Goal: Task Accomplishment & Management: Complete application form

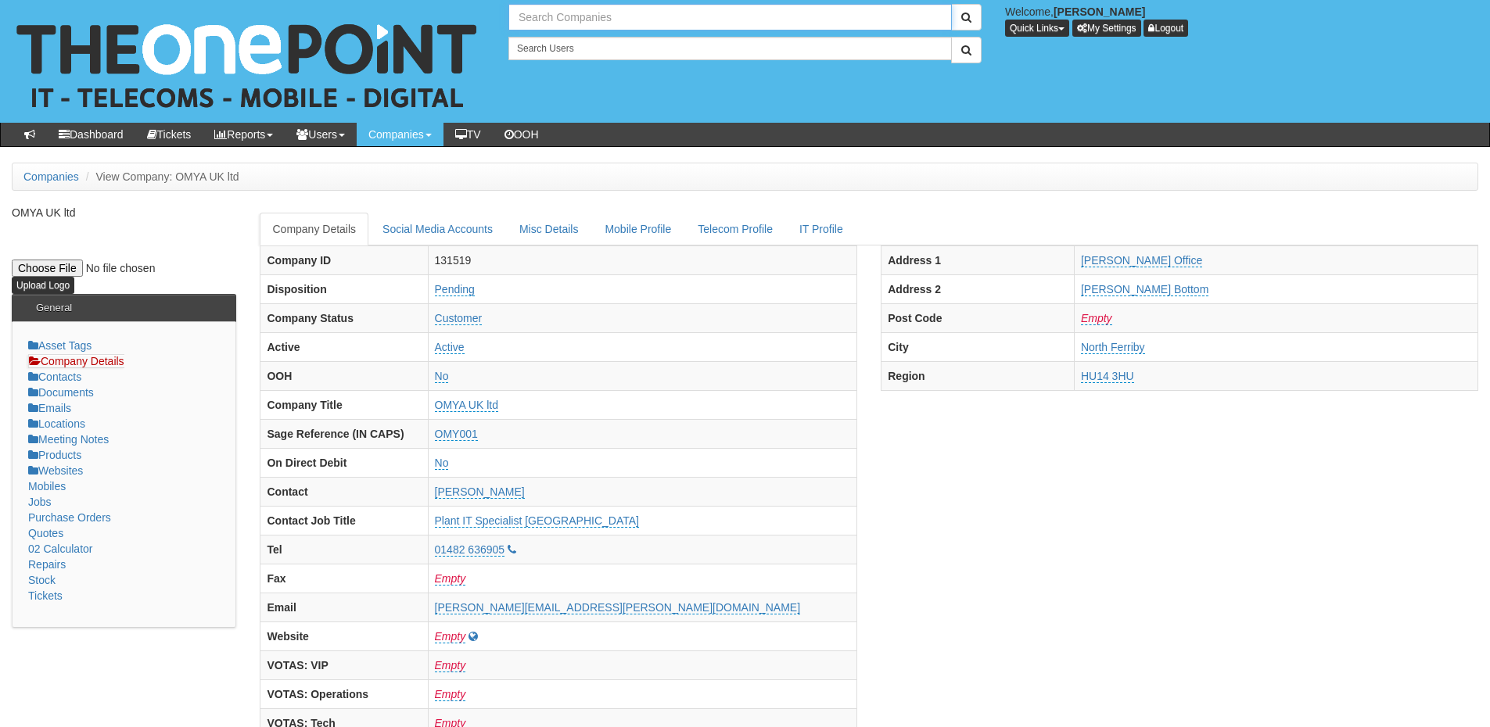
click at [586, 15] on input "text" at bounding box center [729, 17] width 443 height 27
click at [594, 43] on link "NHS City Healthcare Partnership CIC - CHCP" at bounding box center [730, 43] width 440 height 23
type input "NHS City Healthcare Partnership CIC - CHCP"
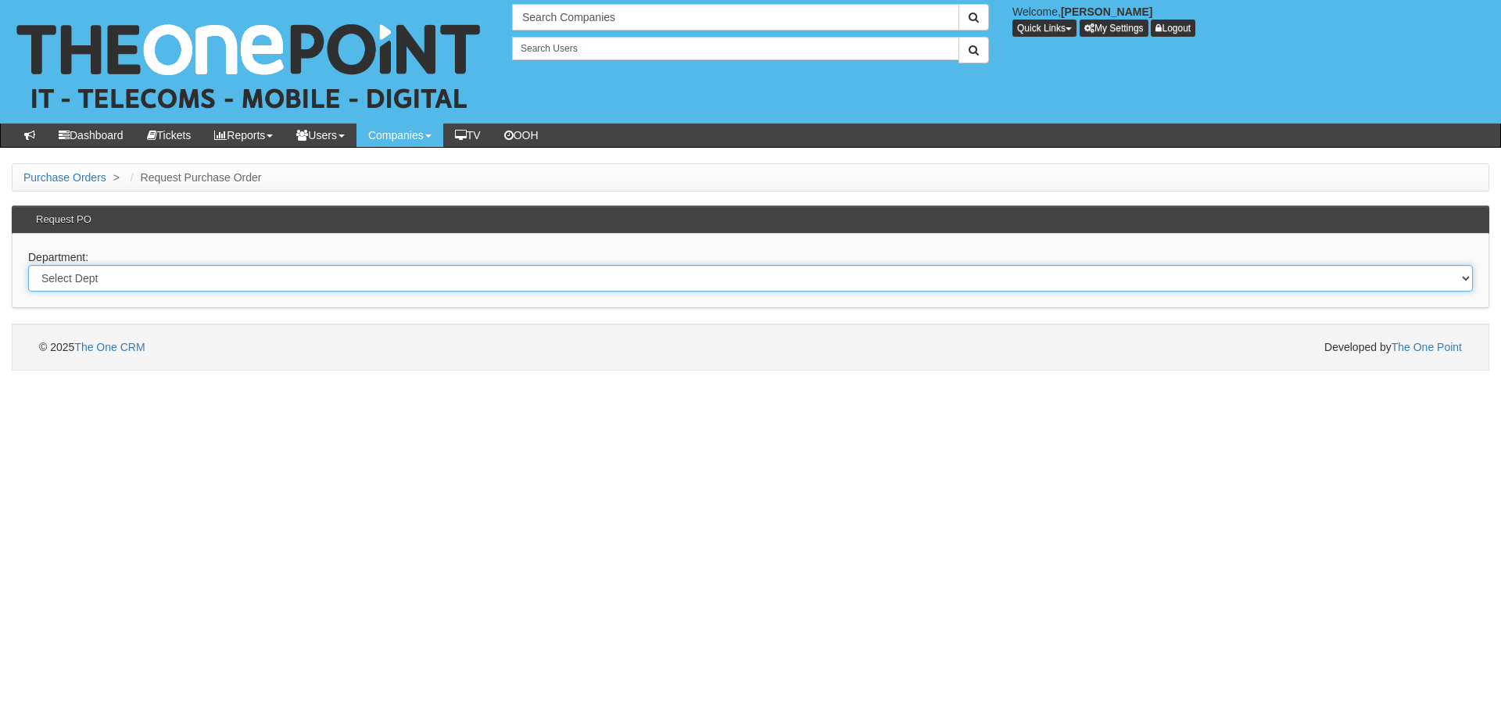
click at [341, 282] on select "Select Dept Digital Internal IT Mobiles Marketing Telecoms" at bounding box center [750, 278] width 1445 height 27
select select "?pipeID=&dept=MOB"
click at [28, 265] on select "Select Dept Digital Internal IT Mobiles Marketing Telecoms" at bounding box center [750, 278] width 1445 height 27
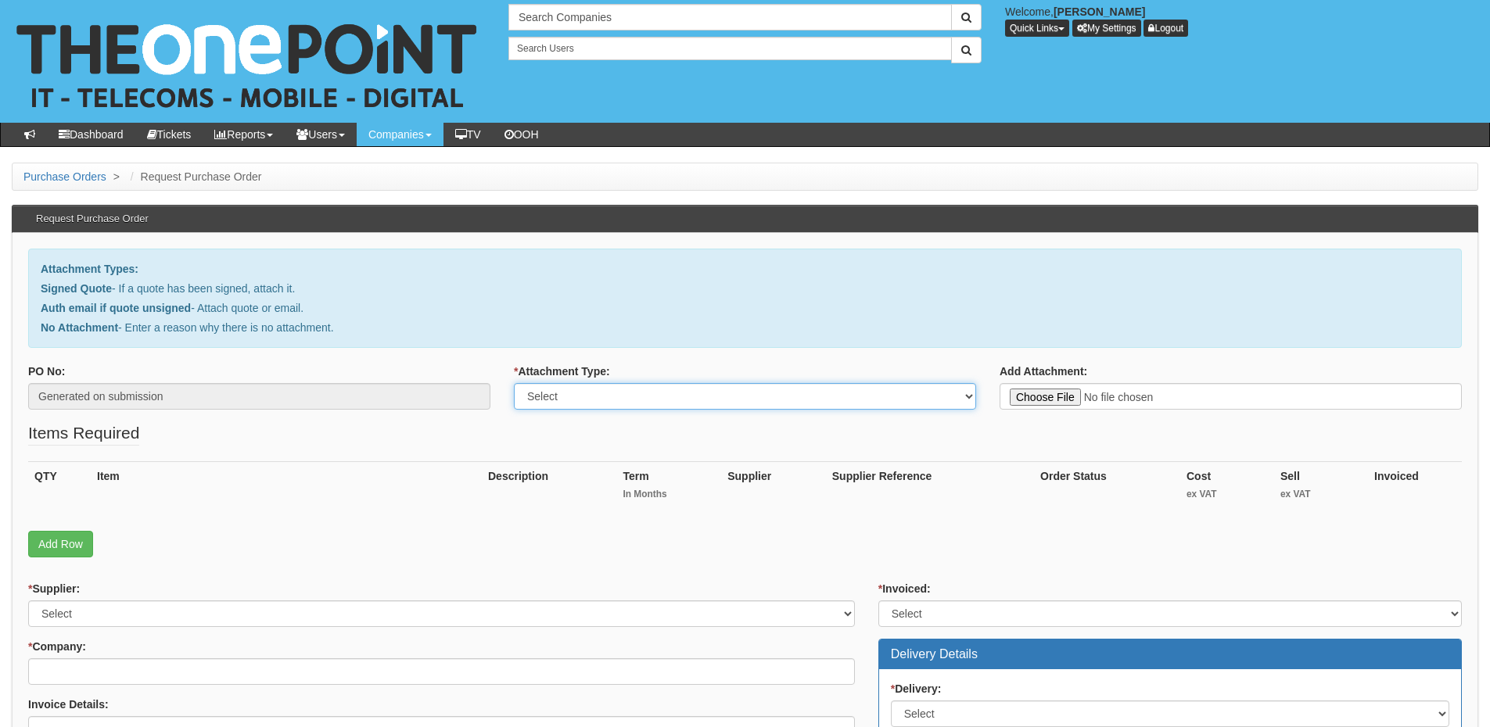
click at [619, 402] on select "Select Signed Quote Auth email with quote if unsigned No Attachment" at bounding box center [745, 396] width 462 height 27
select select "No Attachment"
click at [514, 383] on select "Select Signed Quote Auth email with quote if unsigned No Attachment" at bounding box center [745, 396] width 462 height 27
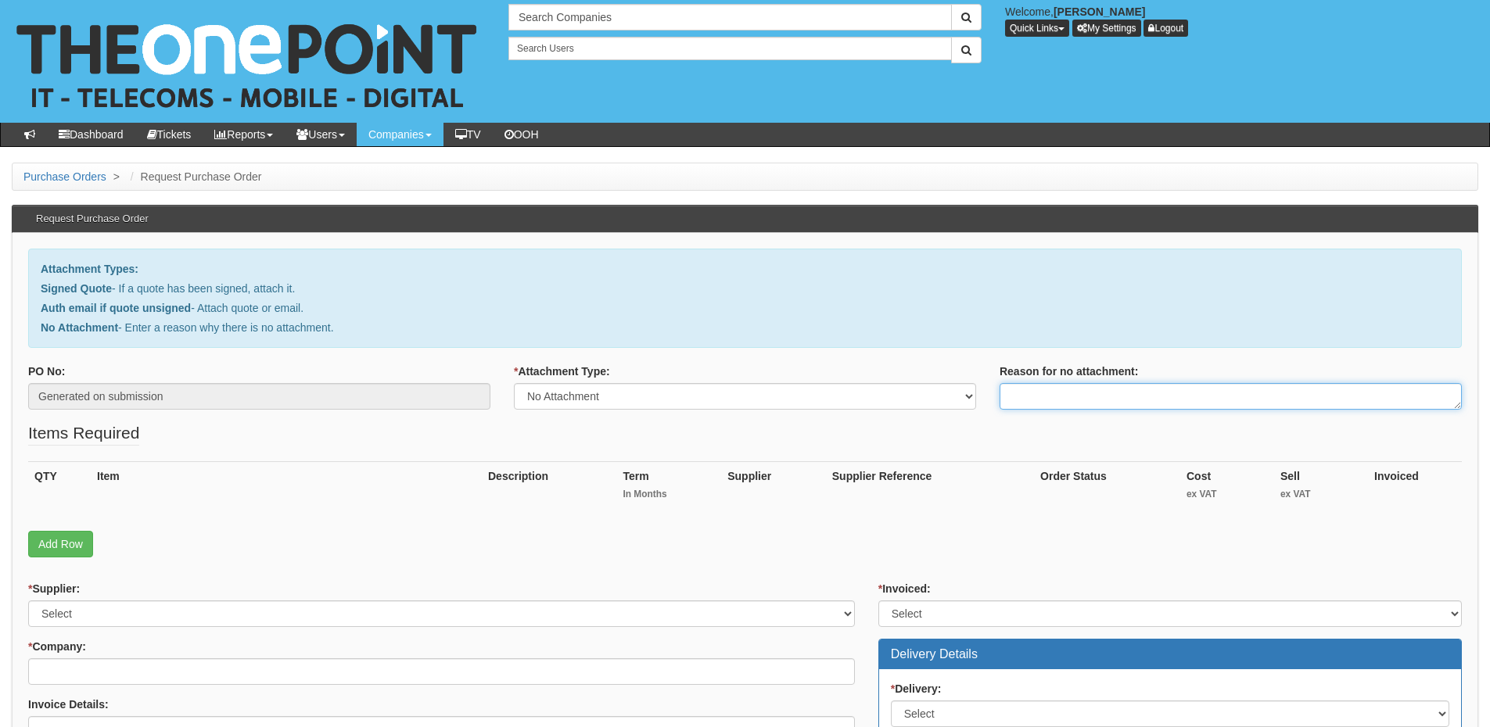
click at [1035, 395] on textarea "Reason for no attachment:" at bounding box center [1230, 396] width 462 height 27
click at [1137, 393] on textarea "Linked to ticket 442483" at bounding box center [1230, 396] width 462 height 27
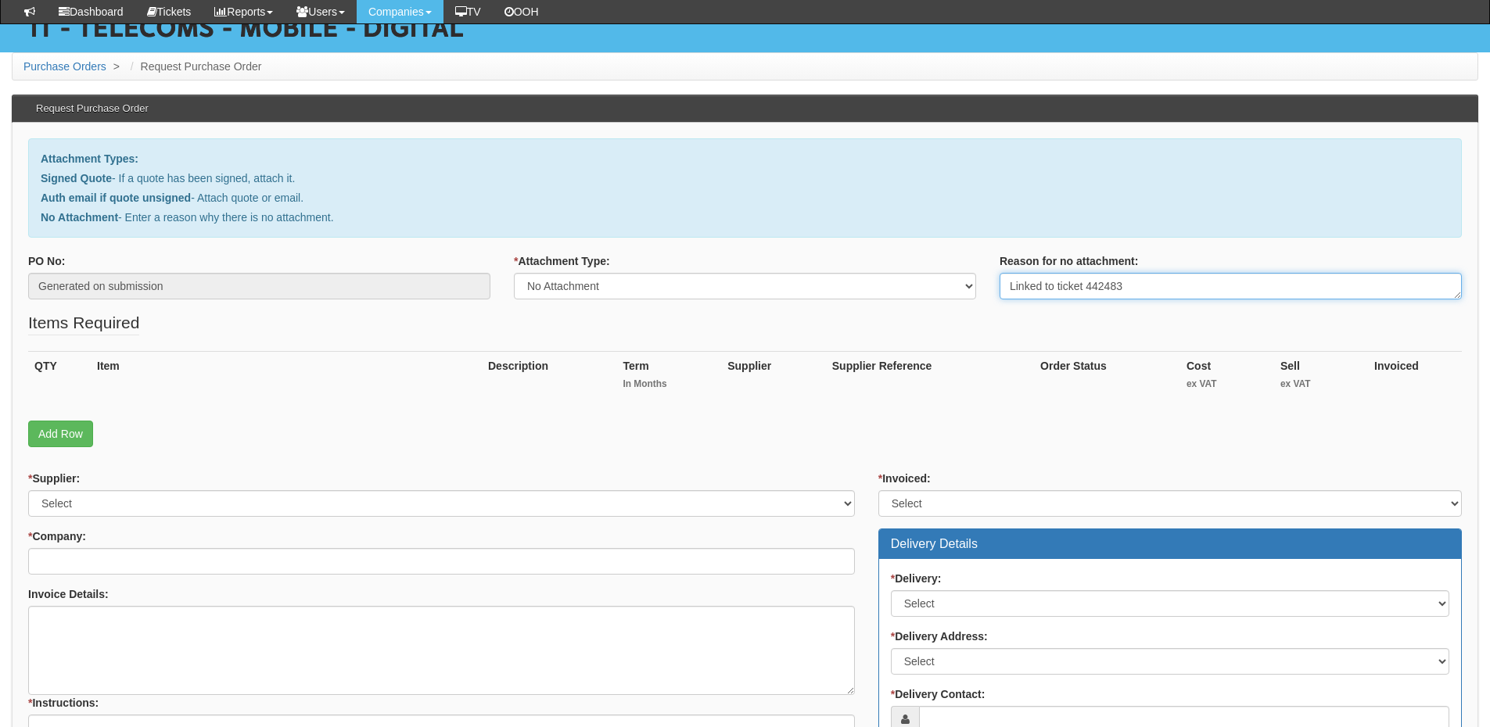
scroll to position [156, 0]
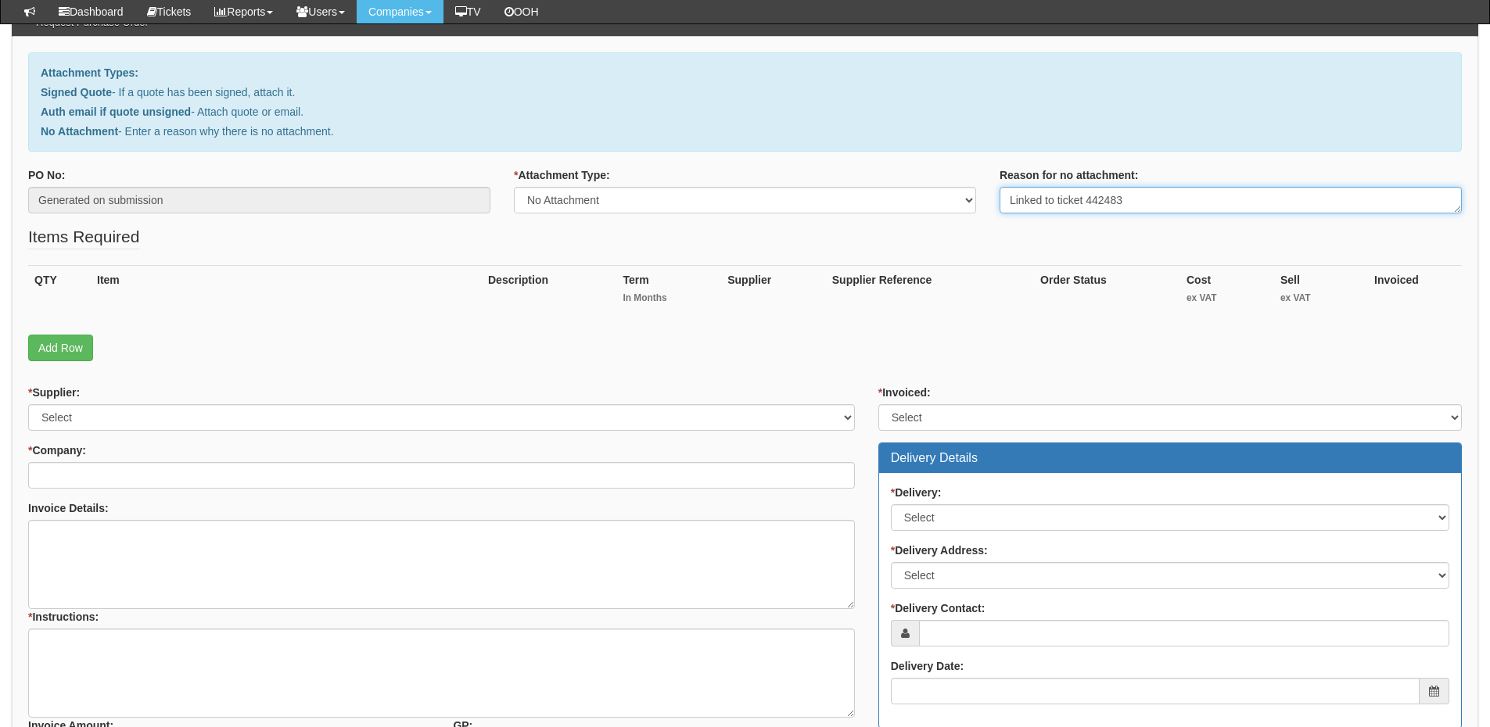
type textarea "Linked to ticket 442483"
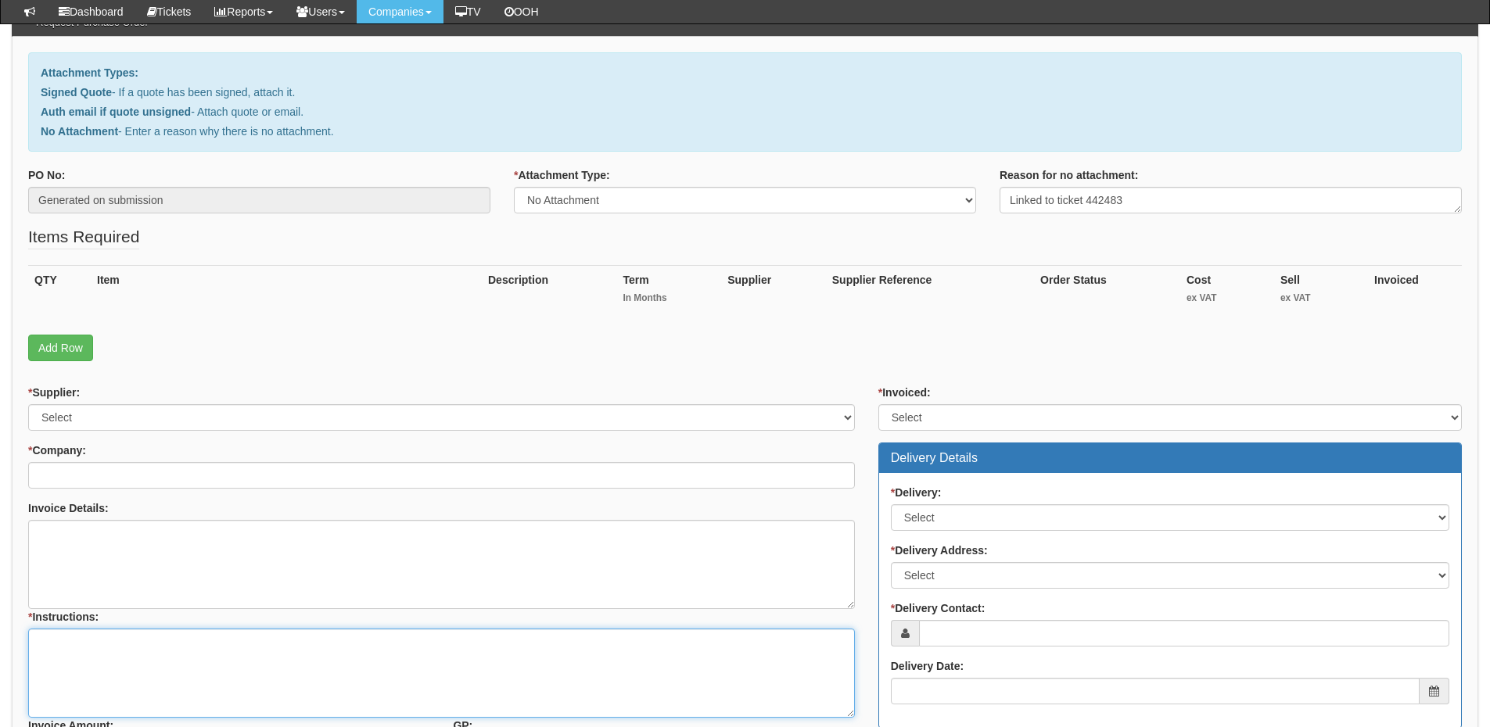
click at [130, 632] on textarea "* Instructions:" at bounding box center [441, 673] width 827 height 89
paste textarea "Linked to ticket 442483"
type textarea "Linked to ticket 442483"
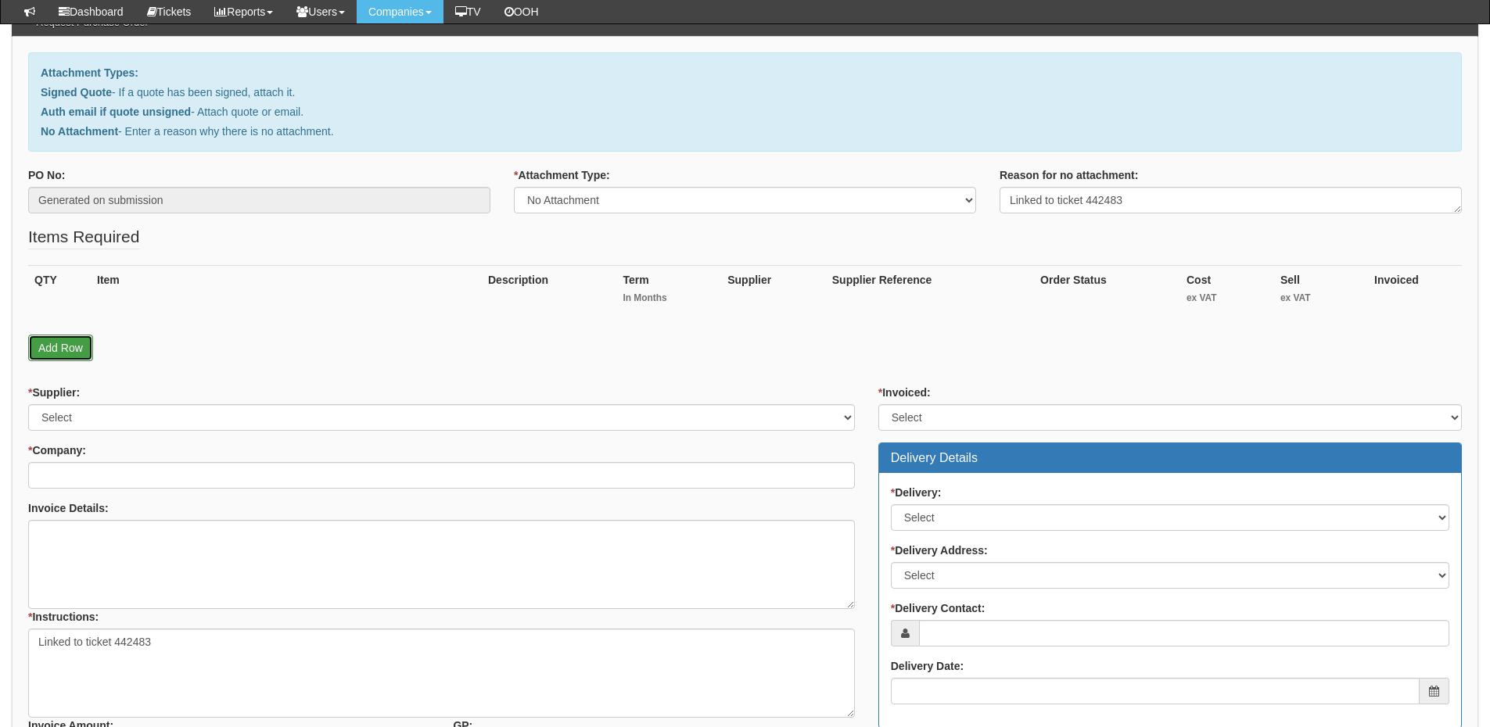
click at [63, 353] on link "Add Row" at bounding box center [60, 348] width 65 height 27
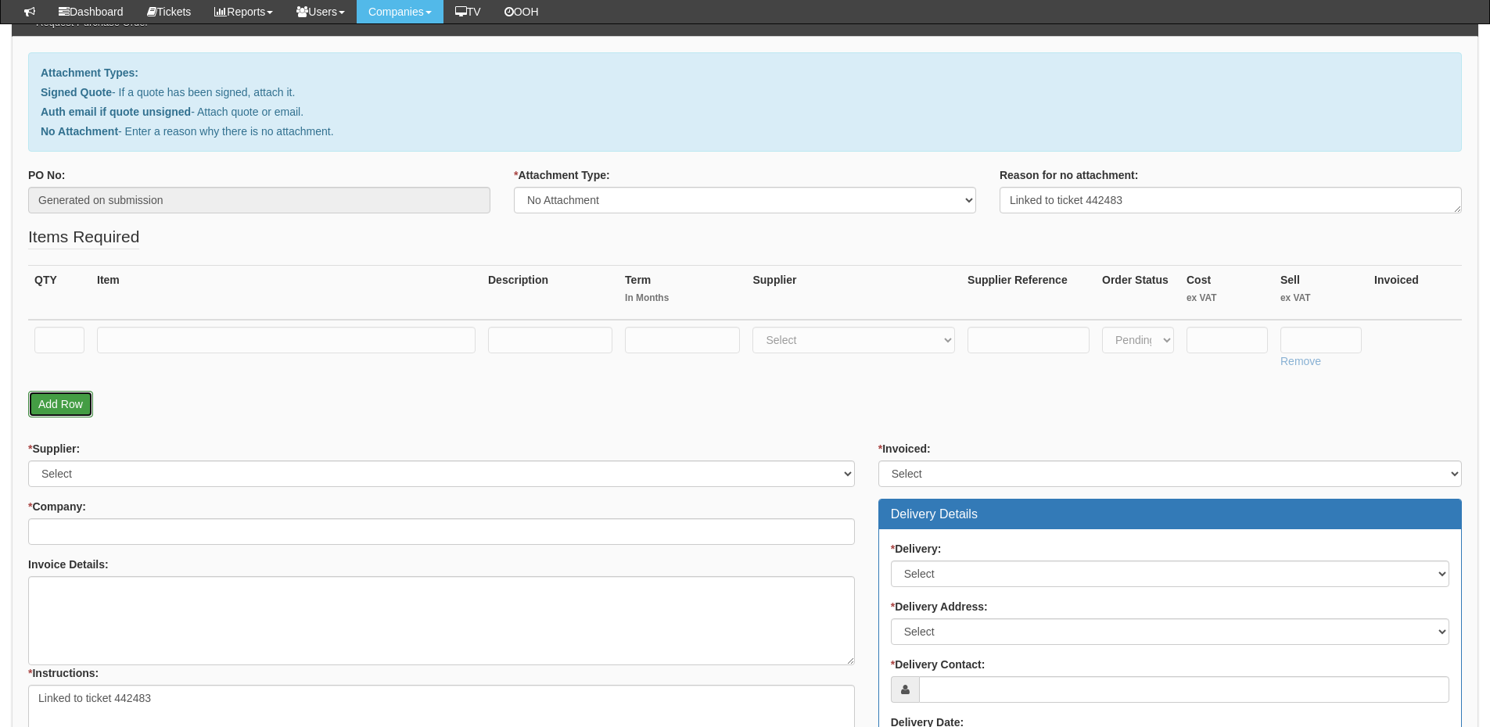
click at [72, 404] on link "Add Row" at bounding box center [60, 404] width 65 height 27
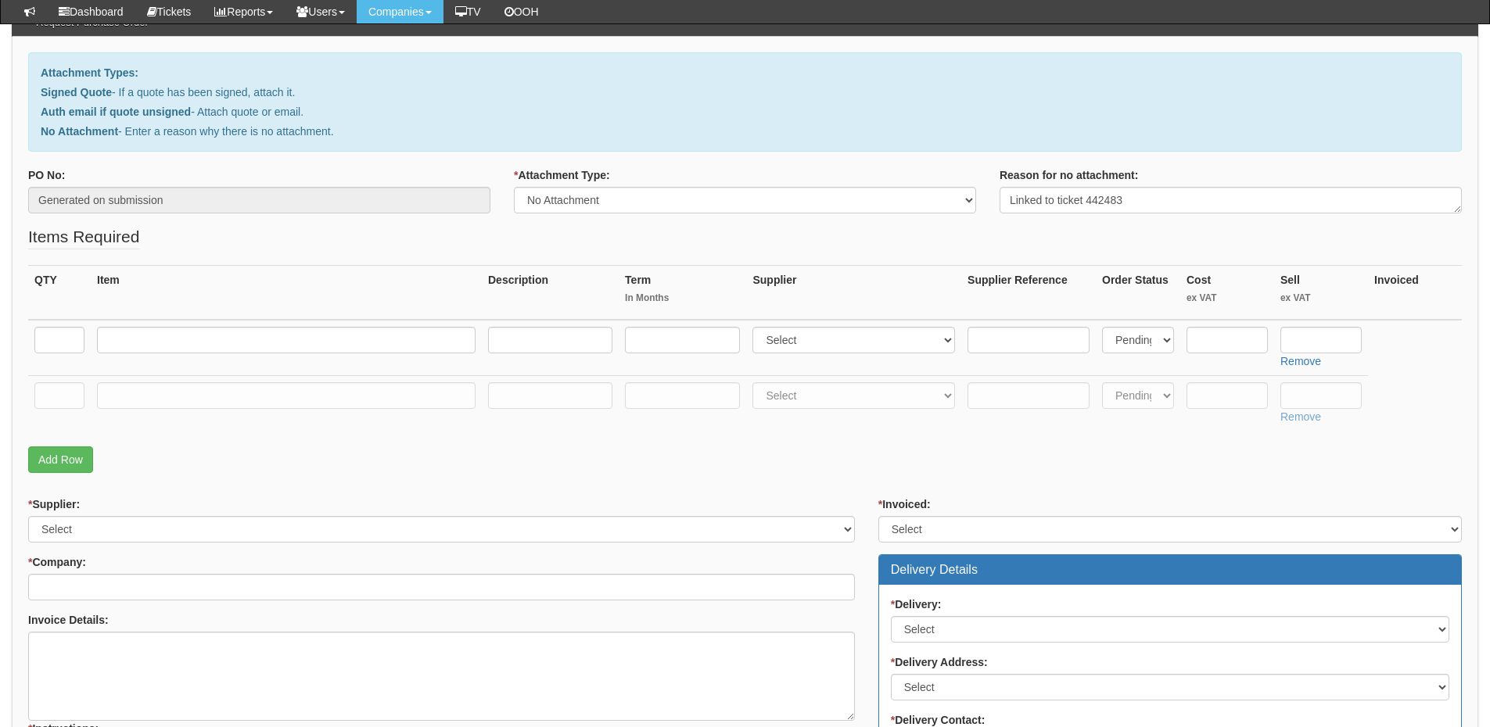
click at [68, 439] on div "QTY Item Description Term In Months Supplier Supplier Reference Order Status Co…" at bounding box center [744, 355] width 1433 height 181
click at [88, 469] on link "Add Row" at bounding box center [60, 460] width 65 height 27
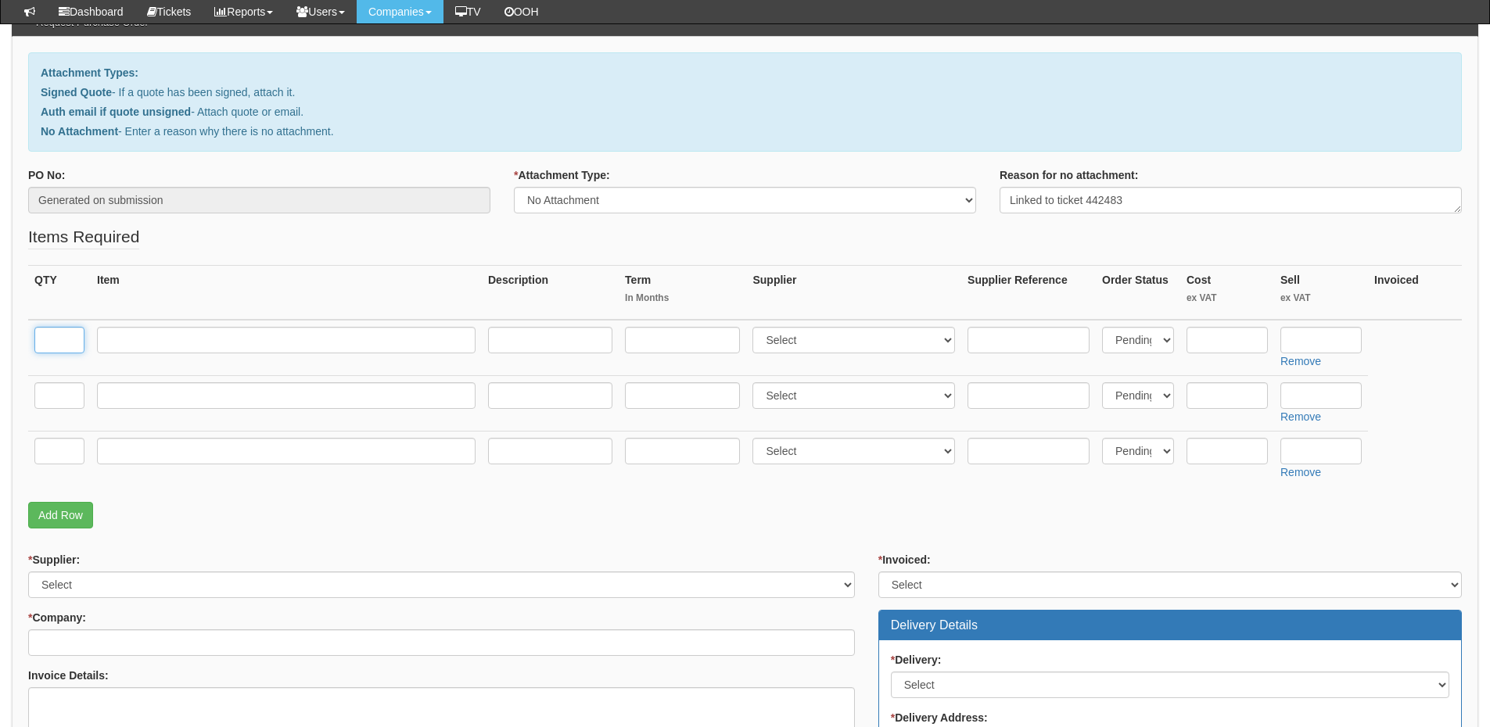
click at [60, 346] on input "text" at bounding box center [59, 340] width 50 height 27
type input "1"
click at [148, 346] on input "text" at bounding box center [286, 340] width 378 height 27
type input "iPhone 16e DEP Enabled"
click at [823, 345] on select "Select 123 REG.co.uk 1Password 3 4Gon AA Jones Electric Ltd Abzorb Access Group…" at bounding box center [853, 340] width 203 height 27
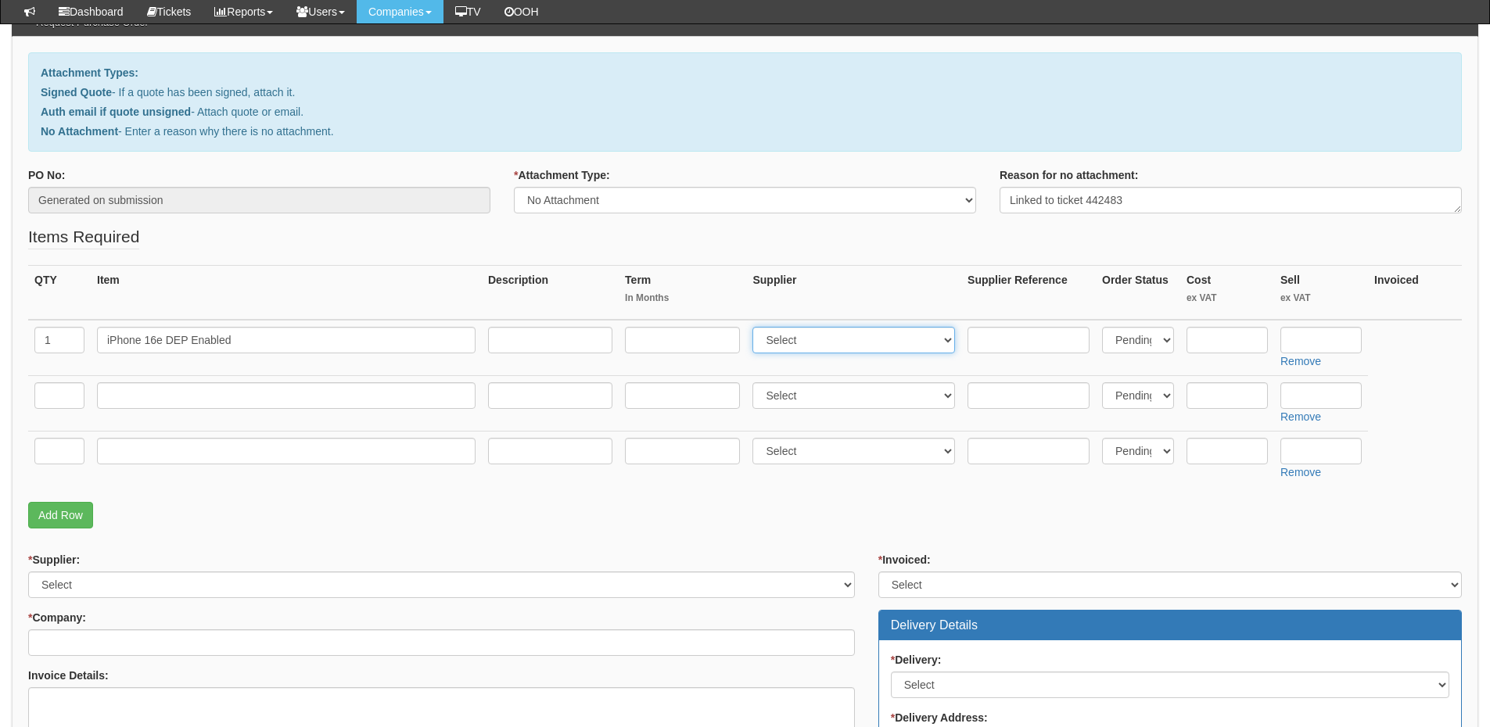
click at [863, 339] on select "Select 123 REG.co.uk 1Password 3 4Gon AA Jones Electric Ltd Abzorb Access Group…" at bounding box center [853, 340] width 203 height 27
select select "54"
click at [756, 327] on select "Select 123 REG.co.uk 1Password 3 4Gon AA Jones Electric Ltd Abzorb Access Group…" at bounding box center [853, 340] width 203 height 27
click at [1231, 340] on input "text" at bounding box center [1226, 340] width 81 height 27
type input "445"
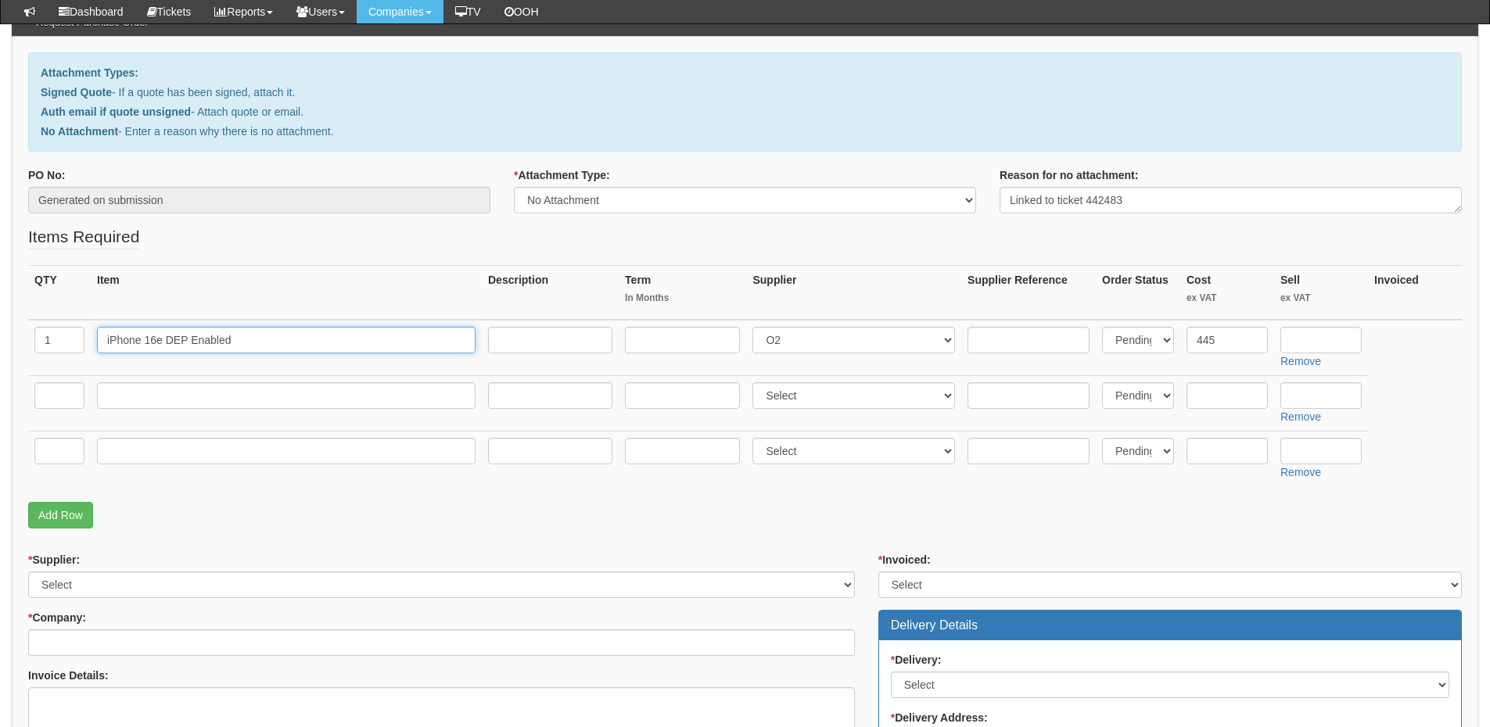
click at [291, 348] on input "iPhone 16e DEP Enabled" at bounding box center [286, 340] width 378 height 27
type input "iPhone 16e DEP Enabled Black"
click at [56, 394] on input "text" at bounding box center [59, 395] width 50 height 27
type input "1"
click at [147, 398] on input "text" at bounding box center [286, 395] width 378 height 27
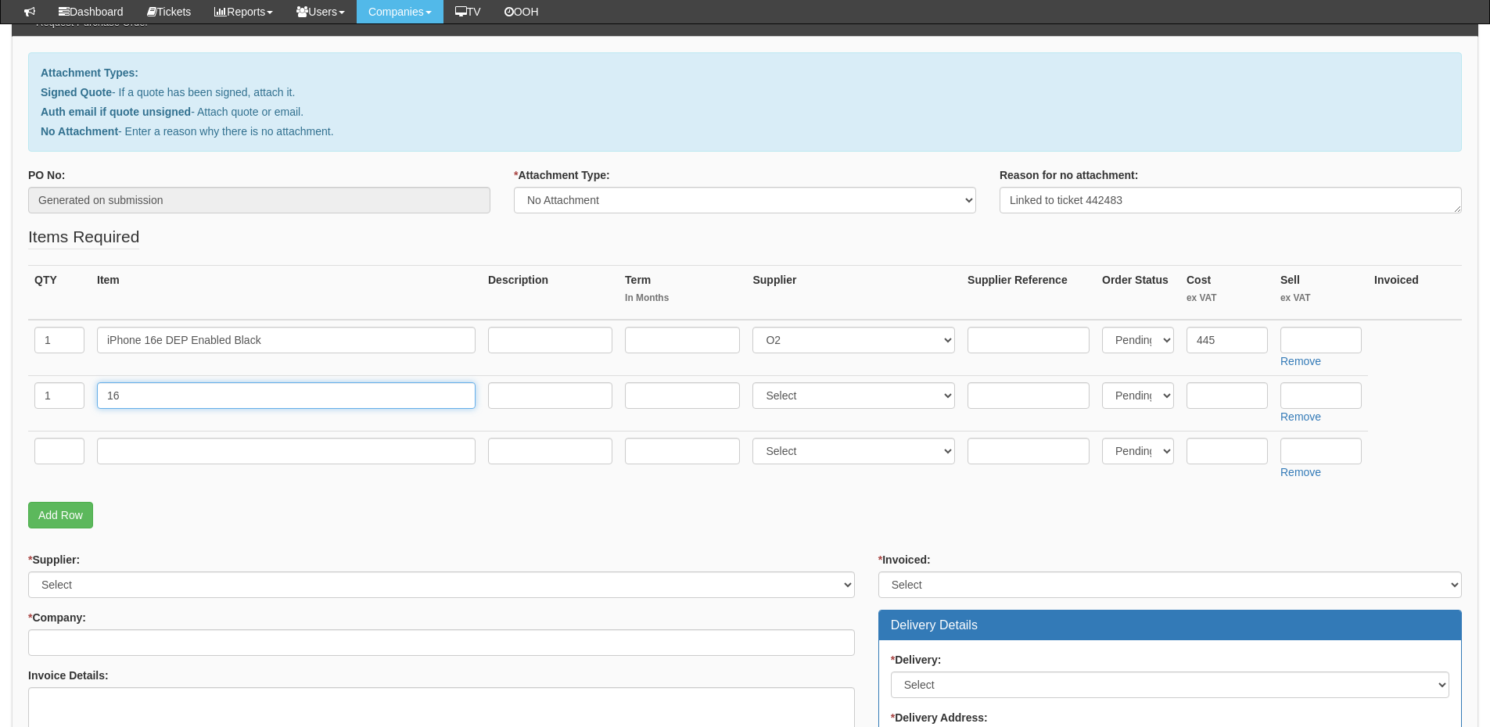
type input "1"
type input "iPhone 16e Case"
click at [58, 450] on input "text" at bounding box center [59, 451] width 50 height 27
type input "1"
click at [235, 400] on input "iPhone 16e Case" at bounding box center [286, 395] width 378 height 27
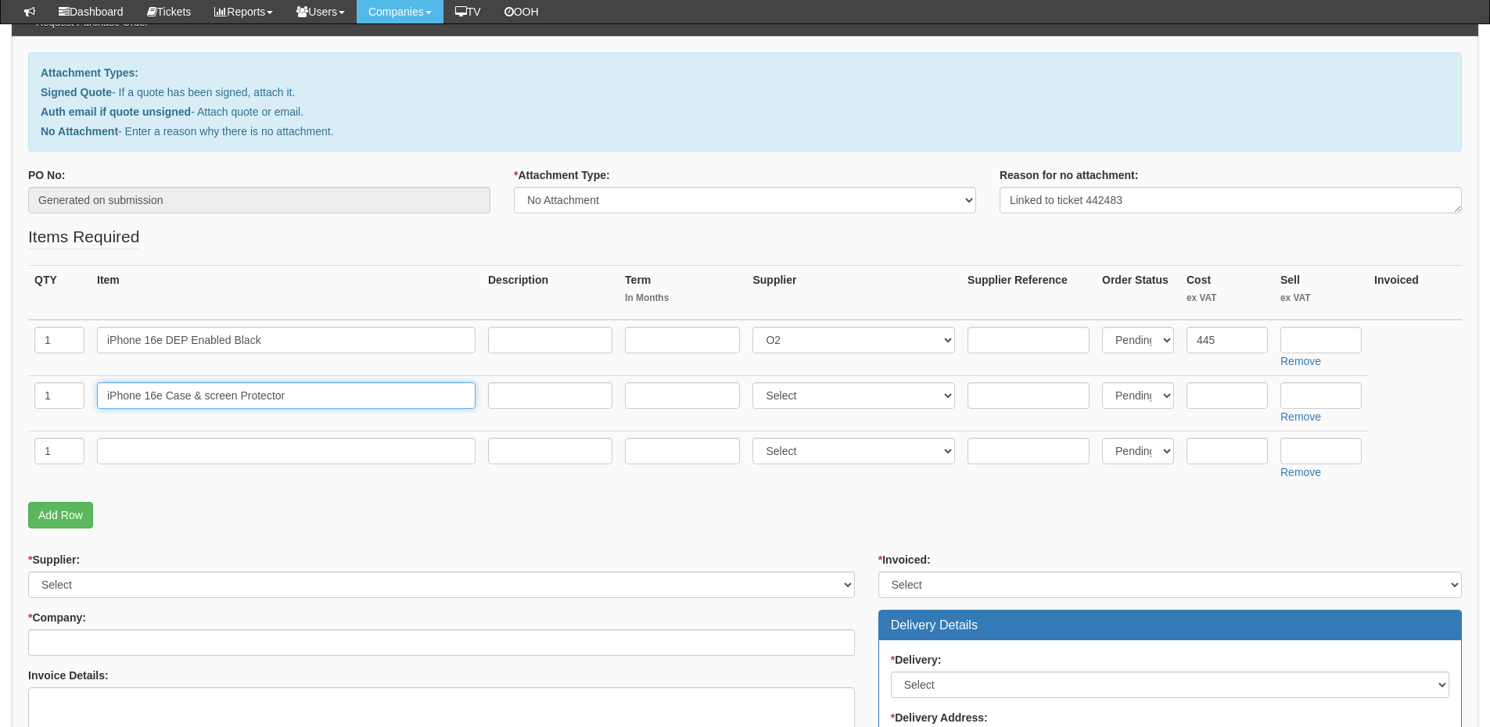
type input "iPhone 16e Case & screen Protector"
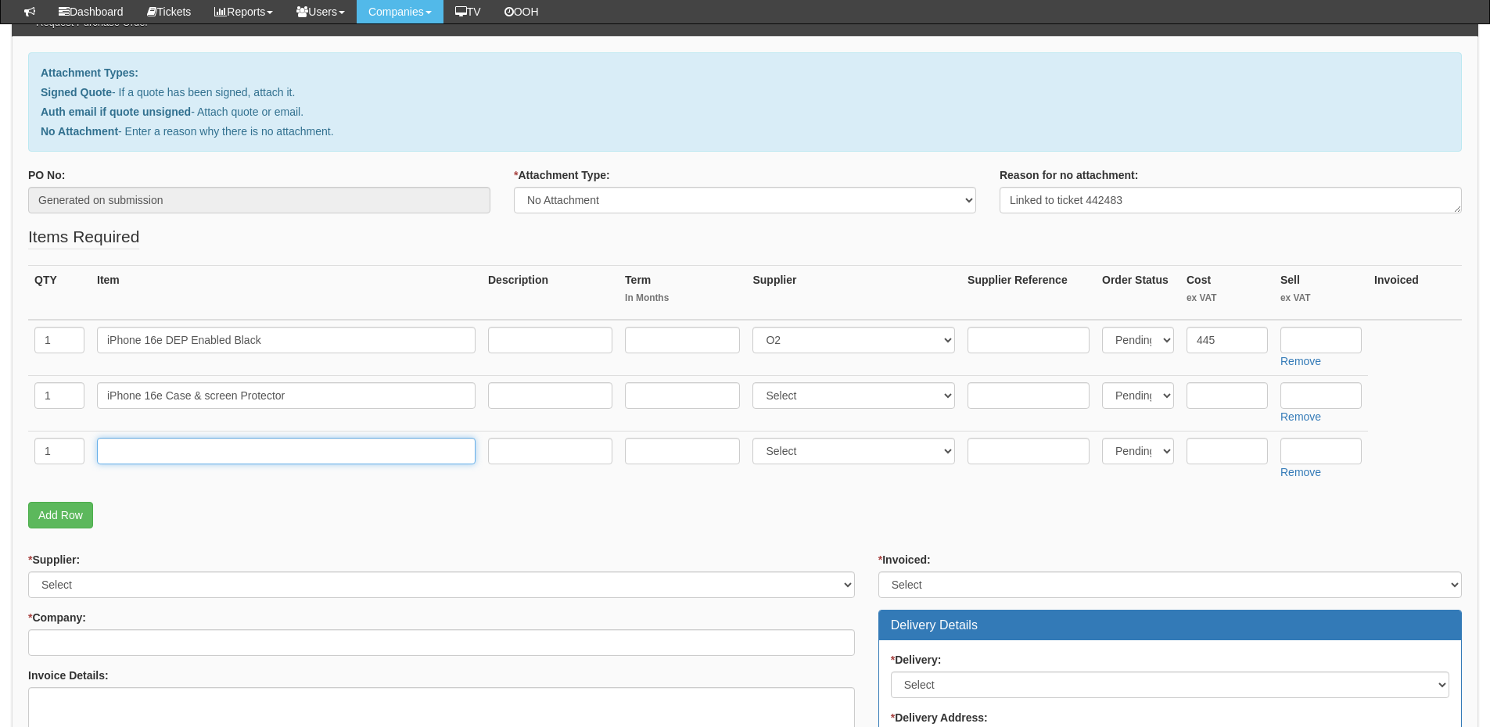
click at [148, 450] on input "text" at bounding box center [286, 451] width 378 height 27
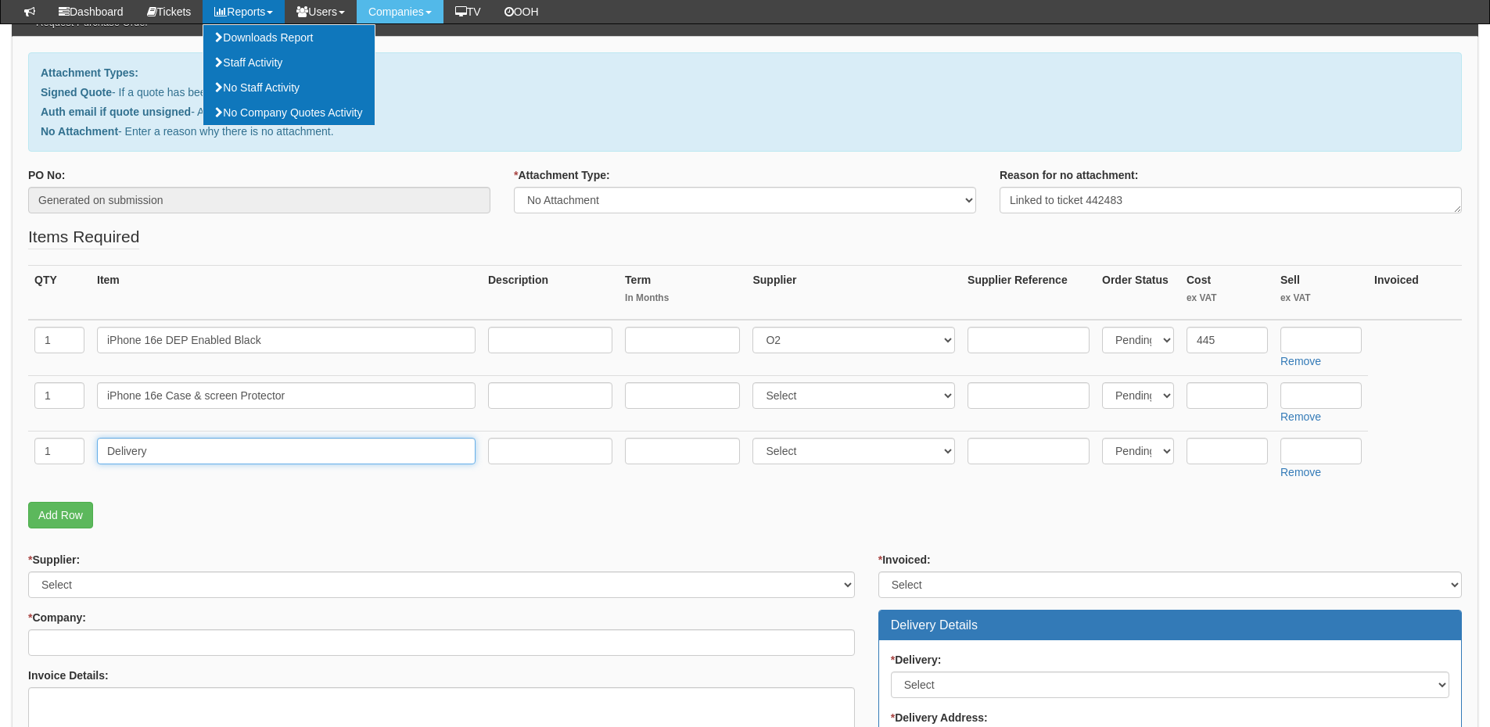
type input "Delivery"
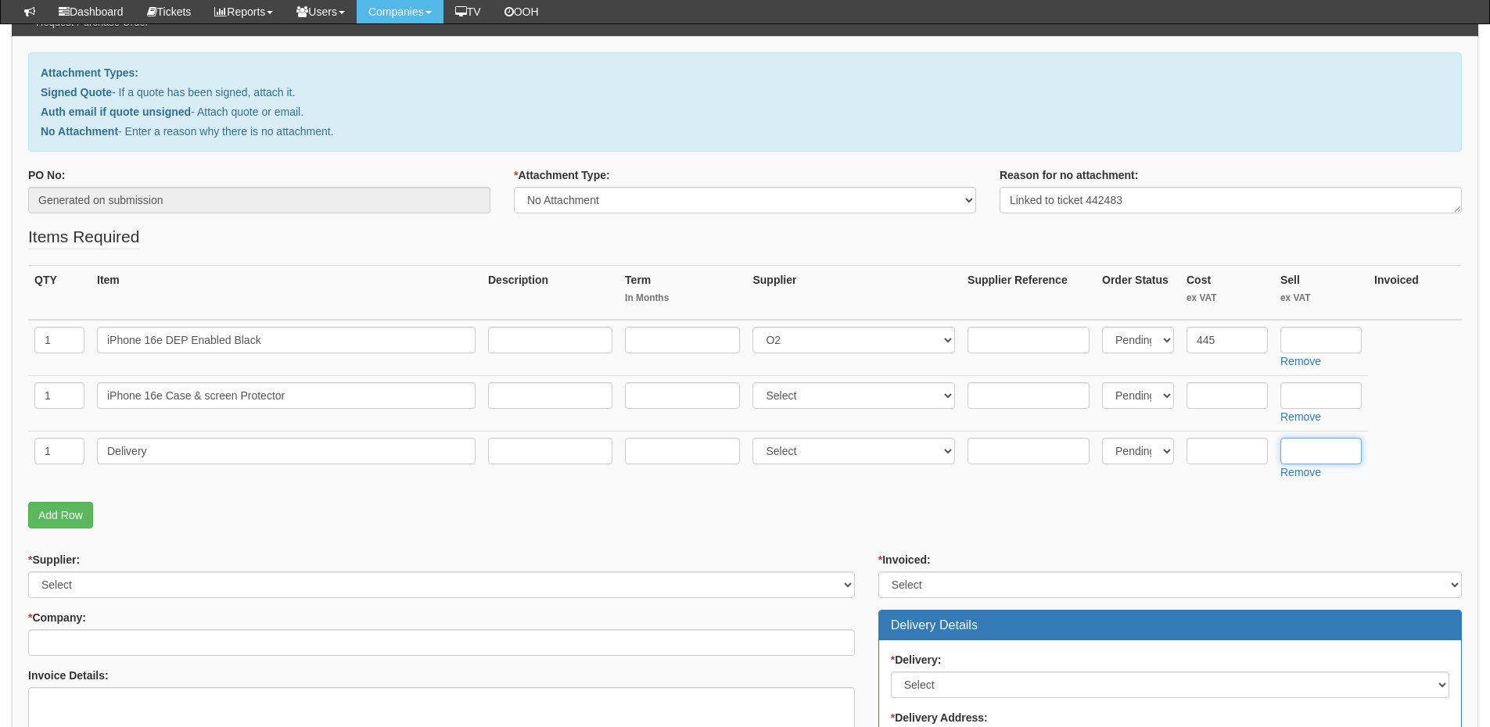
click at [1304, 447] on input "text" at bounding box center [1320, 451] width 81 height 27
type input "4.50"
click at [1334, 337] on input "text" at bounding box center [1320, 340] width 81 height 27
type input "485"
click at [1202, 393] on input "text" at bounding box center [1226, 395] width 81 height 27
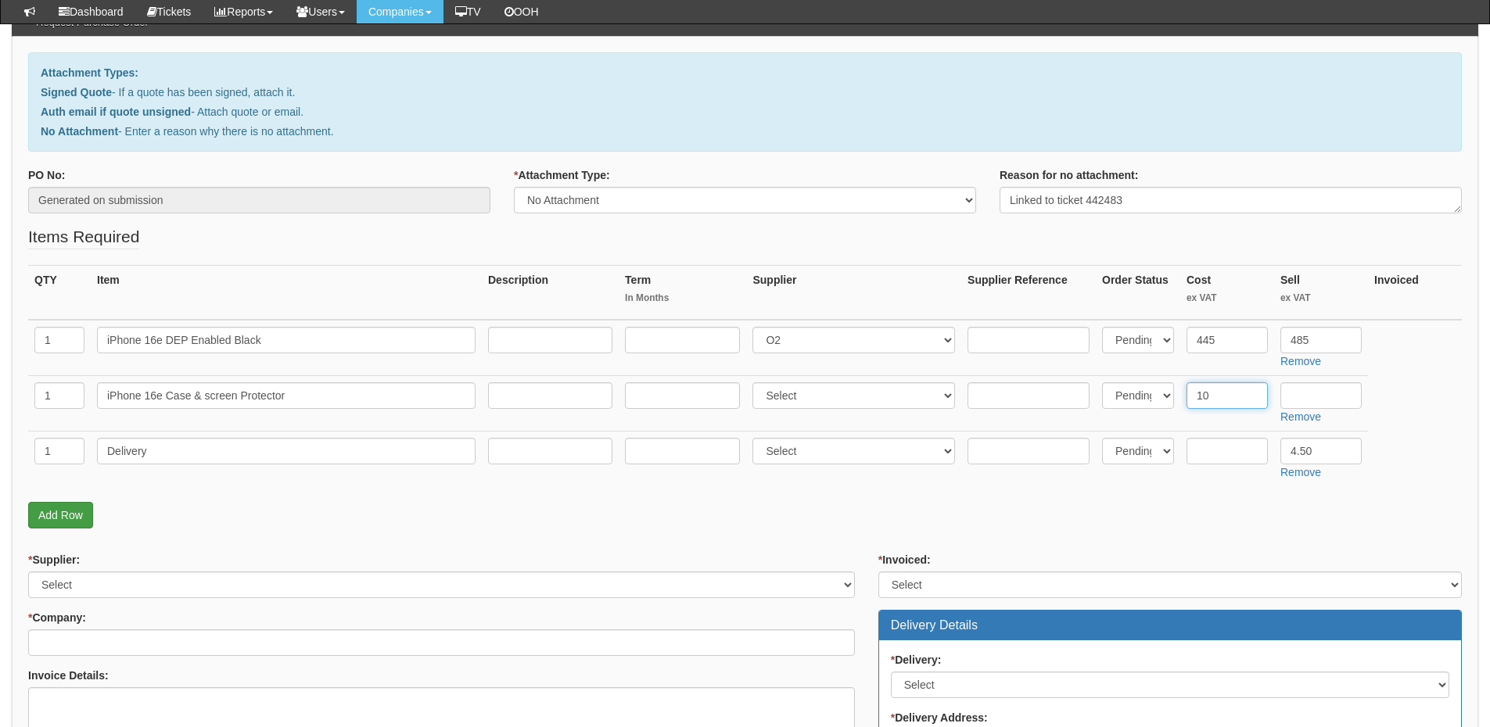
type input "10"
click at [48, 523] on link "Add Row" at bounding box center [60, 515] width 65 height 27
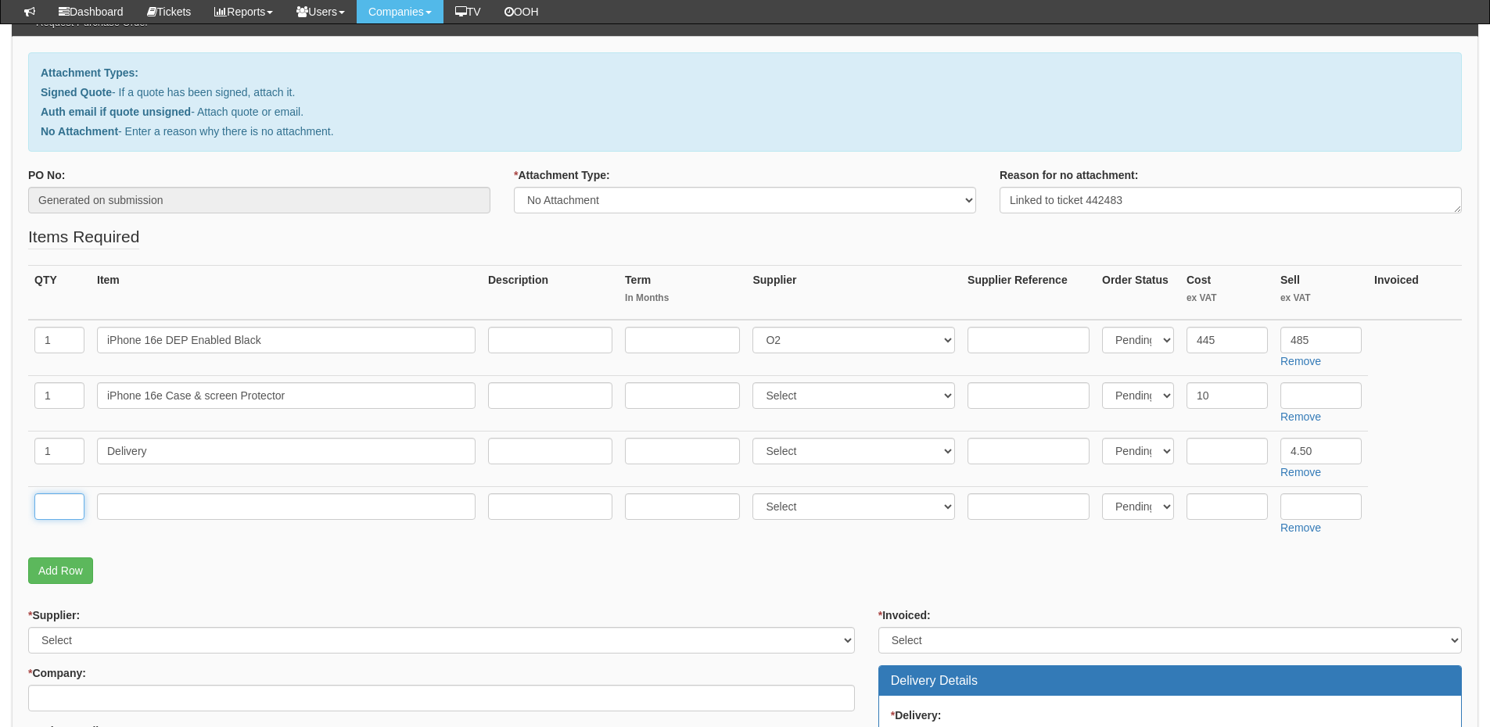
click at [52, 511] on input "text" at bounding box center [59, 506] width 50 height 27
type input "1"
click at [167, 504] on input "text" at bounding box center [286, 506] width 378 height 27
type input "Delivery"
click at [1335, 508] on input "text" at bounding box center [1320, 506] width 81 height 27
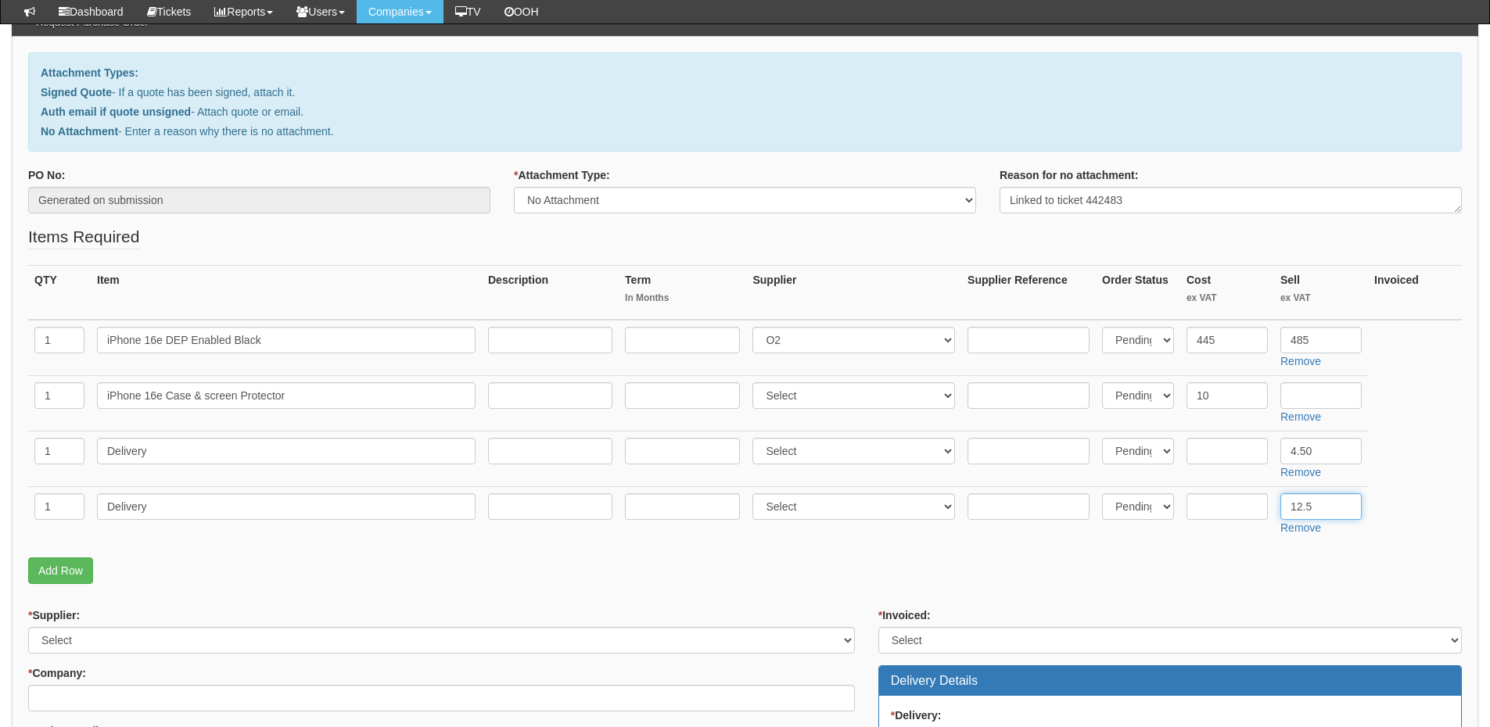
type input "12.50"
drag, startPoint x: 1326, startPoint y: 508, endPoint x: 1285, endPoint y: 508, distance: 41.5
click at [1285, 508] on input "12.50" at bounding box center [1320, 506] width 81 height 27
drag, startPoint x: 160, startPoint y: 504, endPoint x: 73, endPoint y: 505, distance: 86.8
click at [73, 505] on tr "1 Delivery Select 123 REG.co.uk 1Password 3 4Gon AA Jones Electric Ltd Abzorb A…" at bounding box center [744, 514] width 1433 height 56
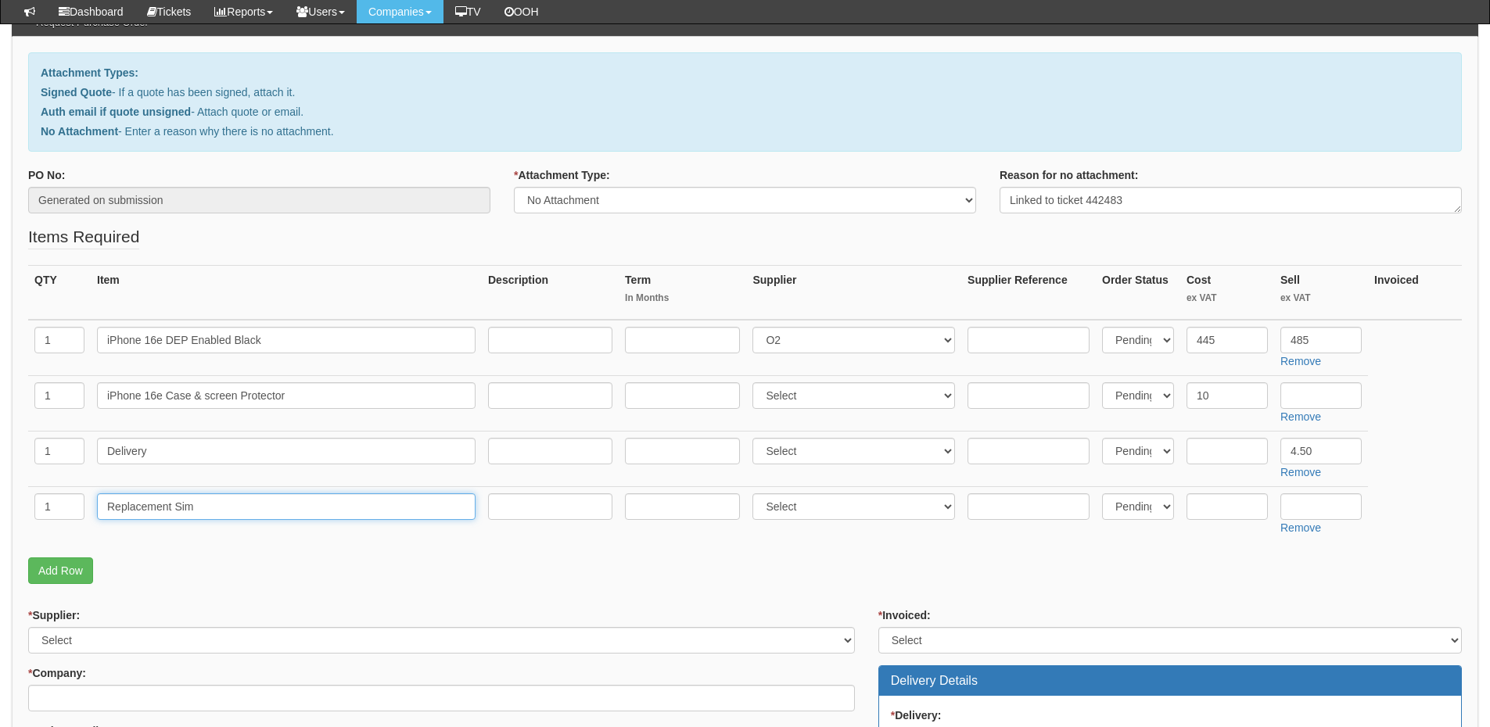
click at [231, 518] on input "Replacement Sim" at bounding box center [286, 506] width 378 height 27
paste input "RM POSTAGE"
type input "Replacement Sim - RM POSTAGE"
click at [1206, 505] on input "text" at bounding box center [1226, 506] width 81 height 27
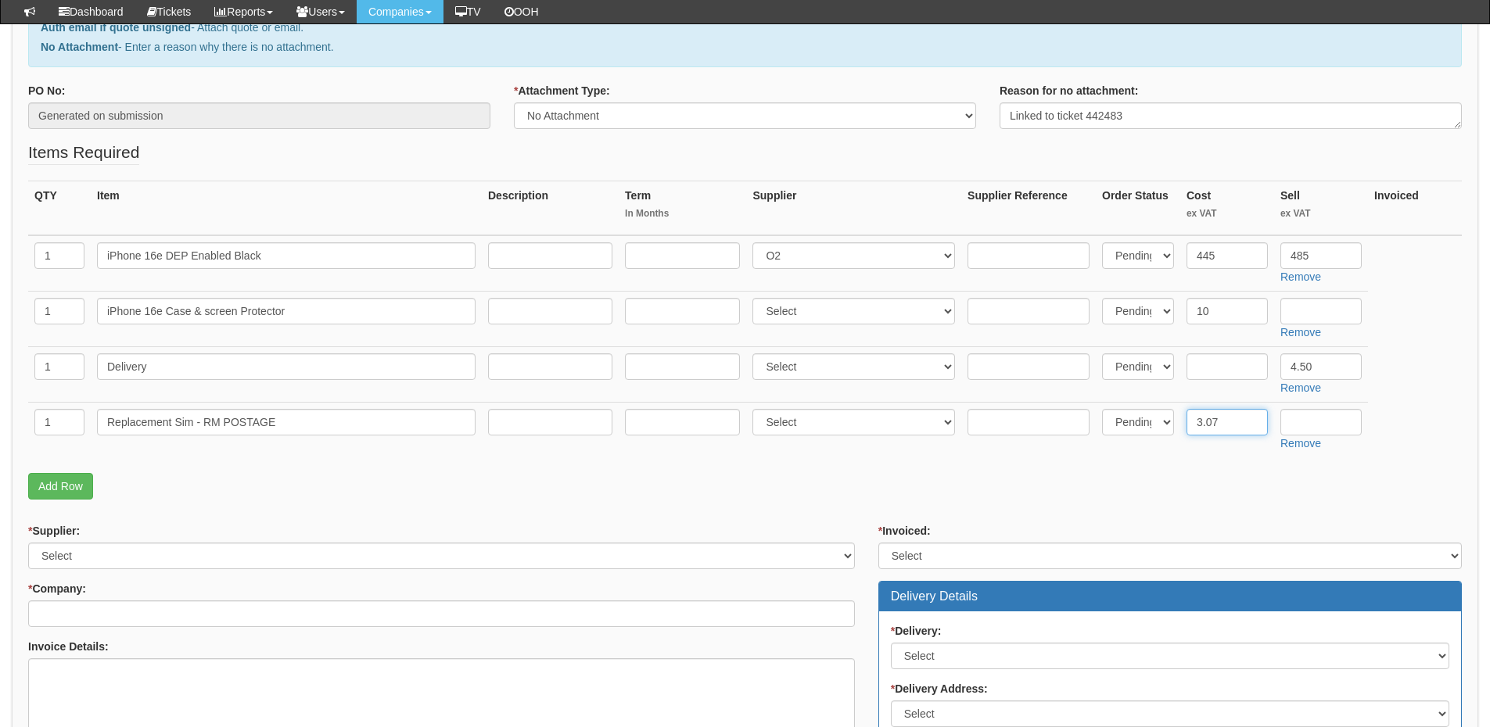
scroll to position [391, 0]
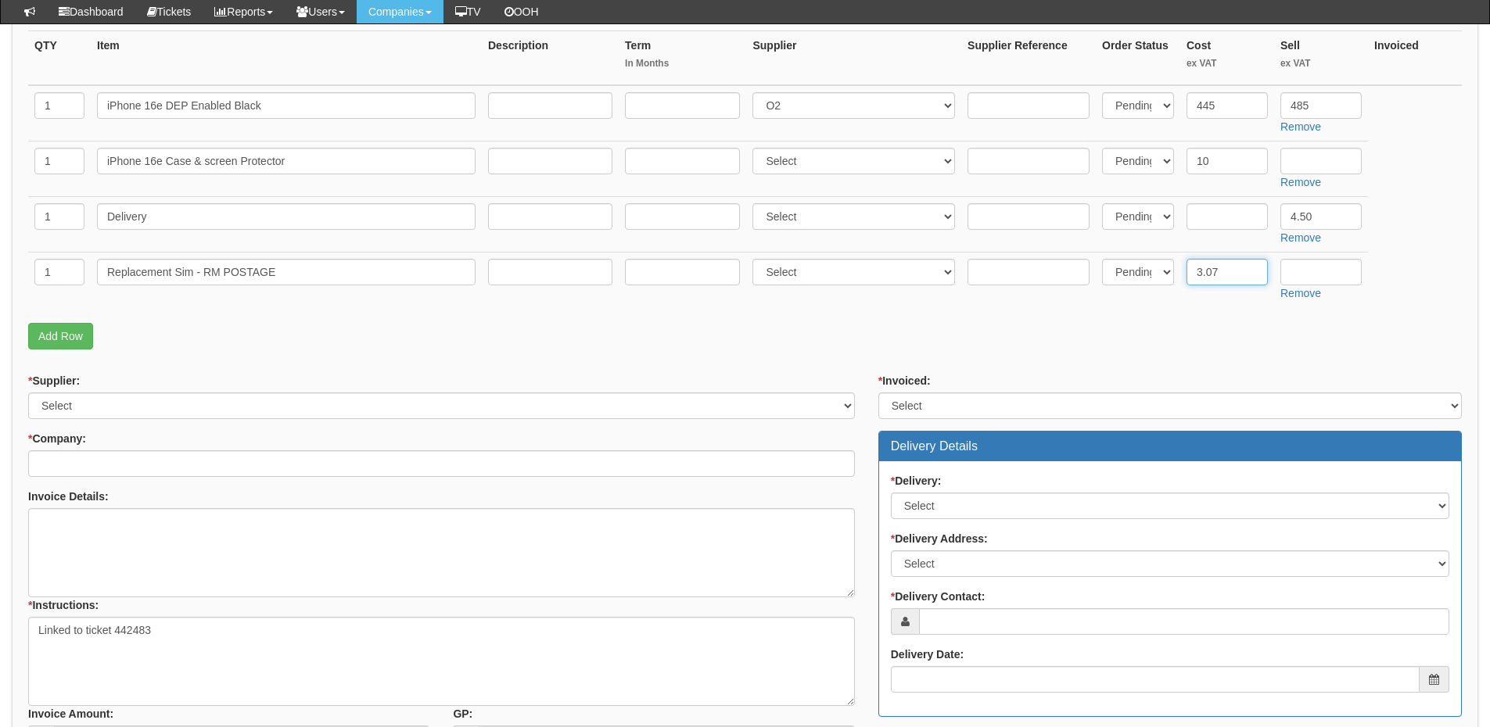
type input "3.07"
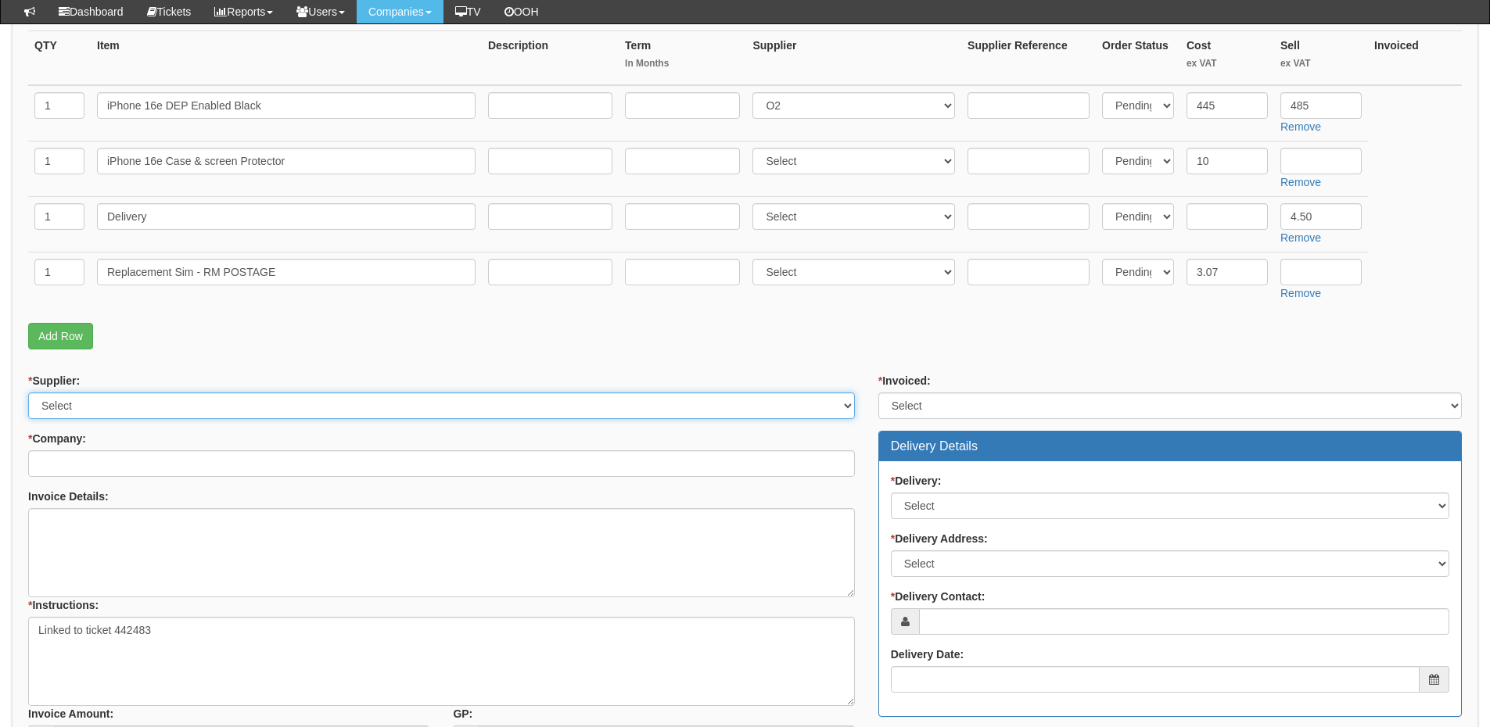
click at [124, 401] on select "Select 123 REG.co.uk 1Password 3 4Gon AA Jones Electric Ltd Abzorb Access Group…" at bounding box center [441, 406] width 827 height 27
select select "124"
click at [28, 393] on select "Select 123 REG.co.uk 1Password 3 4Gon AA Jones Electric Ltd Abzorb Access Group…" at bounding box center [441, 406] width 827 height 27
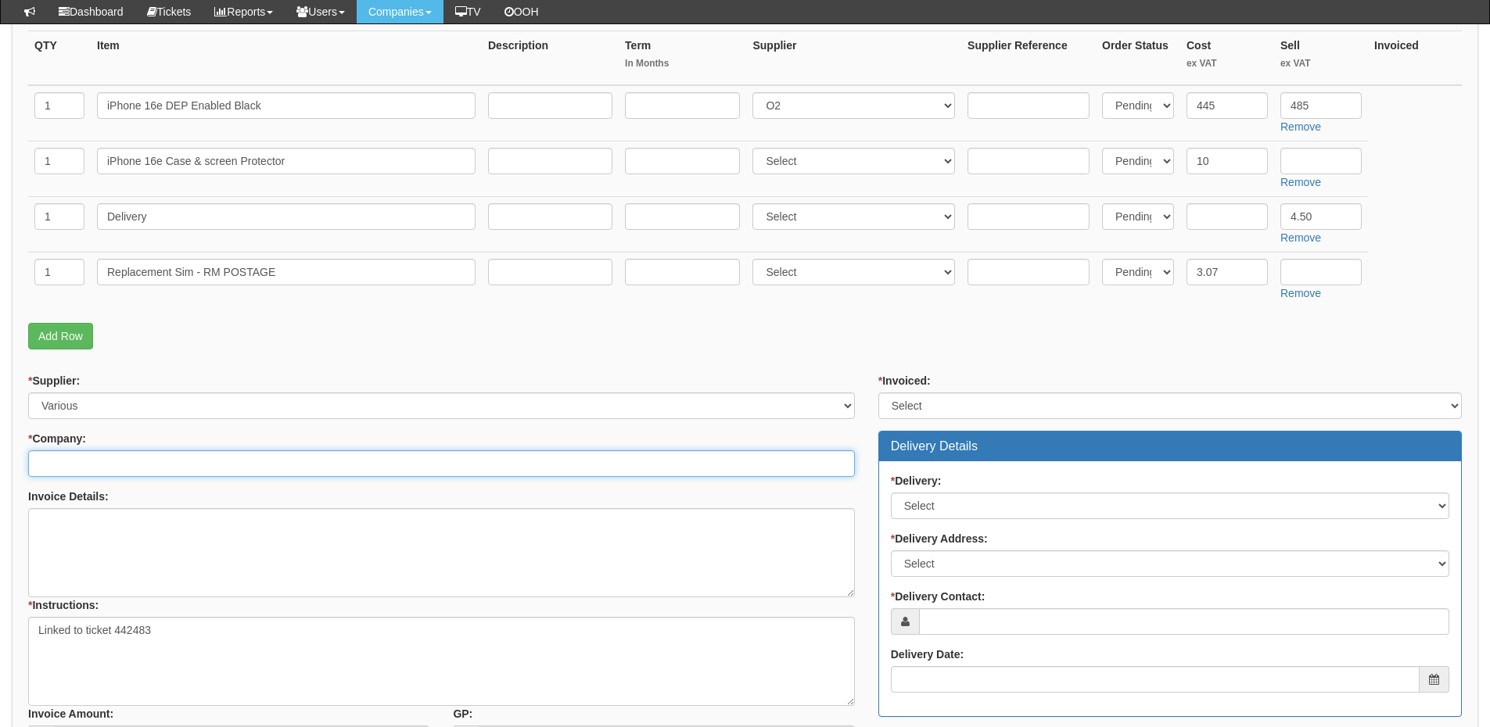
click at [130, 460] on input "* Company:" at bounding box center [441, 463] width 827 height 27
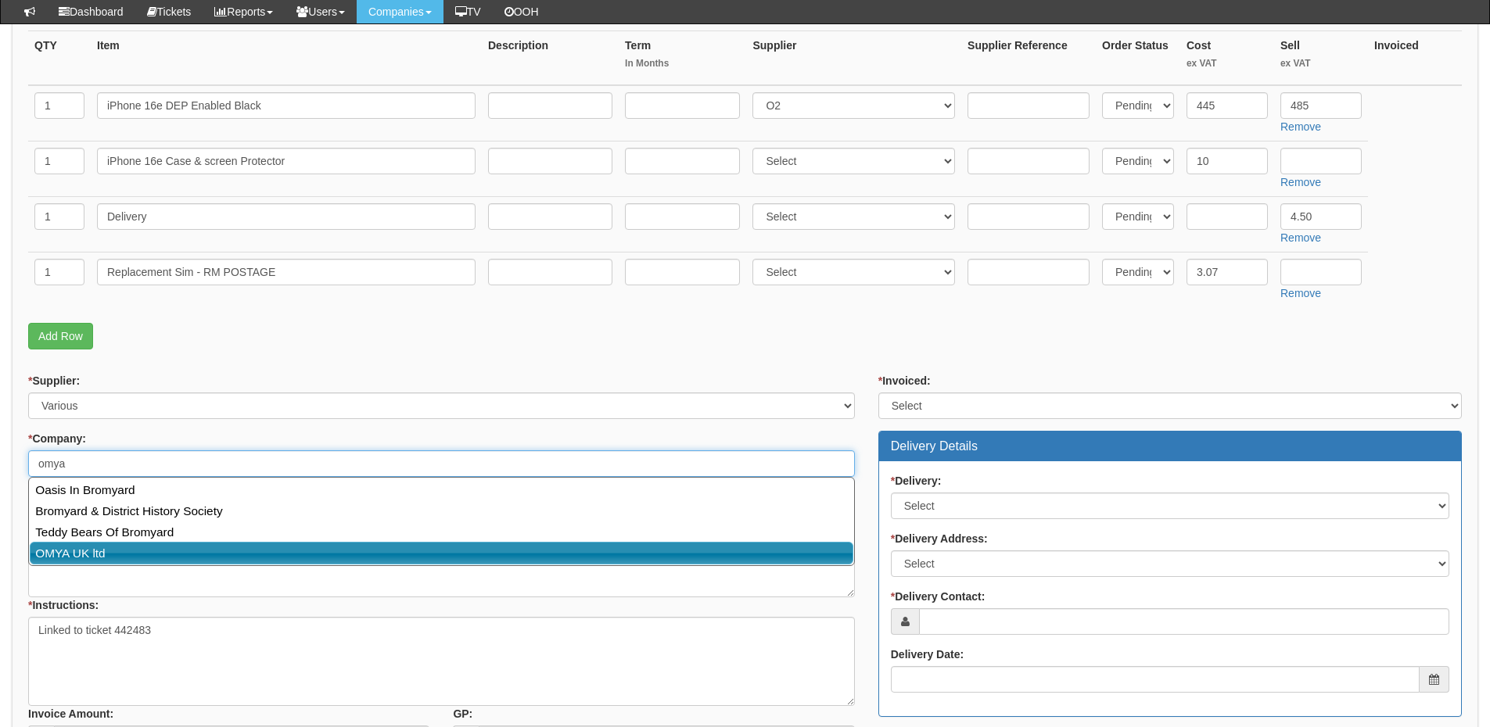
click at [117, 562] on link "OMYA UK ltd" at bounding box center [441, 553] width 823 height 23
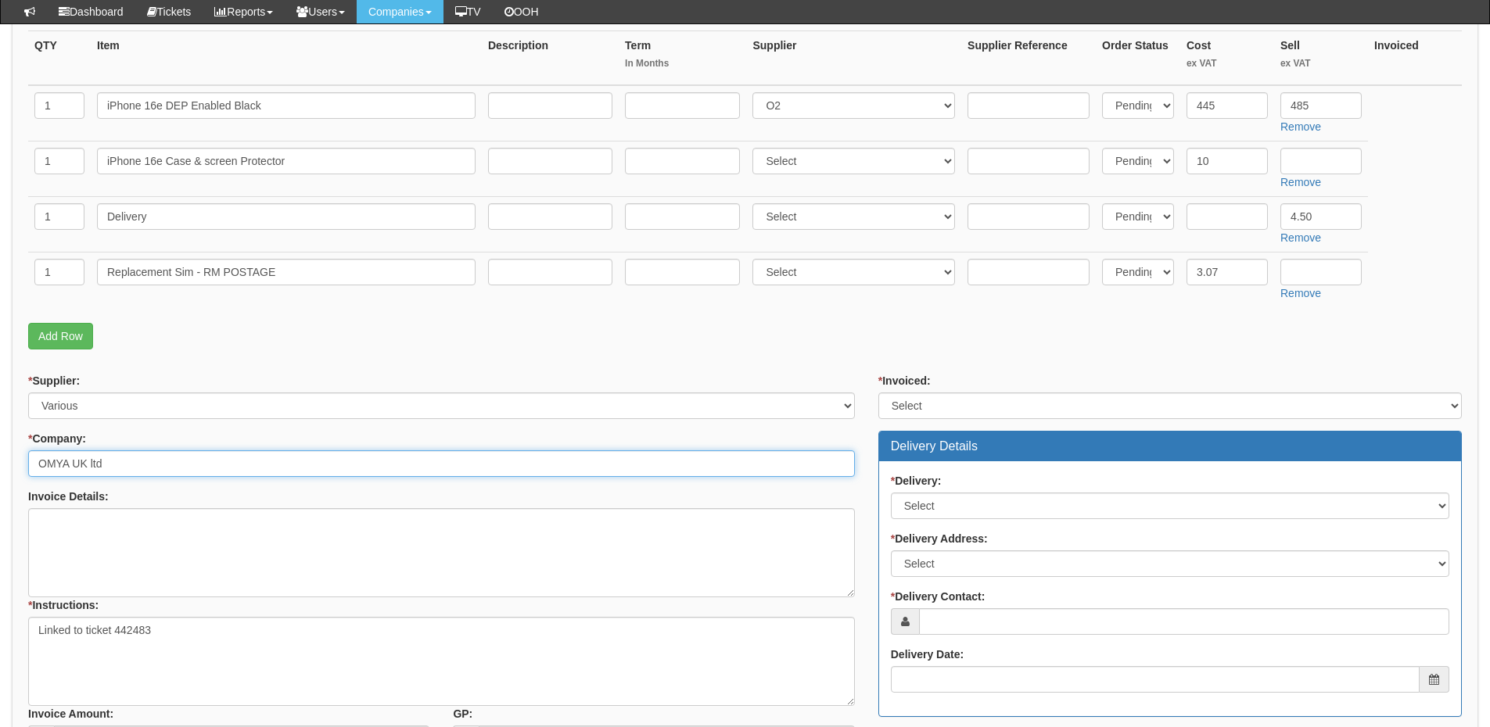
type input "OMYA UK ltd"
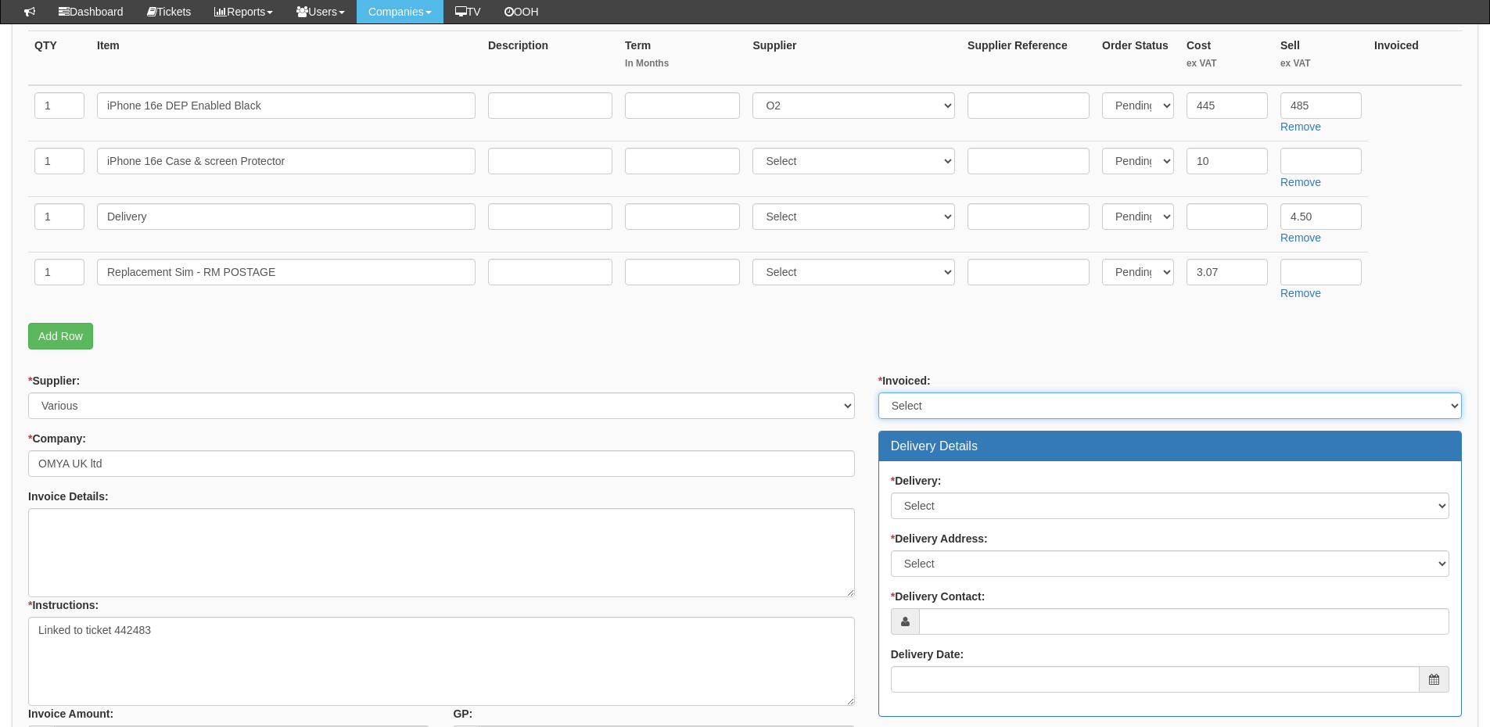
click at [934, 399] on select "Select Yes No N/A STB (part of order)" at bounding box center [1169, 406] width 583 height 27
select select "2"
click at [878, 393] on select "Select Yes No N/A STB (part of order)" at bounding box center [1169, 406] width 583 height 27
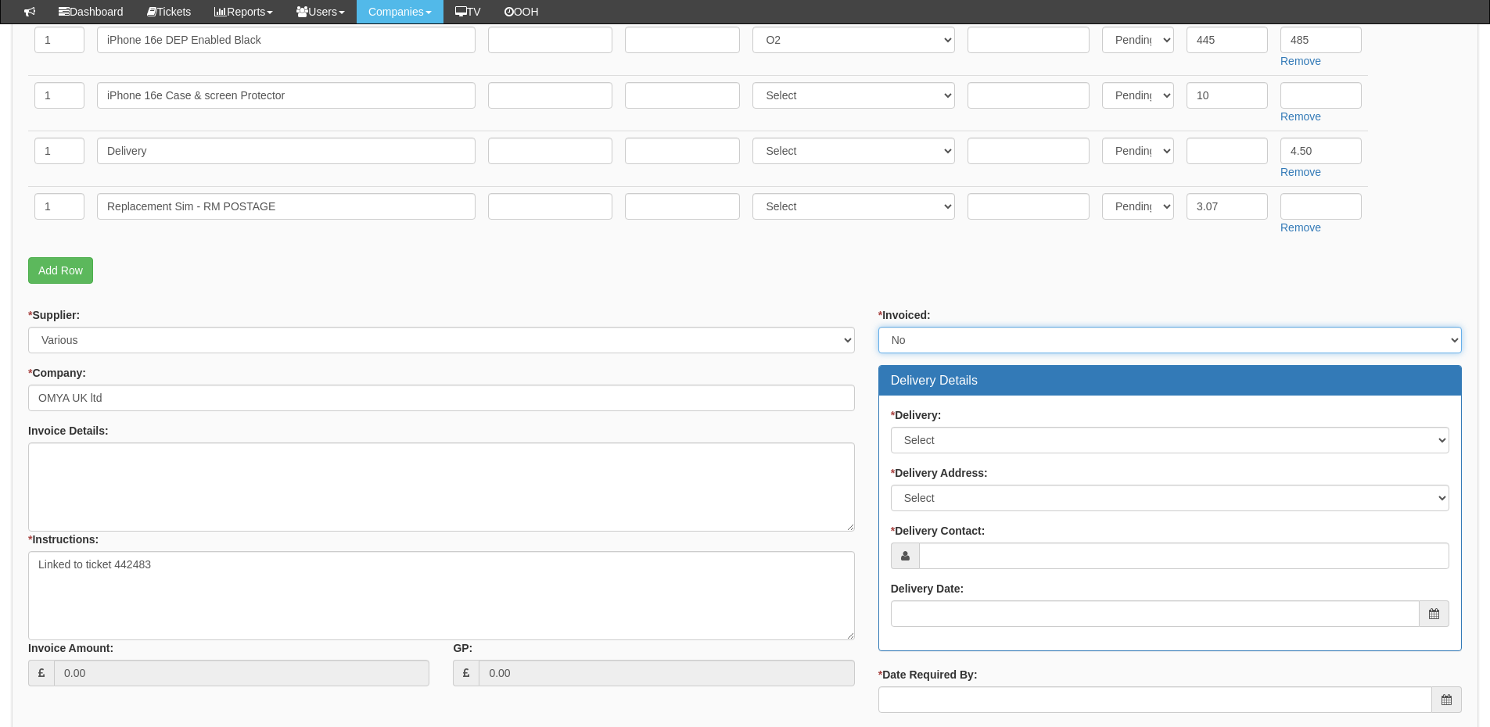
scroll to position [547, 0]
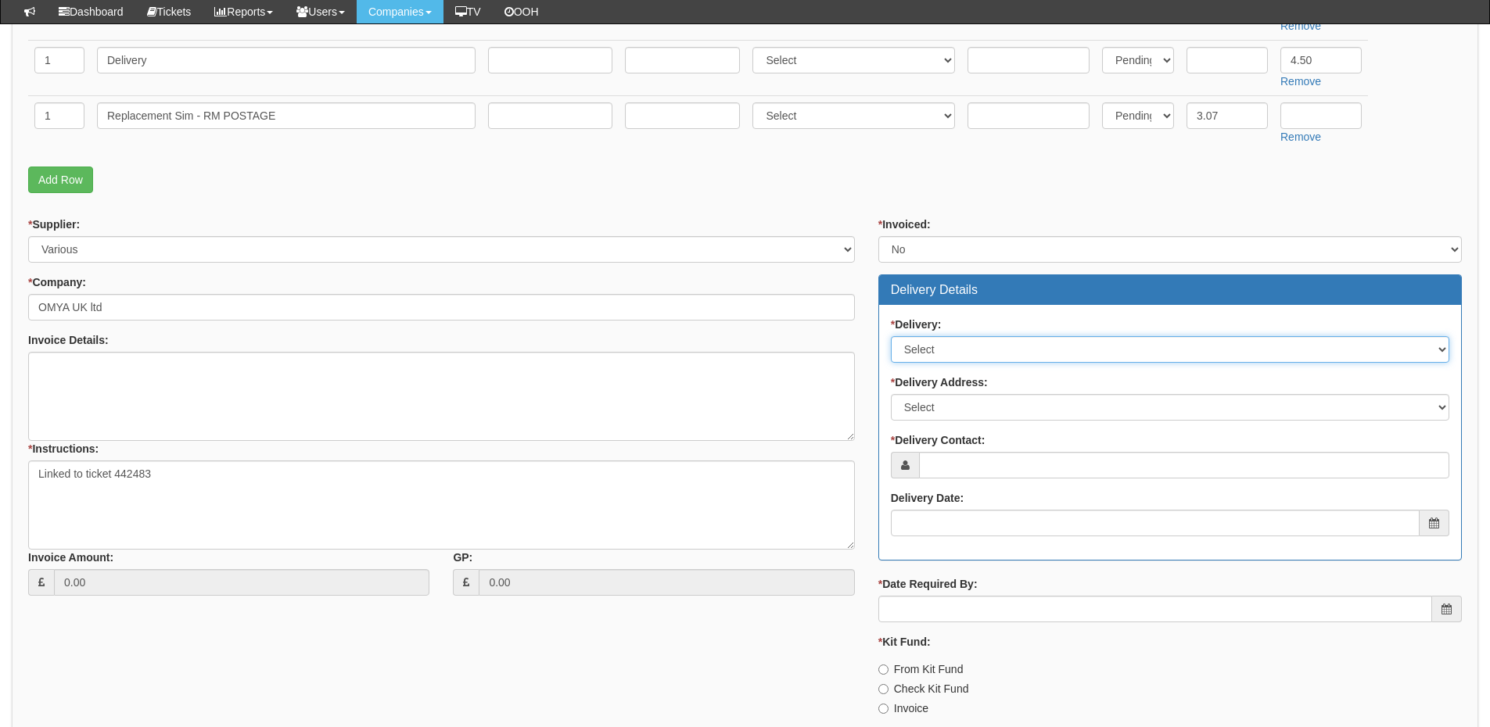
drag, startPoint x: 938, startPoint y: 347, endPoint x: 940, endPoint y: 361, distance: 14.3
click at [938, 347] on select "Select No Not Applicable Yes" at bounding box center [1170, 349] width 558 height 27
select select "1"
click at [891, 336] on select "Select No Not Applicable Yes" at bounding box center [1170, 349] width 558 height 27
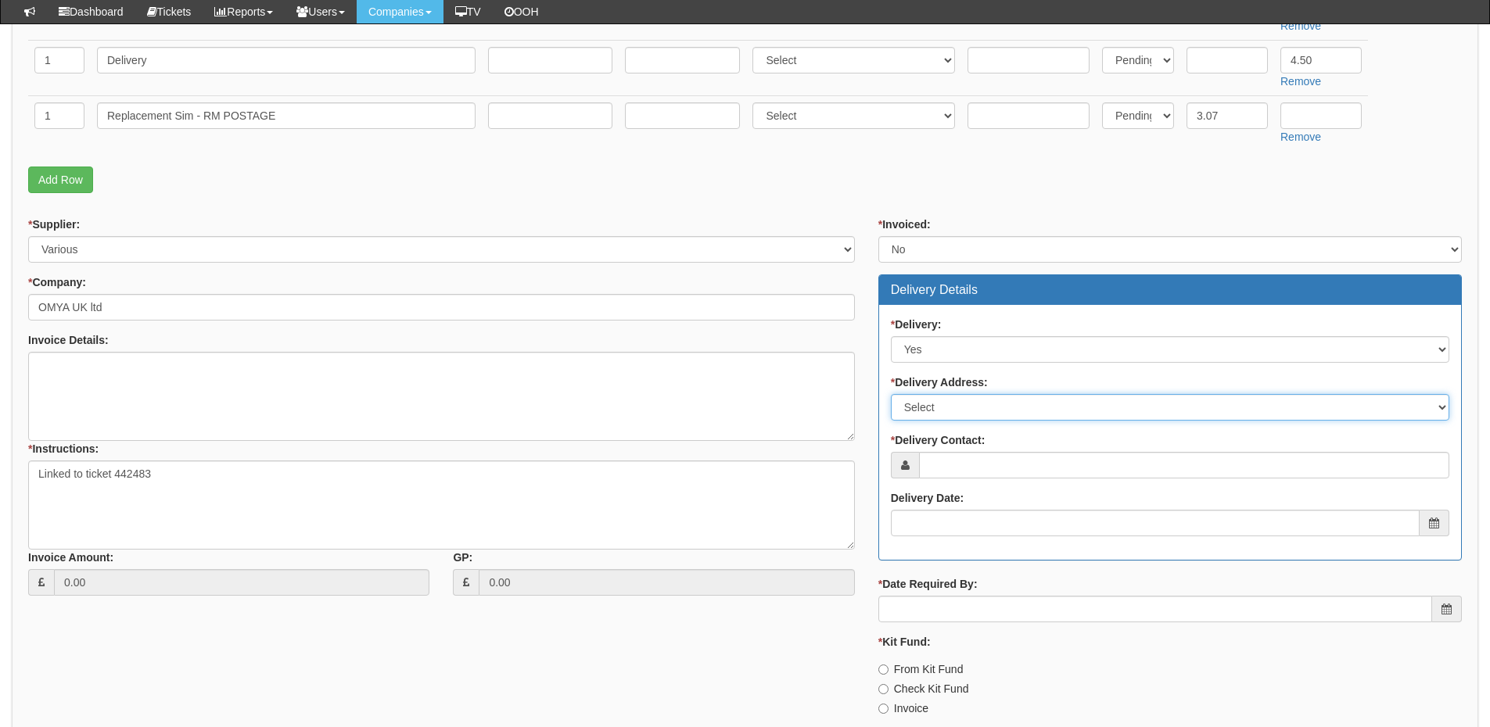
click at [938, 408] on select "Select Not Applicable Main Address - Other" at bounding box center [1170, 407] width 558 height 27
select select "company_main_address"
click at [891, 394] on select "Select Not Applicable Main Address - Other" at bounding box center [1170, 407] width 558 height 27
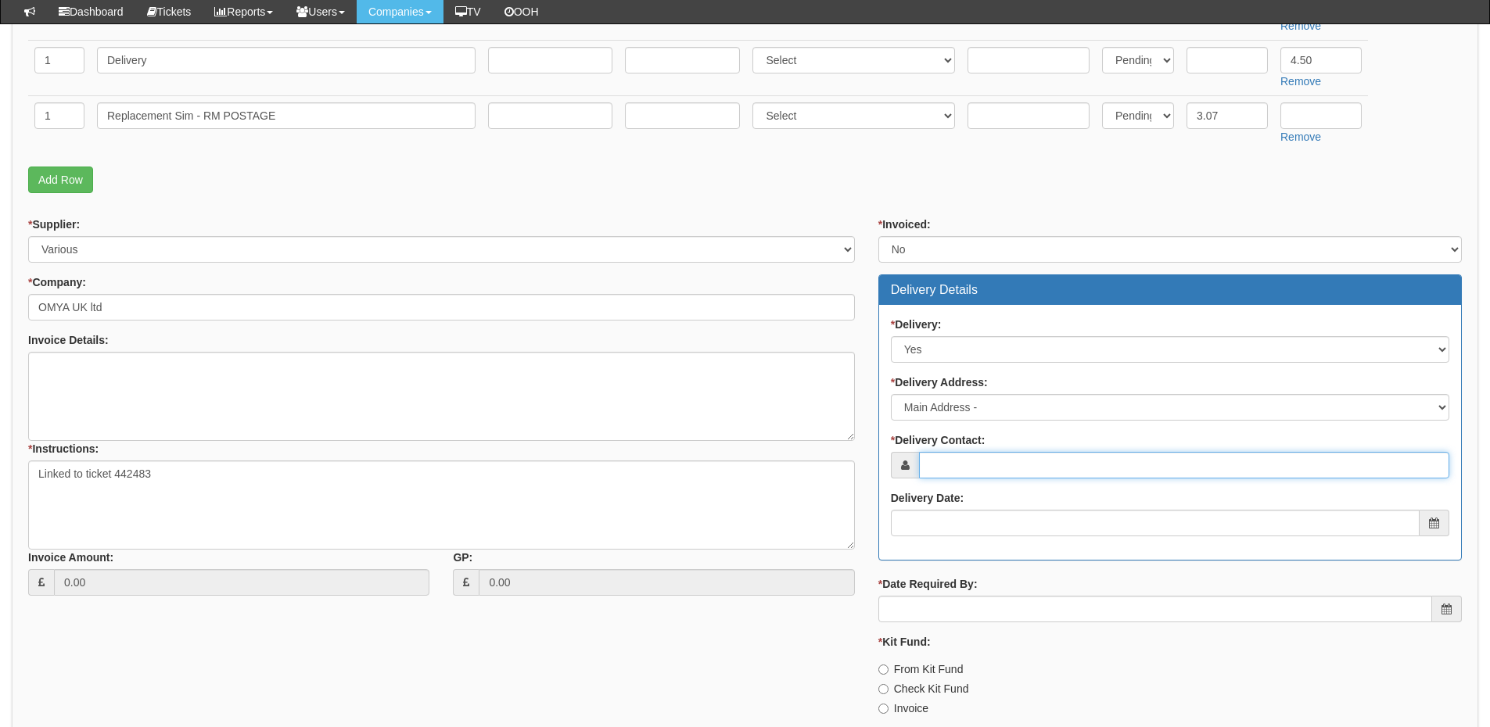
click at [943, 468] on input "* Delivery Contact:" at bounding box center [1184, 465] width 530 height 27
click at [987, 461] on input "* Delivery Contact:" at bounding box center [1184, 465] width 530 height 27
paste input "Mateusz Lotycz"
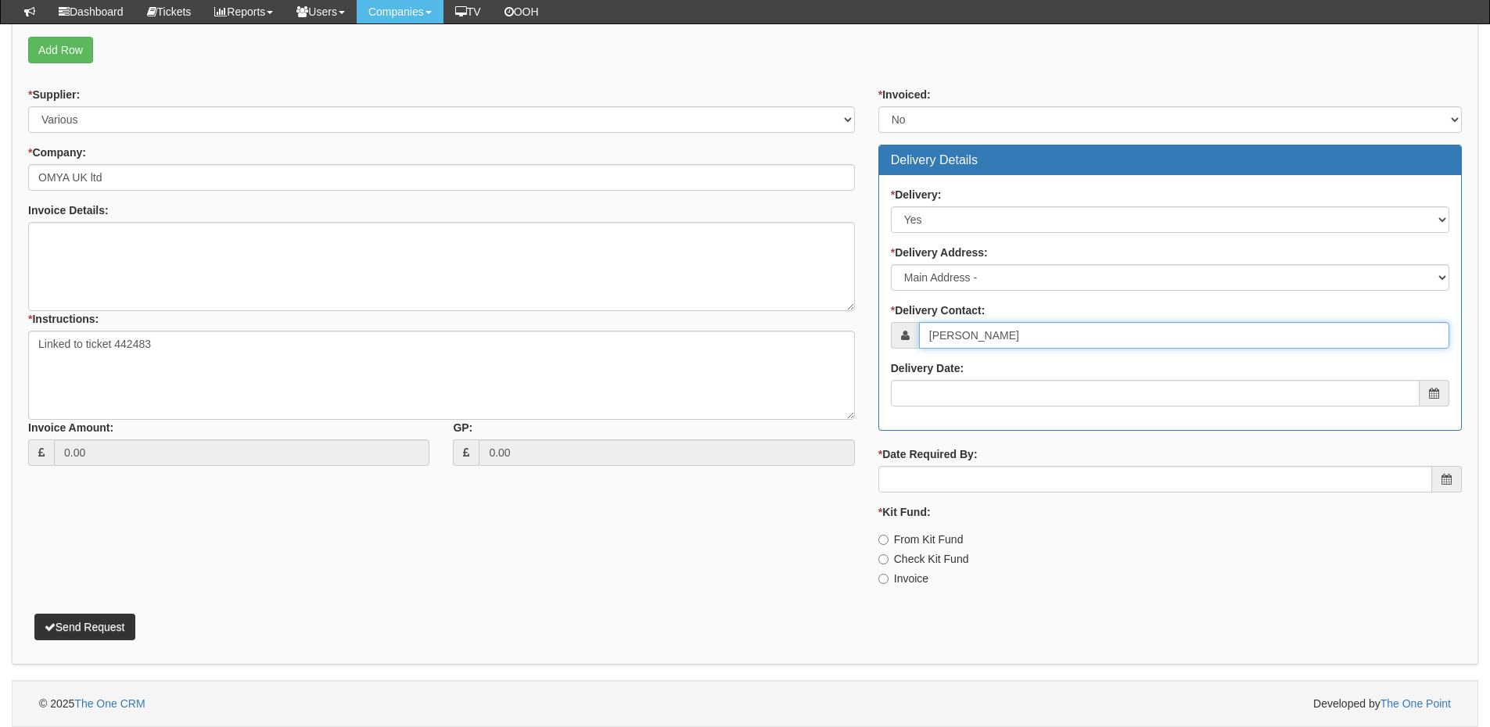
type input "Mateusz Lotycz"
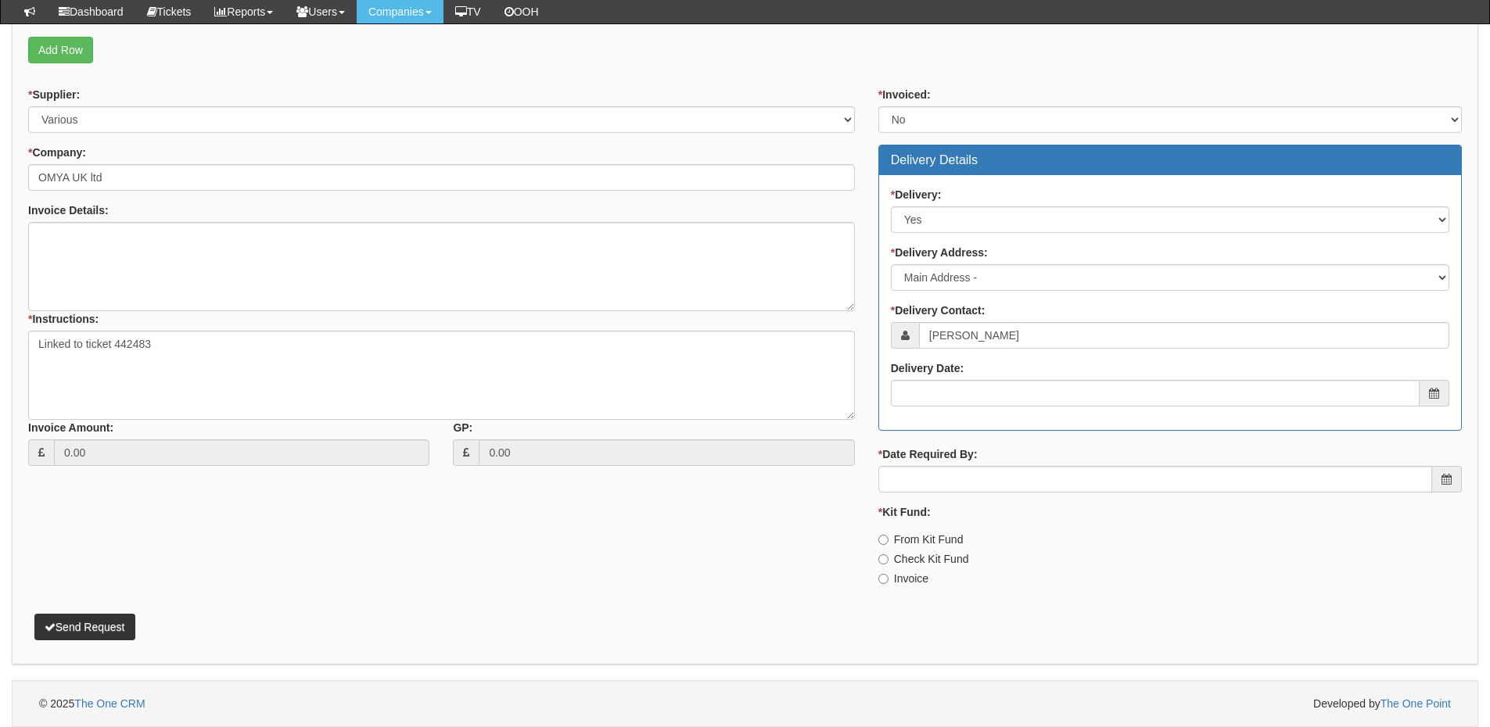
click at [967, 376] on div "Delivery Date:" at bounding box center [1170, 384] width 558 height 46
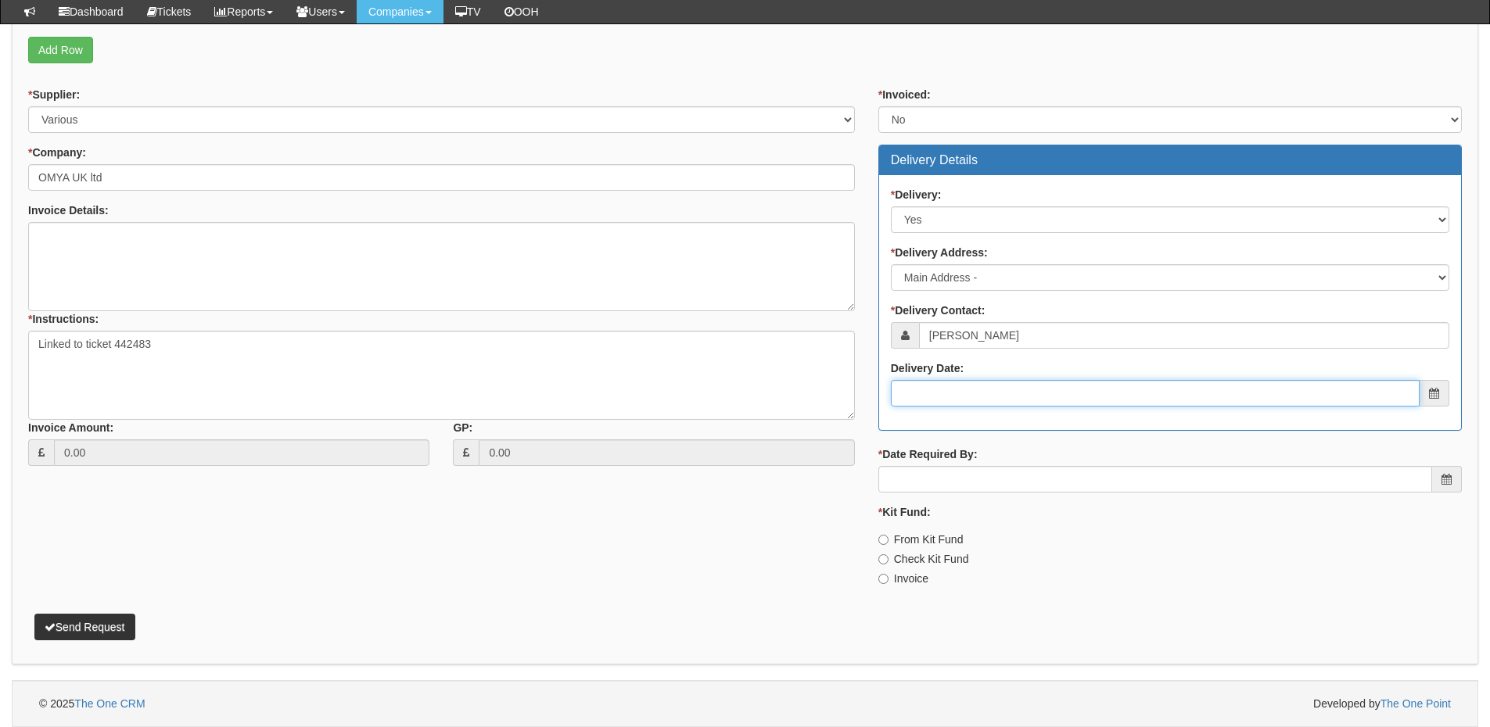
click at [969, 396] on input "Delivery Date:" at bounding box center [1155, 393] width 529 height 27
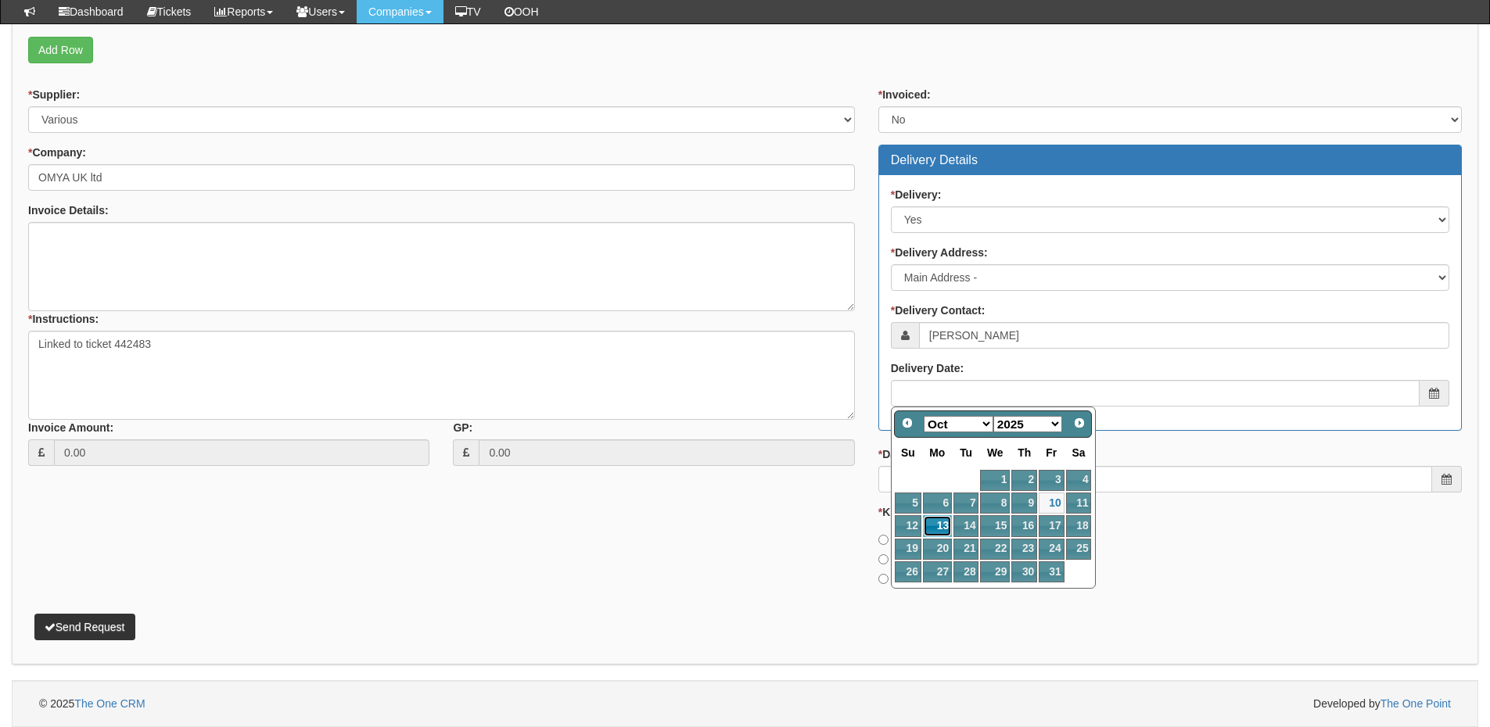
click at [942, 531] on link "13" at bounding box center [937, 525] width 29 height 21
type input "2025-10-13"
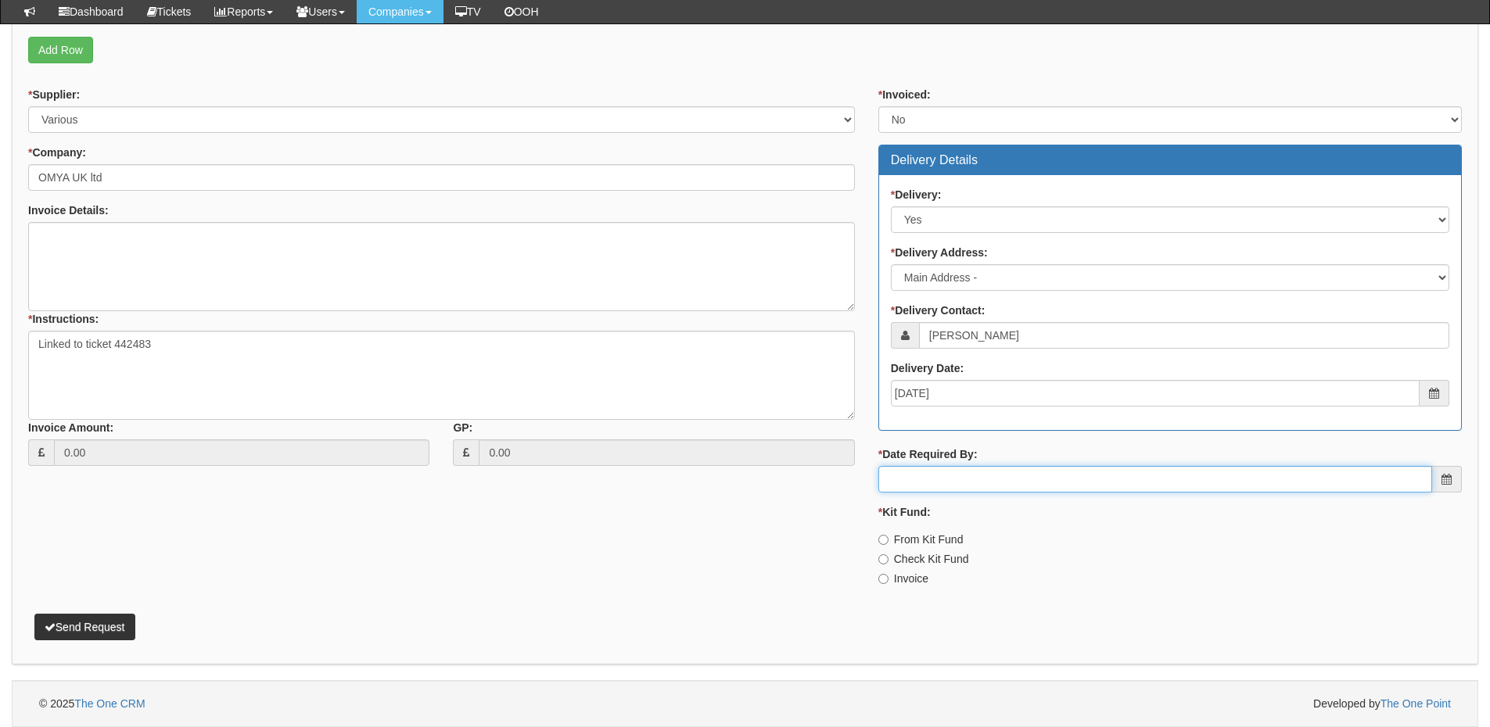
click at [947, 484] on input "* Date Required By:" at bounding box center [1155, 479] width 554 height 27
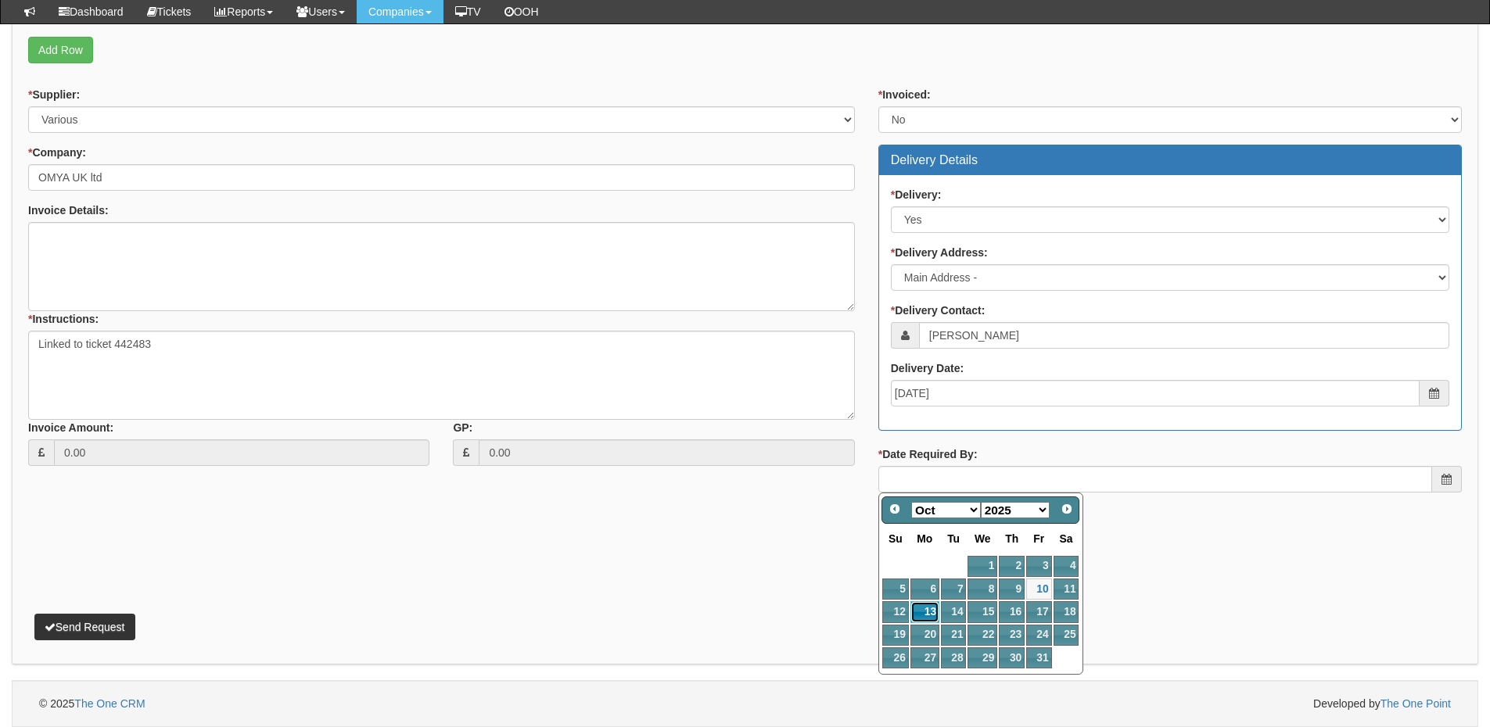
click at [931, 618] on link "13" at bounding box center [924, 611] width 29 height 21
type input "2025-10-13"
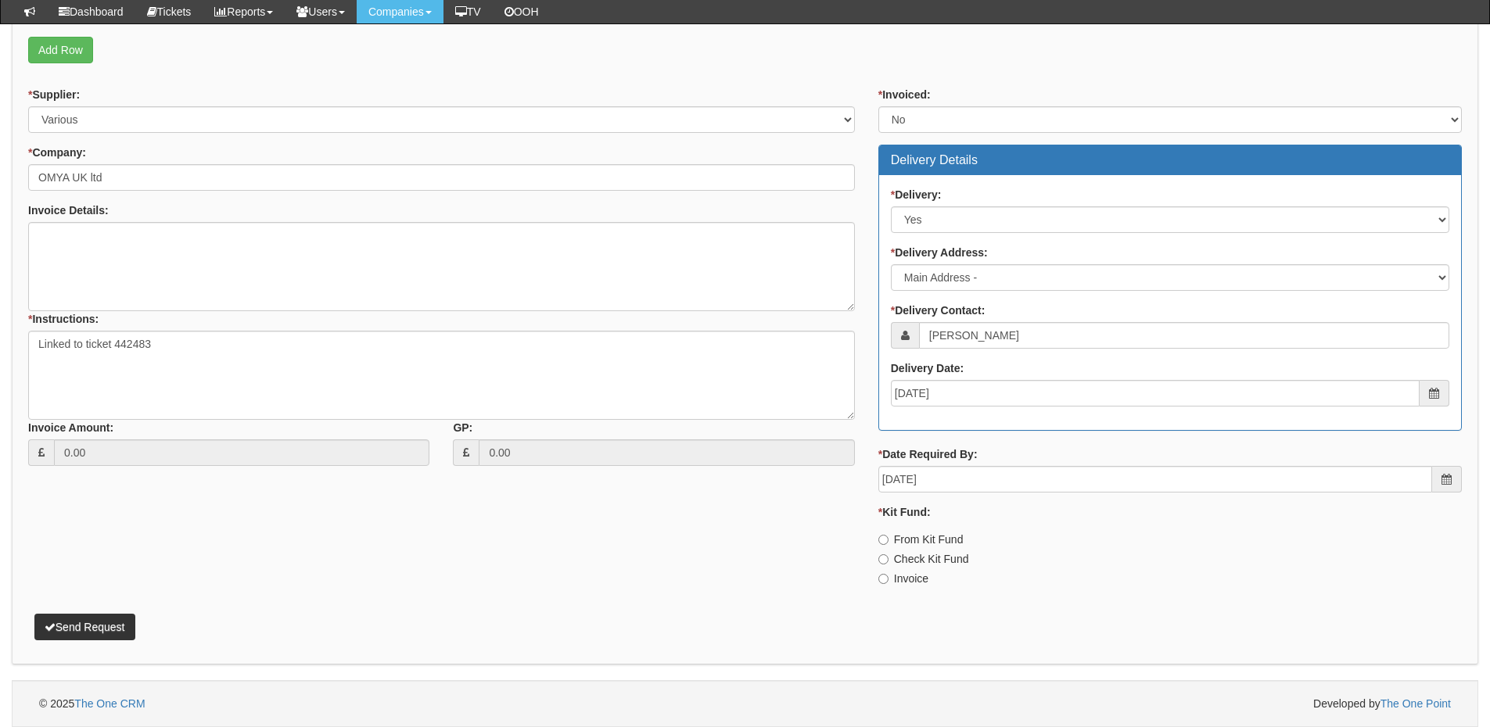
drag, startPoint x: 907, startPoint y: 541, endPoint x: 880, endPoint y: 540, distance: 27.4
click at [907, 541] on label "From Kit Fund" at bounding box center [920, 540] width 85 height 16
click at [888, 541] on input "From Kit Fund" at bounding box center [883, 540] width 10 height 10
radio input "true"
click at [120, 612] on p "Send Request" at bounding box center [744, 619] width 1433 height 42
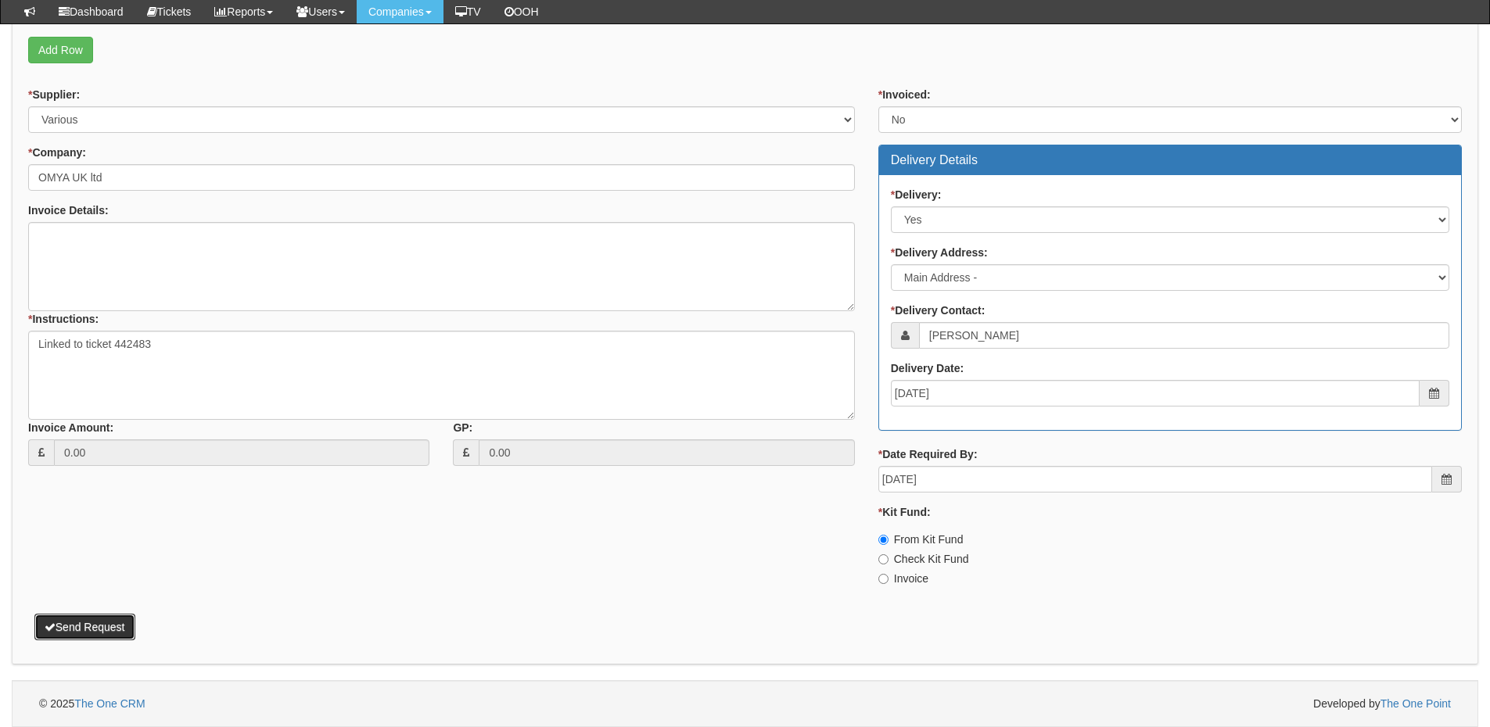
click at [120, 614] on button "Send Request" at bounding box center [84, 627] width 101 height 27
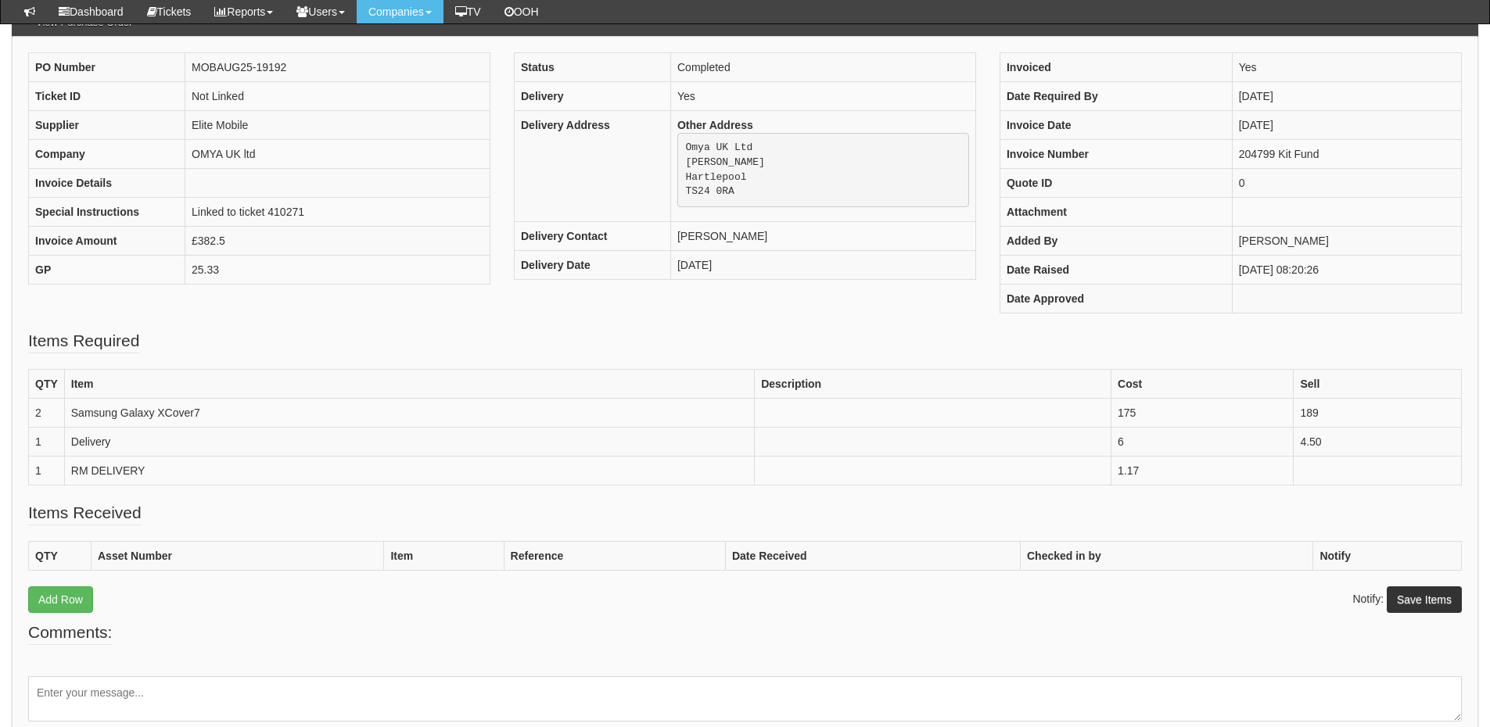
scroll to position [156, 0]
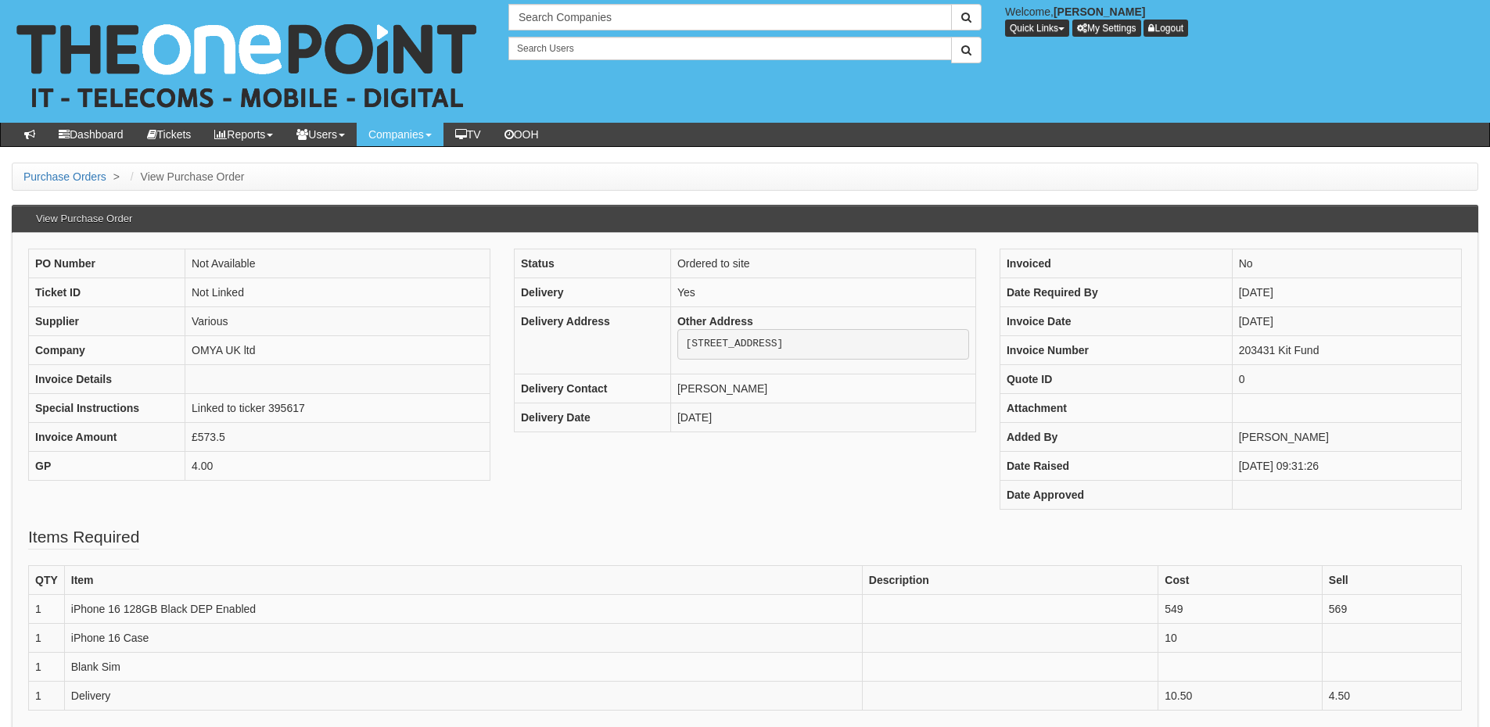
scroll to position [78, 0]
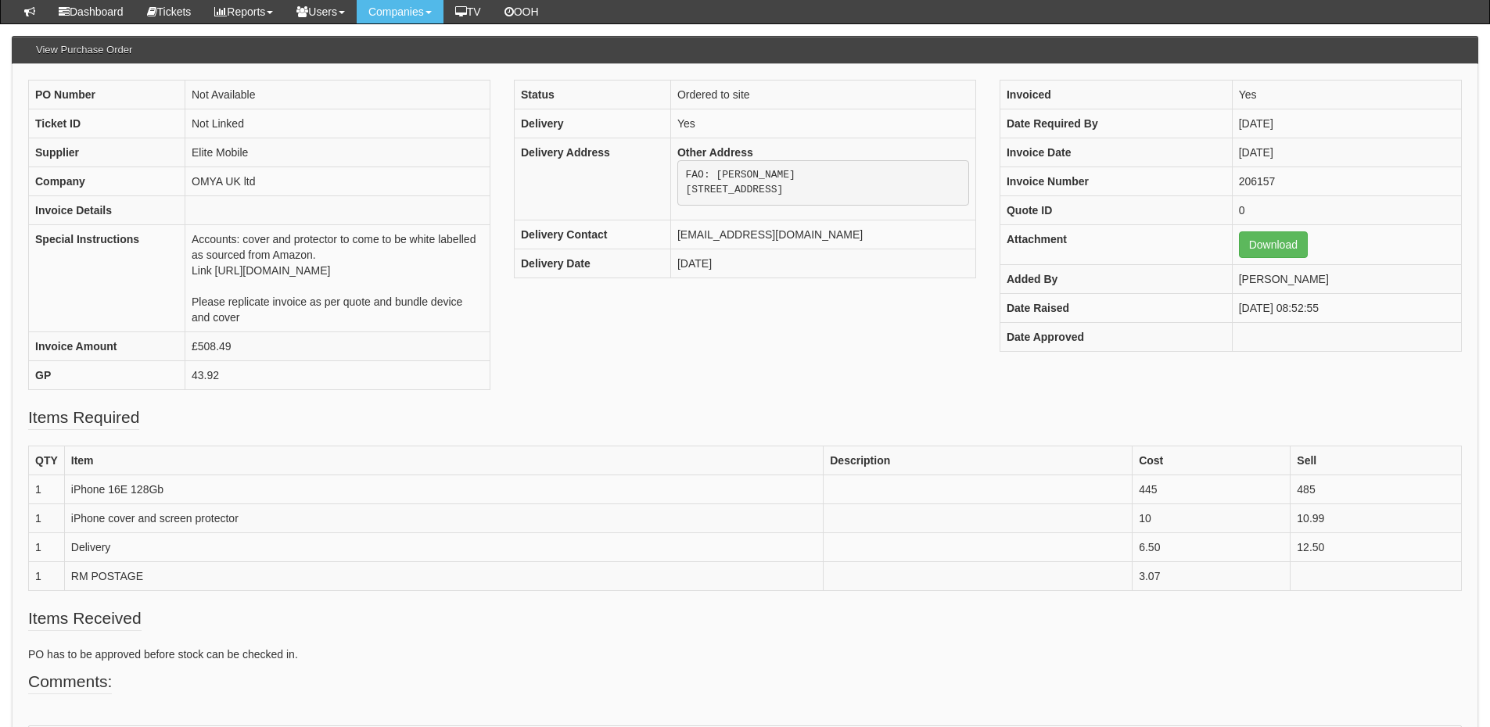
scroll to position [156, 0]
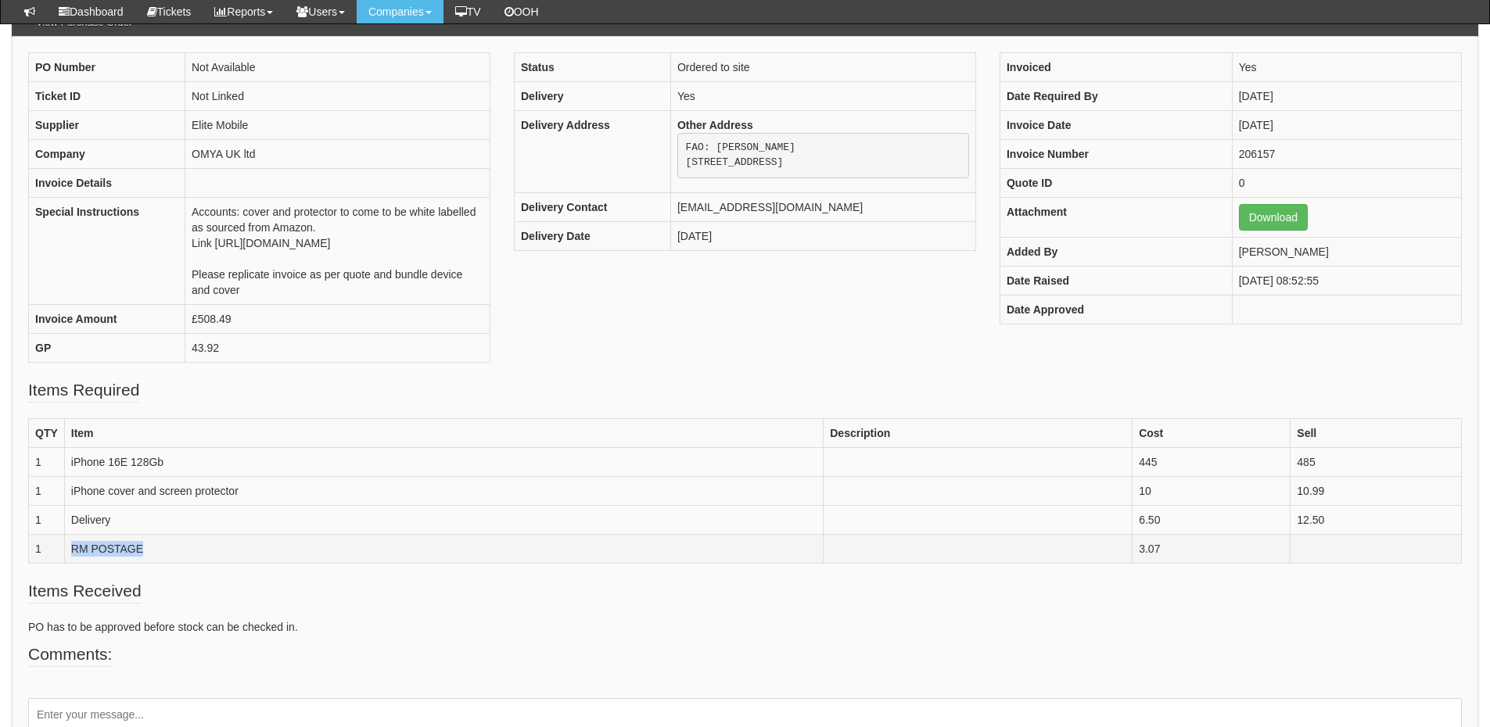
drag, startPoint x: 149, startPoint y: 562, endPoint x: 70, endPoint y: 572, distance: 79.5
click at [70, 563] on td "RM POSTAGE" at bounding box center [443, 548] width 759 height 29
copy td "RM POSTAGE"
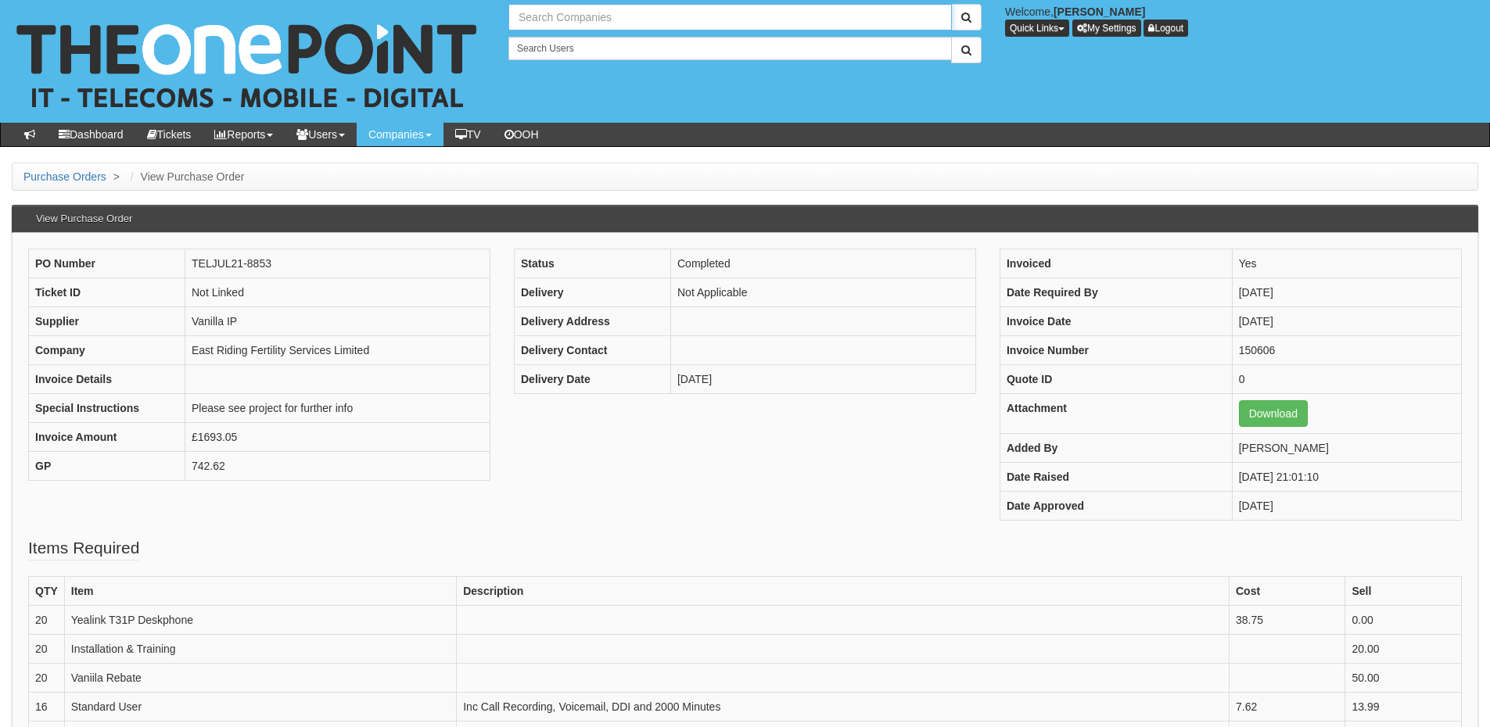
click at [601, 18] on input "text" at bounding box center [729, 17] width 443 height 27
type input "Search Companies"
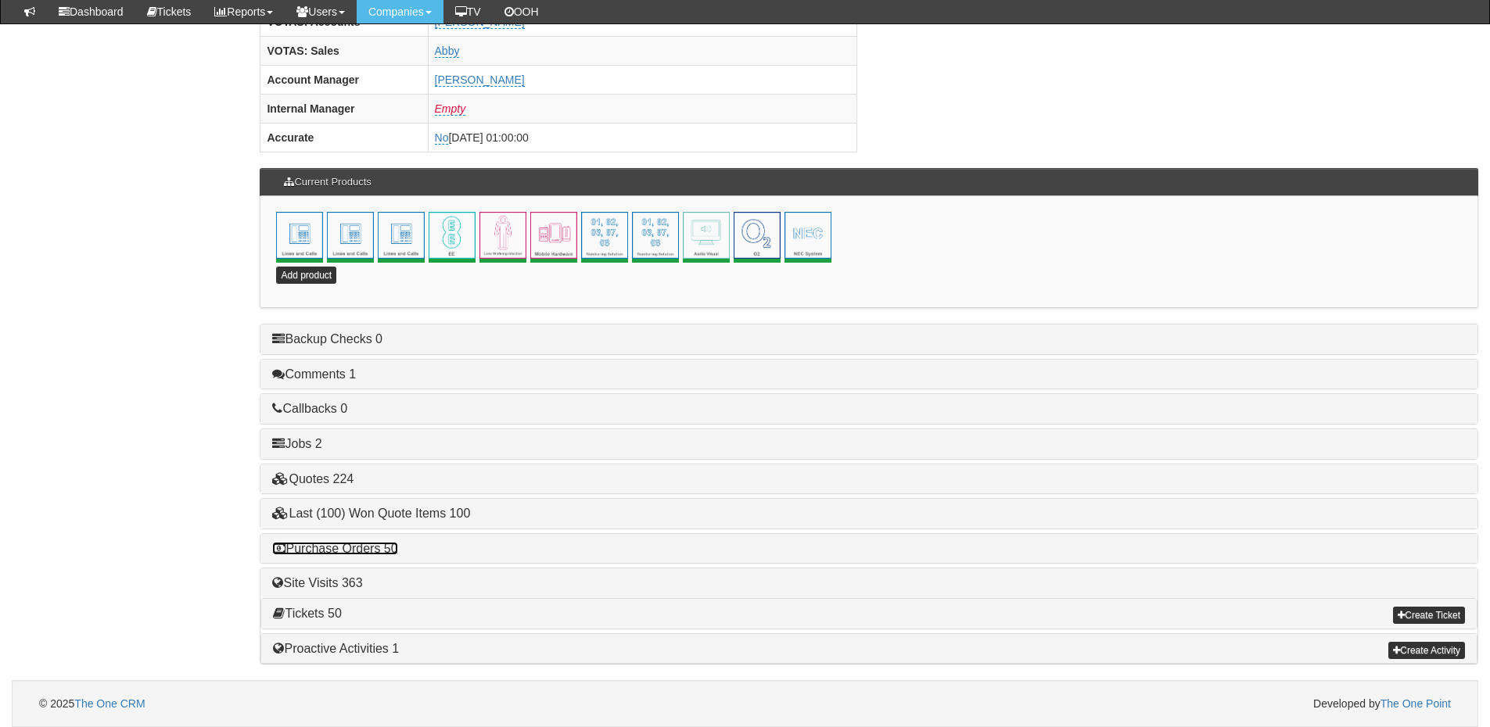
click at [370, 546] on link "Purchase Orders 50" at bounding box center [334, 548] width 125 height 13
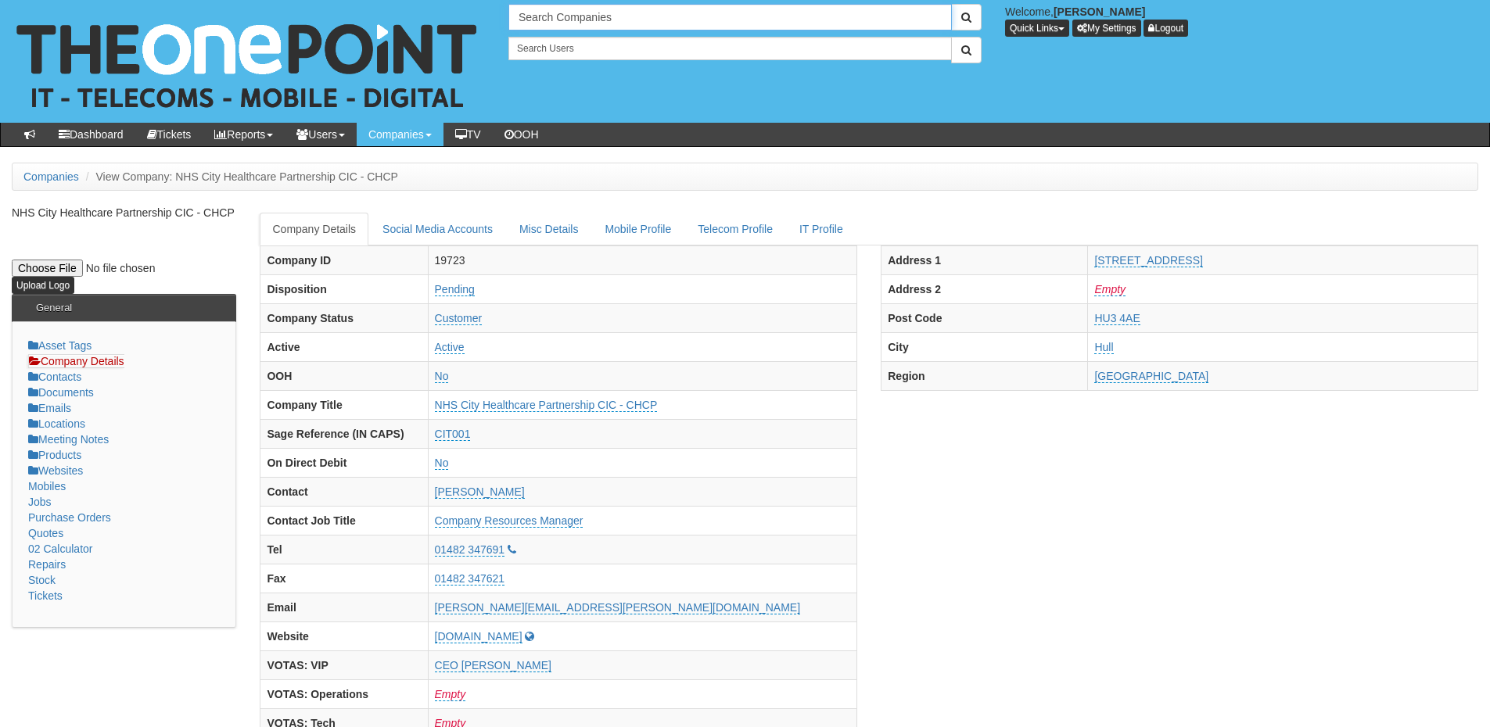
click at [579, 22] on input "Search Companies" at bounding box center [729, 17] width 443 height 27
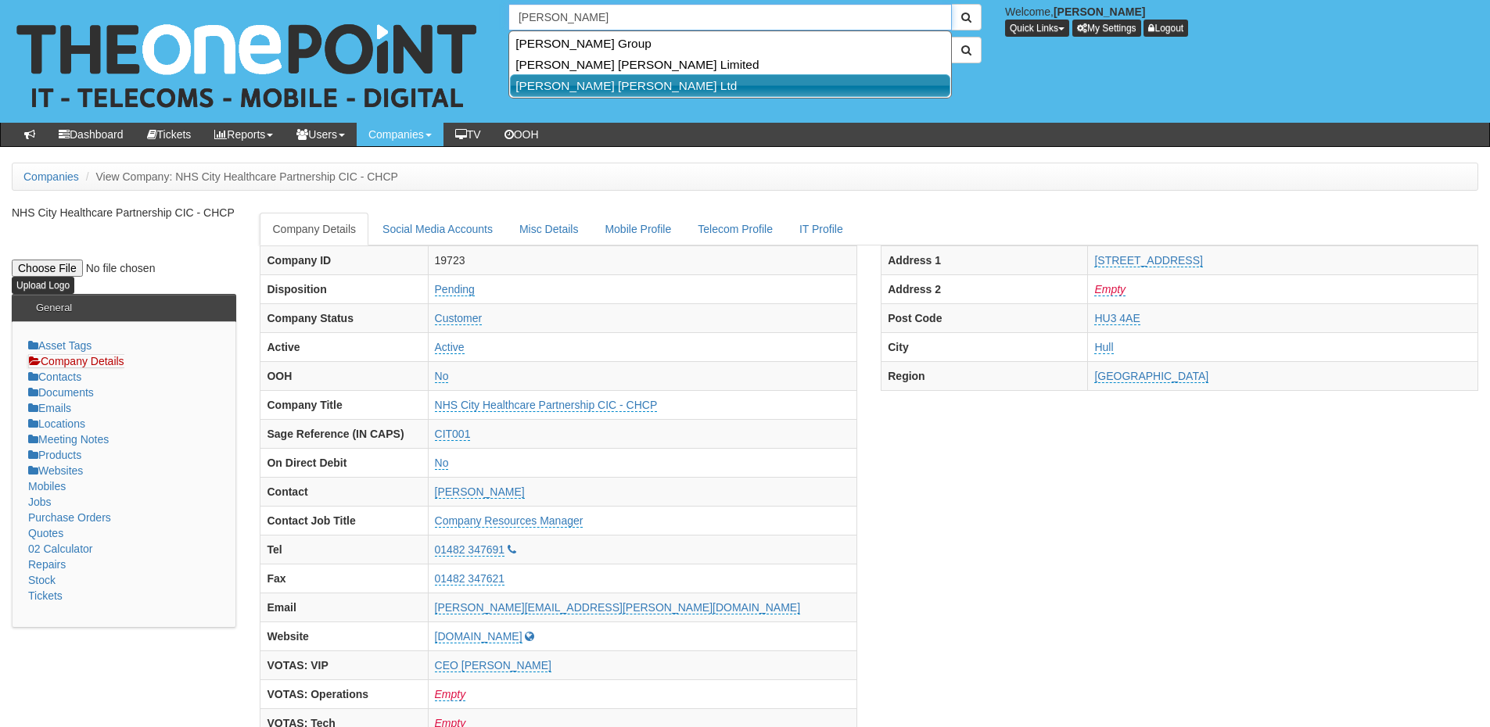
click at [581, 78] on link "Smailes Goldie Selby Ltd" at bounding box center [730, 85] width 440 height 23
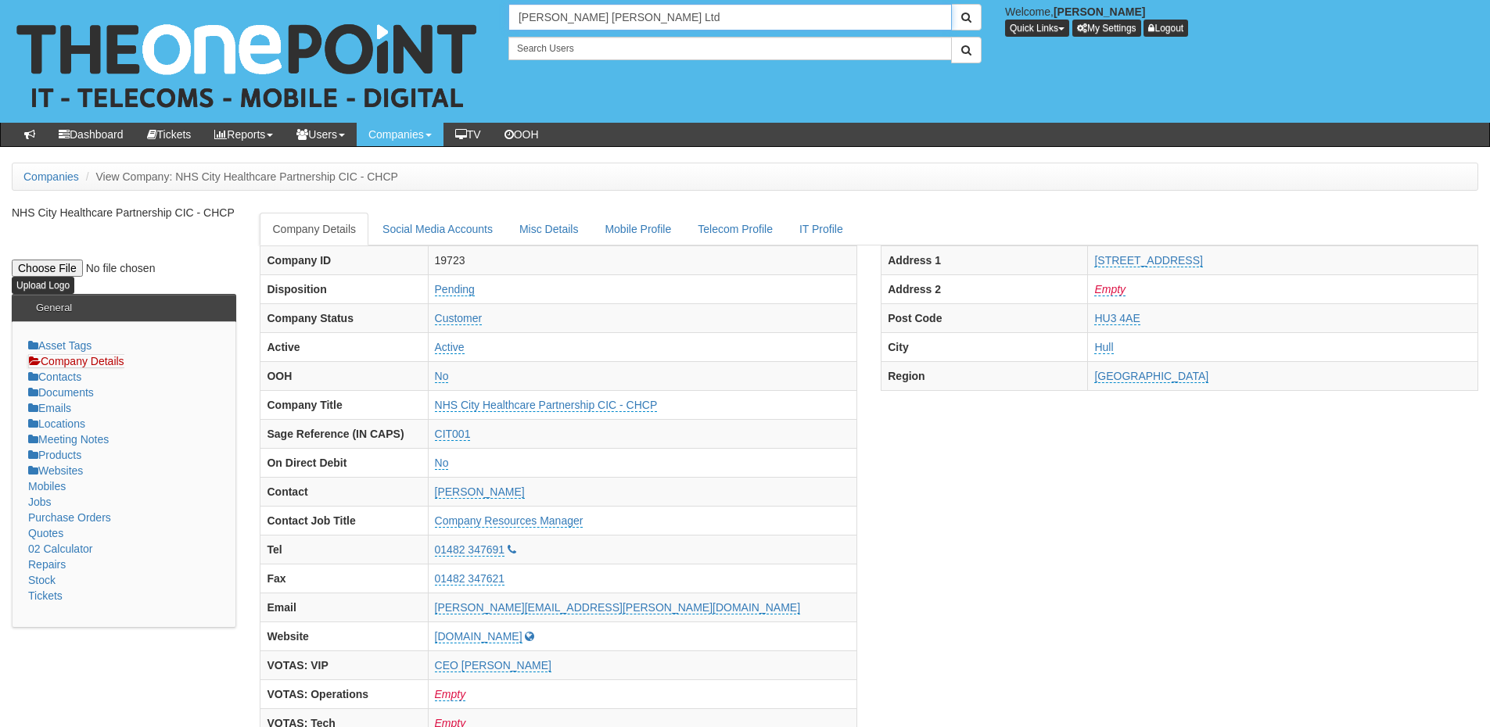
type input "Smailes Goldie Selby Ltd"
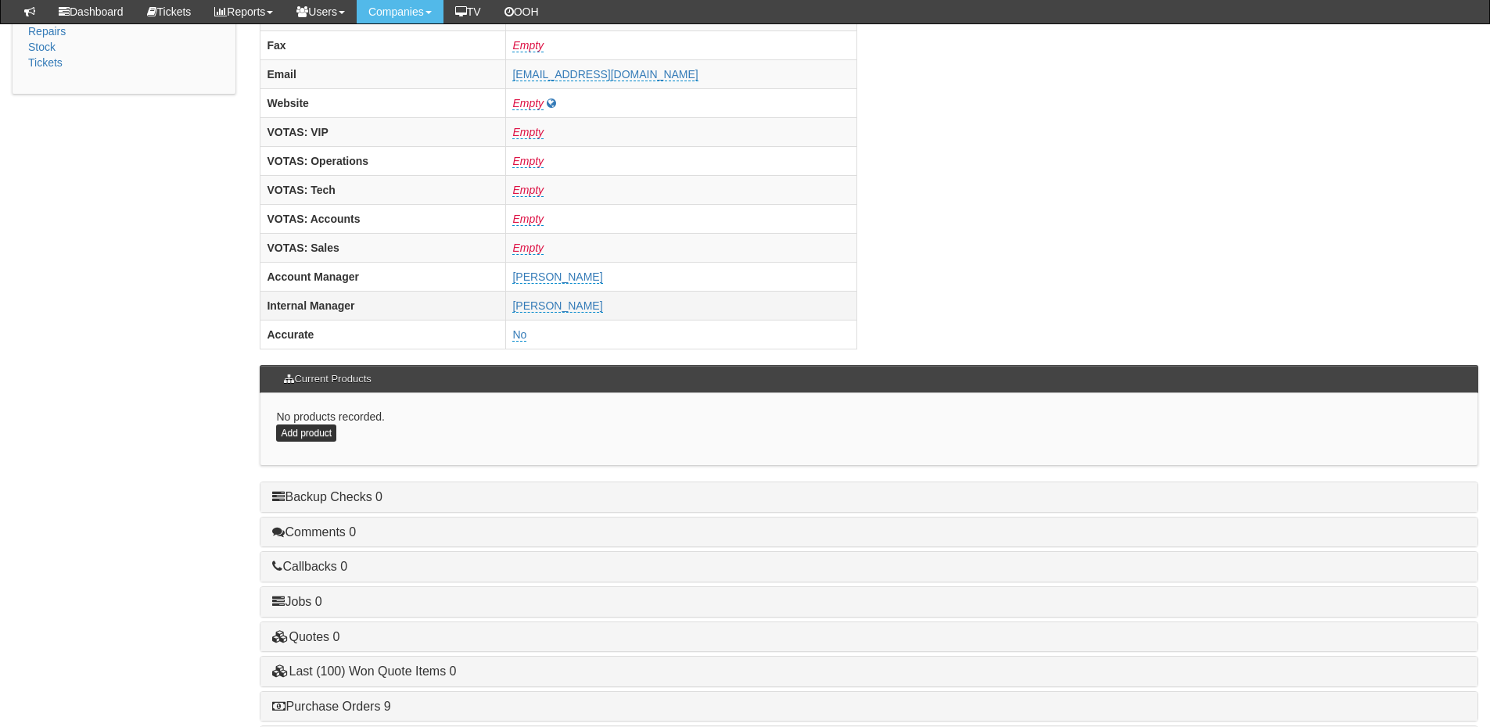
scroll to position [651, 0]
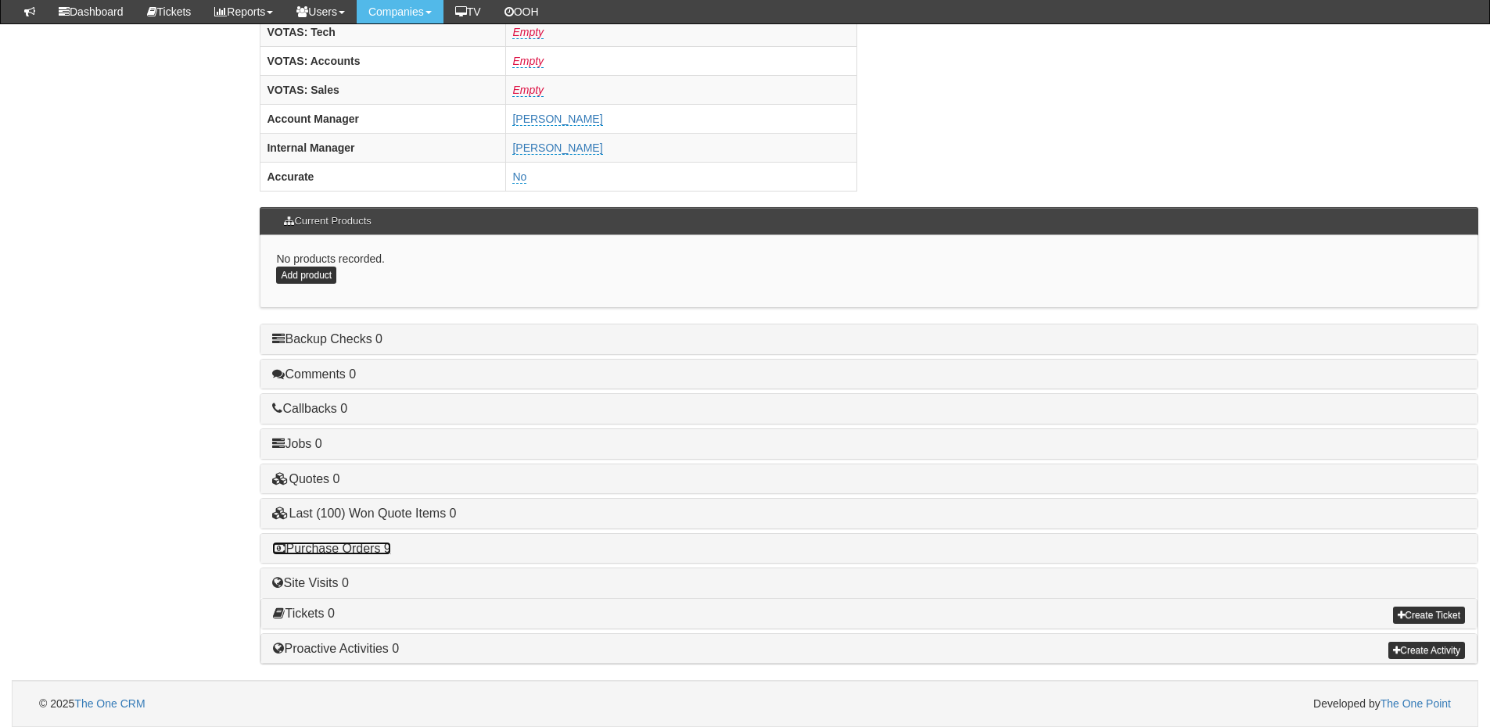
drag, startPoint x: 357, startPoint y: 545, endPoint x: 416, endPoint y: 546, distance: 58.7
click at [357, 545] on link "Purchase Orders 9" at bounding box center [331, 548] width 118 height 13
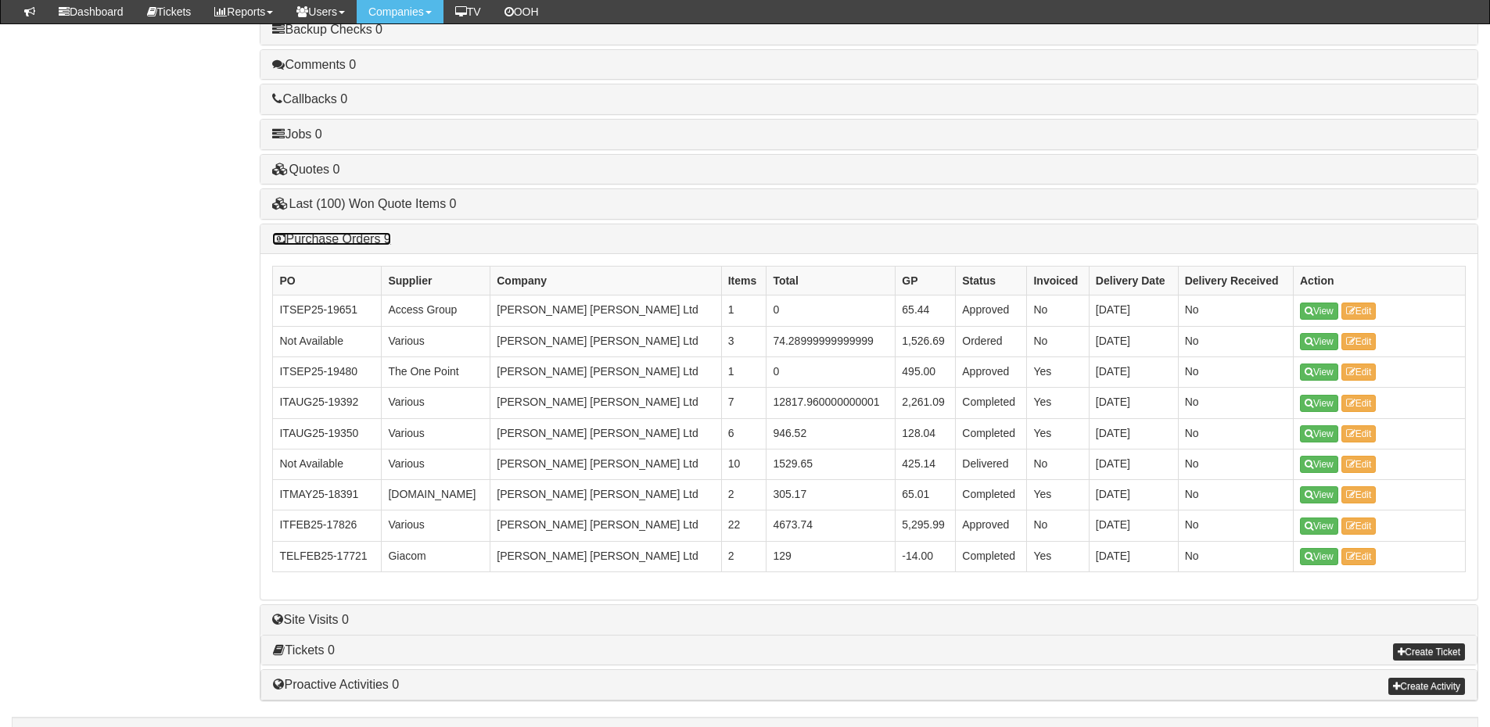
scroll to position [964, 0]
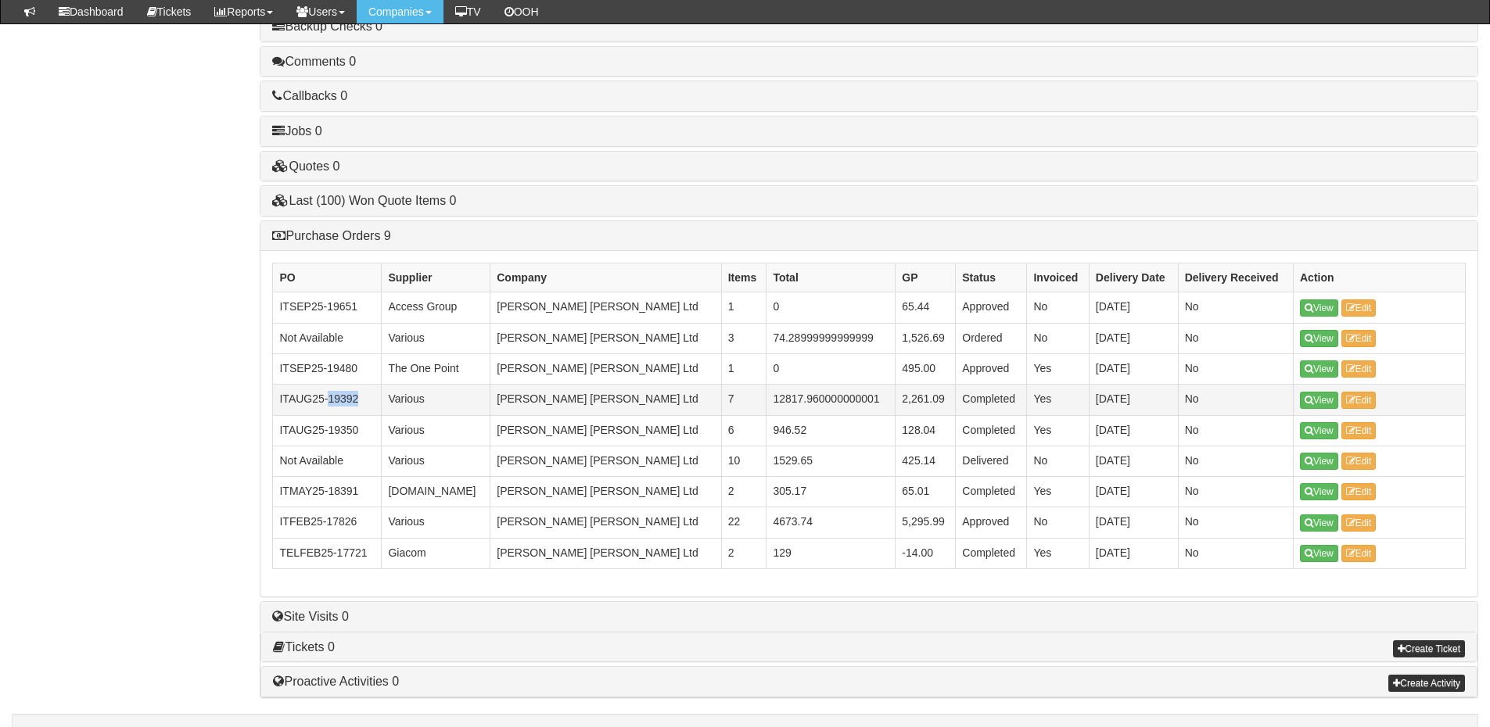
drag, startPoint x: 364, startPoint y: 401, endPoint x: 328, endPoint y: 401, distance: 36.0
click at [328, 401] on td "ITAUG25-19392" at bounding box center [327, 400] width 109 height 30
copy td "19392"
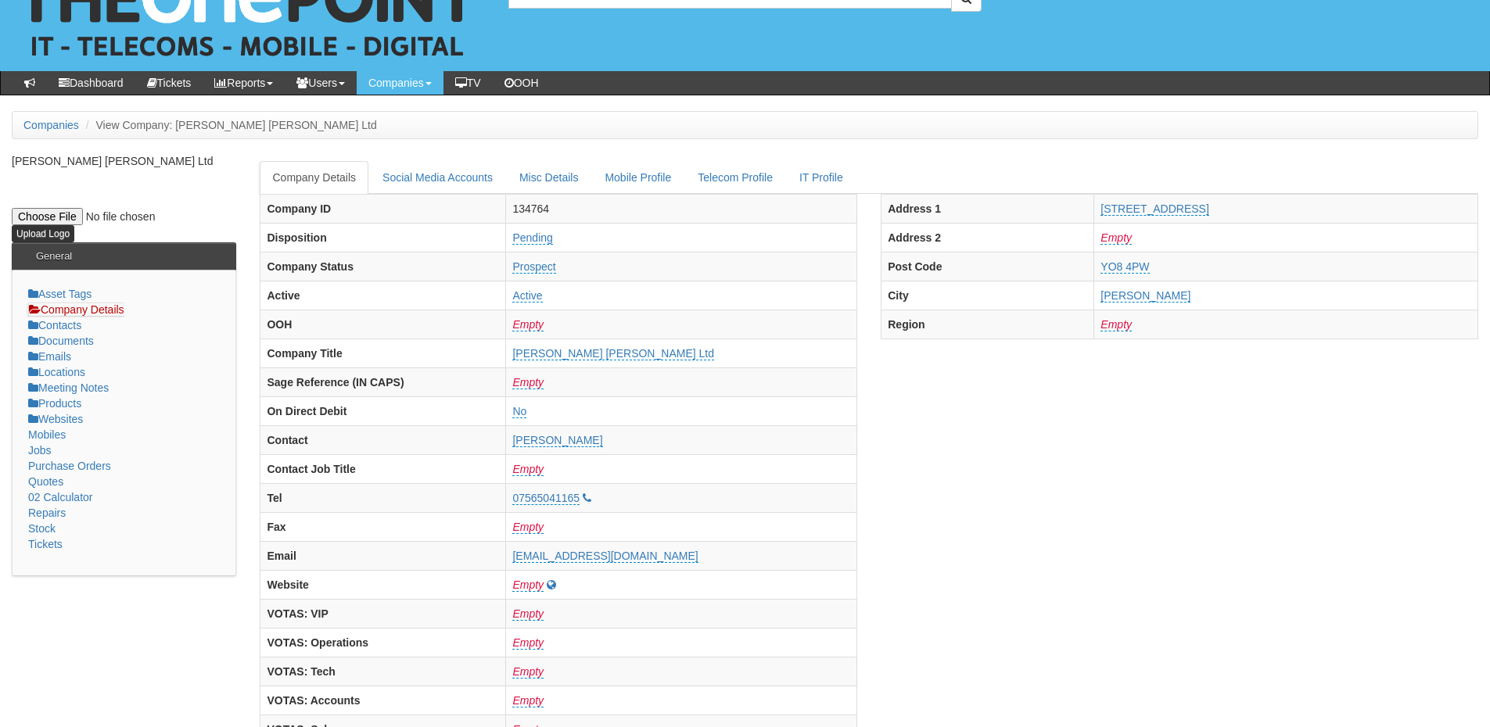
scroll to position [0, 0]
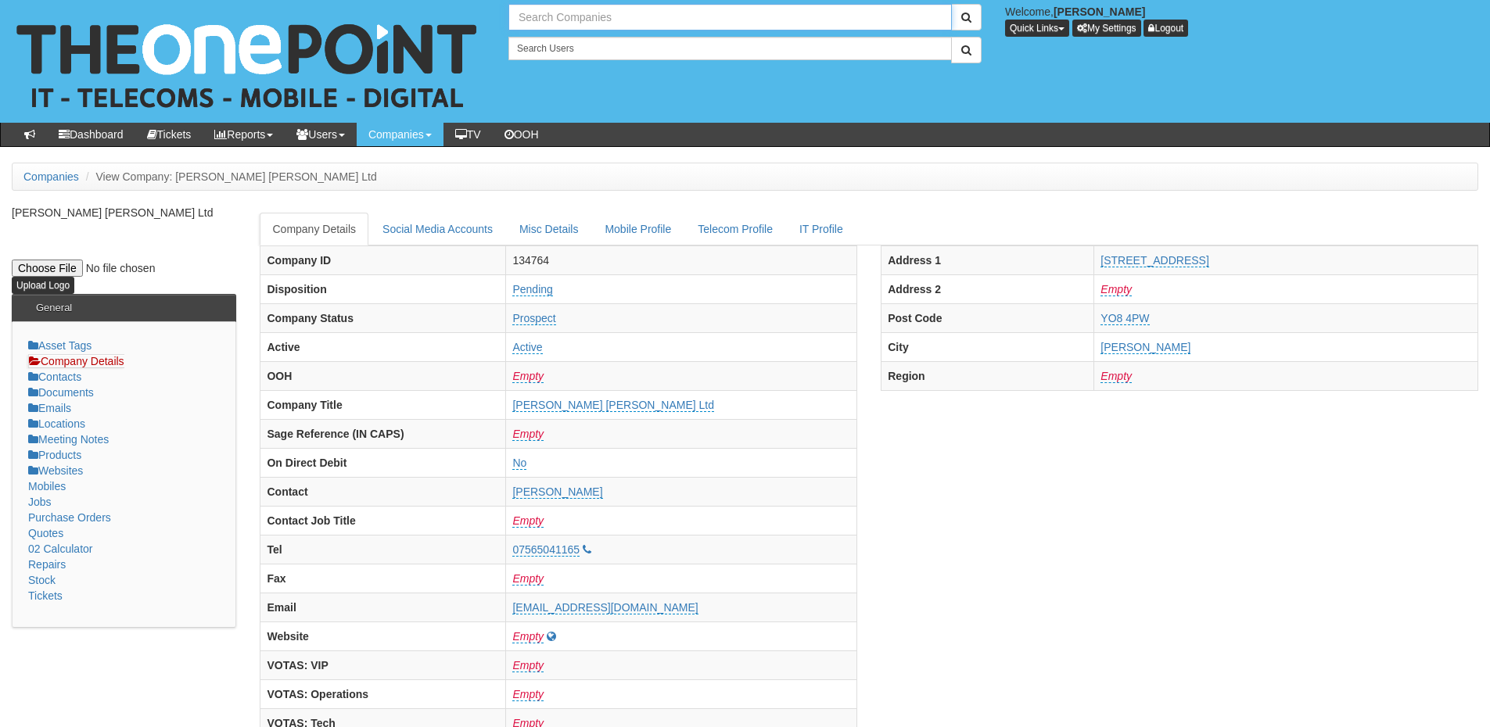
click at [550, 17] on input "text" at bounding box center [729, 17] width 443 height 27
type input "Search Companies"
click at [594, 18] on input "text" at bounding box center [729, 17] width 443 height 27
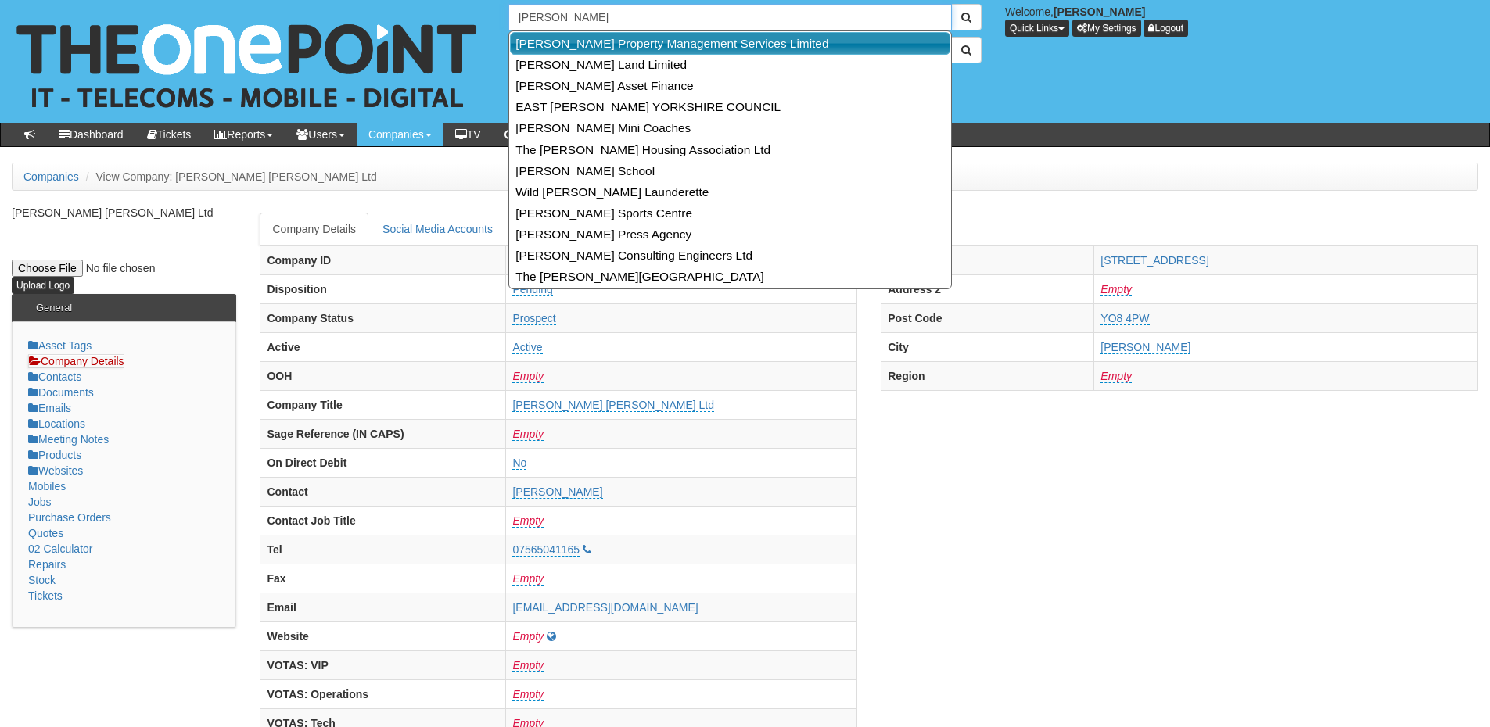
click at [604, 36] on link "[PERSON_NAME] Property Management Services Limited" at bounding box center [730, 43] width 440 height 23
type input "[PERSON_NAME] Property Management Services Limited"
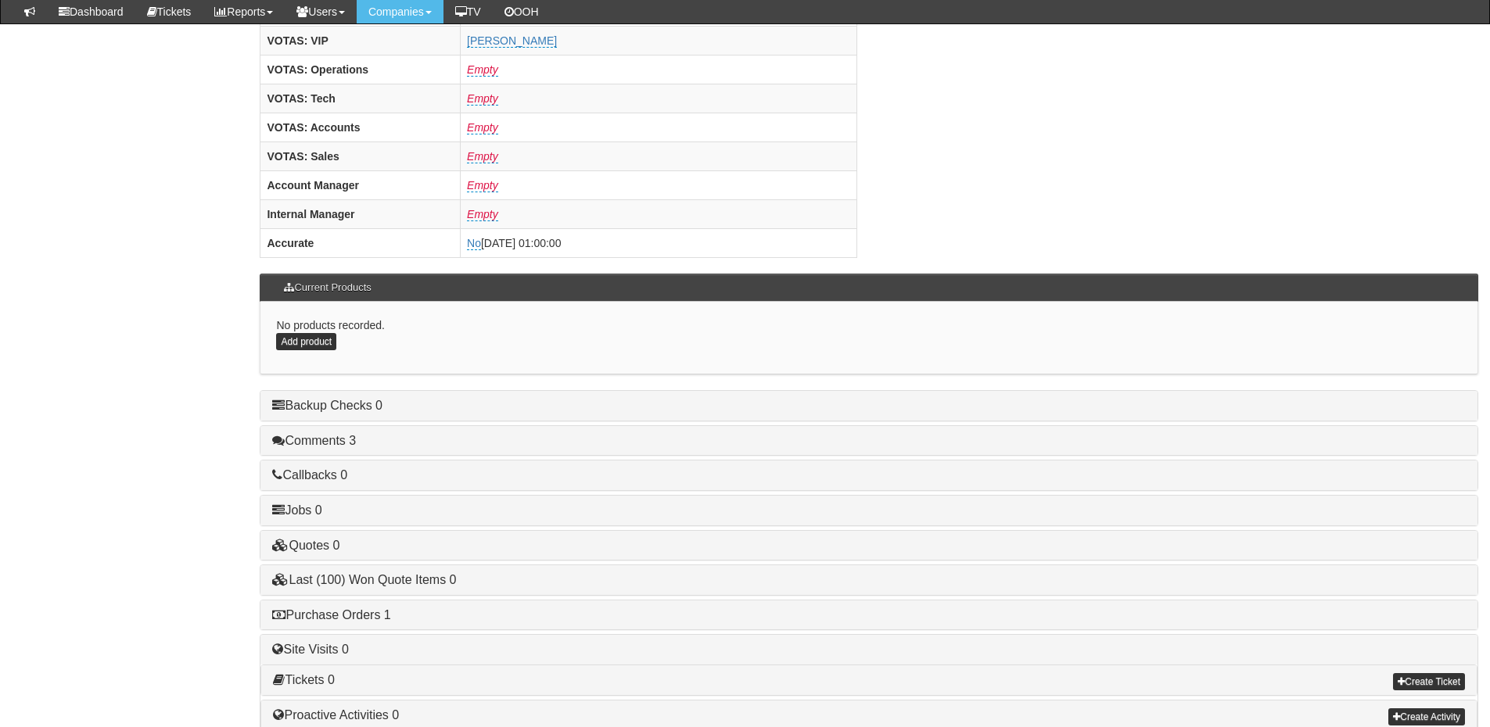
scroll to position [651, 0]
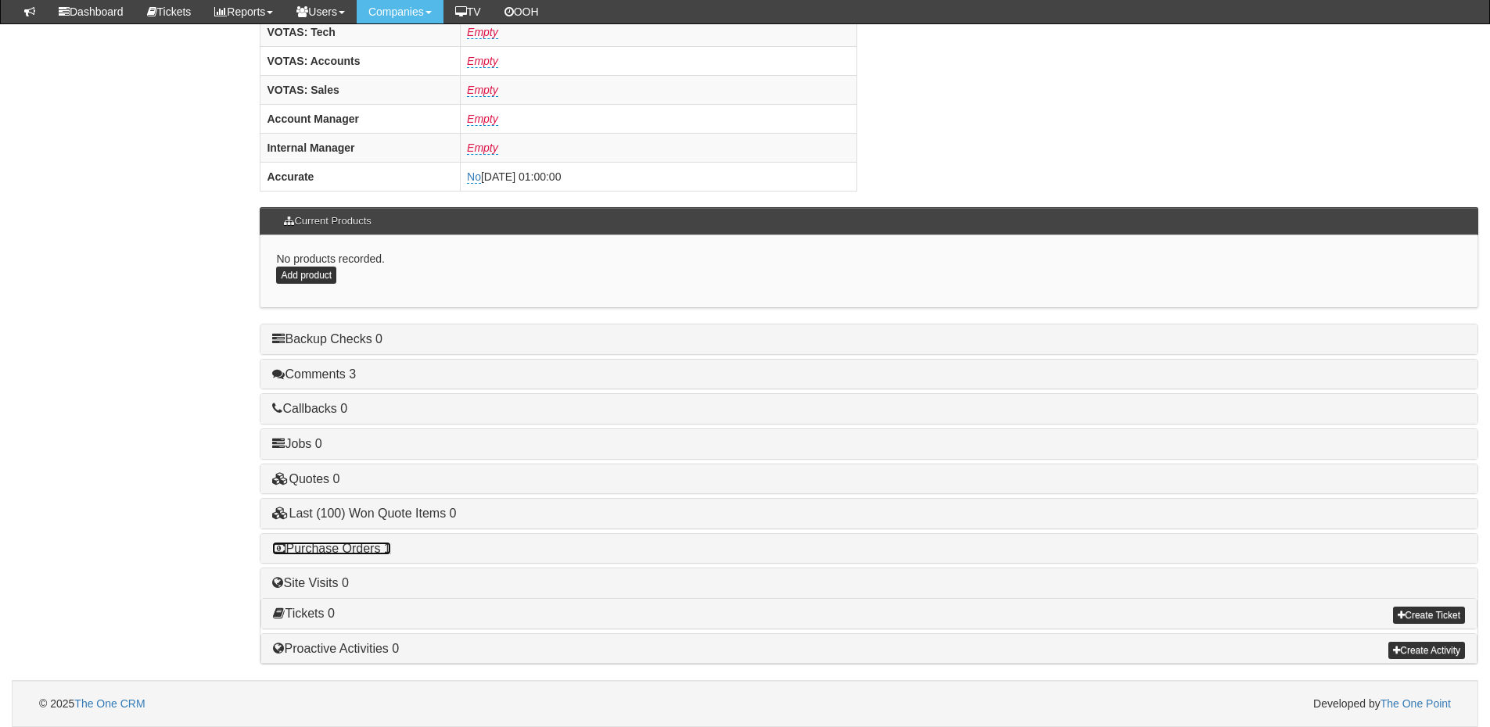
click at [384, 546] on link "Purchase Orders 1" at bounding box center [331, 548] width 118 height 13
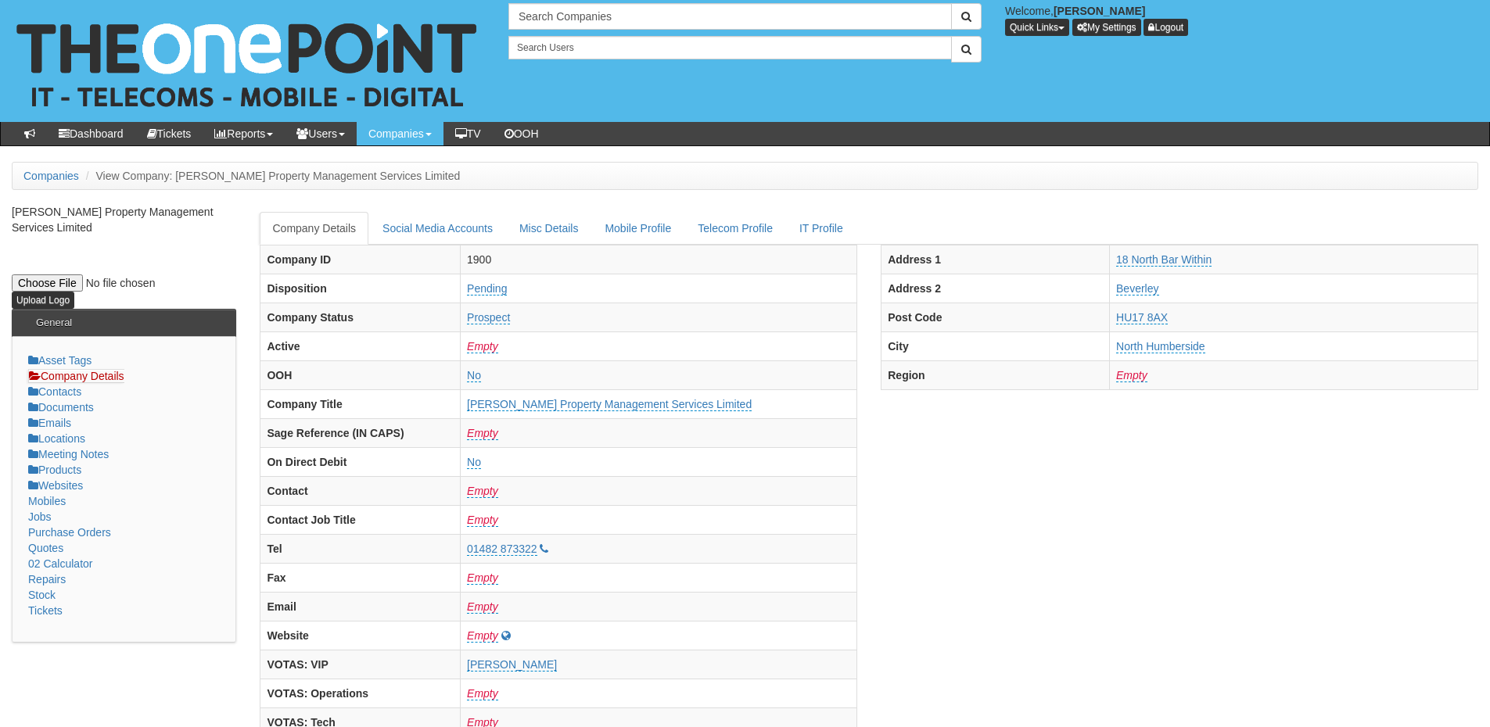
scroll to position [0, 0]
click at [540, 20] on input "text" at bounding box center [729, 17] width 443 height 27
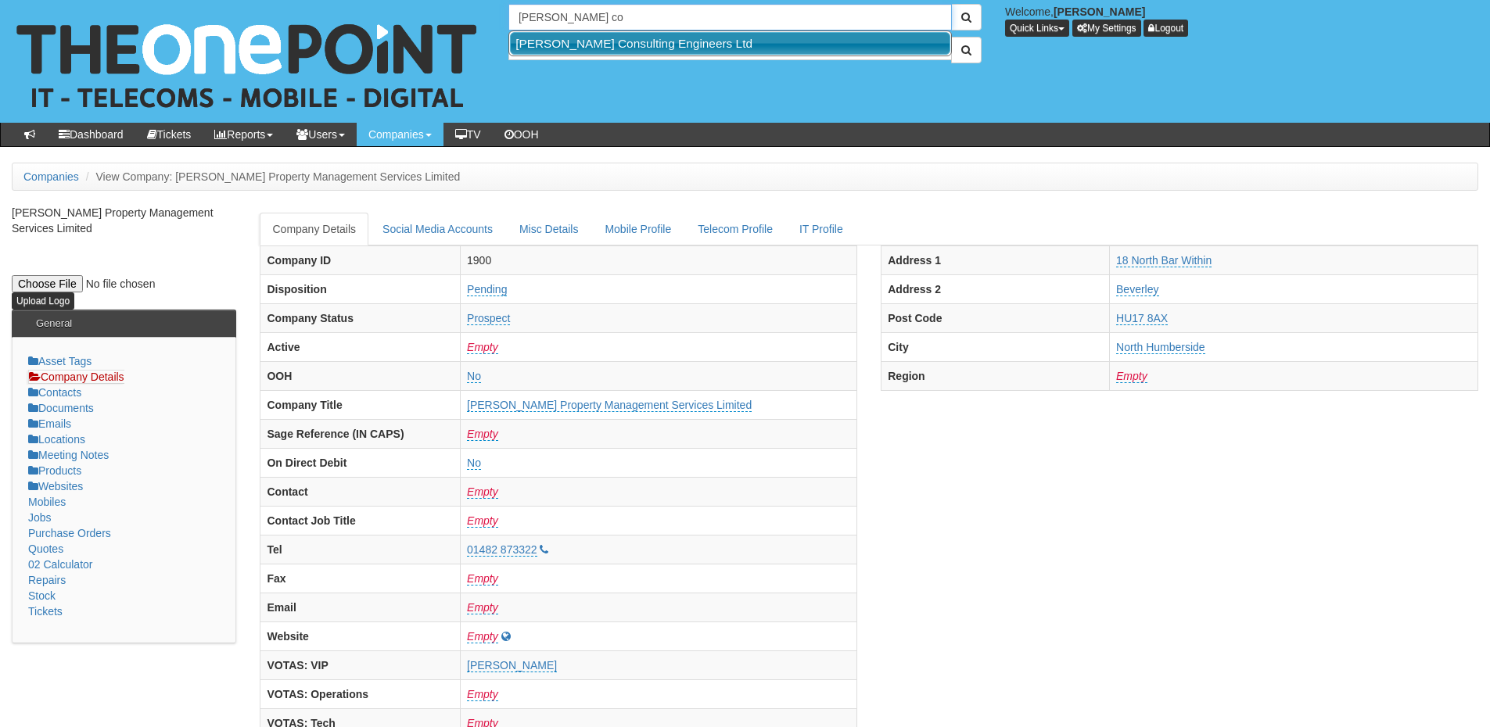
click at [579, 40] on link "[PERSON_NAME] Consulting Engineers Ltd" at bounding box center [730, 43] width 440 height 23
type input "[PERSON_NAME] Consulting Engineers Ltd"
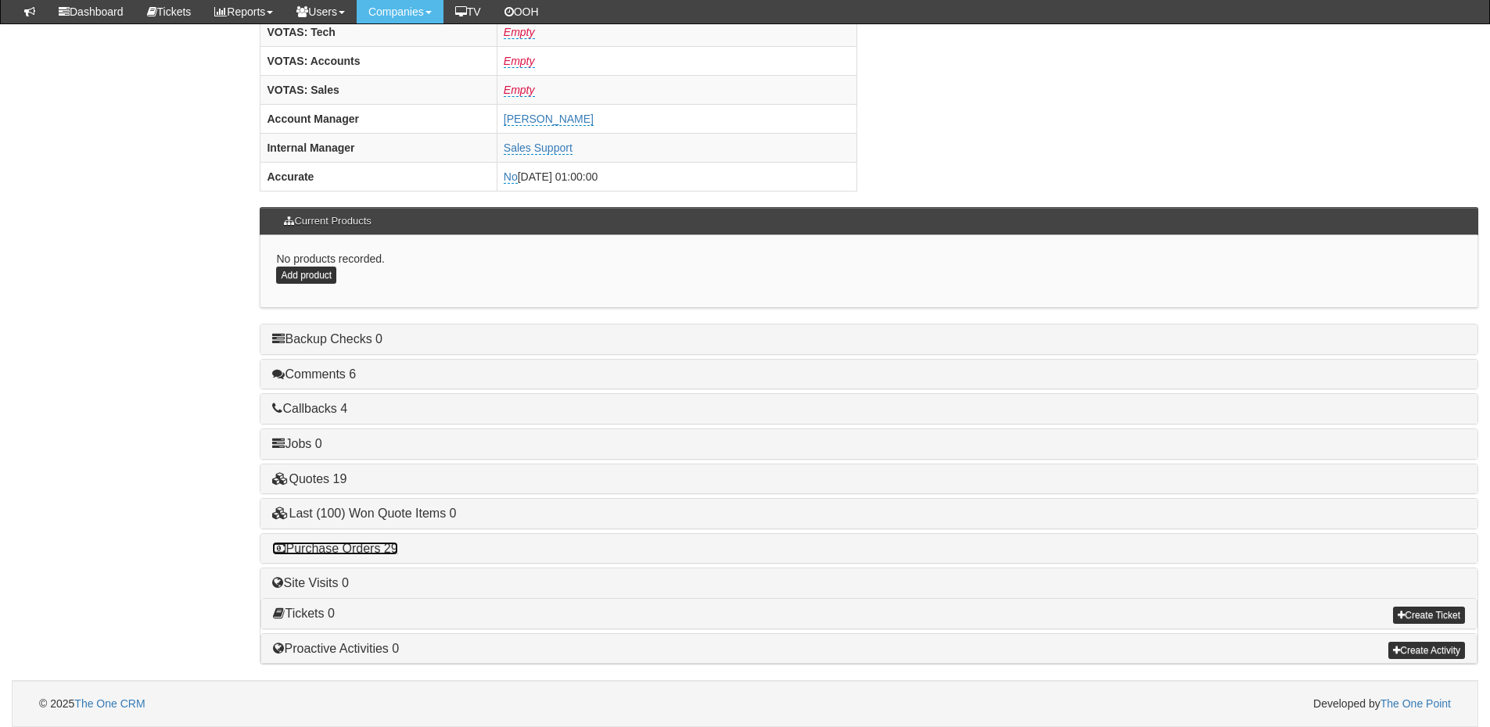
click at [380, 547] on link "Purchase Orders 29" at bounding box center [334, 548] width 125 height 13
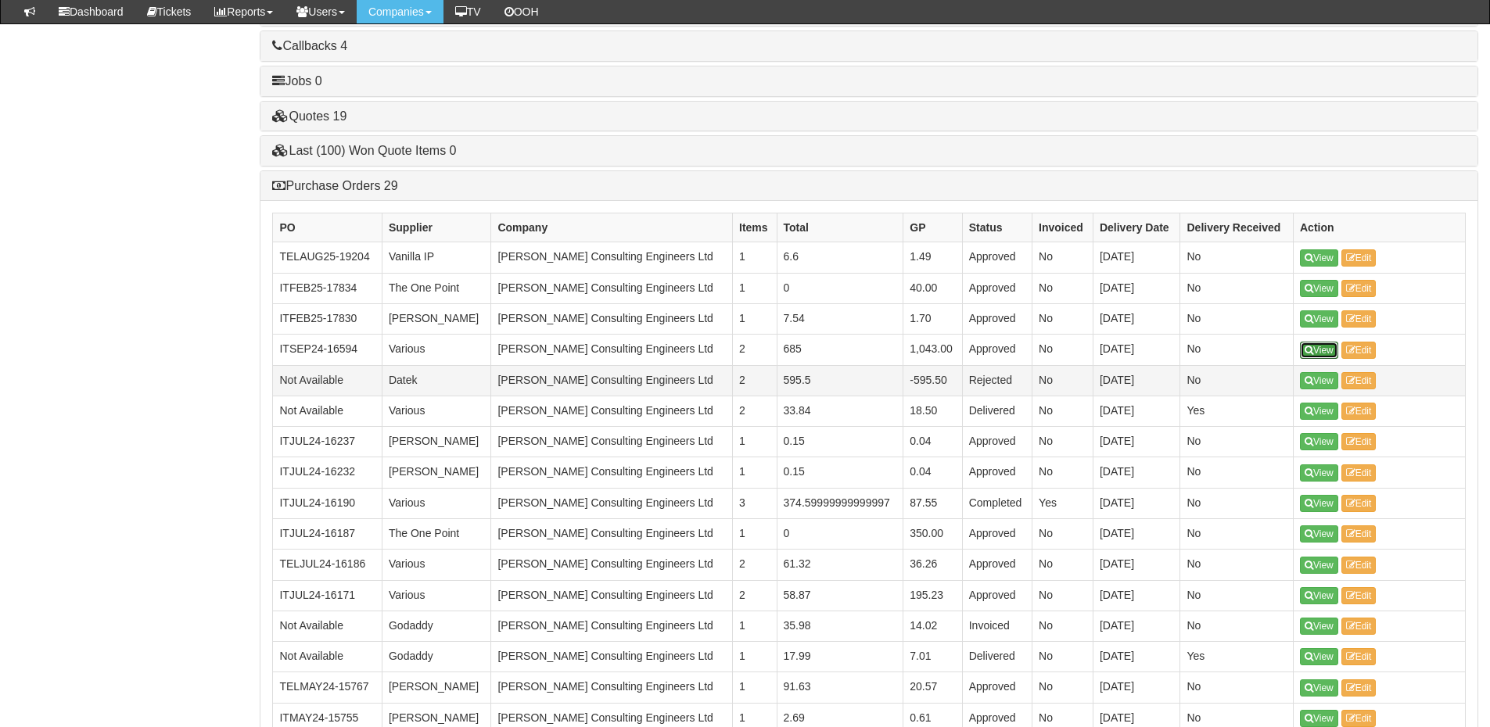
scroll to position [1042, 0]
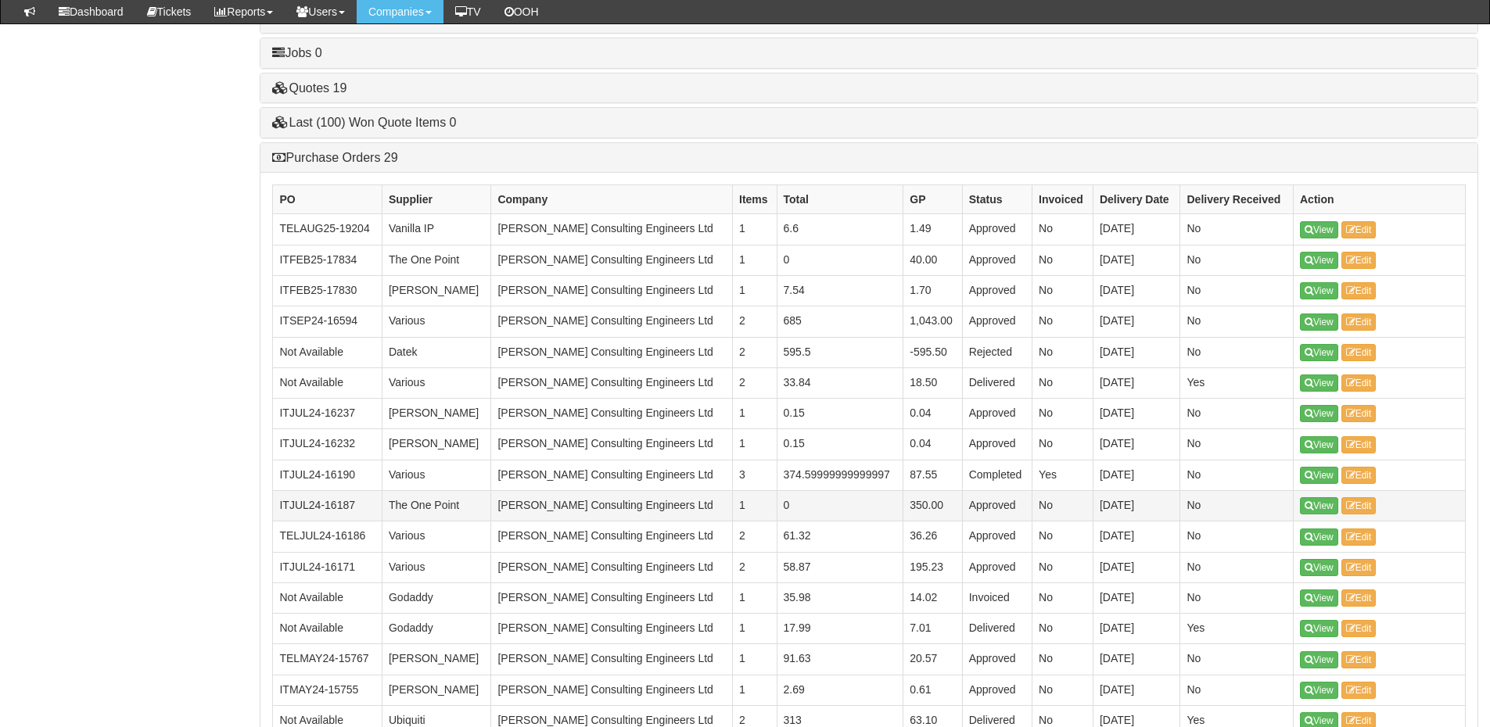
drag, startPoint x: 1323, startPoint y: 503, endPoint x: 793, endPoint y: 493, distance: 530.3
click at [793, 493] on td "0" at bounding box center [840, 506] width 127 height 30
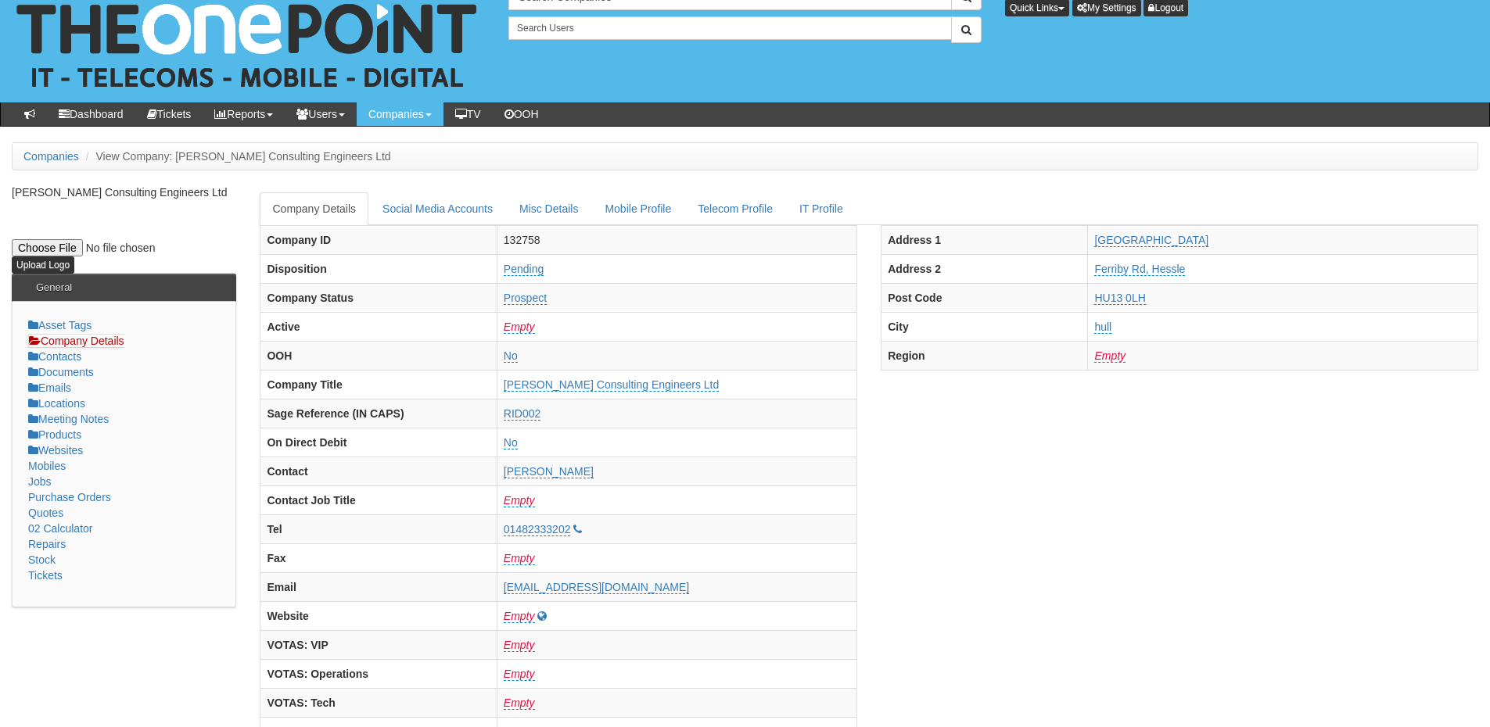
scroll to position [0, 0]
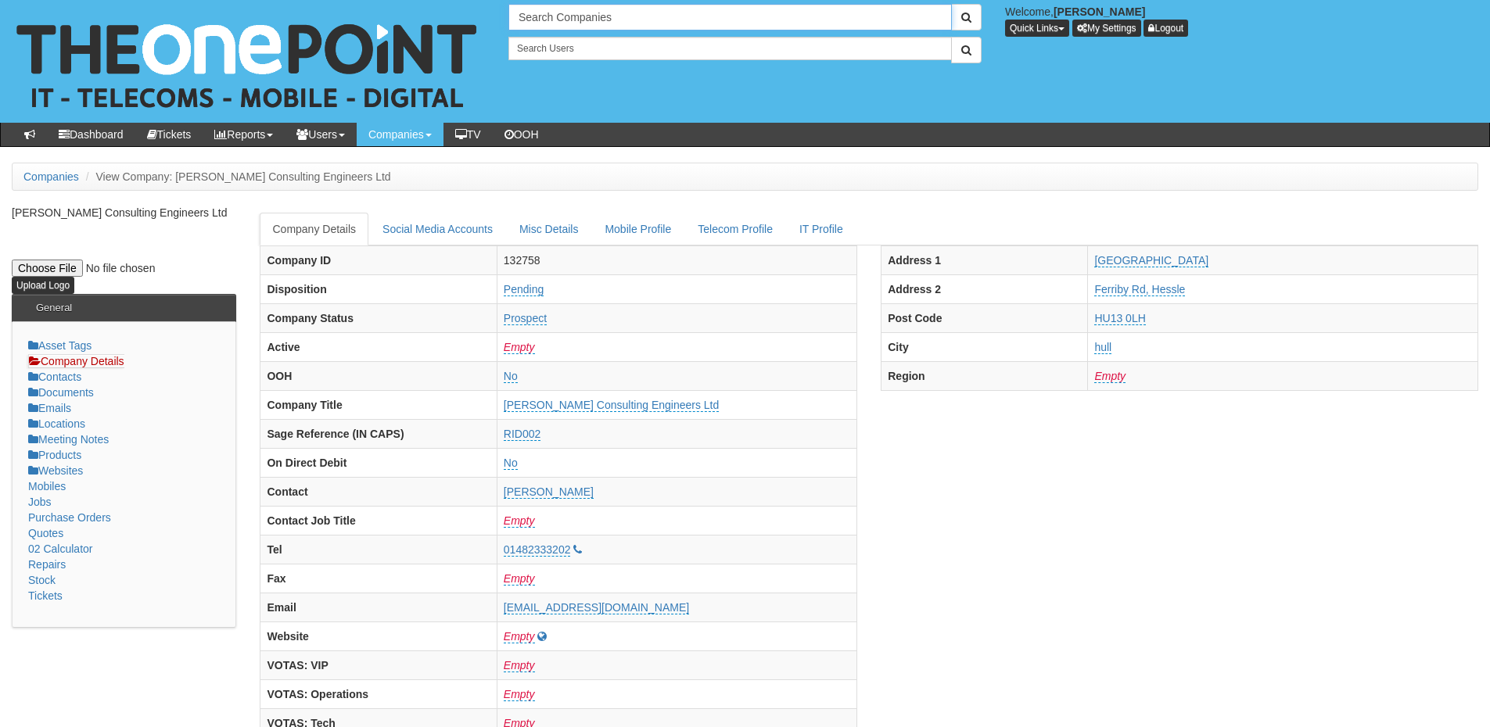
click at [572, 11] on input "Search Companies" at bounding box center [729, 17] width 443 height 27
type input "c"
type input "Search Companies"
click at [540, 24] on input "text" at bounding box center [729, 17] width 443 height 27
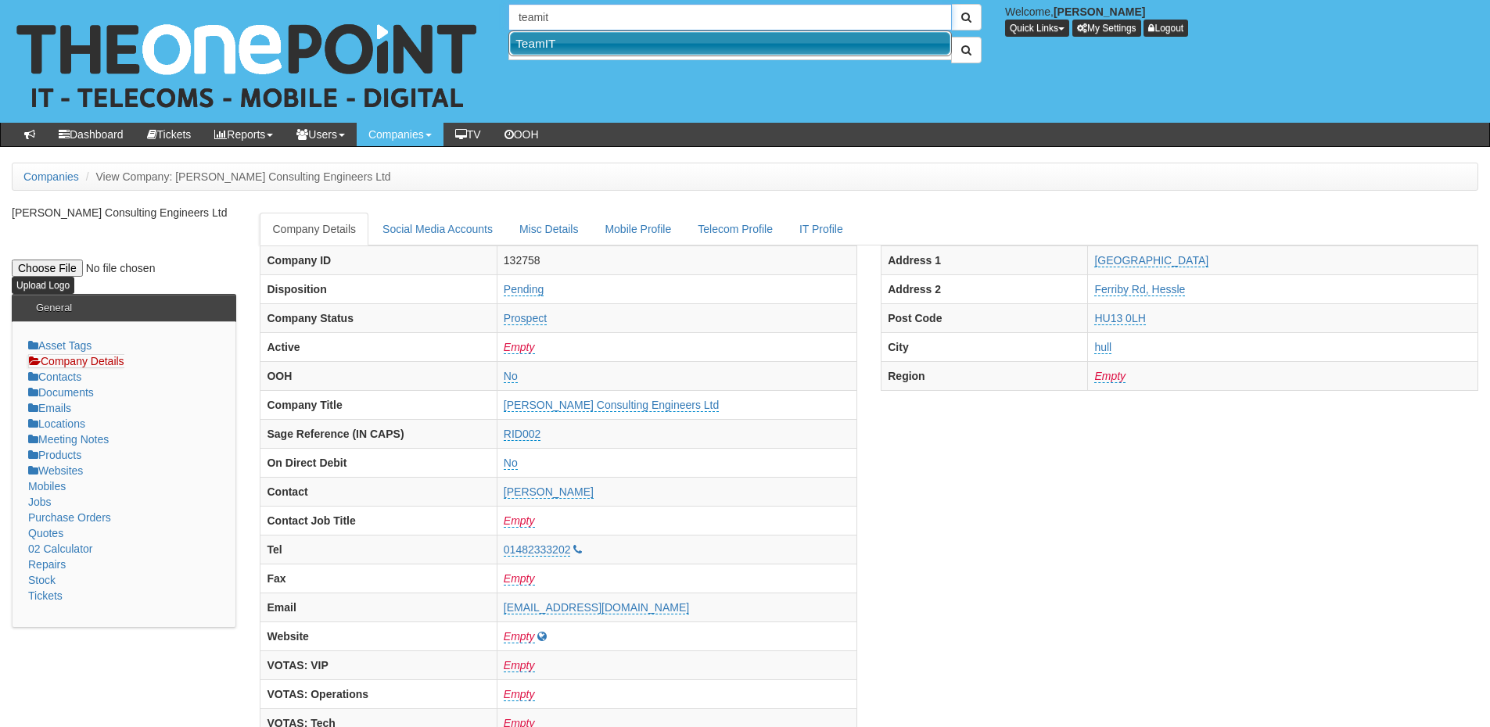
click at [554, 40] on link "TeamIT" at bounding box center [730, 43] width 440 height 23
type input "TeamIT"
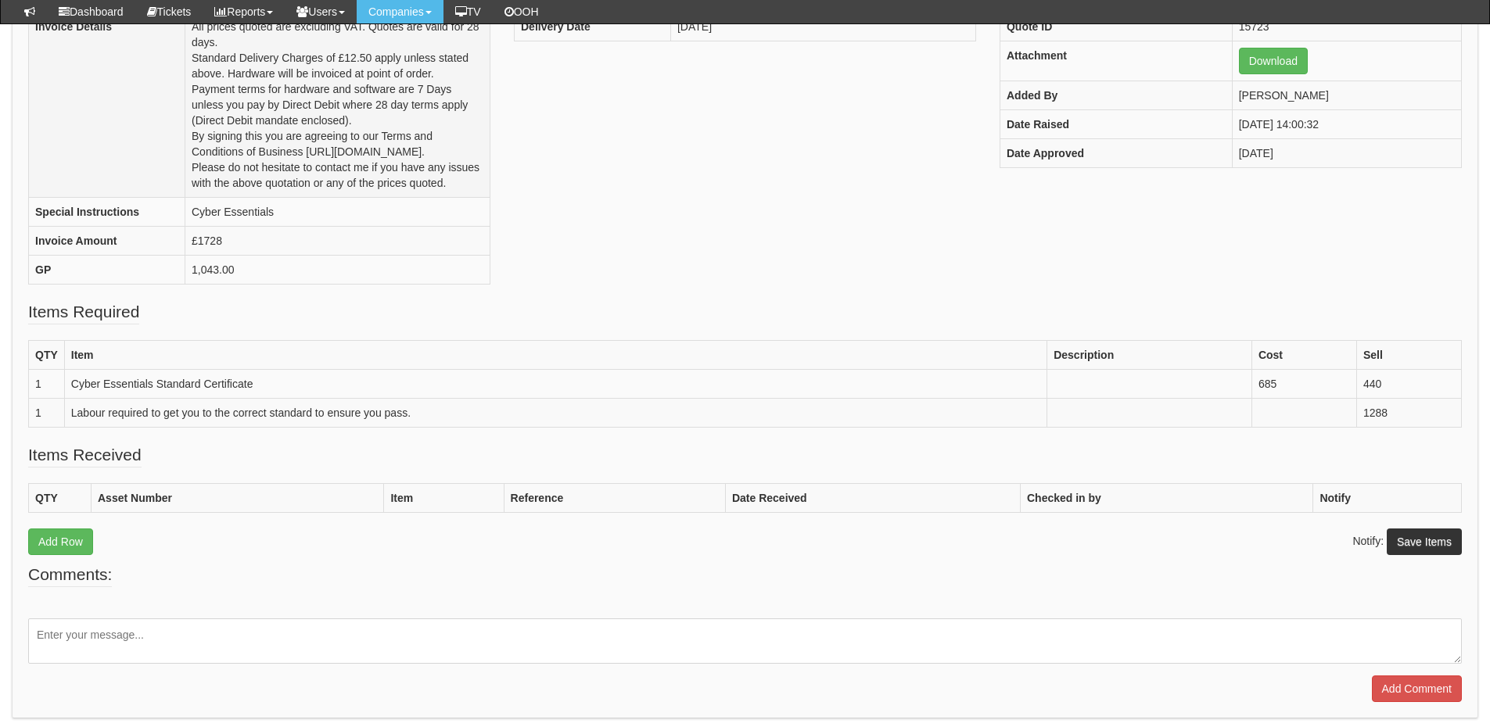
scroll to position [312, 0]
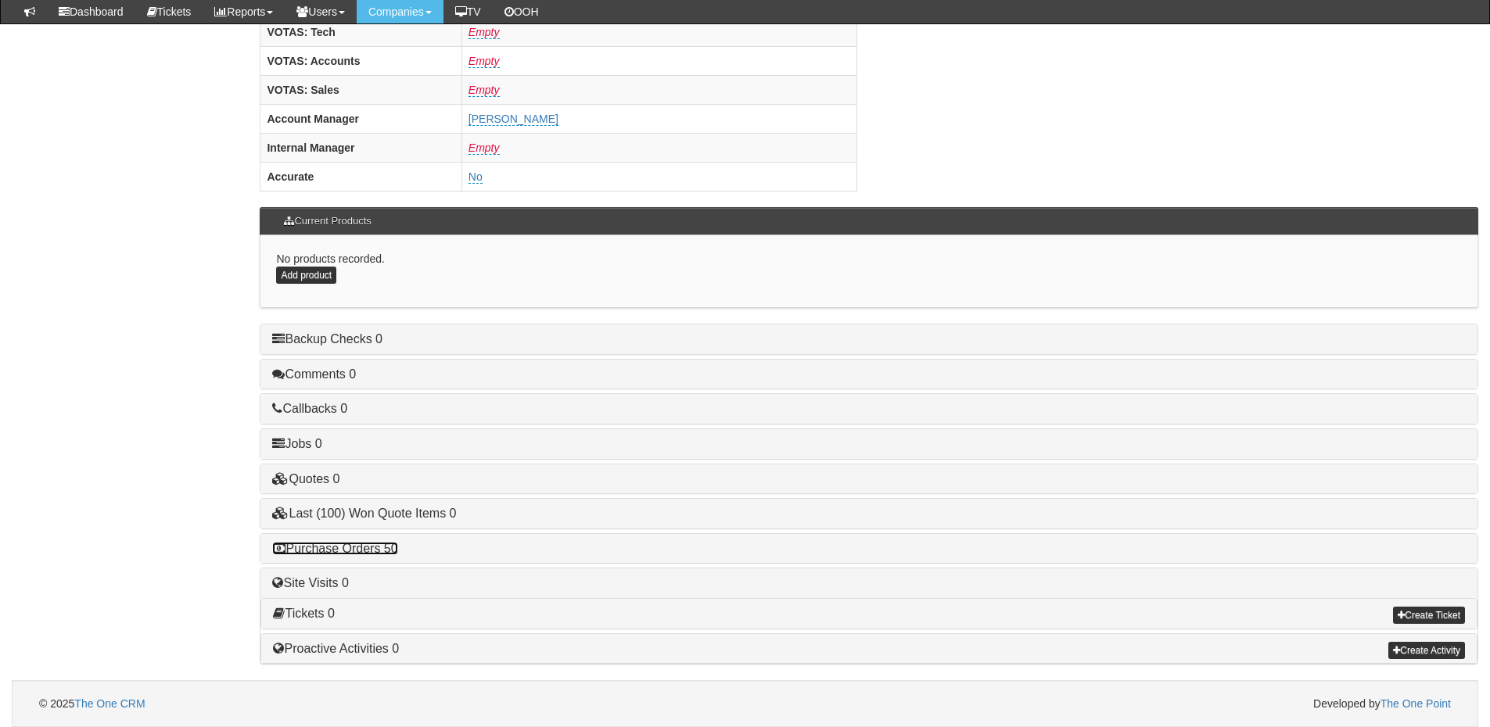
drag, startPoint x: 365, startPoint y: 553, endPoint x: 394, endPoint y: 551, distance: 29.0
click at [365, 553] on link "Purchase Orders 50" at bounding box center [334, 548] width 125 height 13
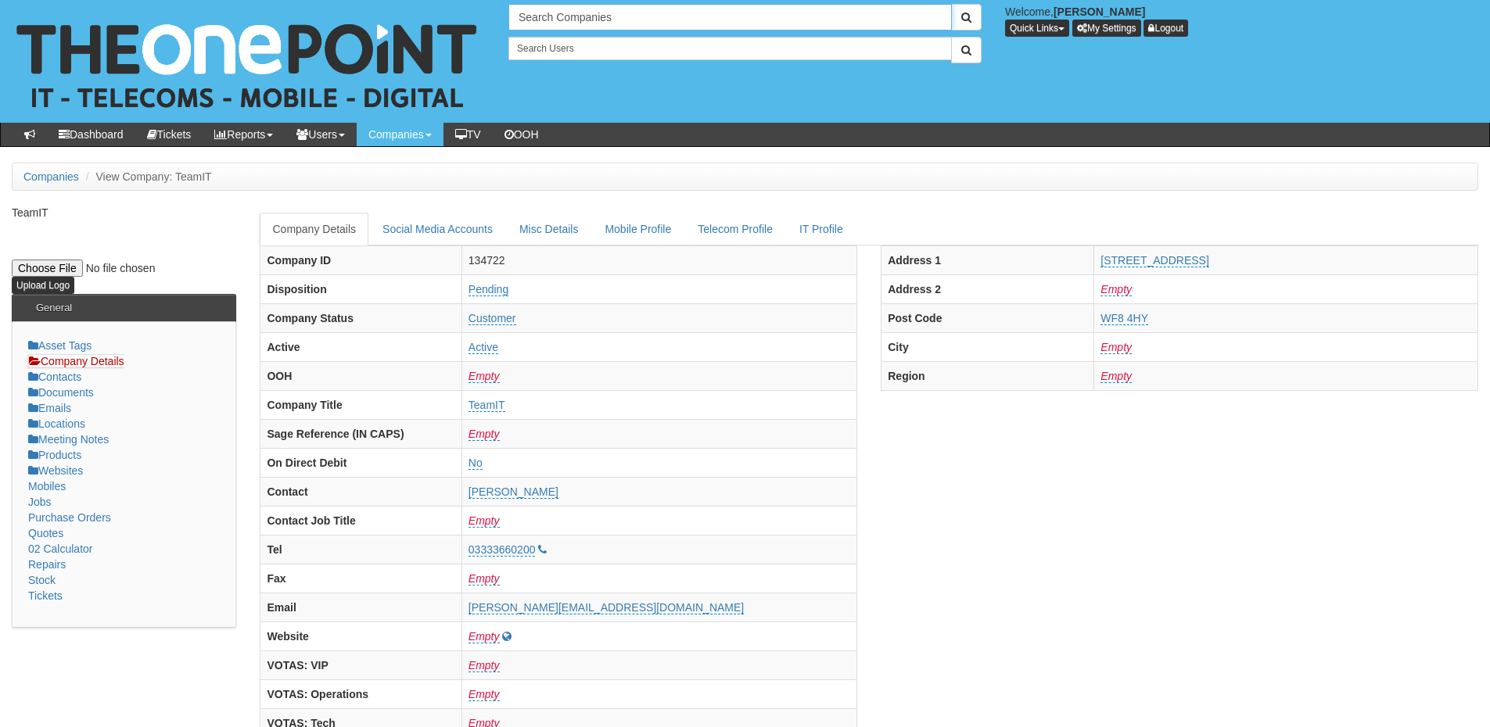
click at [576, 17] on input "Search Companies" at bounding box center [729, 17] width 443 height 27
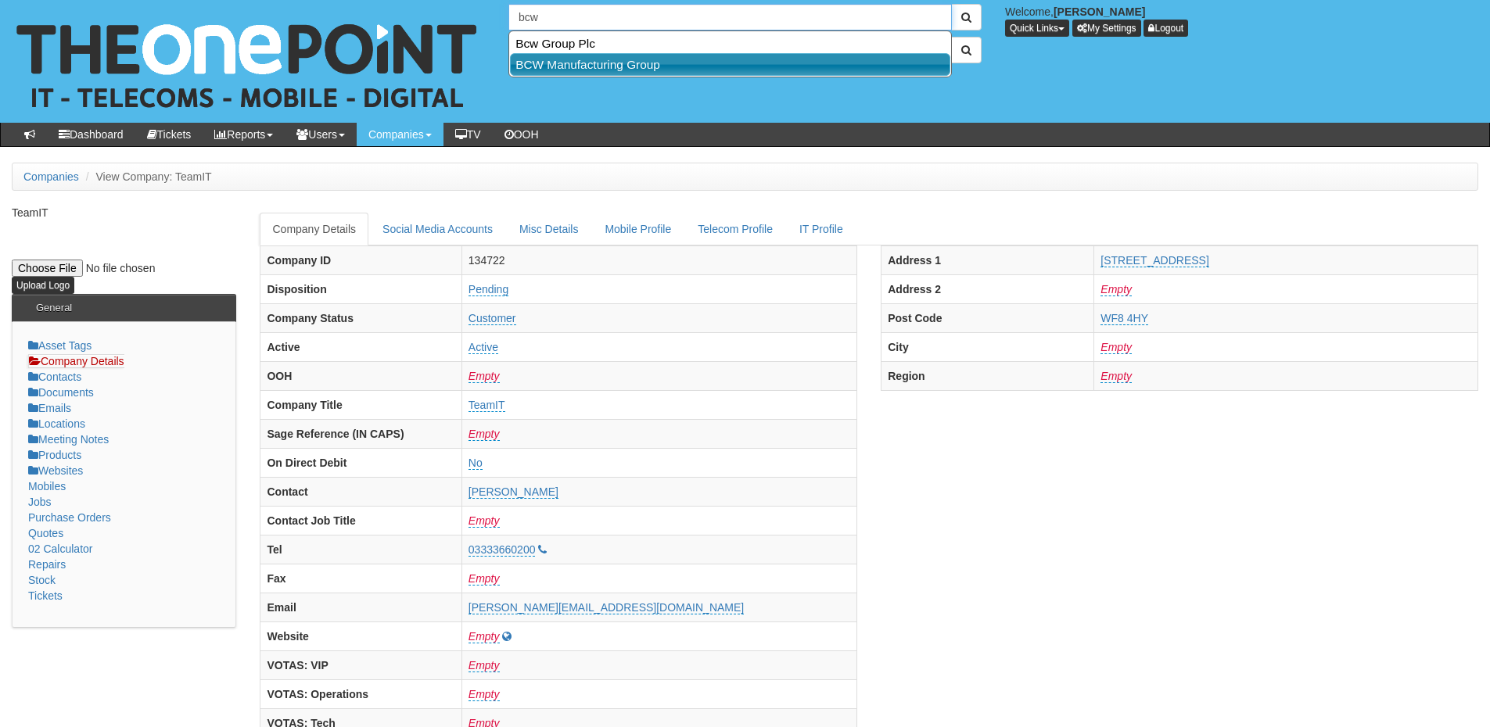
click at [582, 69] on link "BCW Manufacturing Group" at bounding box center [730, 64] width 440 height 23
type input "BCW Manufacturing Group"
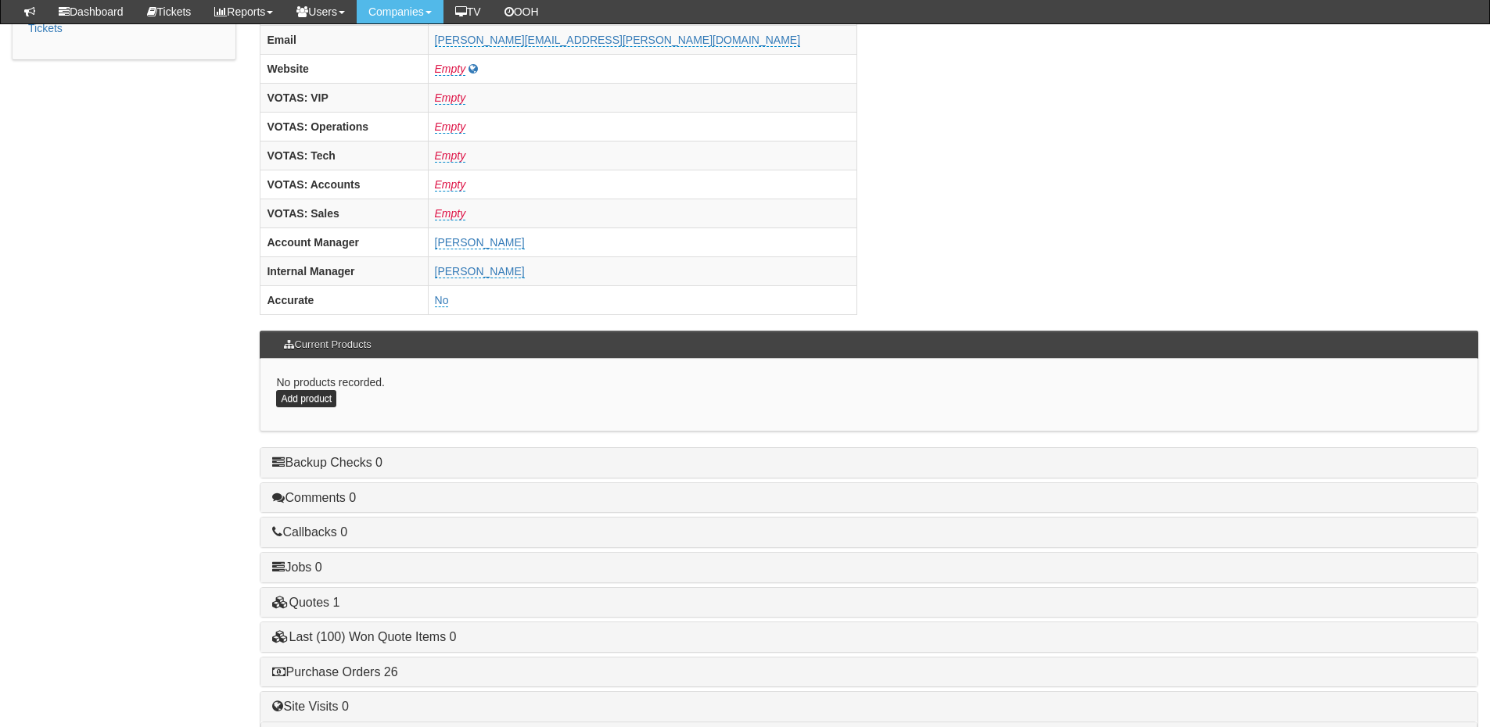
scroll to position [651, 0]
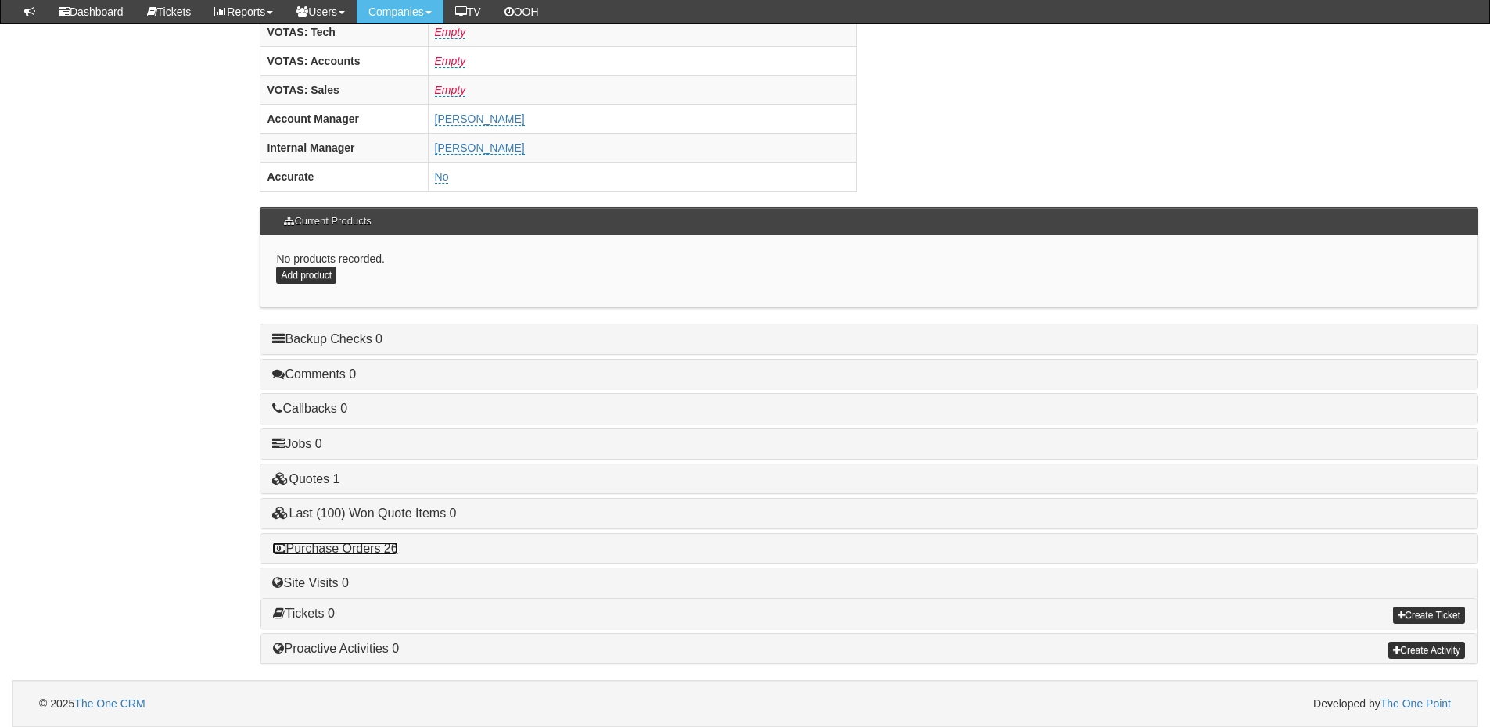
click at [379, 547] on link "Purchase Orders 26" at bounding box center [334, 548] width 125 height 13
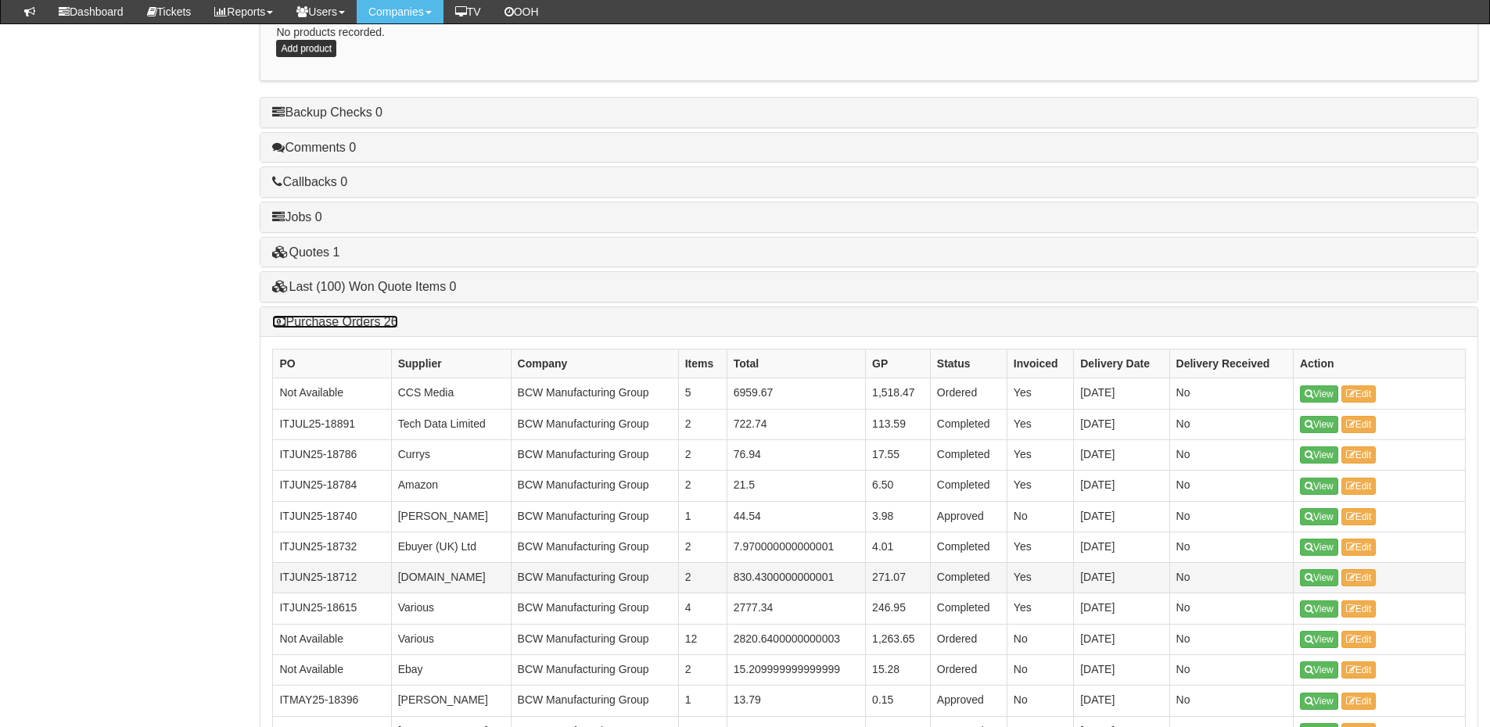
scroll to position [886, 0]
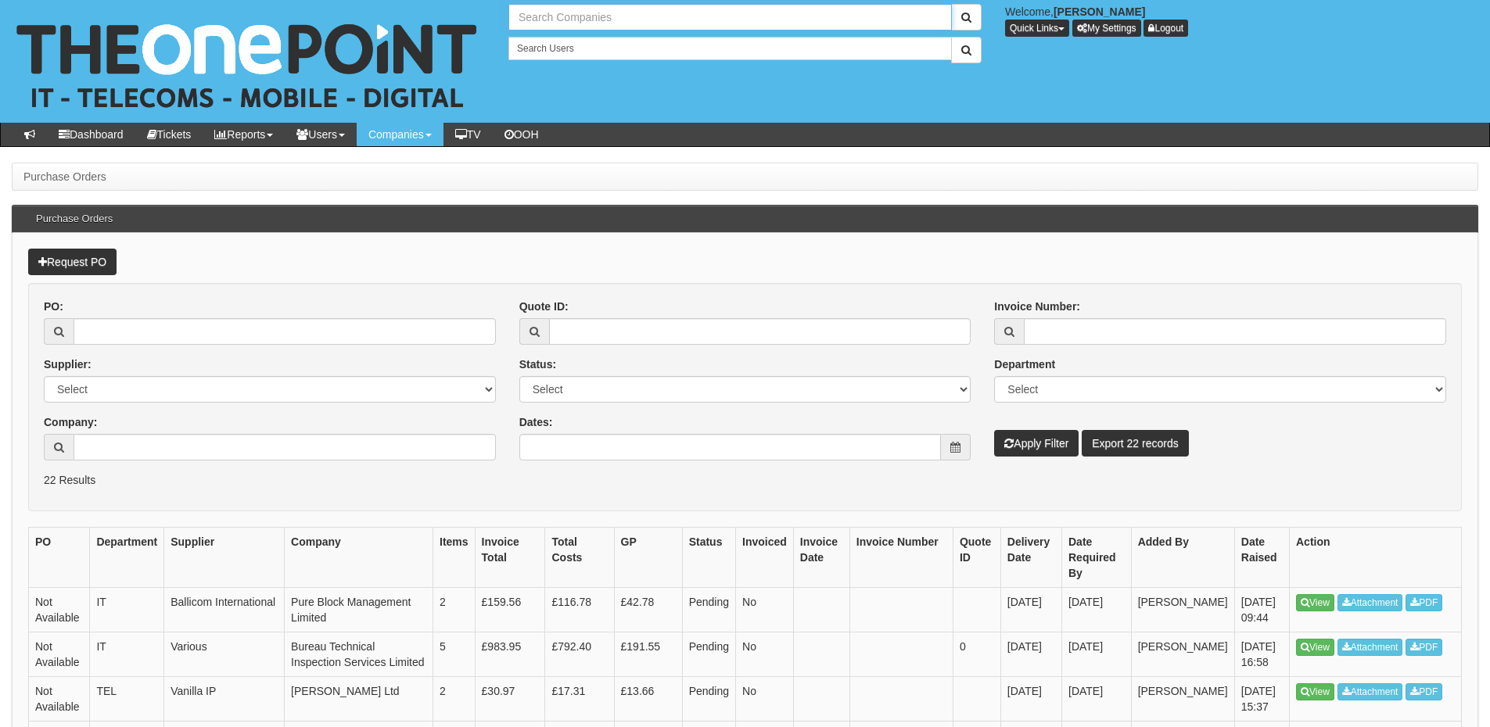
click at [556, 17] on input "text" at bounding box center [729, 17] width 443 height 27
click at [569, 40] on link "NHS City Healthcare Partnership CIC - CHCP" at bounding box center [730, 43] width 440 height 23
type input "NHS City Healthcare Partnership CIC - CHCP"
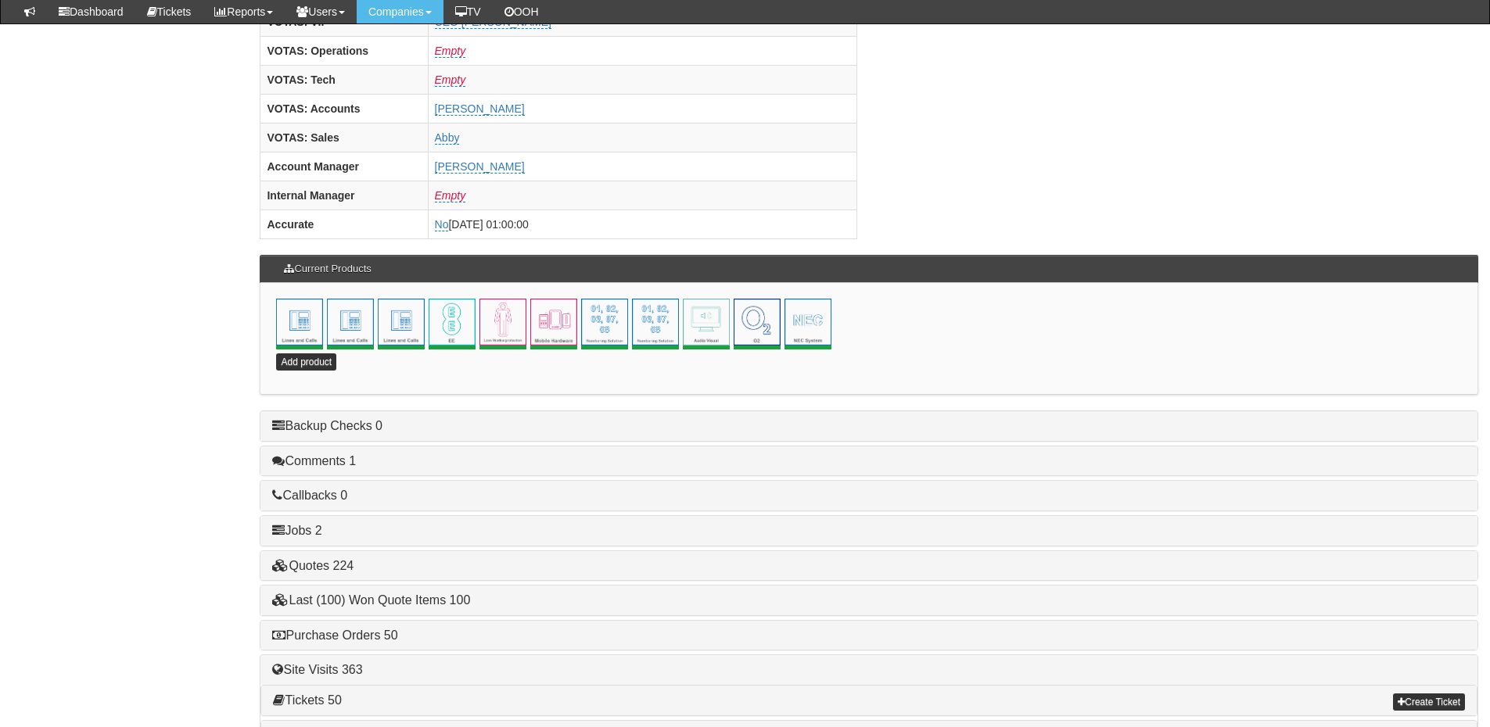
scroll to position [691, 0]
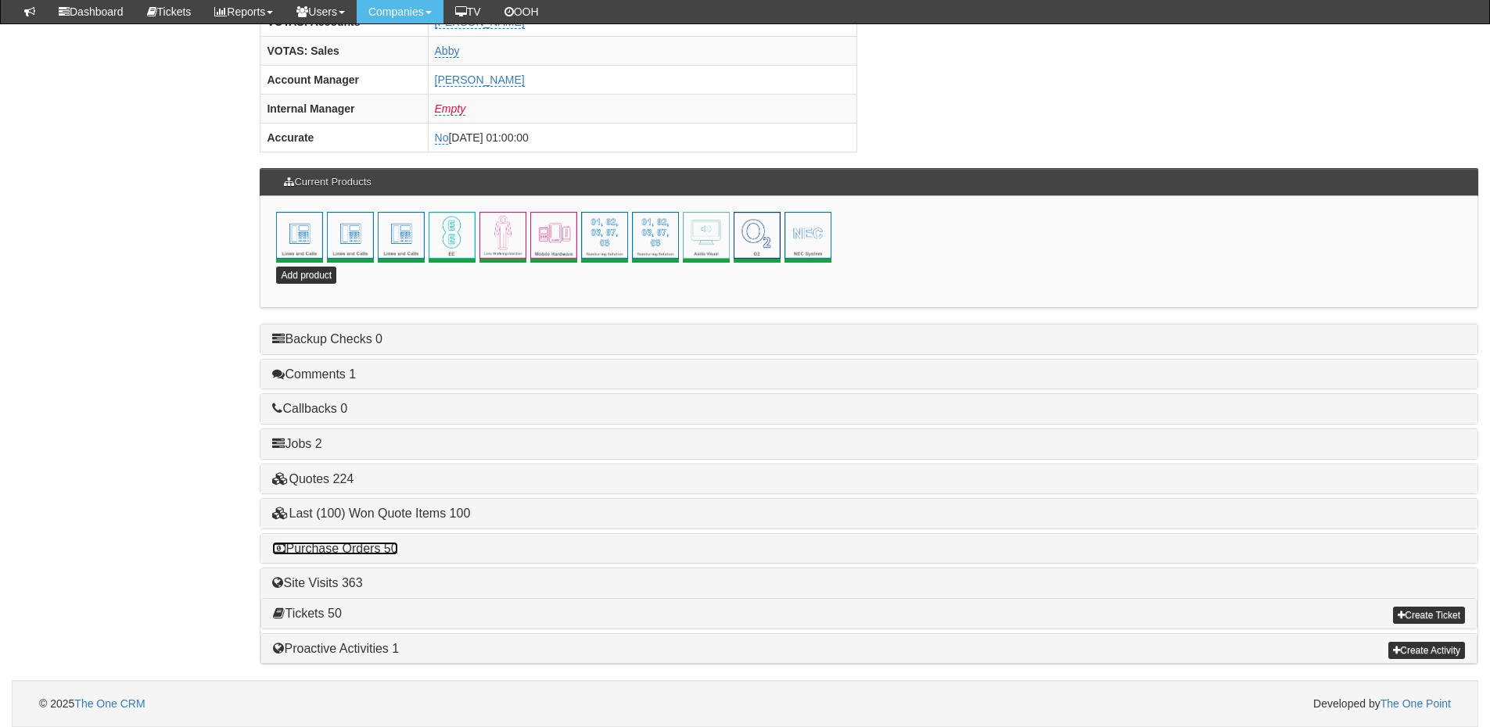
drag, startPoint x: 384, startPoint y: 544, endPoint x: 535, endPoint y: 545, distance: 150.9
click at [384, 544] on link "Purchase Orders 50" at bounding box center [334, 548] width 125 height 13
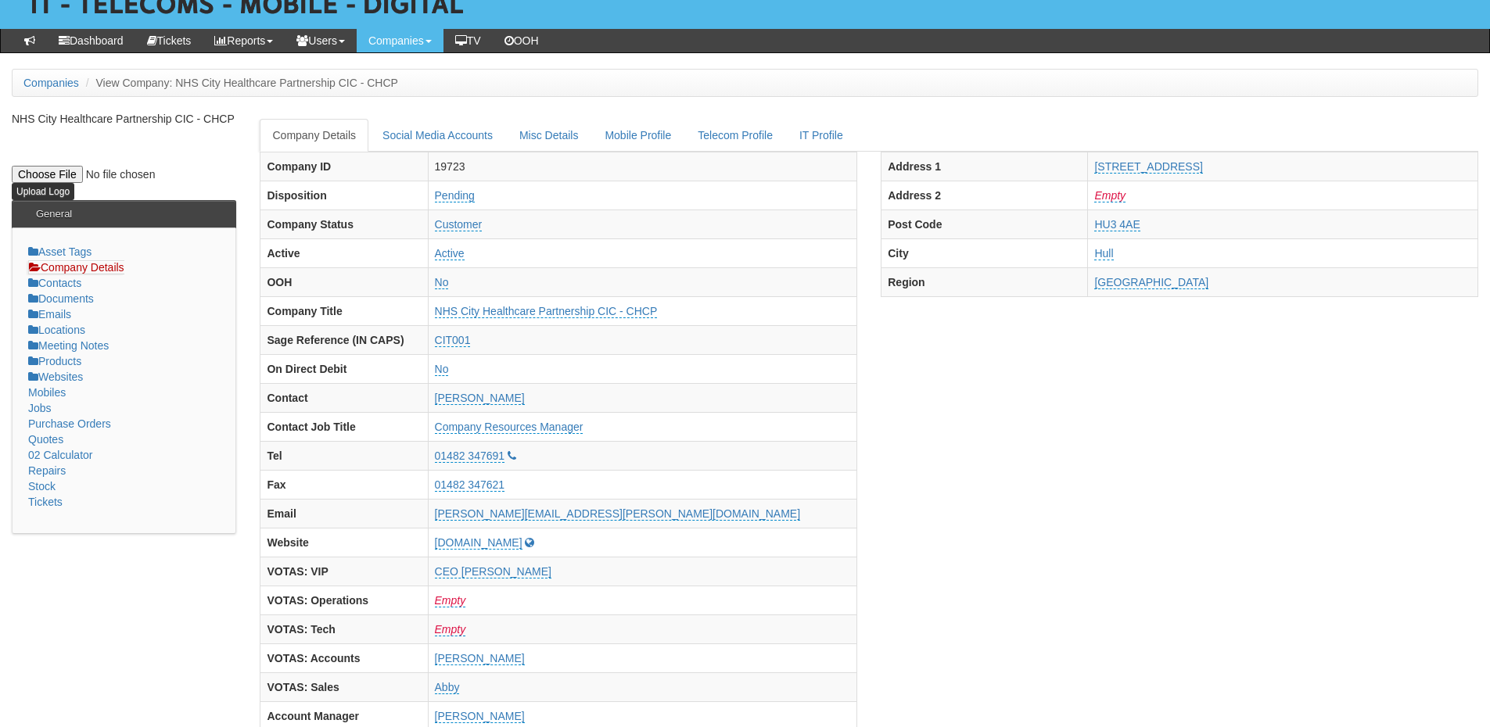
scroll to position [0, 0]
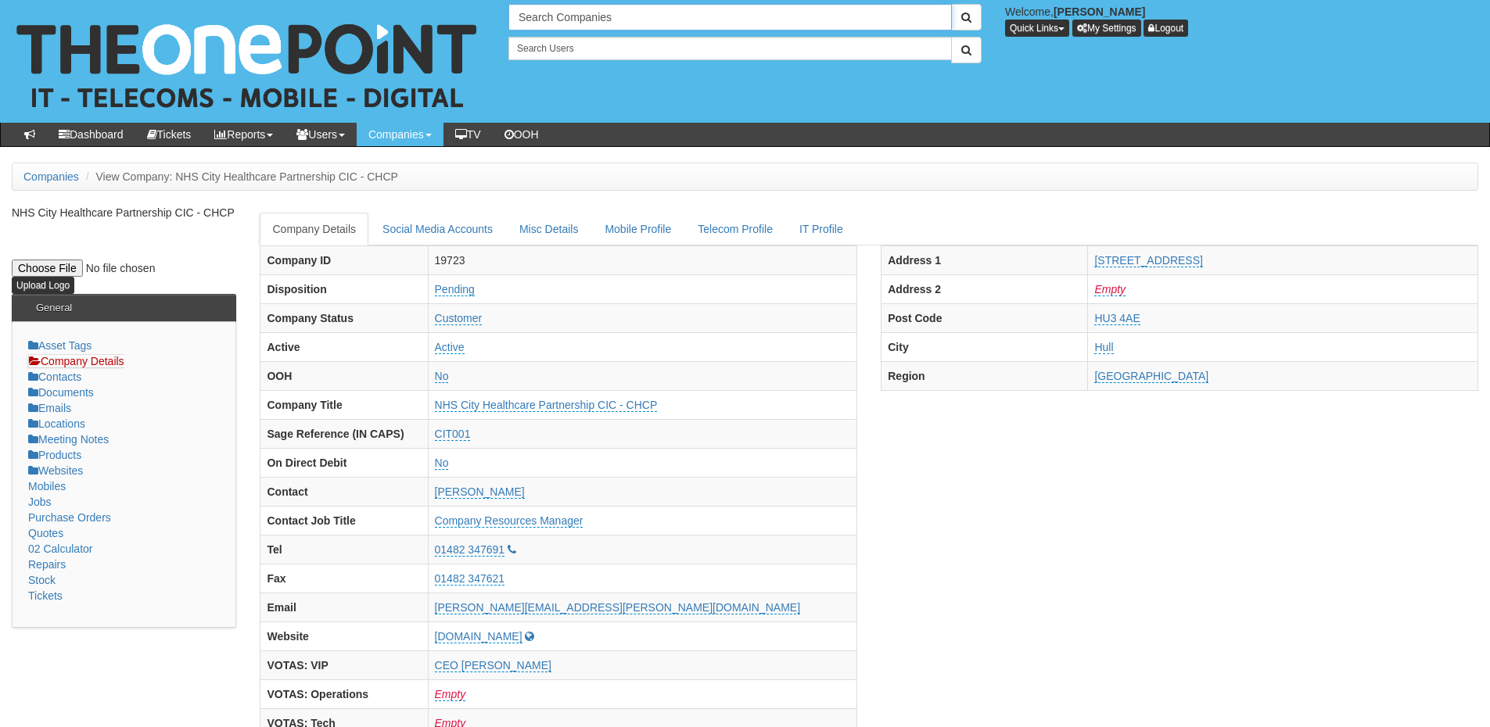
click at [548, 17] on input "Search Companies" at bounding box center [729, 17] width 443 height 27
click at [559, 41] on link "Parklane Group (Leeds) Ltd" at bounding box center [730, 43] width 440 height 23
type input "Parklane Group (Leeds) Ltd"
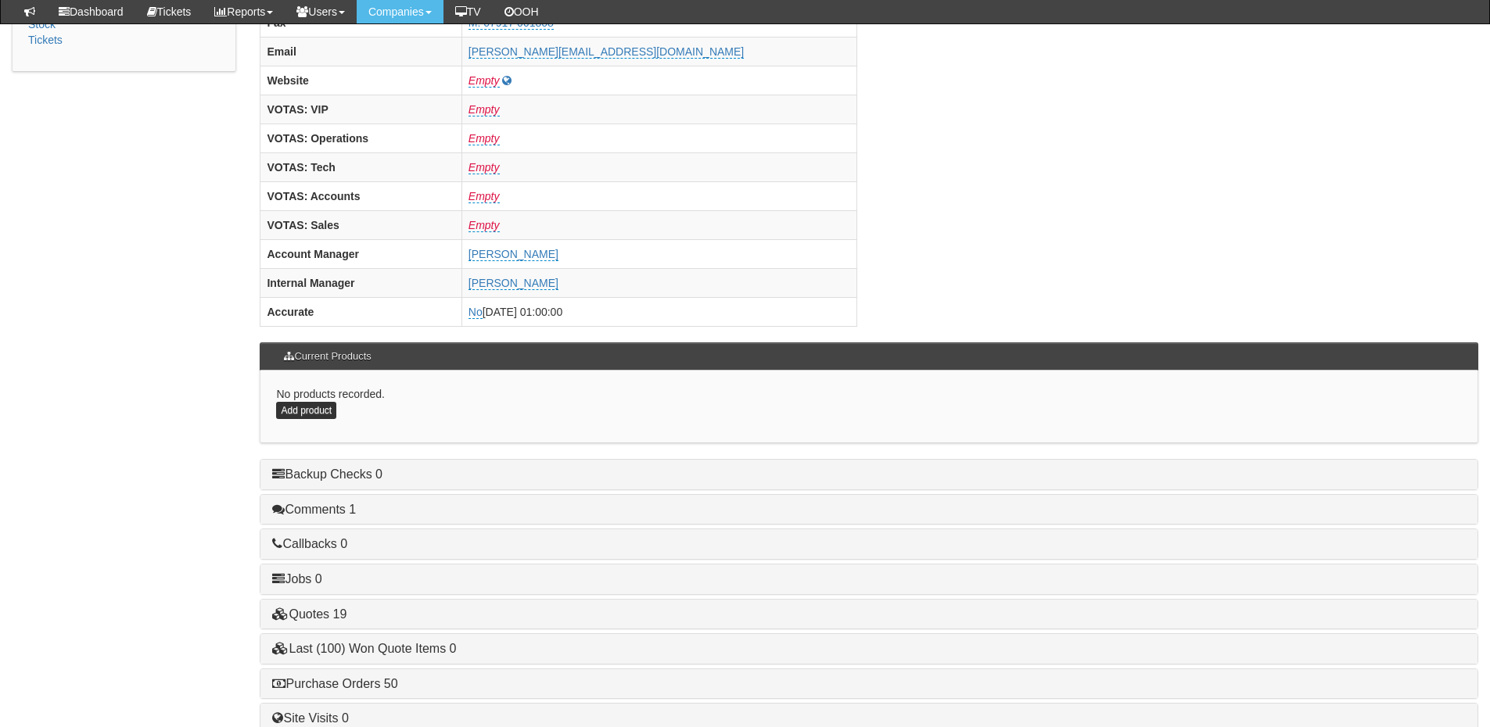
scroll to position [651, 0]
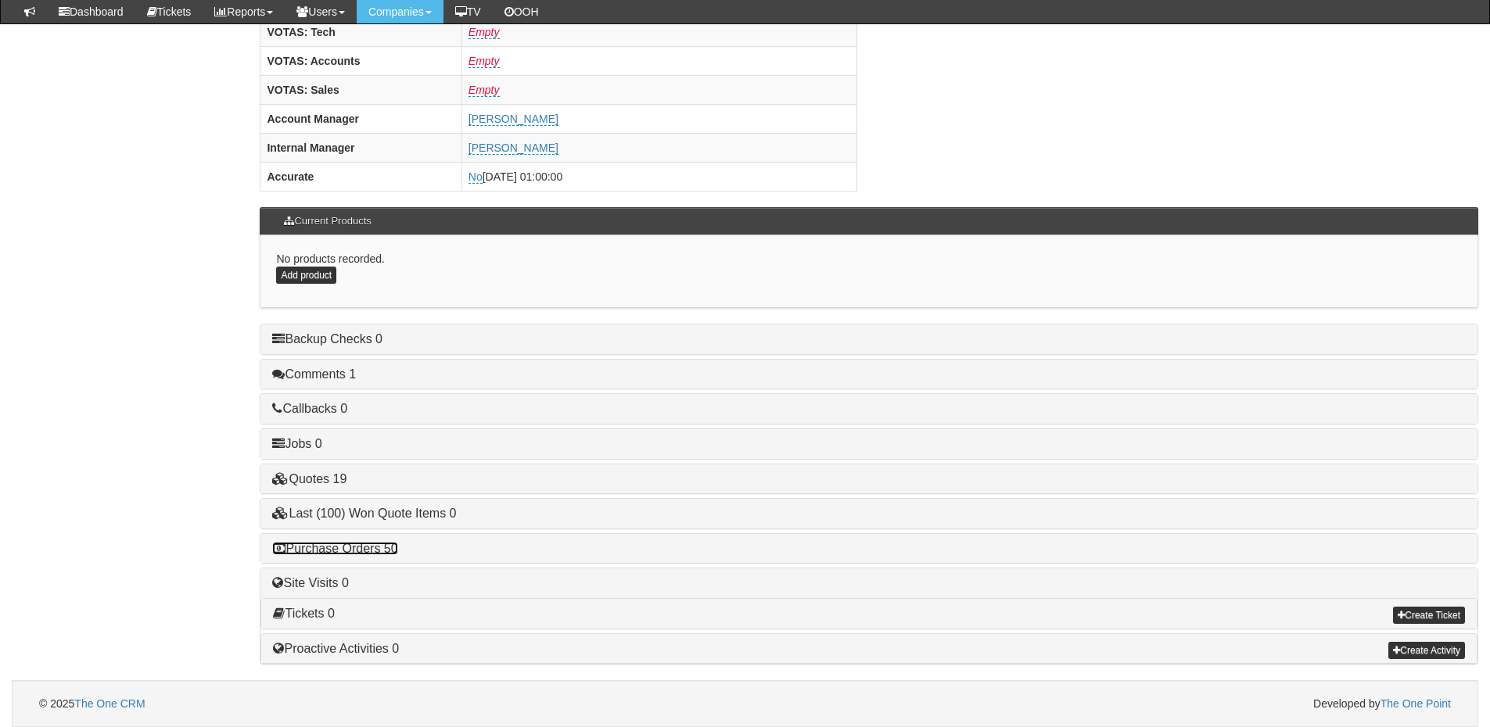
drag, startPoint x: 388, startPoint y: 547, endPoint x: 426, endPoint y: 539, distance: 39.3
click at [388, 547] on link "Purchase Orders 50" at bounding box center [334, 548] width 125 height 13
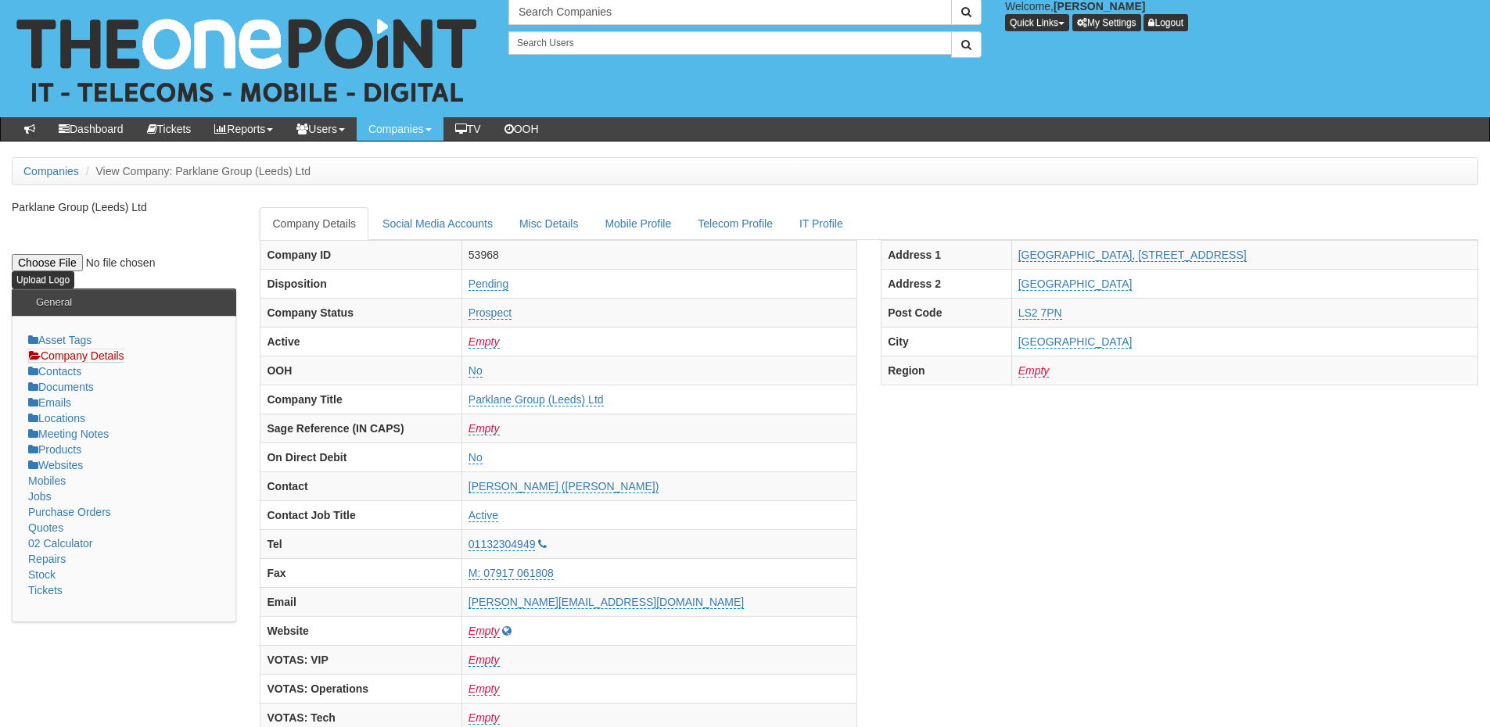
scroll to position [0, 0]
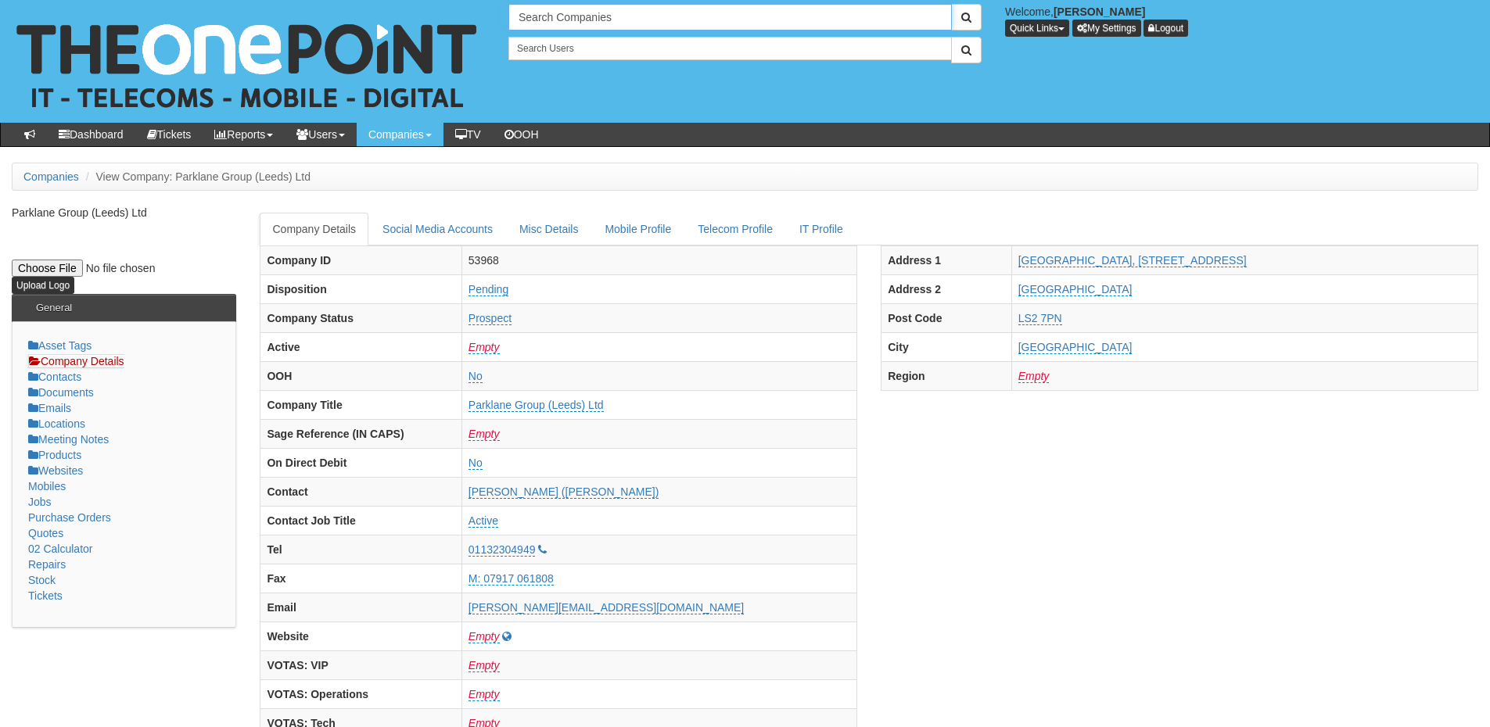
click at [556, 17] on input "Search Companies" at bounding box center [729, 17] width 443 height 27
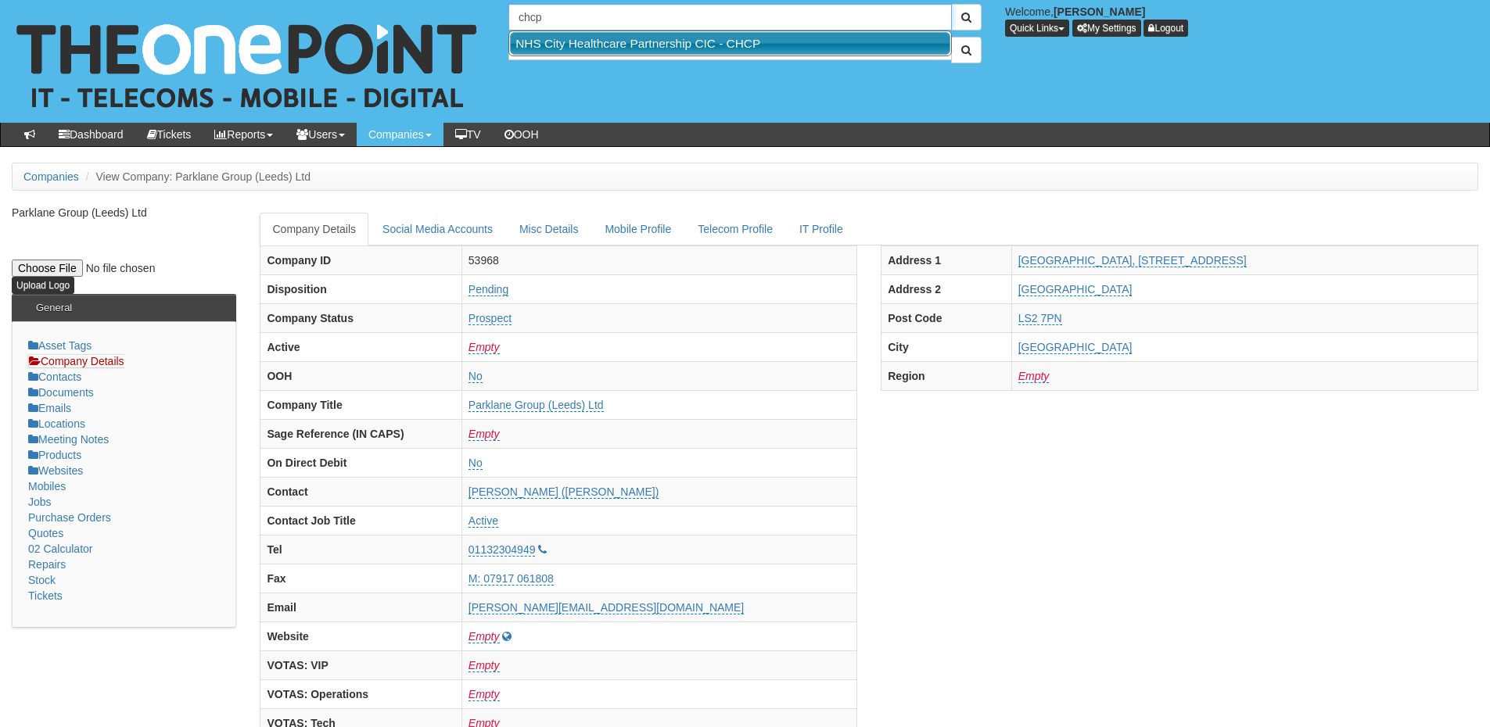
click at [567, 43] on link "NHS City Healthcare Partnership CIC - CHCP" at bounding box center [730, 43] width 440 height 23
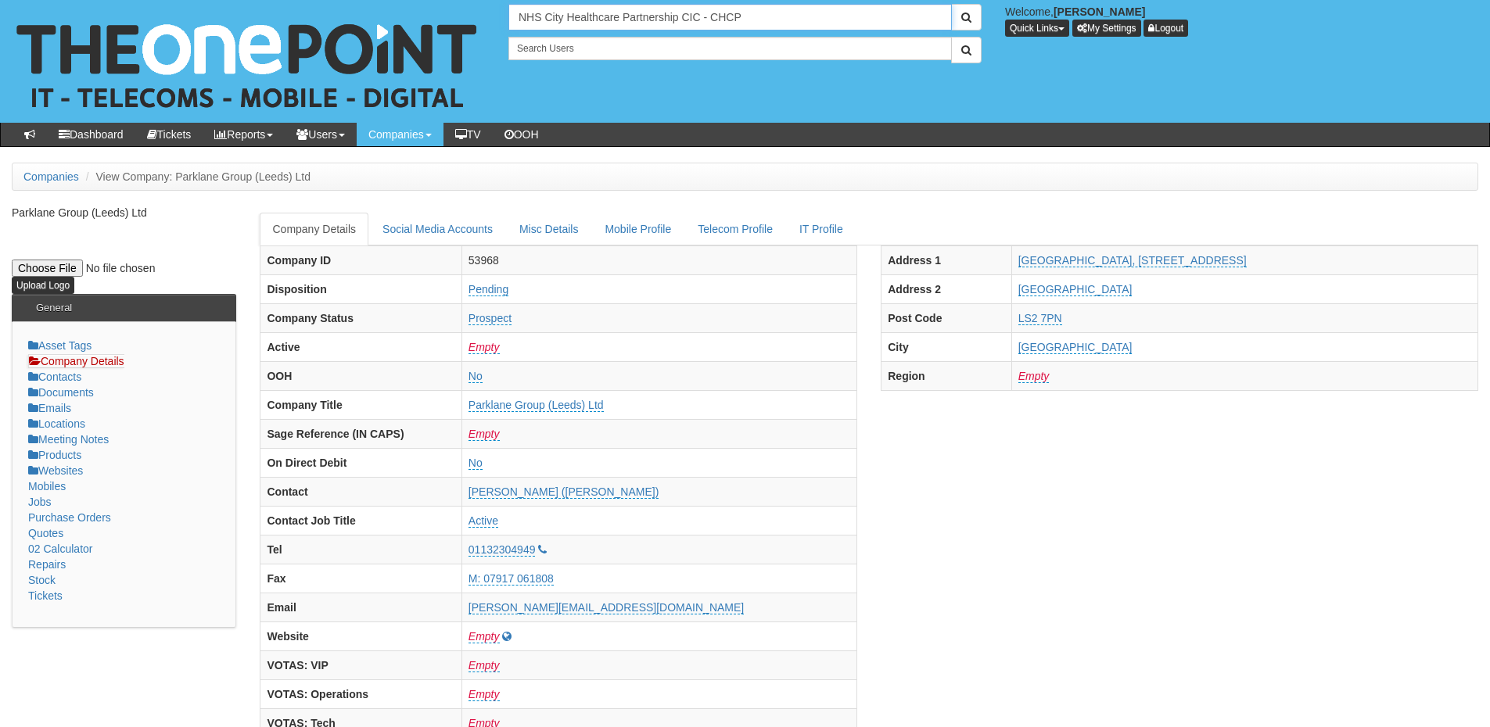
type input "NHS City Healthcare Partnership CIC - CHCP"
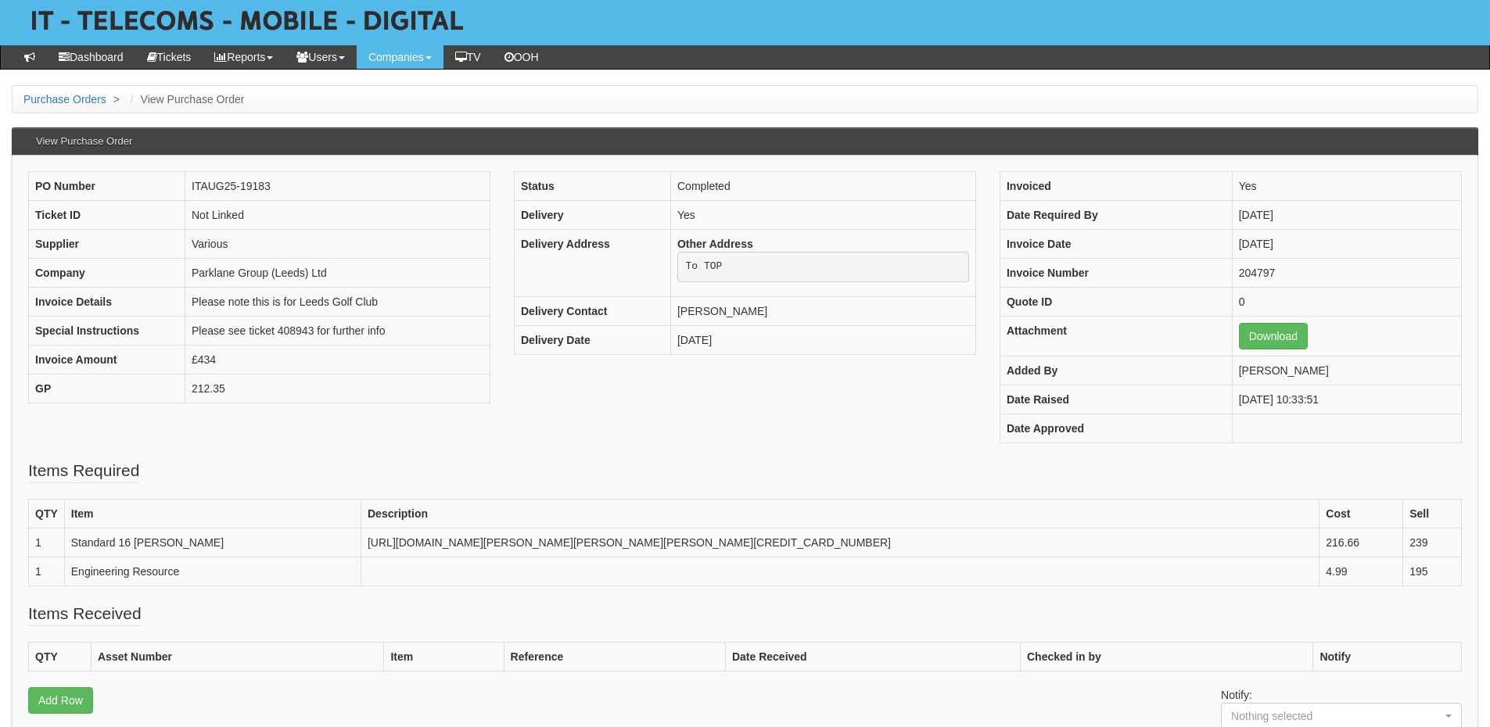
scroll to position [78, 0]
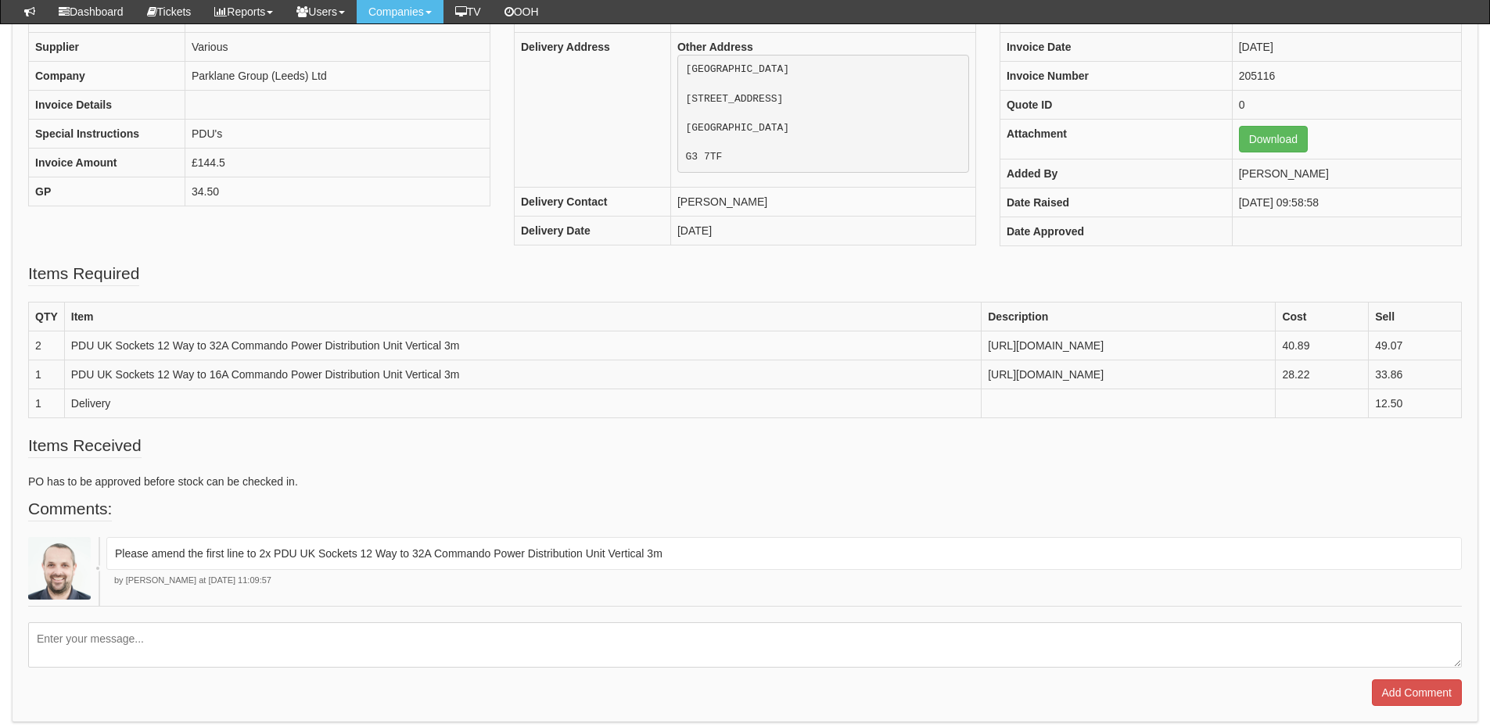
scroll to position [156, 0]
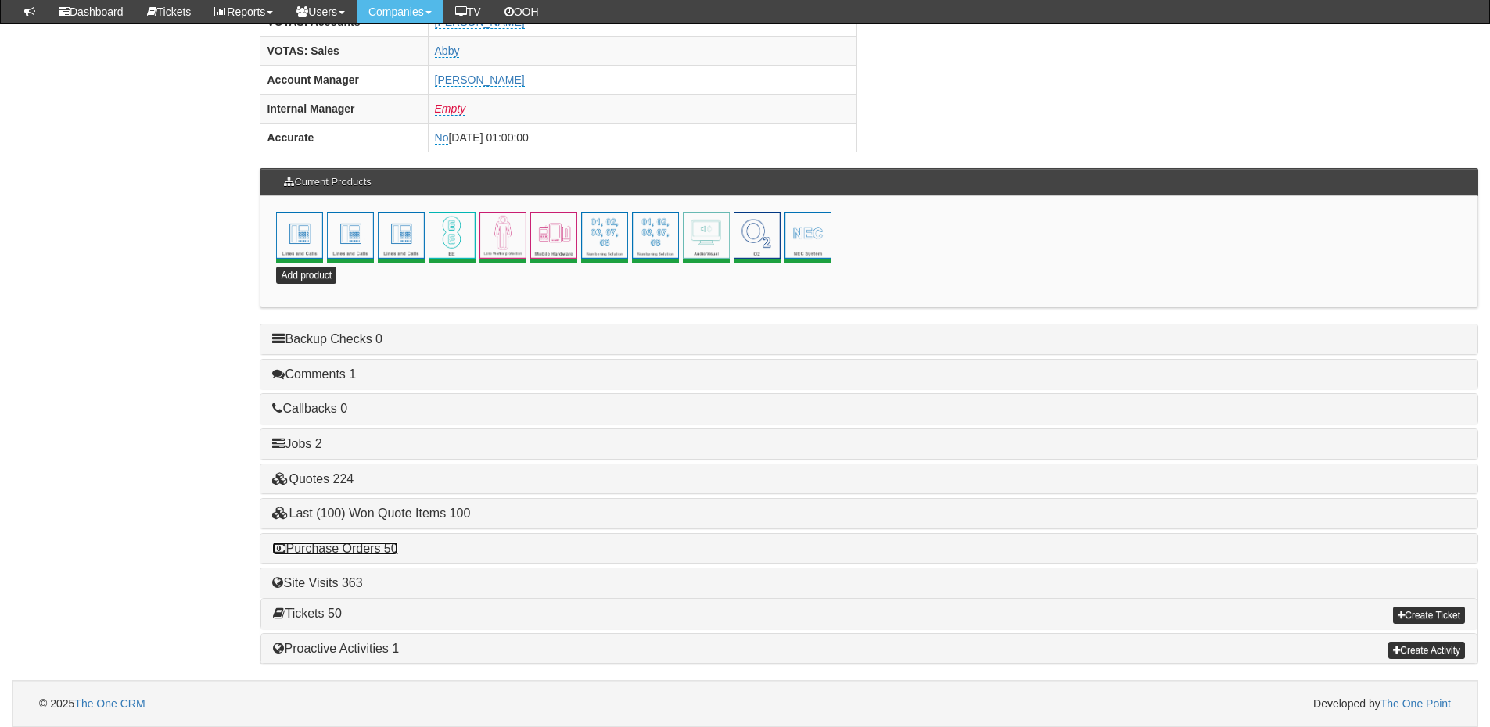
drag, startPoint x: 380, startPoint y: 549, endPoint x: 590, endPoint y: 549, distance: 210.4
click at [380, 549] on link "Purchase Orders 50" at bounding box center [334, 548] width 125 height 13
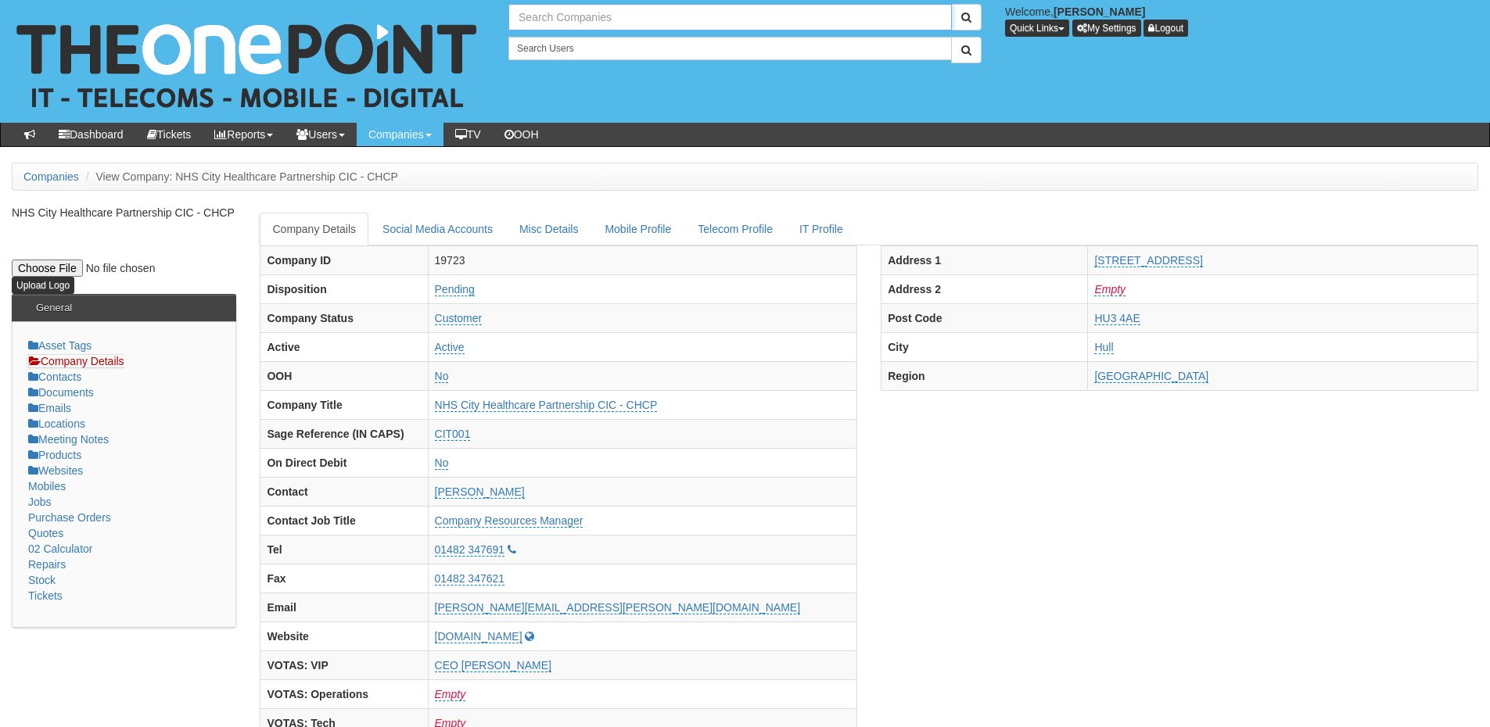
click at [580, 15] on input "text" at bounding box center [729, 17] width 443 height 27
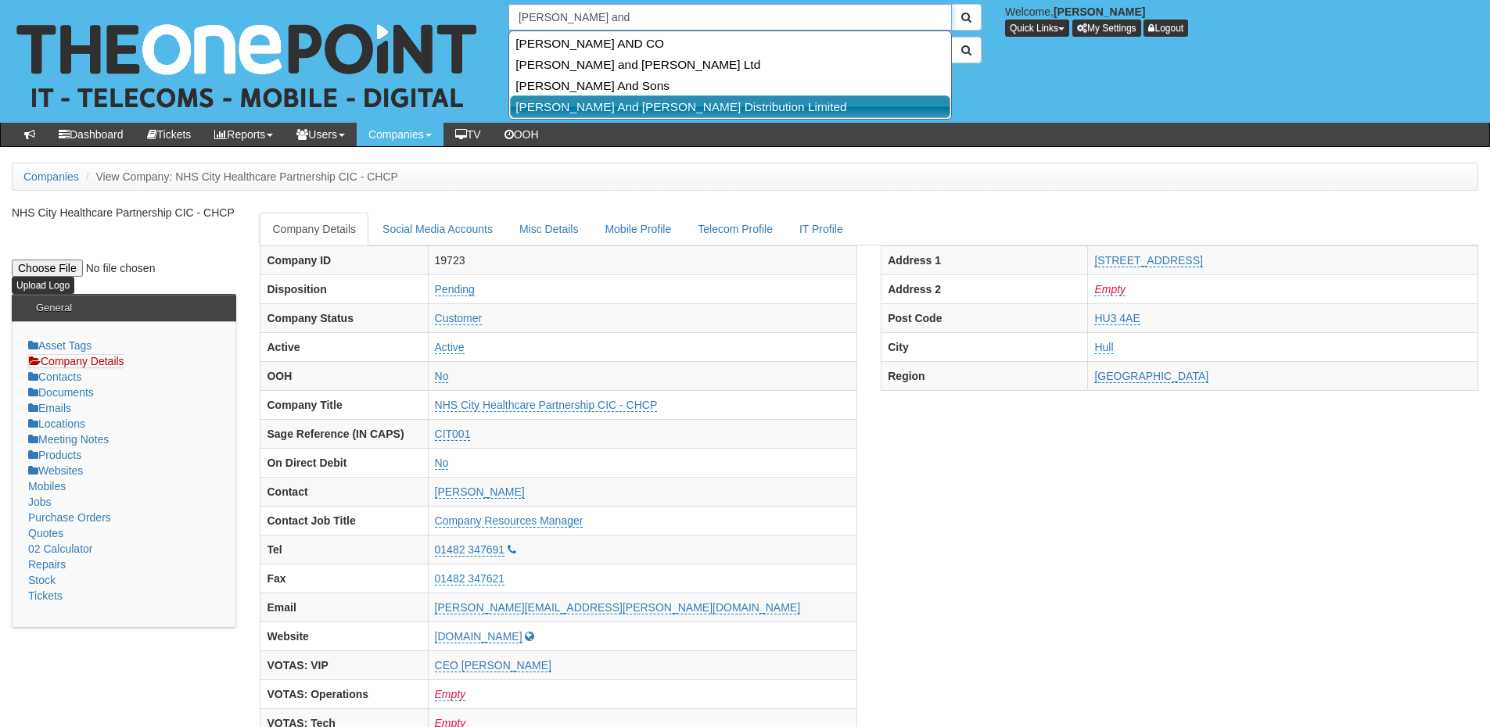
click at [580, 108] on link "Cooper And Turner Distribution Limited" at bounding box center [730, 106] width 440 height 23
type input "Cooper And Turner Distribution Limited"
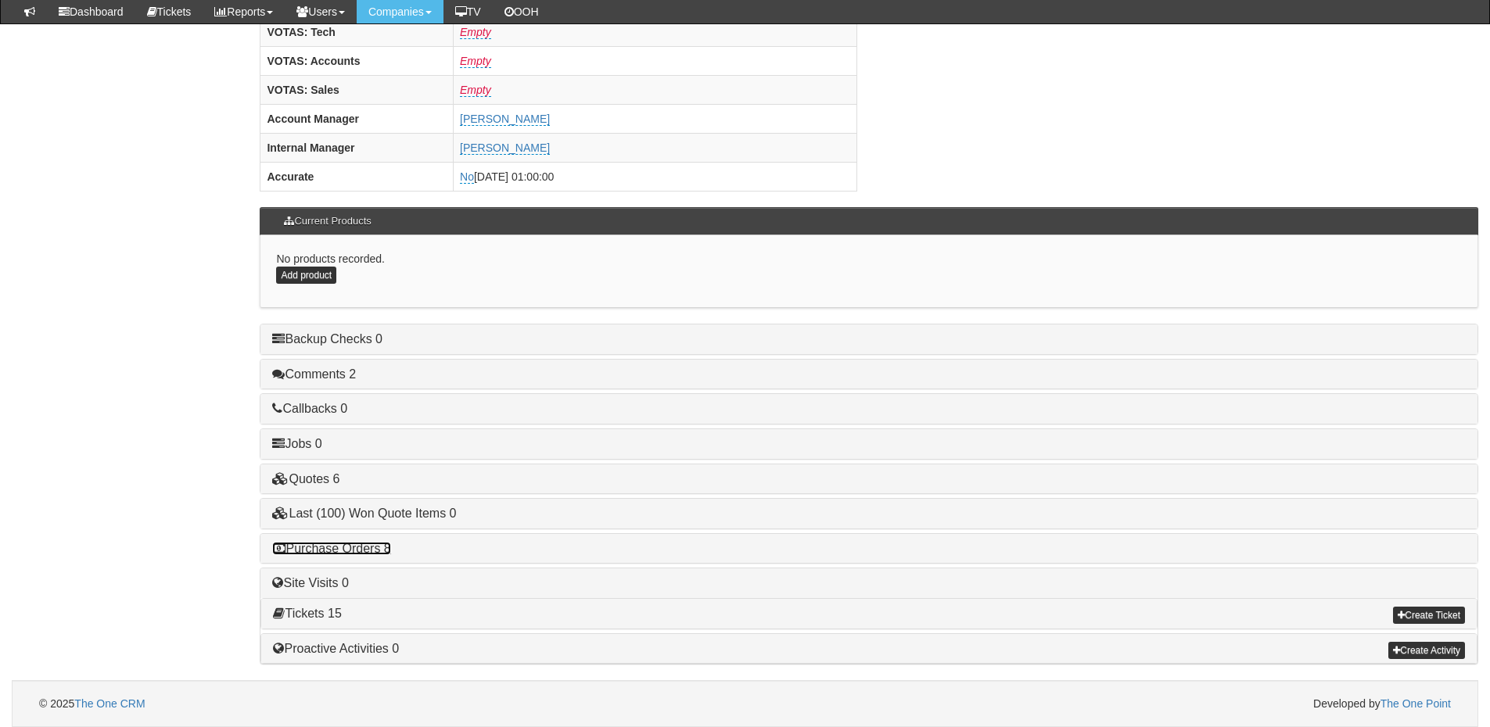
click at [374, 547] on link "Purchase Orders 8" at bounding box center [331, 548] width 118 height 13
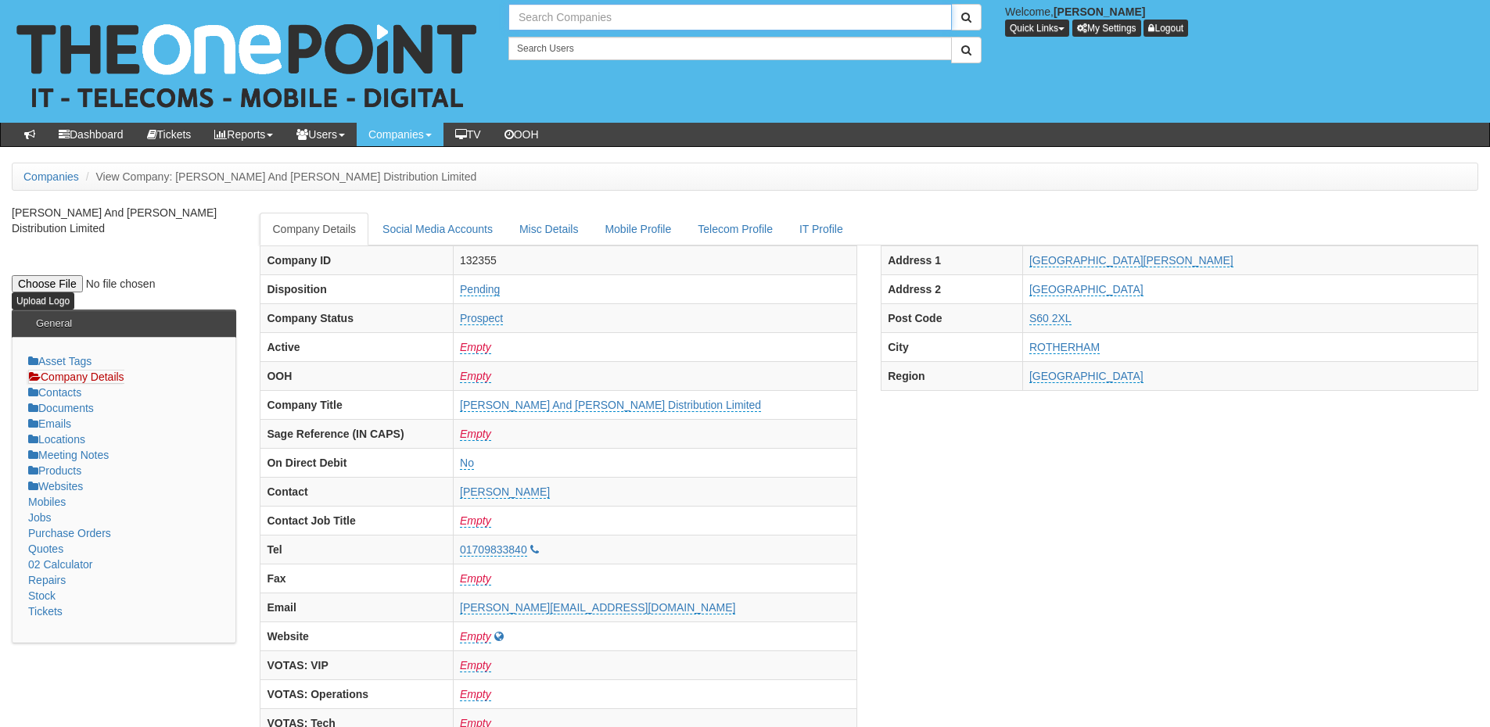
click at [569, 20] on input "text" at bounding box center [729, 17] width 443 height 27
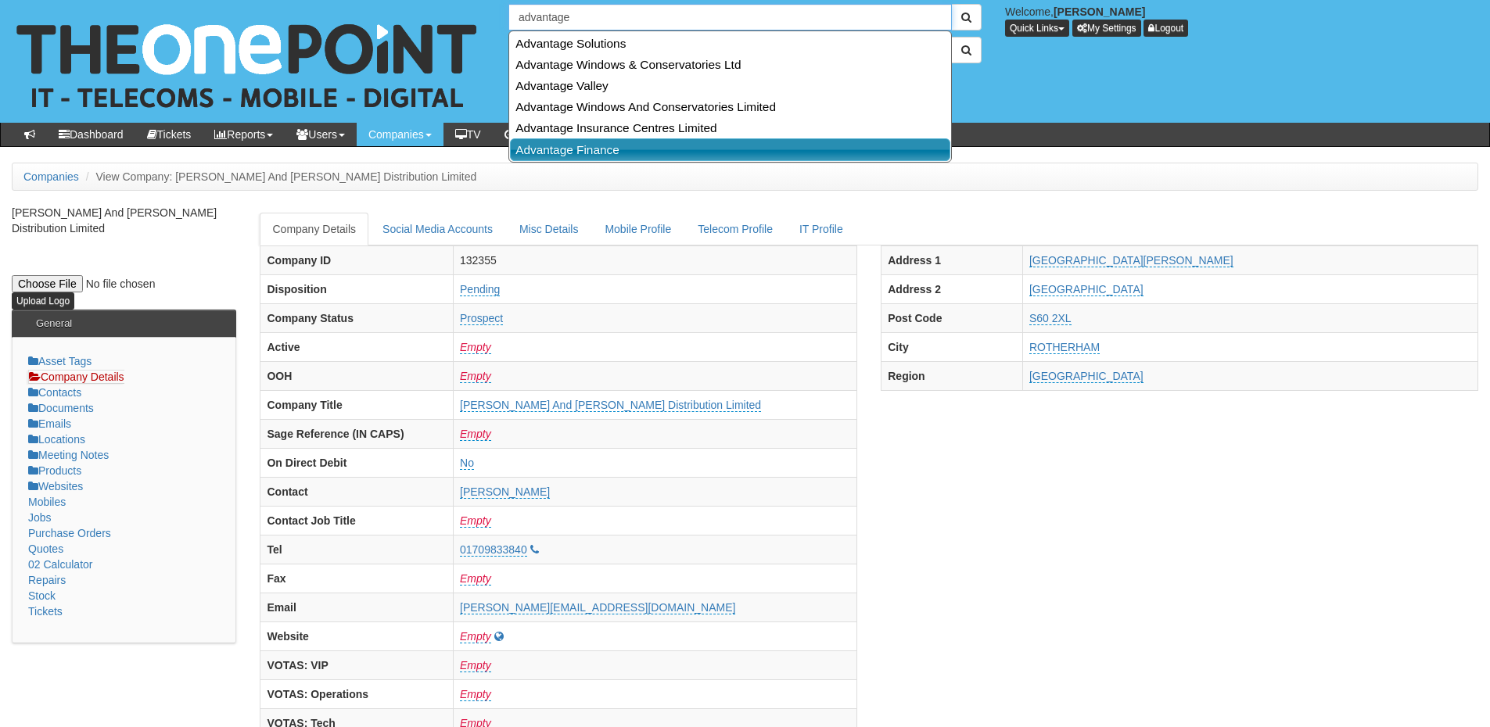
click at [580, 150] on link "Advantage Finance" at bounding box center [730, 149] width 440 height 23
type input "Advantage Finance"
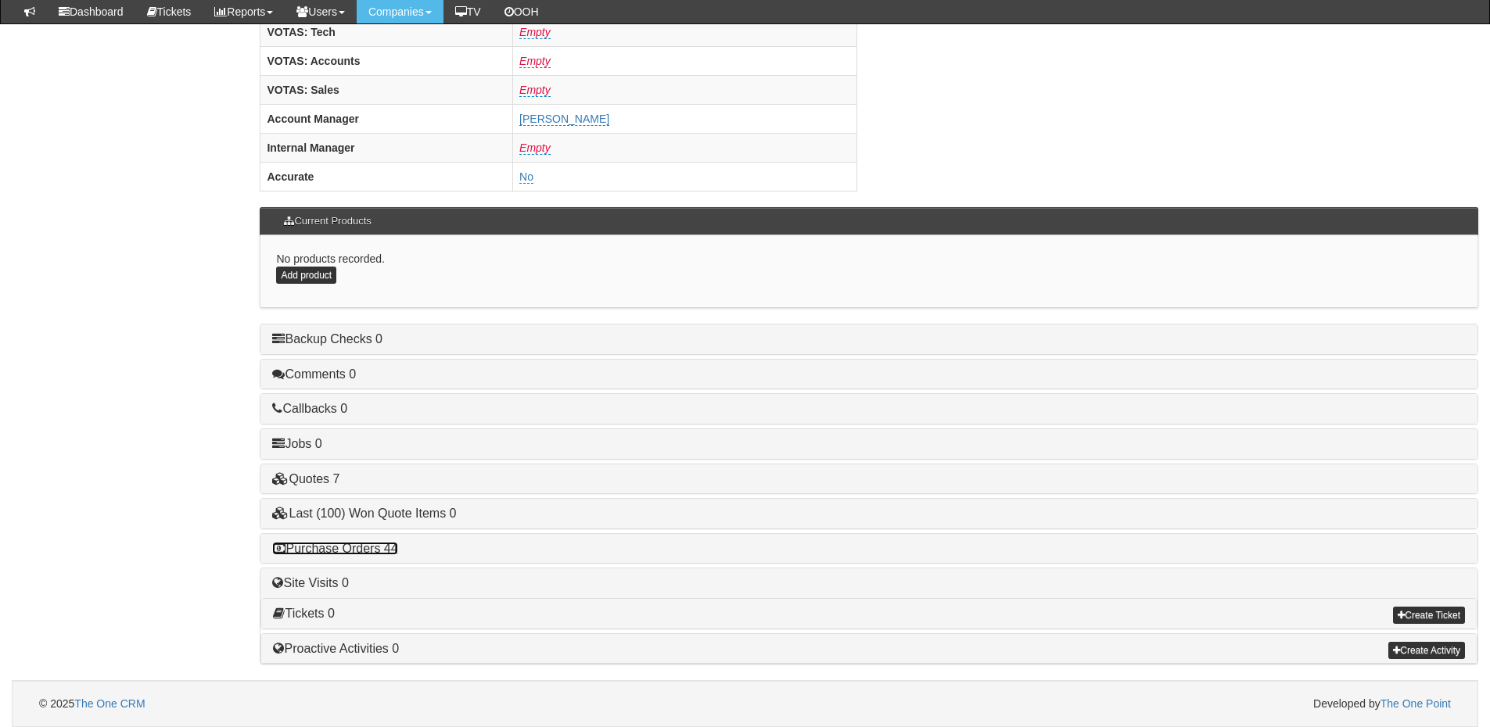
click at [379, 549] on link "Purchase Orders 44" at bounding box center [334, 548] width 125 height 13
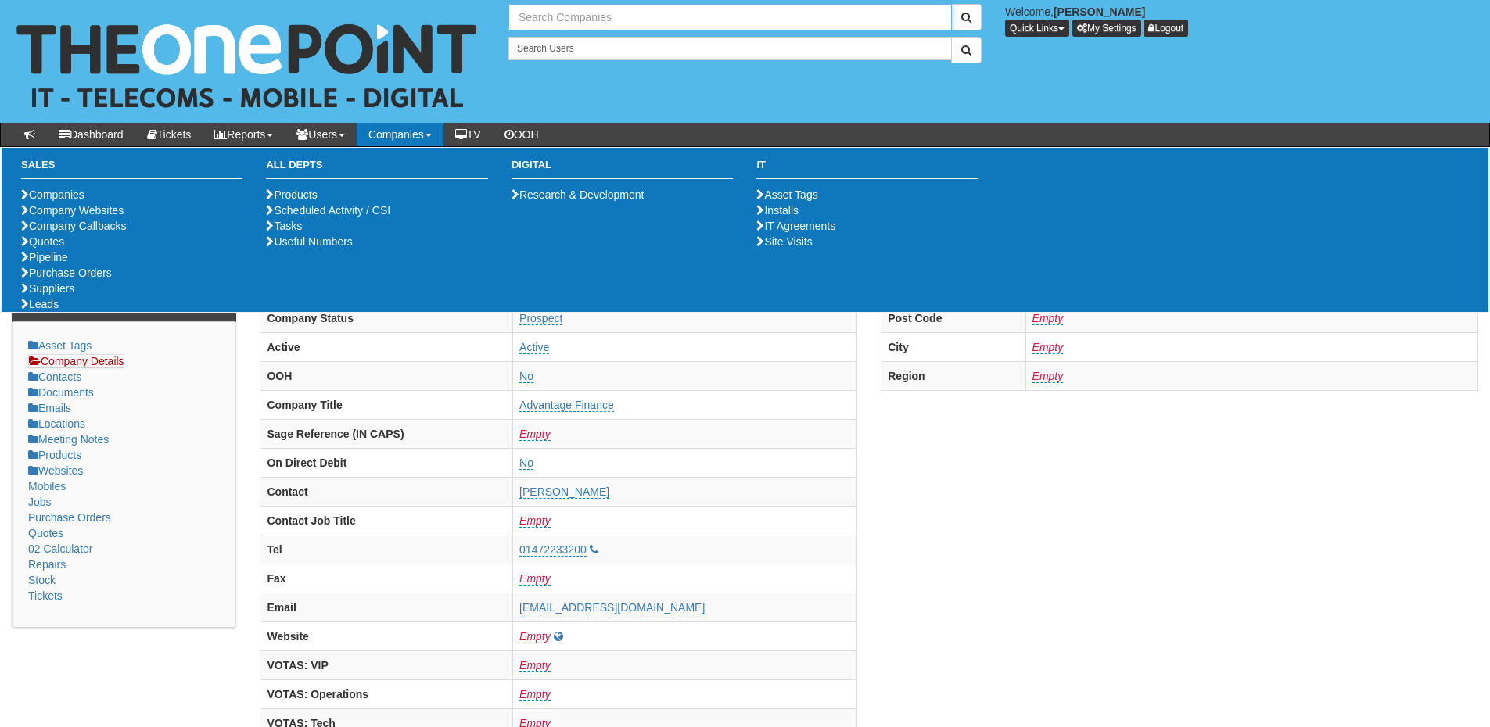
click at [539, 10] on input "text" at bounding box center [729, 17] width 443 height 27
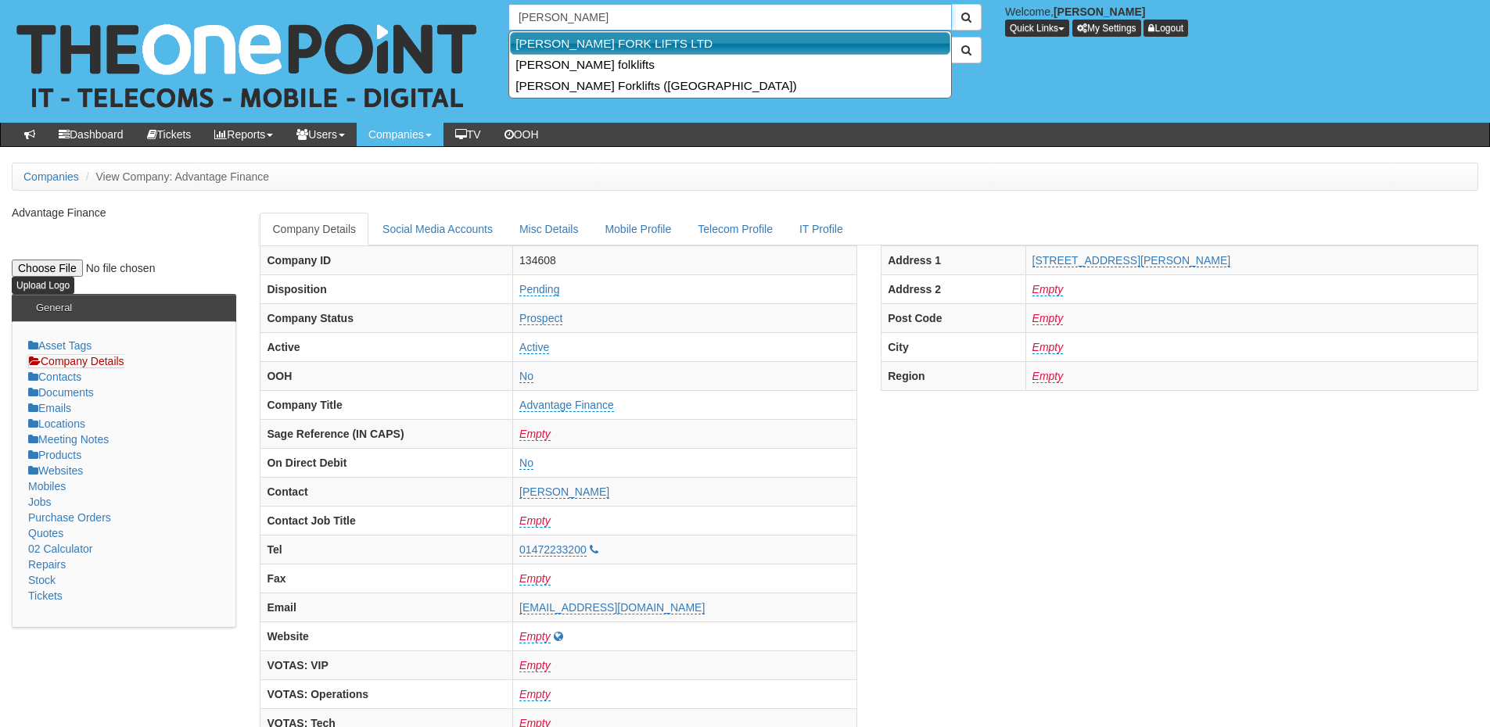
click at [604, 38] on link "[PERSON_NAME] FORK LIFTS LTD" at bounding box center [730, 43] width 440 height 23
type input "[PERSON_NAME] FORK LIFTS LTD"
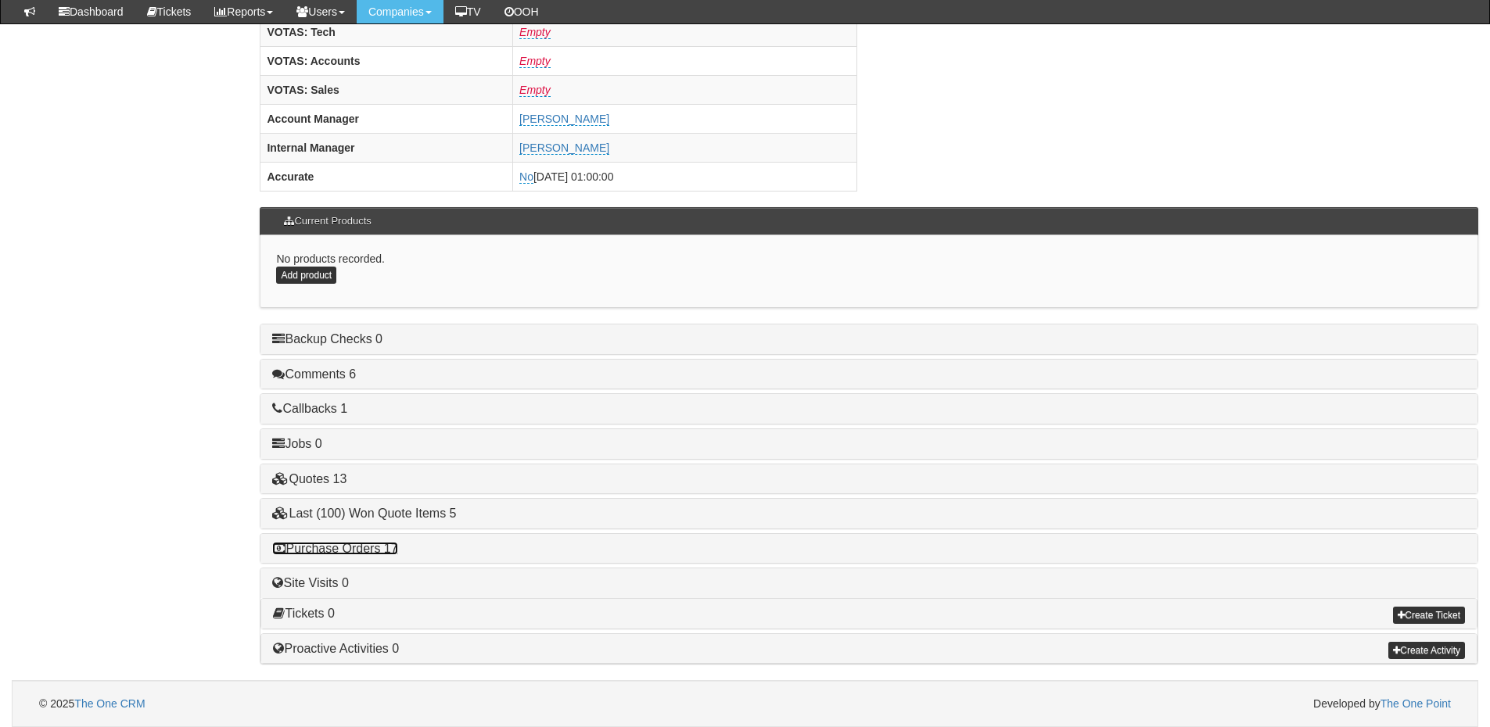
click at [350, 548] on link "Purchase Orders 17" at bounding box center [334, 548] width 125 height 13
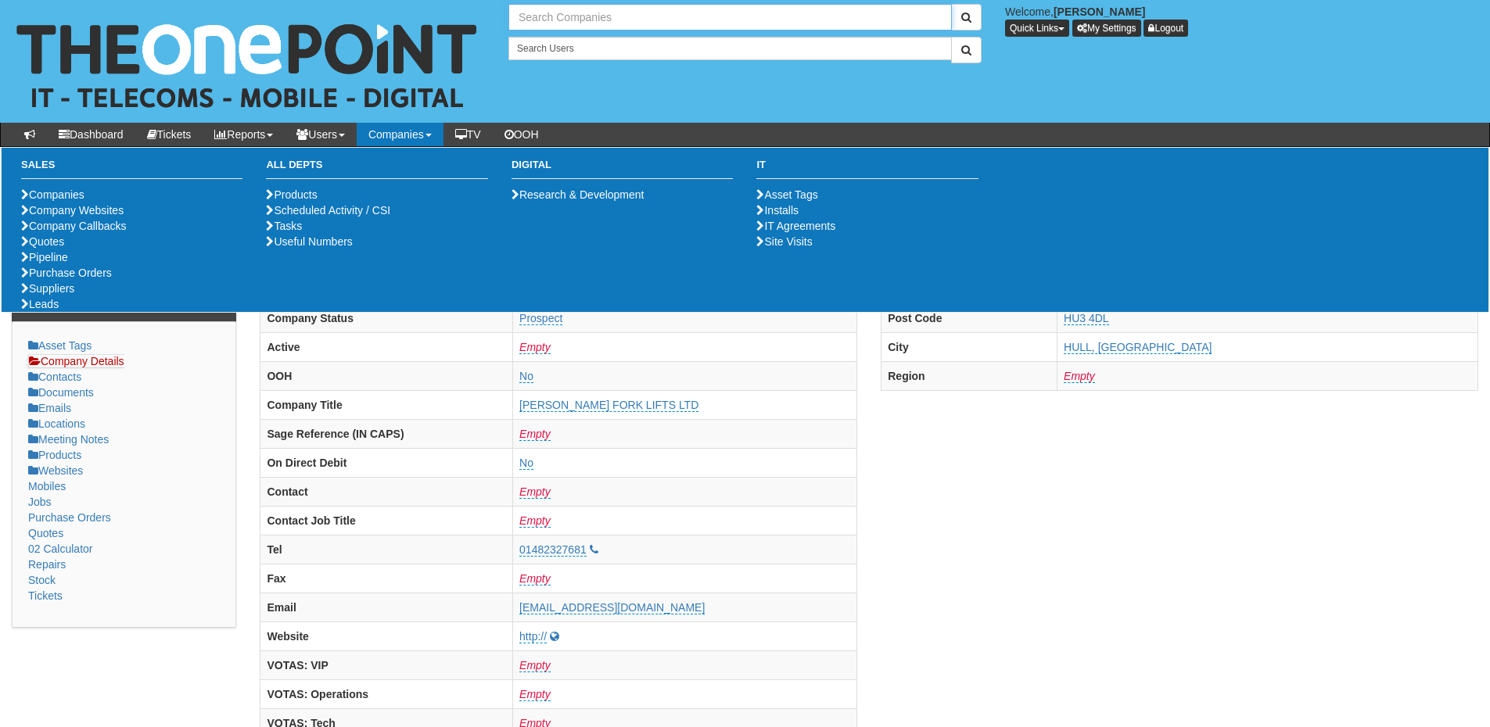
click at [546, 13] on input "text" at bounding box center [729, 17] width 443 height 27
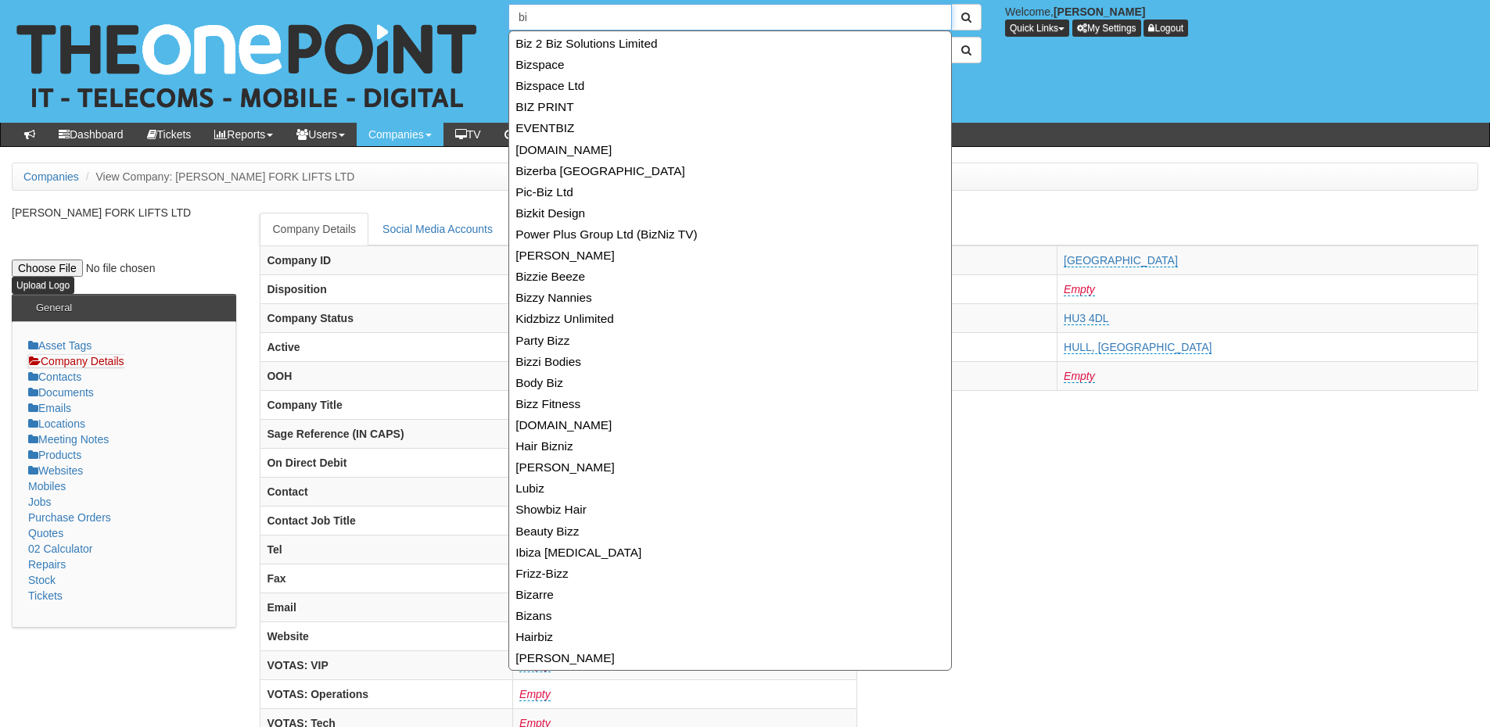
type input "b"
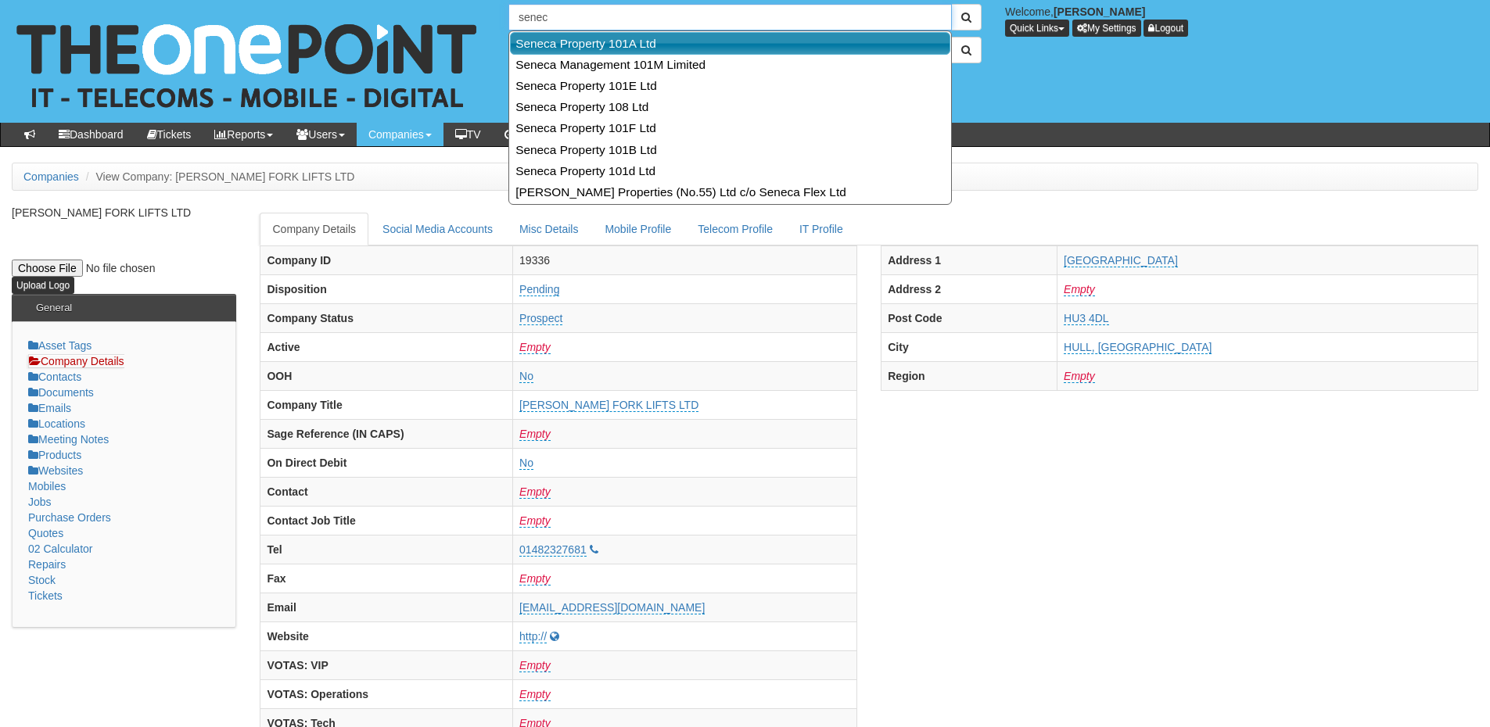
click at [558, 43] on link "Seneca Property 101A Ltd" at bounding box center [730, 43] width 440 height 23
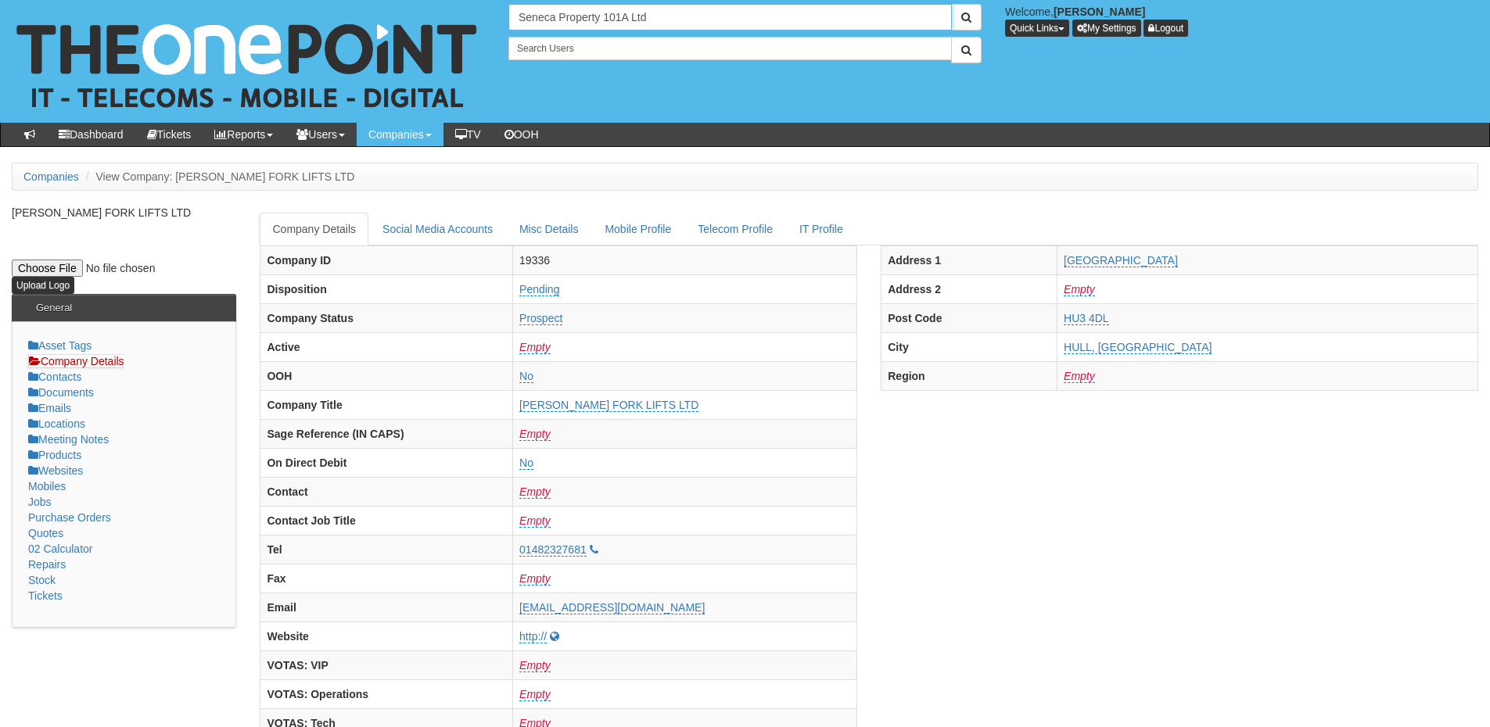
type input "Seneca Property 101A Ltd"
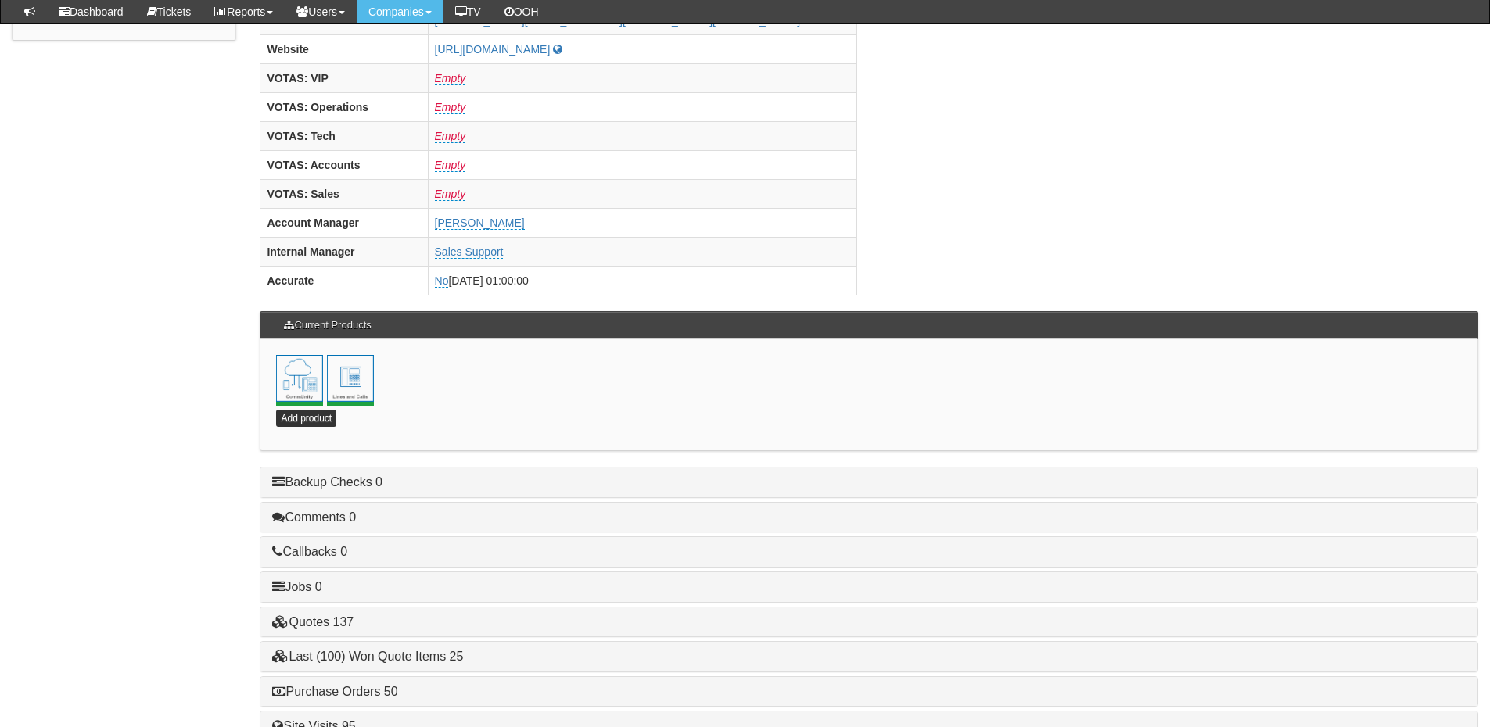
scroll to position [691, 0]
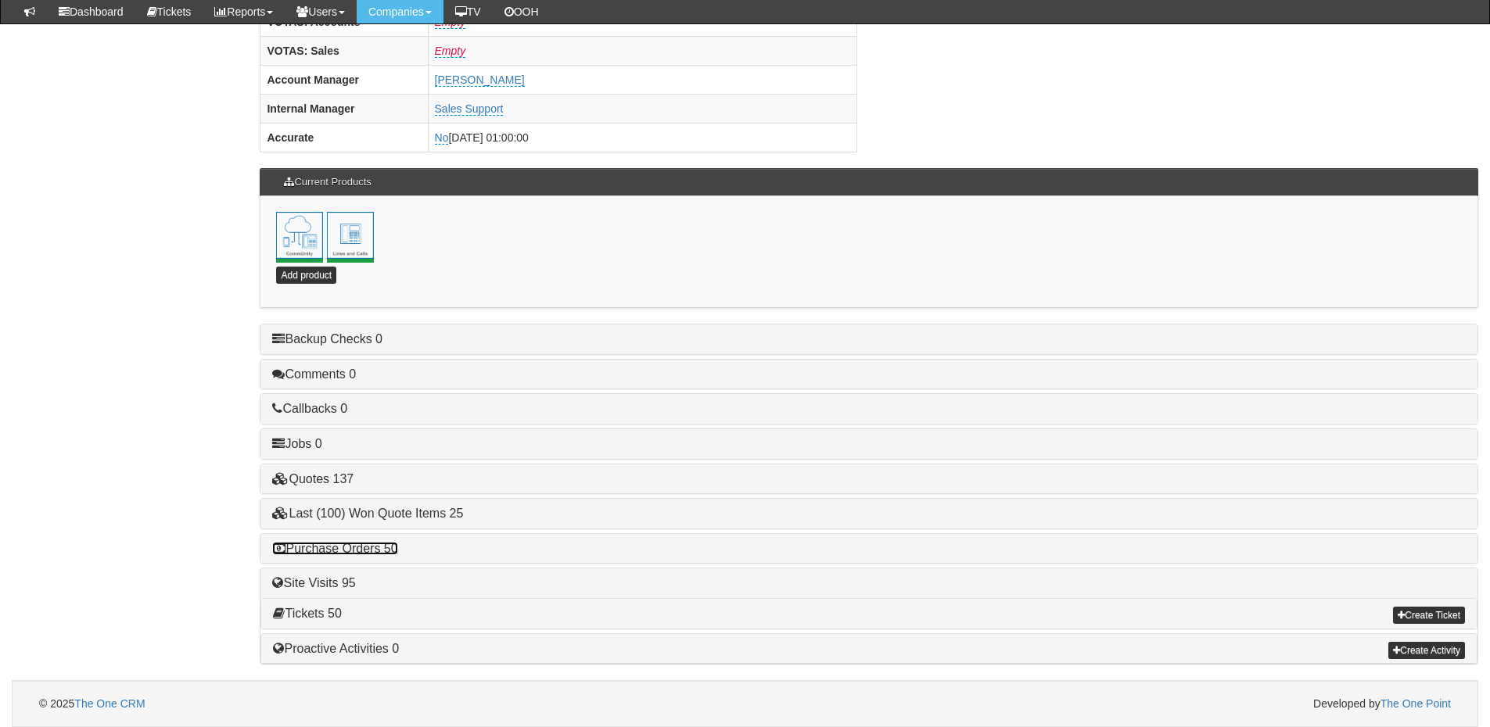
click at [381, 552] on link "Purchase Orders 50" at bounding box center [334, 548] width 125 height 13
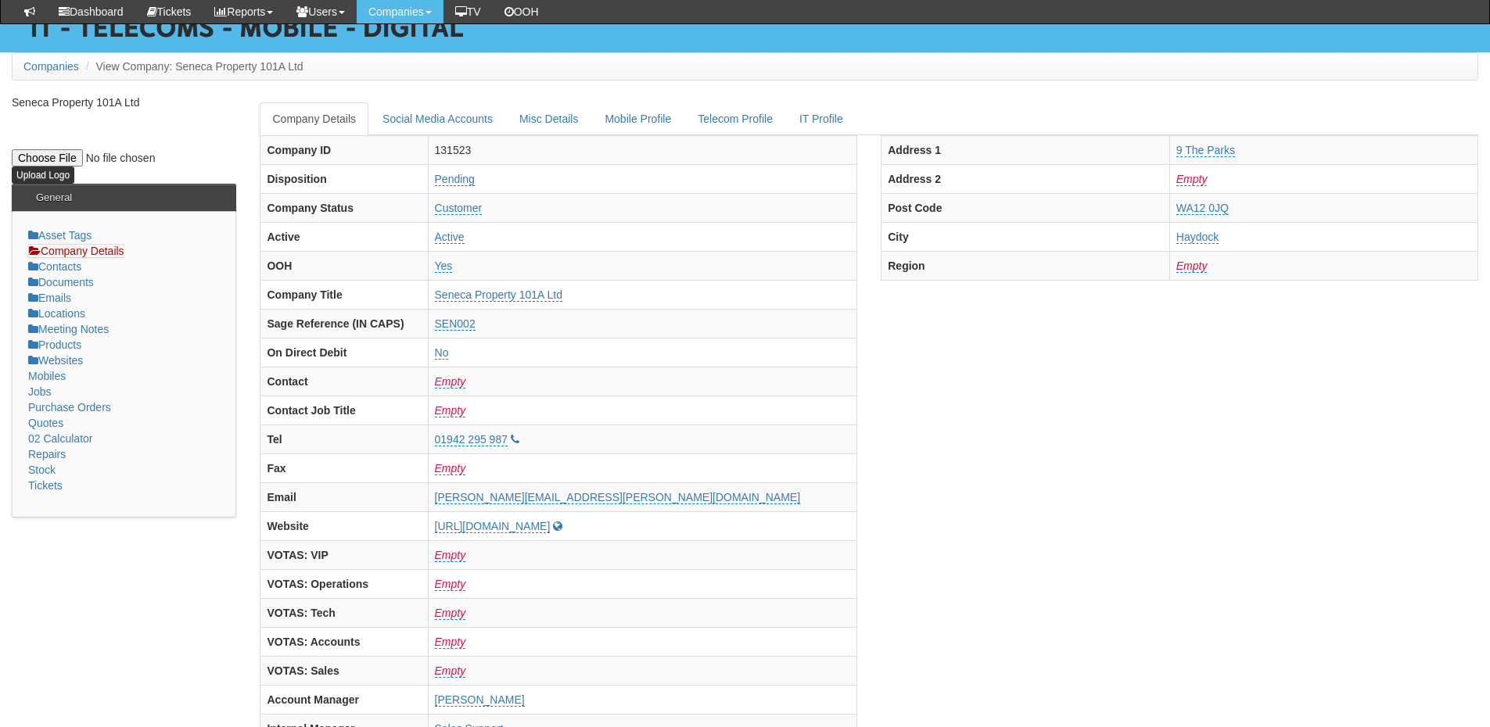
scroll to position [0, 0]
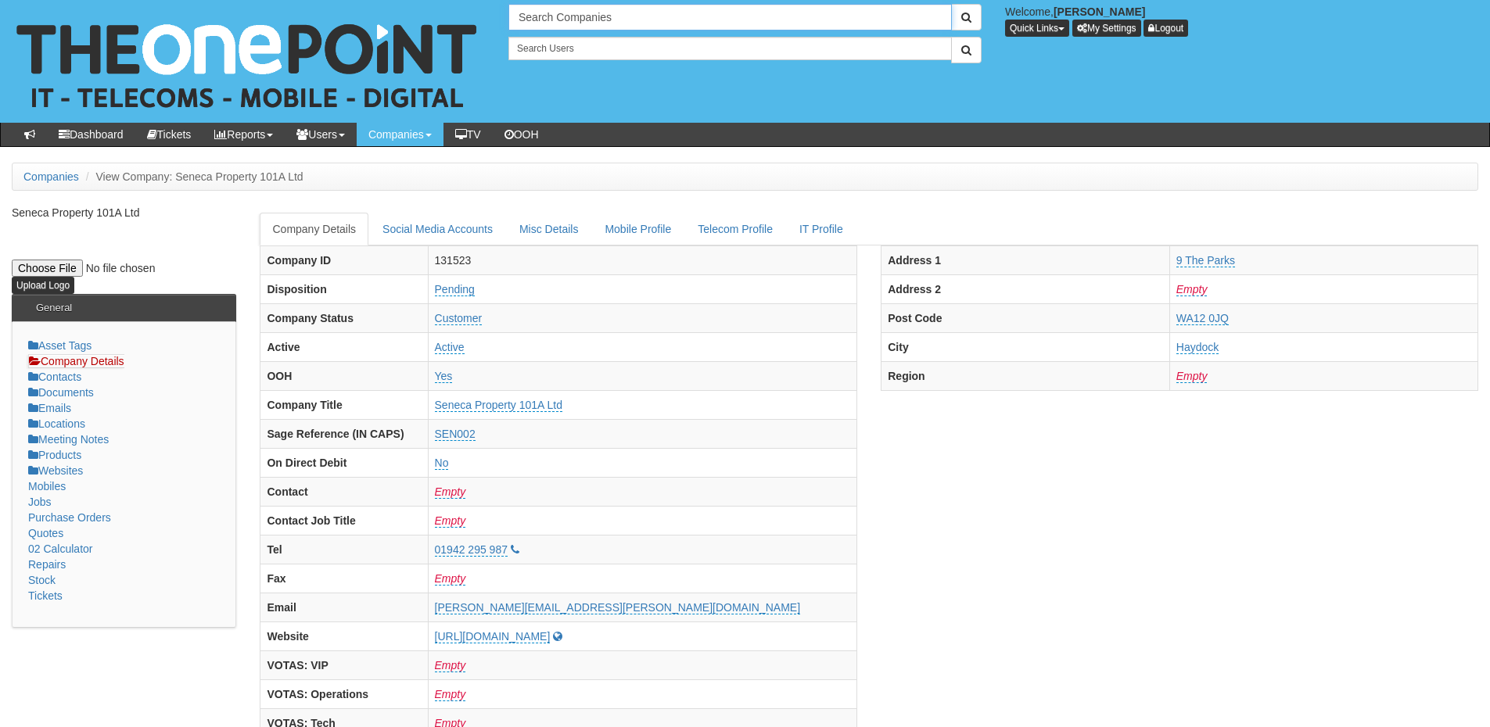
click at [558, 11] on input "Search Companies" at bounding box center [729, 17] width 443 height 27
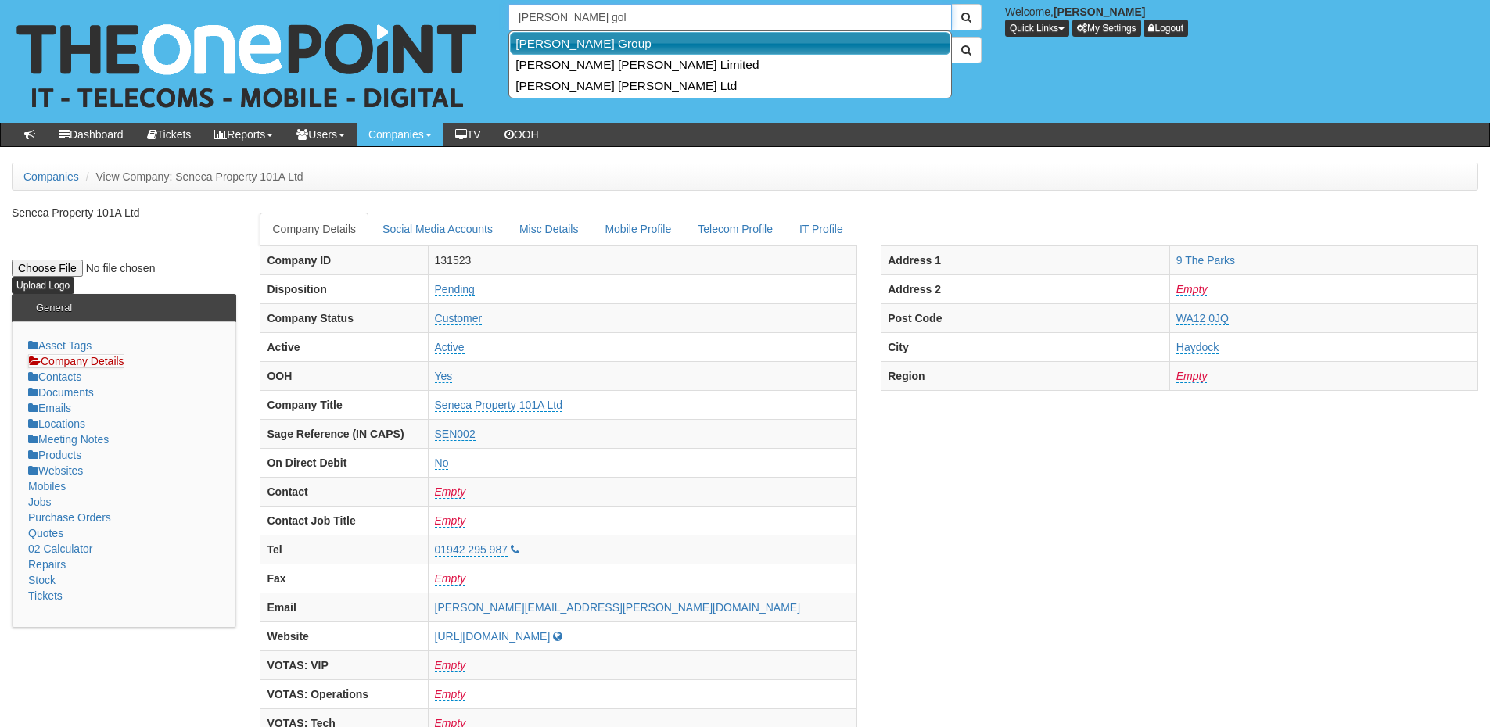
click at [572, 45] on link "Smailes Goldie Group" at bounding box center [730, 43] width 440 height 23
type input "Smailes Goldie Group"
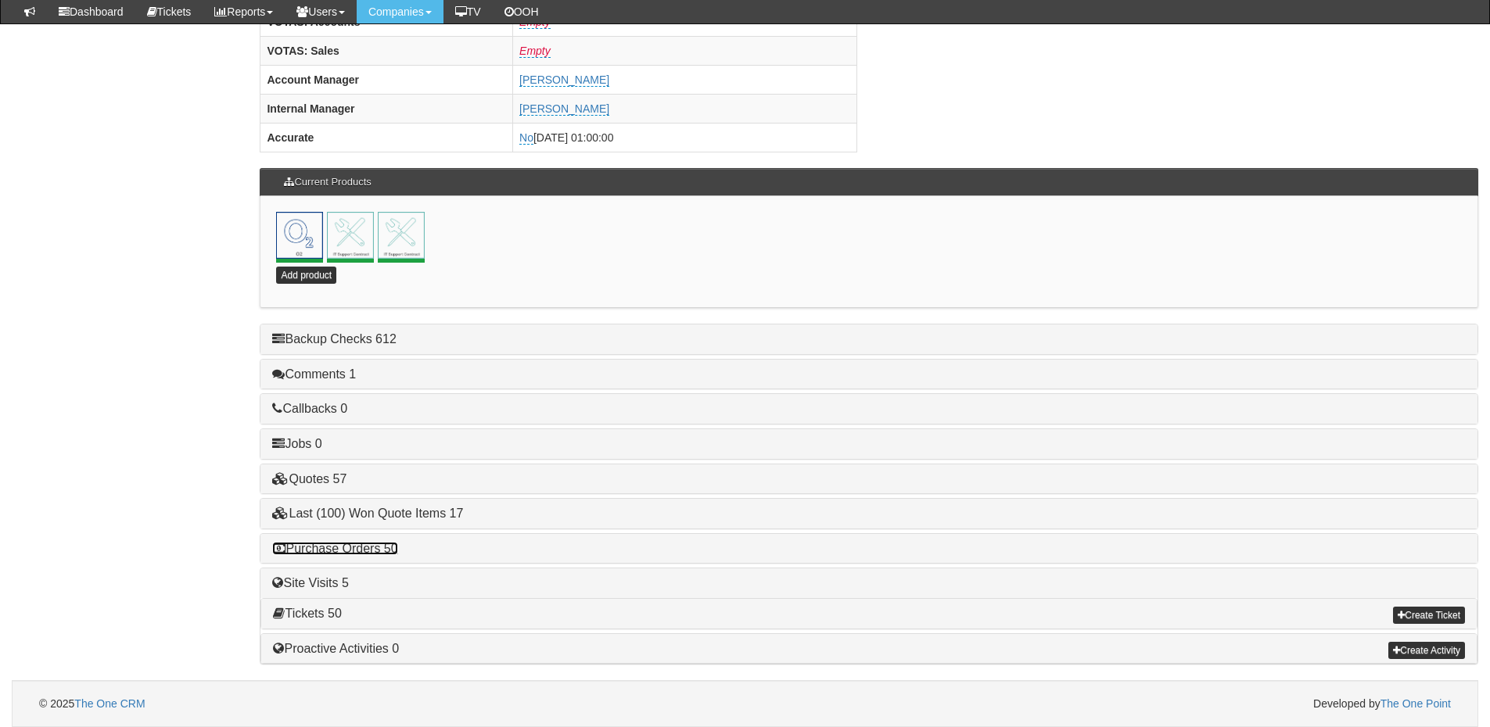
click at [367, 543] on link "Purchase Orders 50" at bounding box center [334, 548] width 125 height 13
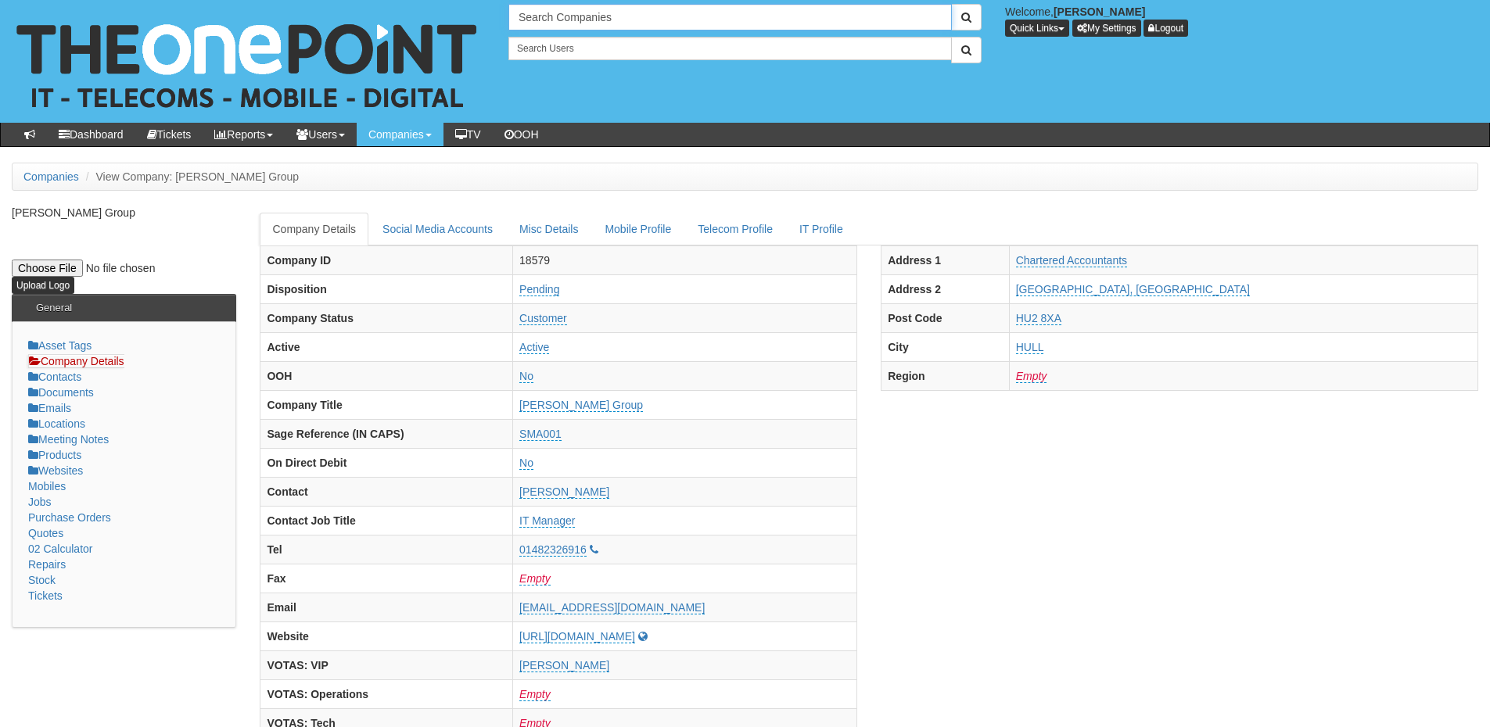
click at [544, 17] on input "Search Companies" at bounding box center [729, 17] width 443 height 27
click at [590, 40] on link "Pure Block Management Limited" at bounding box center [730, 43] width 440 height 23
type input "Pure Block Management Limited"
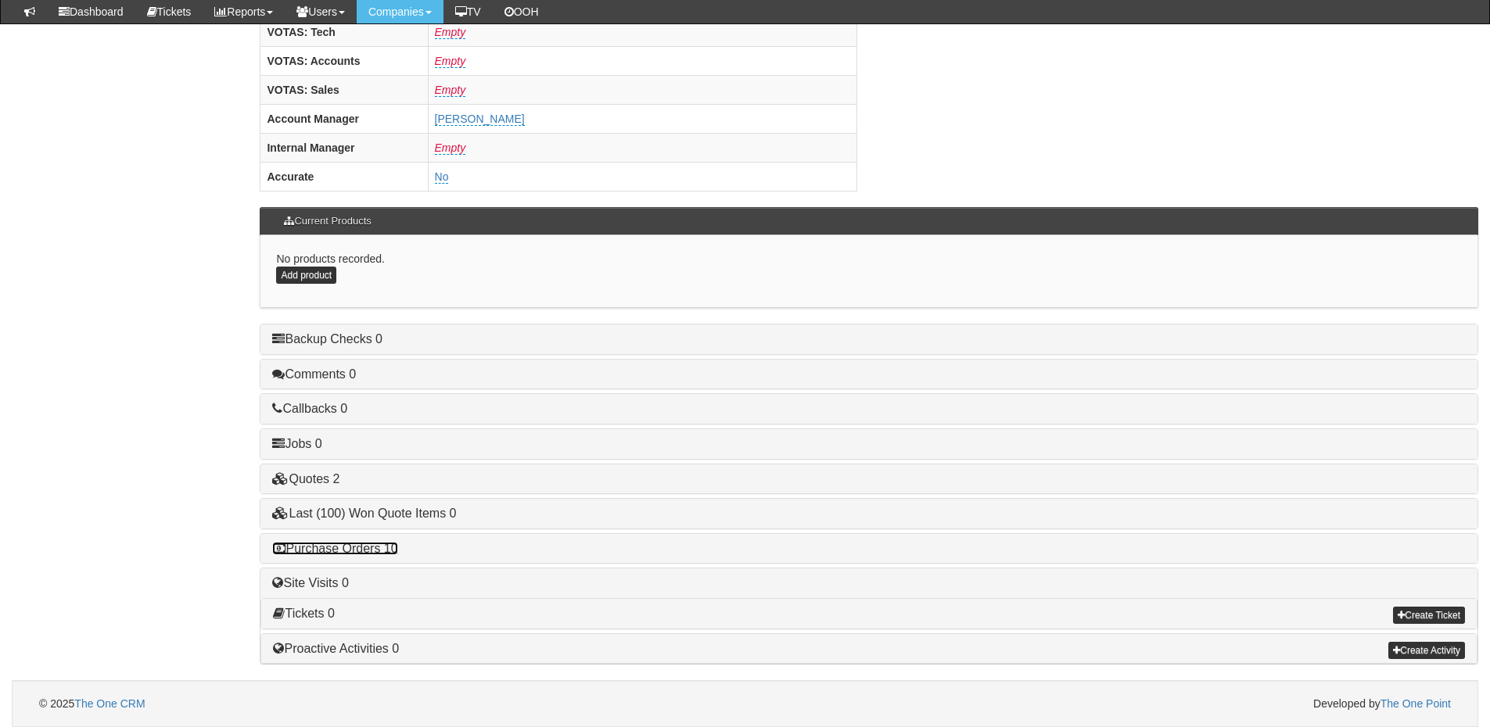
click at [379, 549] on link "Purchase Orders 10" at bounding box center [334, 548] width 125 height 13
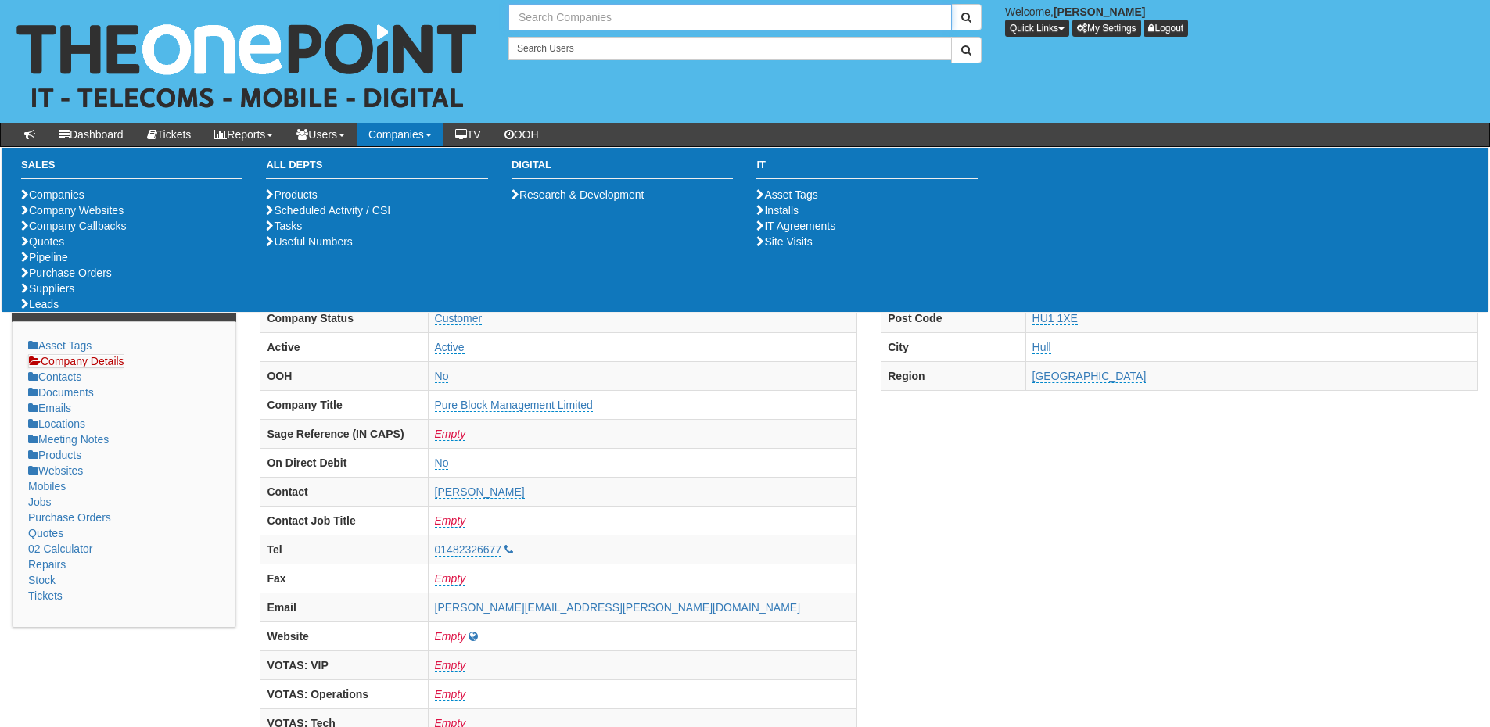
click at [538, 22] on input "text" at bounding box center [729, 17] width 443 height 27
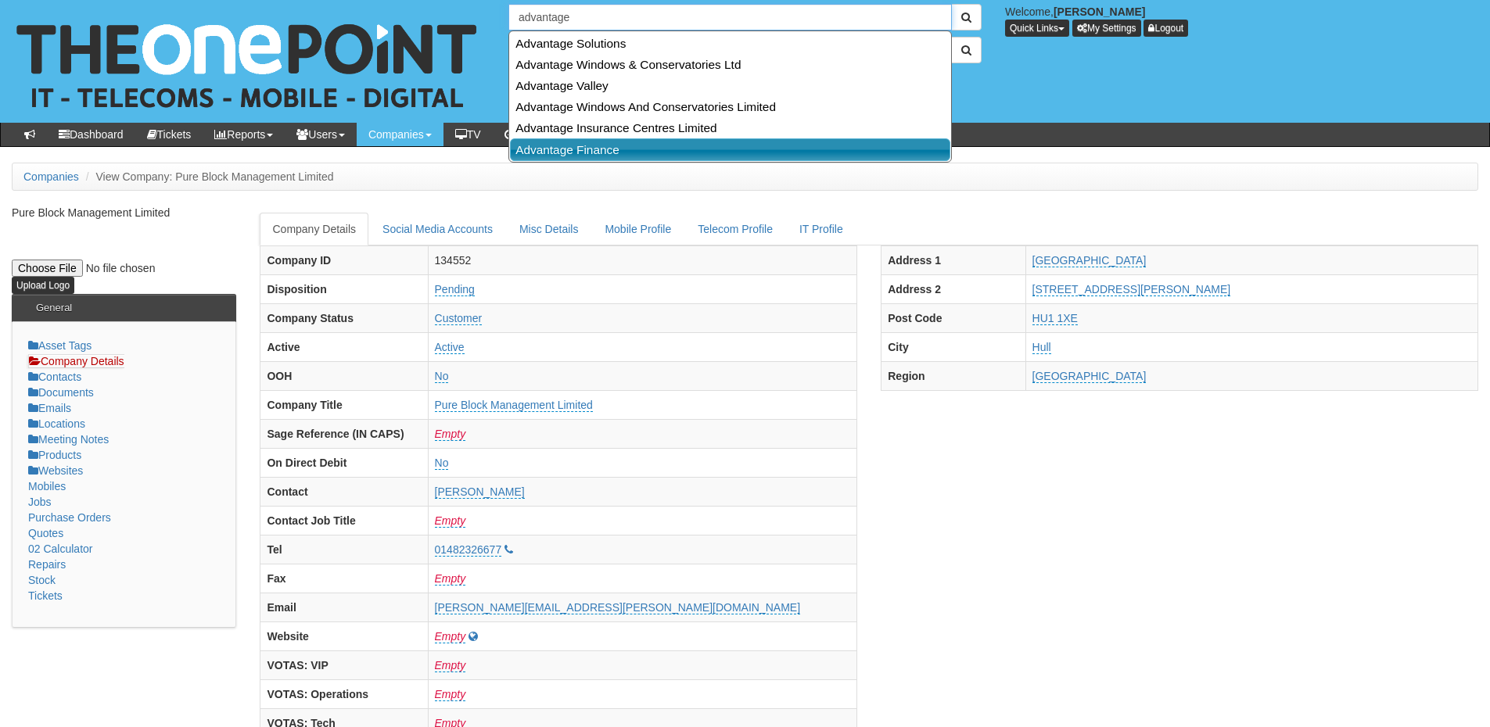
click at [563, 149] on link "Advantage Finance" at bounding box center [730, 149] width 440 height 23
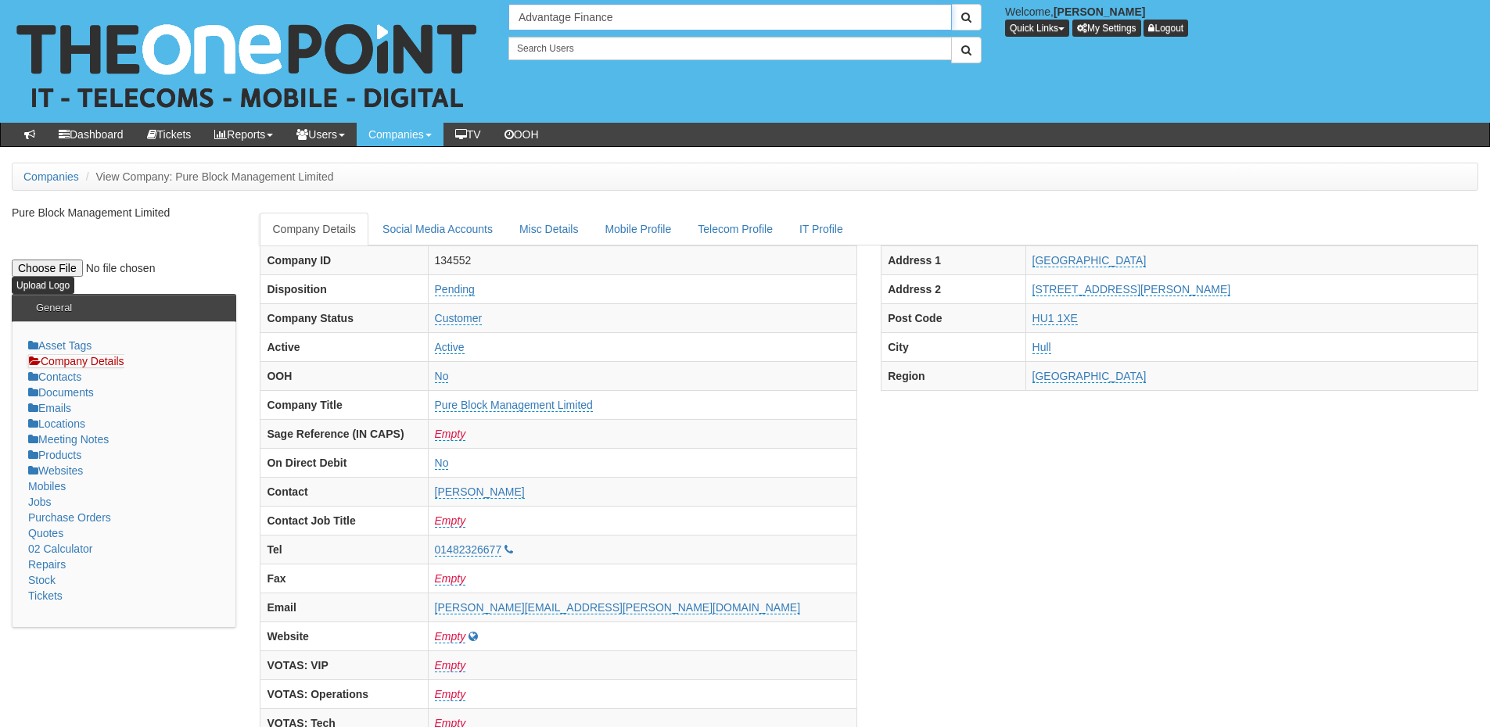
type input "Advantage Finance"
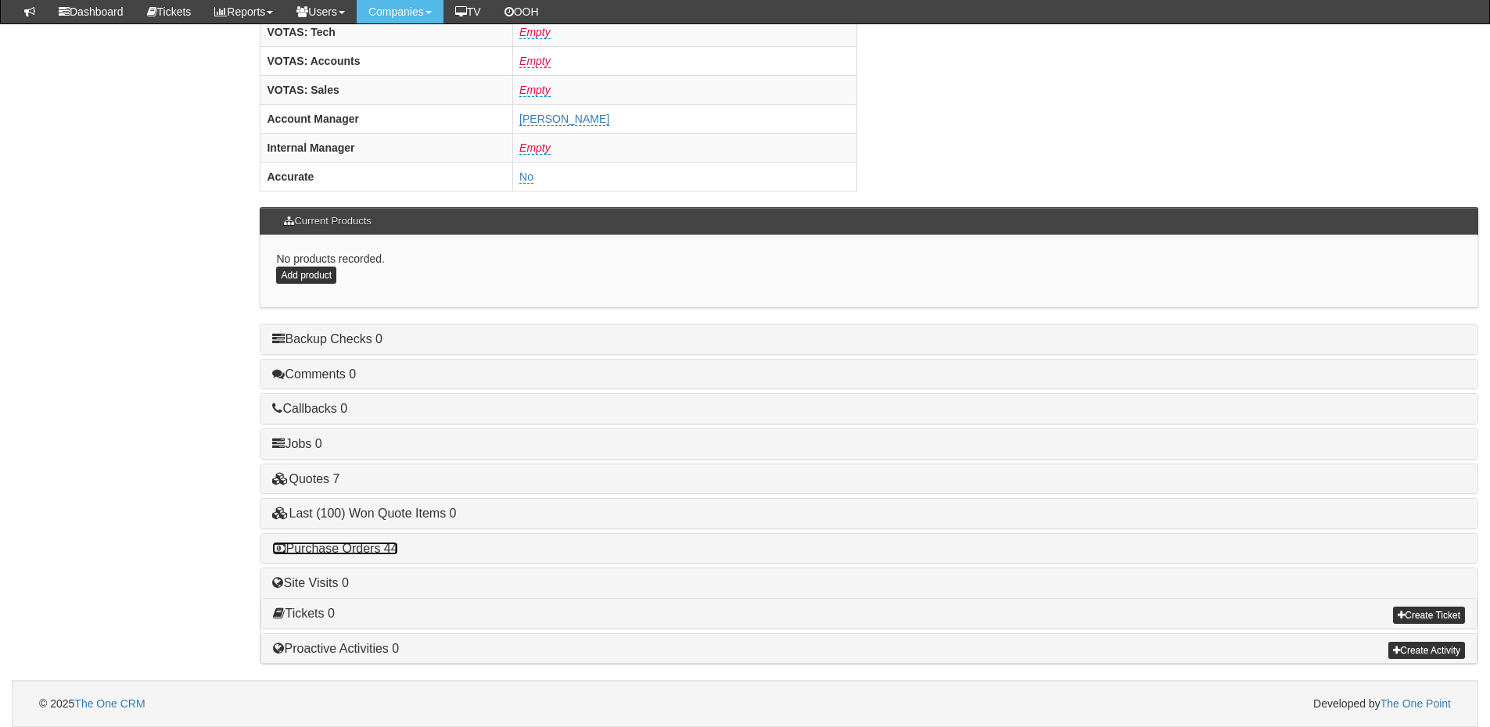
drag, startPoint x: 375, startPoint y: 549, endPoint x: 427, endPoint y: 560, distance: 52.8
click at [375, 549] on link "Purchase Orders 44" at bounding box center [334, 548] width 125 height 13
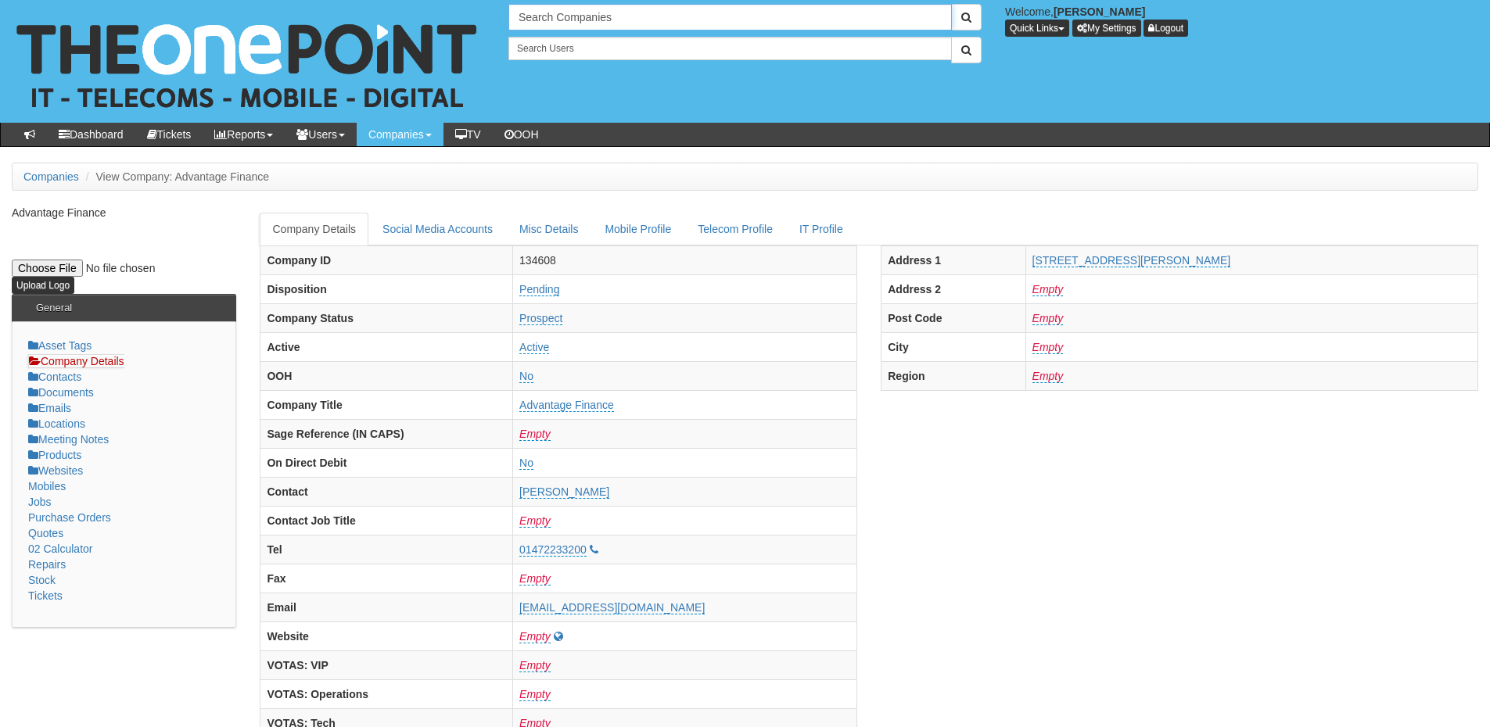
click at [551, 4] on input "Search Companies" at bounding box center [729, 17] width 443 height 27
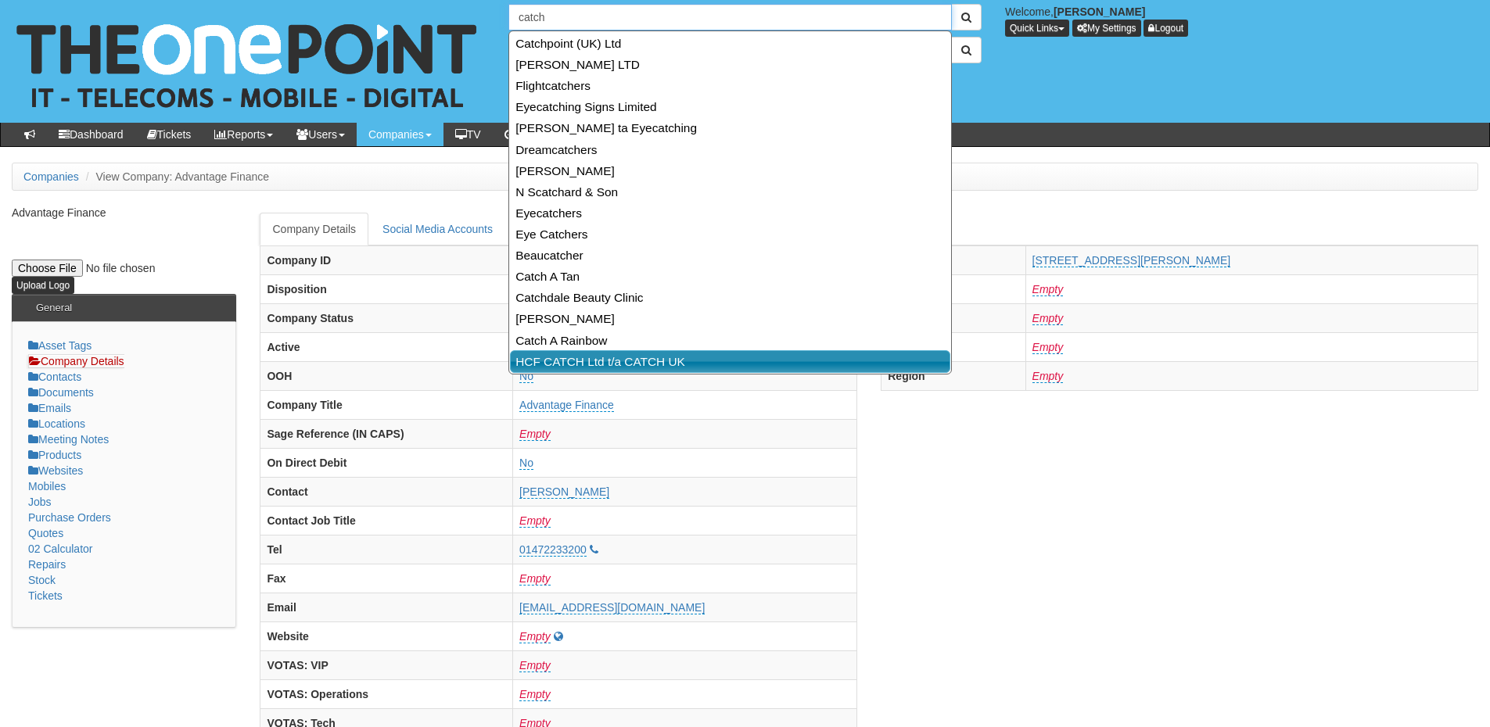
click at [535, 357] on link "HCF CATCH Ltd t/a CATCH UK" at bounding box center [730, 361] width 440 height 23
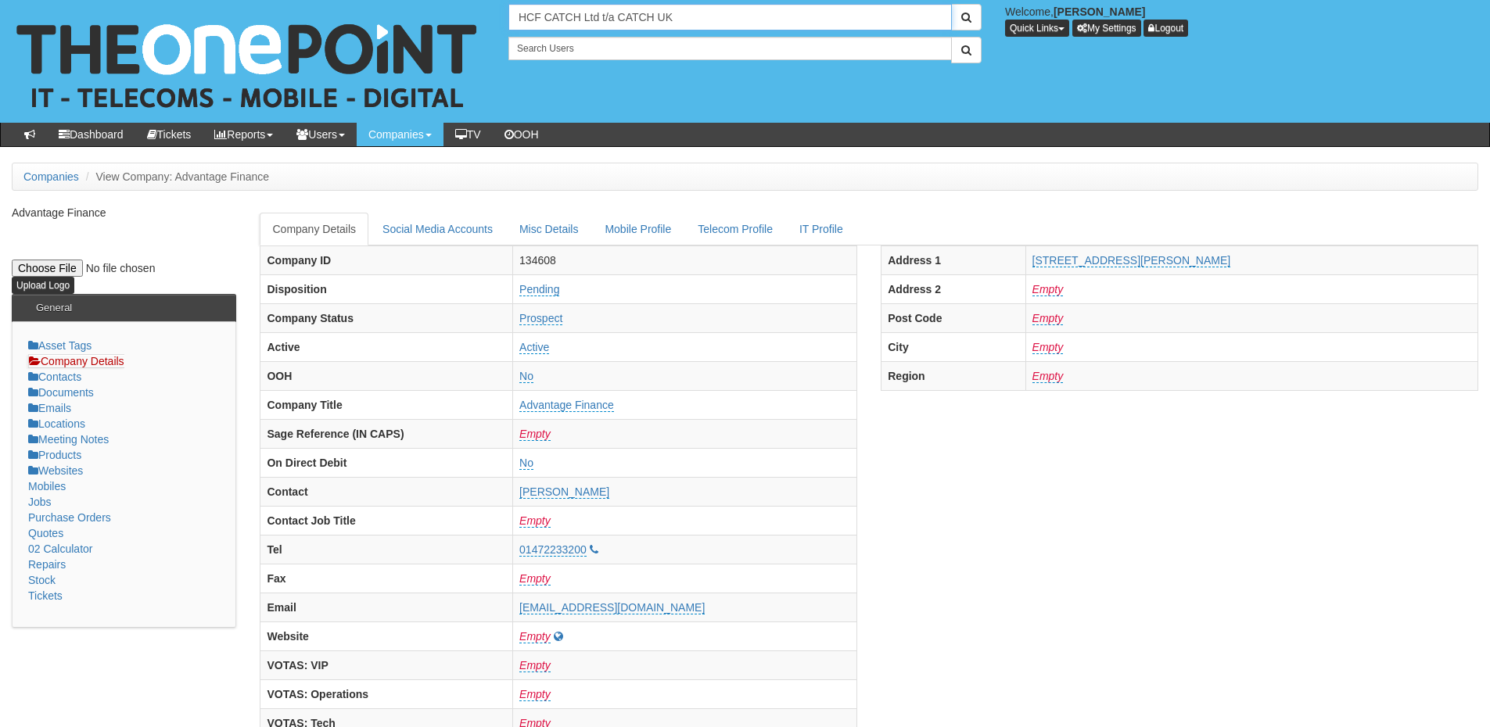
type input "HCF CATCH Ltd t/a CATCH UK"
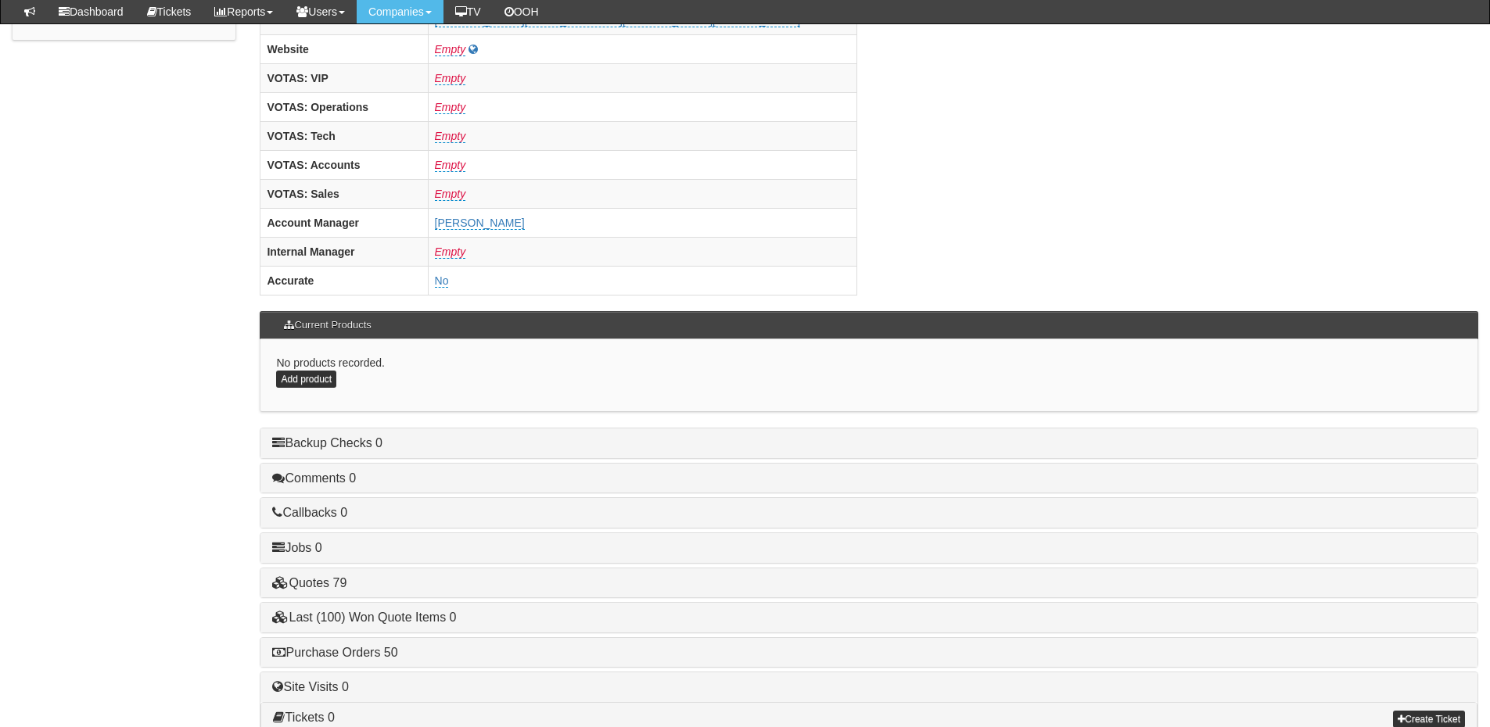
scroll to position [651, 0]
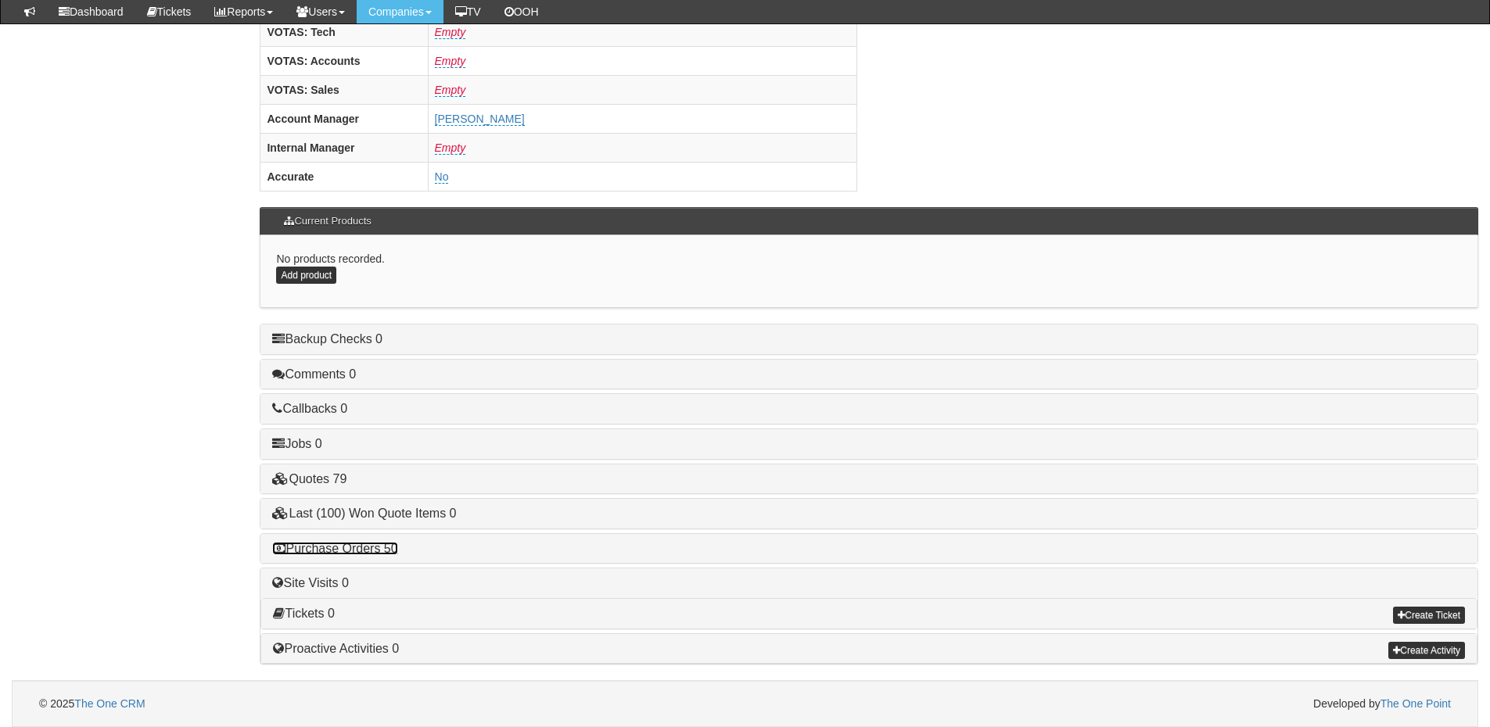
click at [361, 551] on link "Purchase Orders 50" at bounding box center [334, 548] width 125 height 13
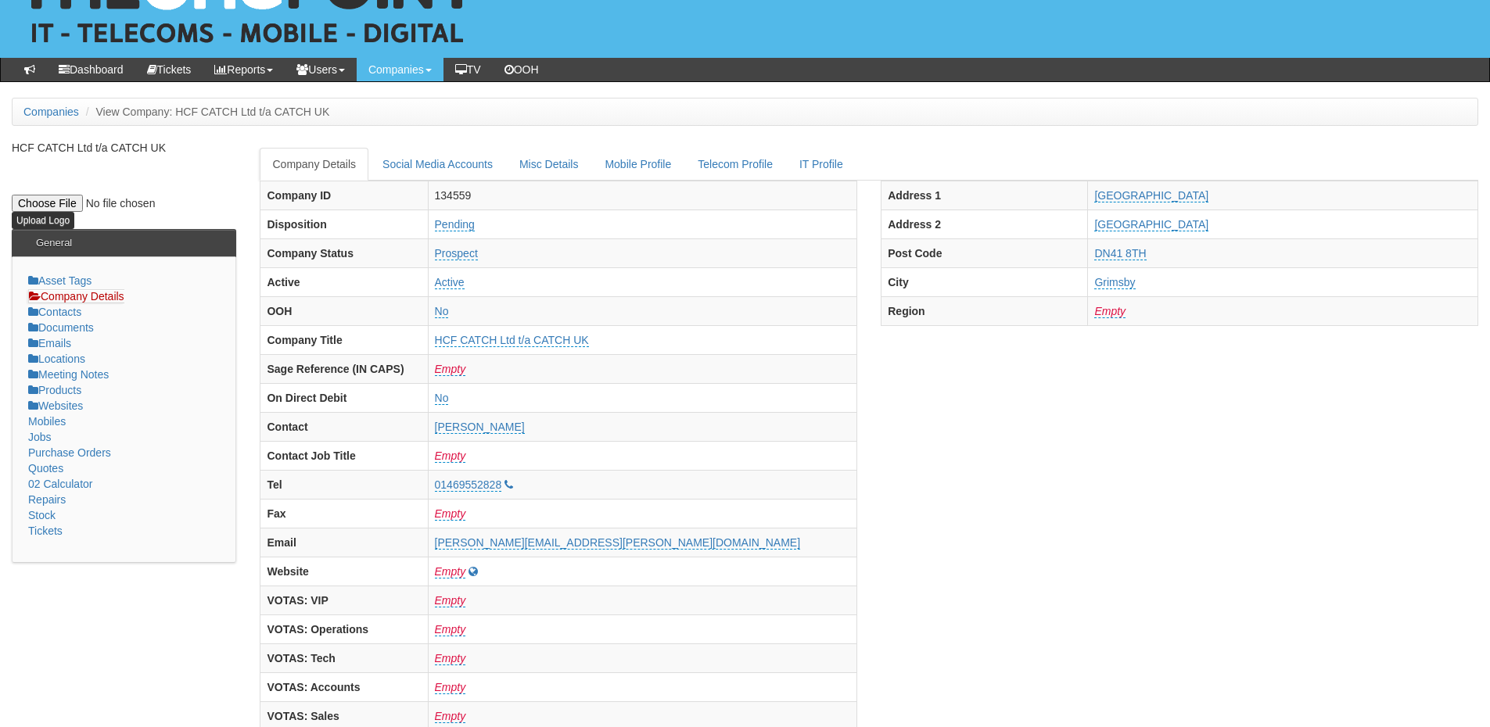
scroll to position [0, 0]
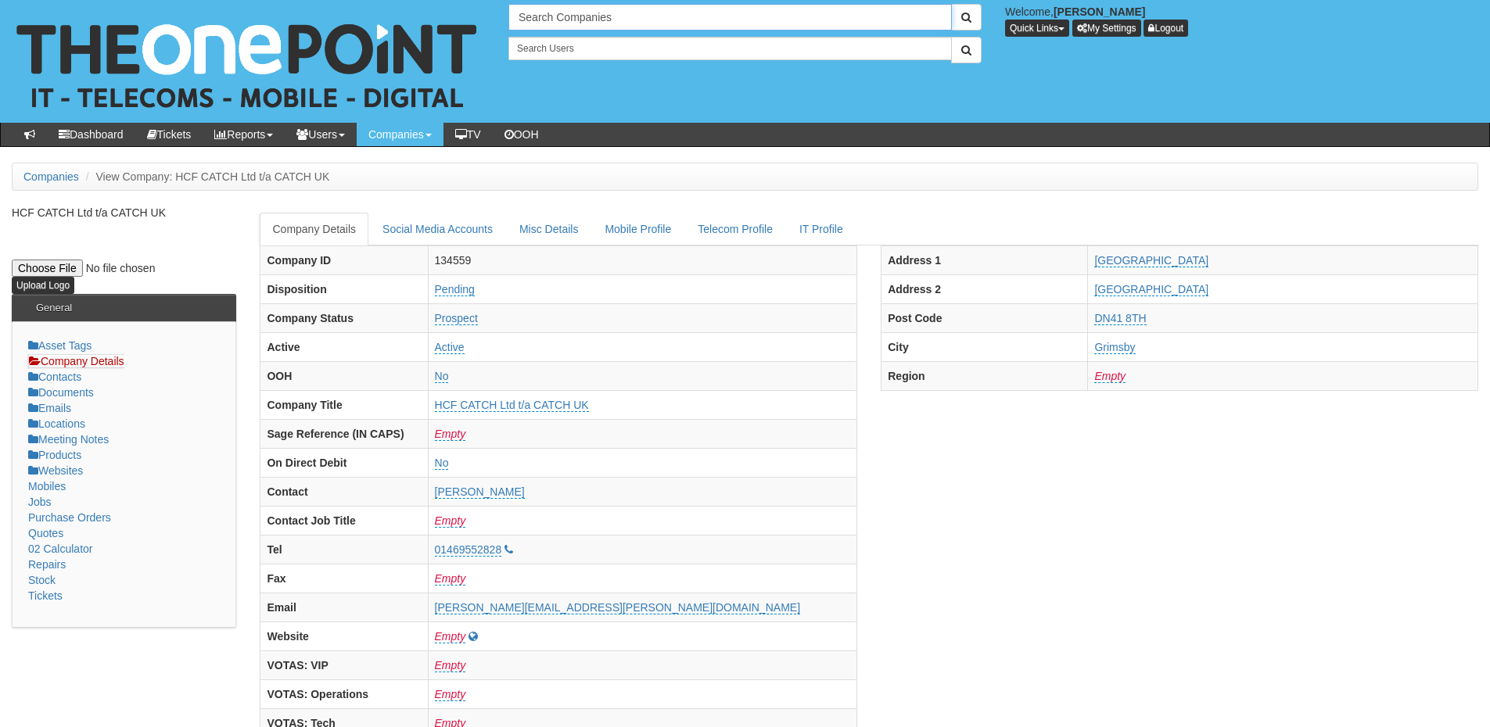
click at [589, 16] on input "Search Companies" at bounding box center [729, 17] width 443 height 27
click at [573, 50] on link "Run With It" at bounding box center [730, 43] width 440 height 23
type input "Run With It"
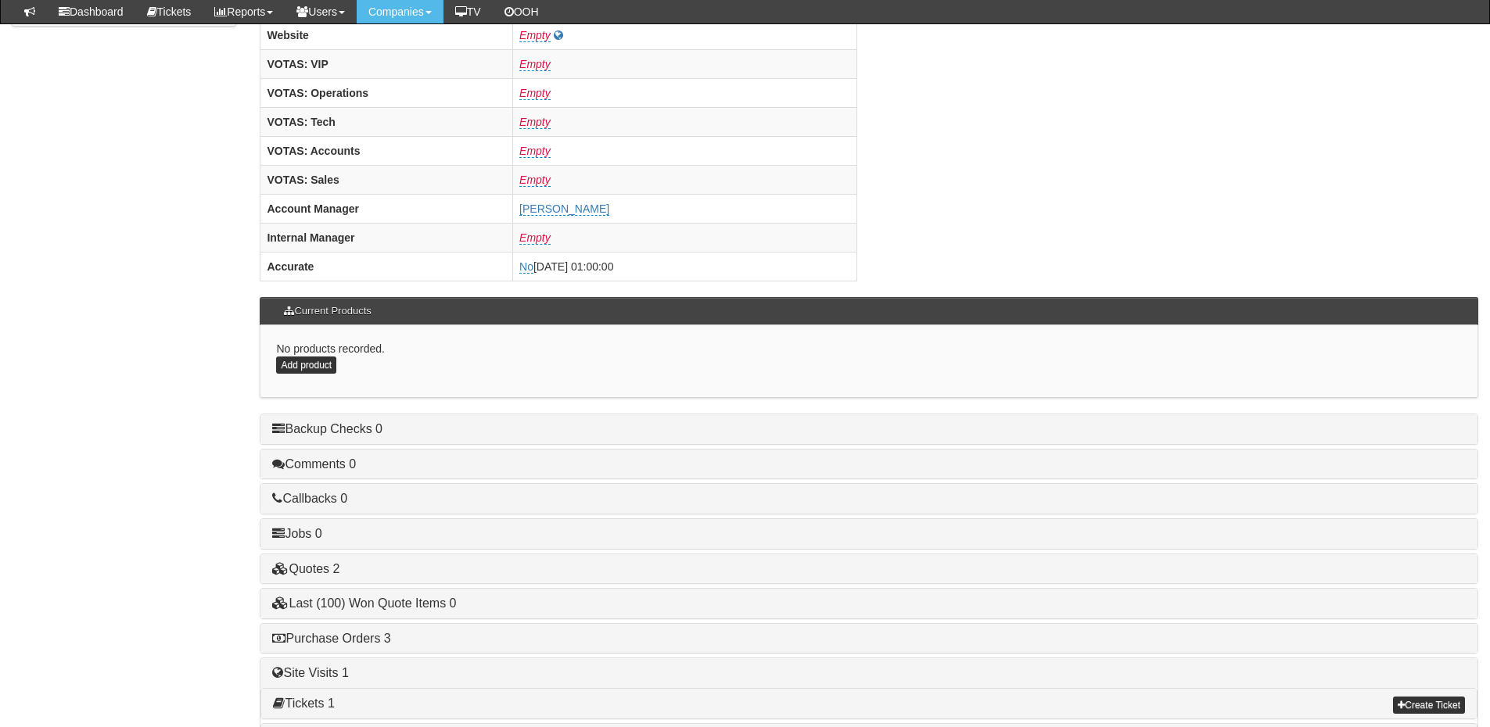
scroll to position [651, 0]
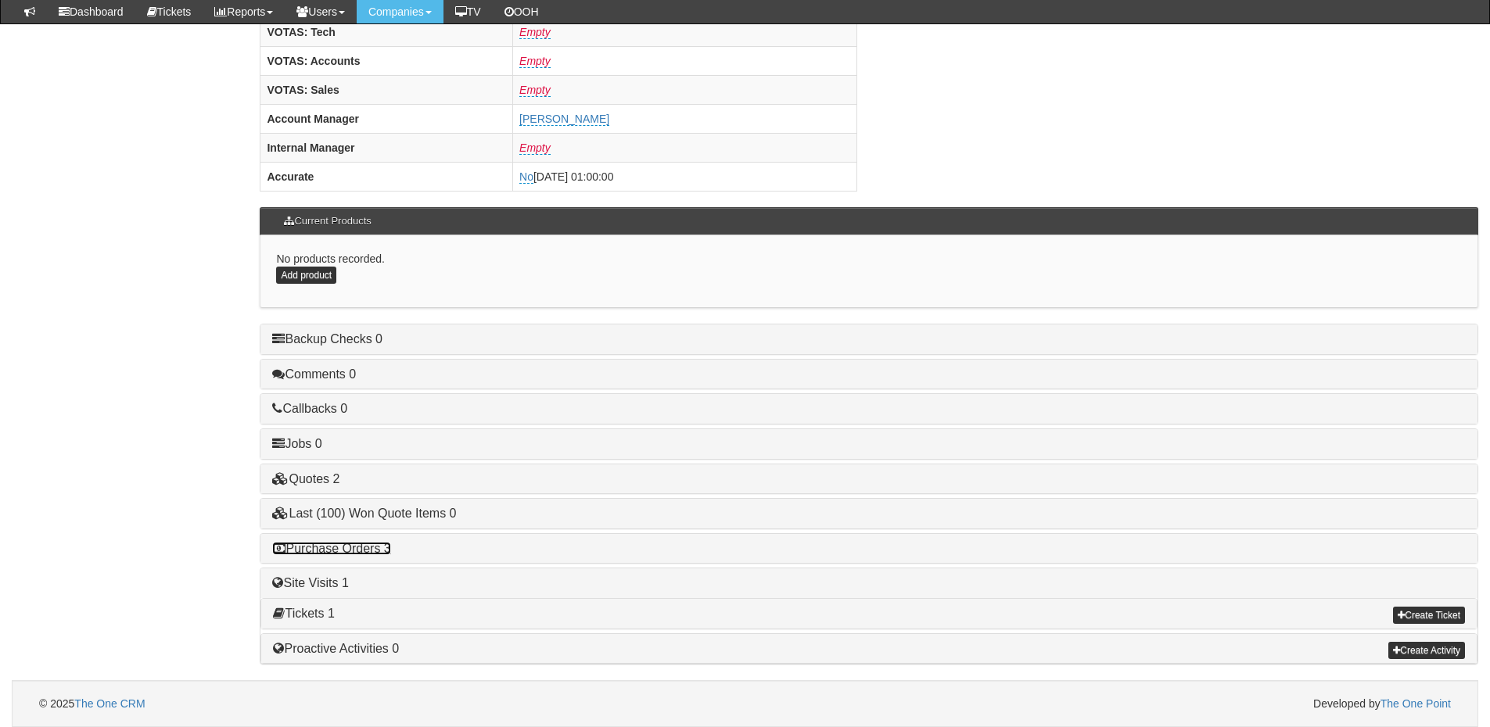
click at [382, 551] on link "Purchase Orders 3" at bounding box center [331, 548] width 118 height 13
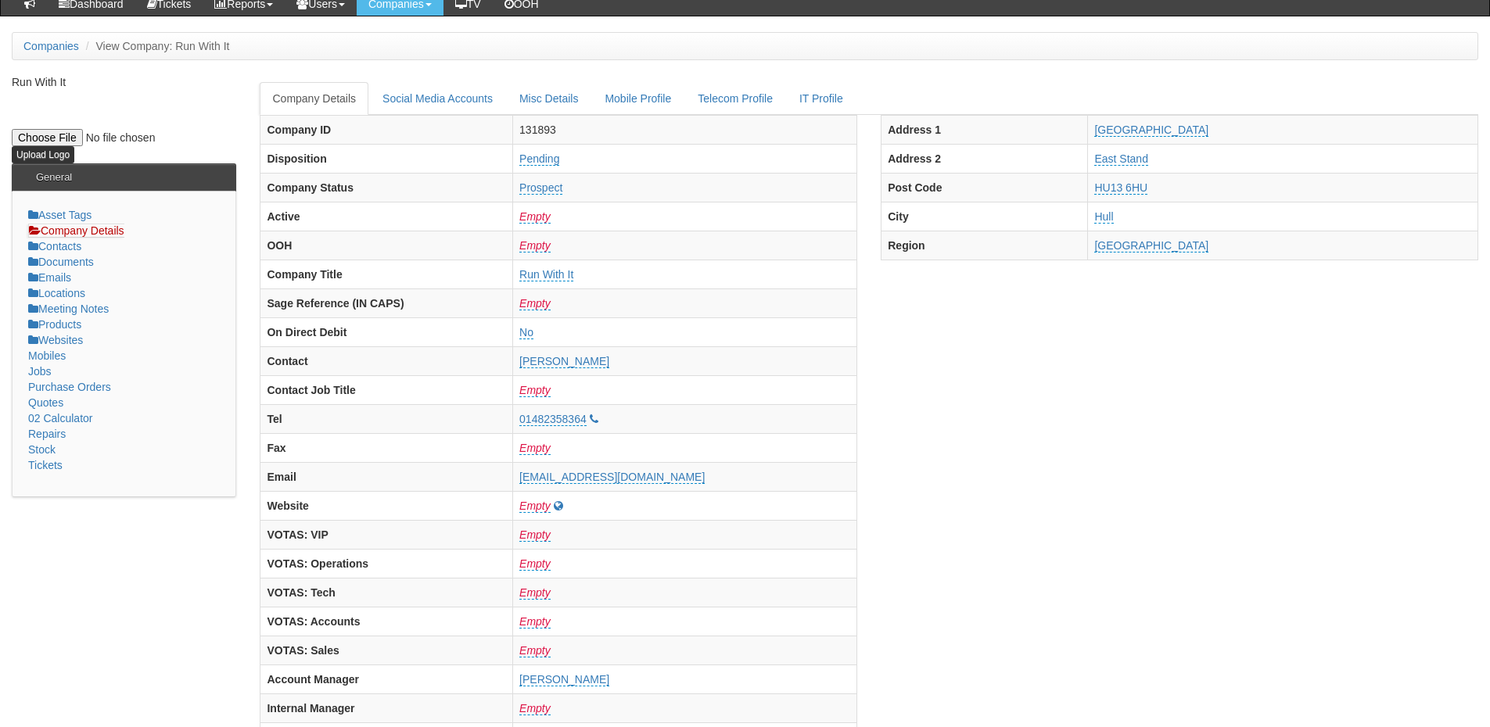
scroll to position [0, 0]
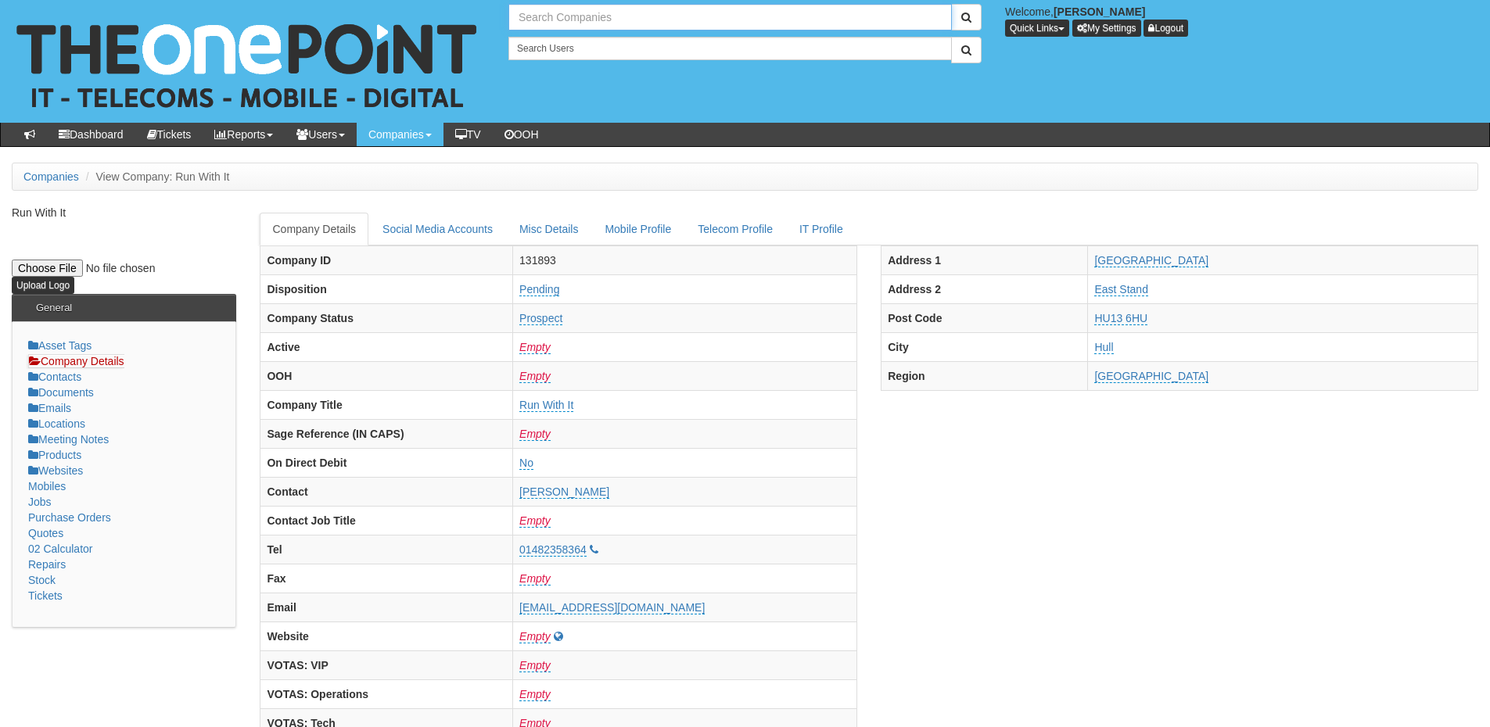
click at [561, 22] on input "text" at bounding box center [729, 17] width 443 height 27
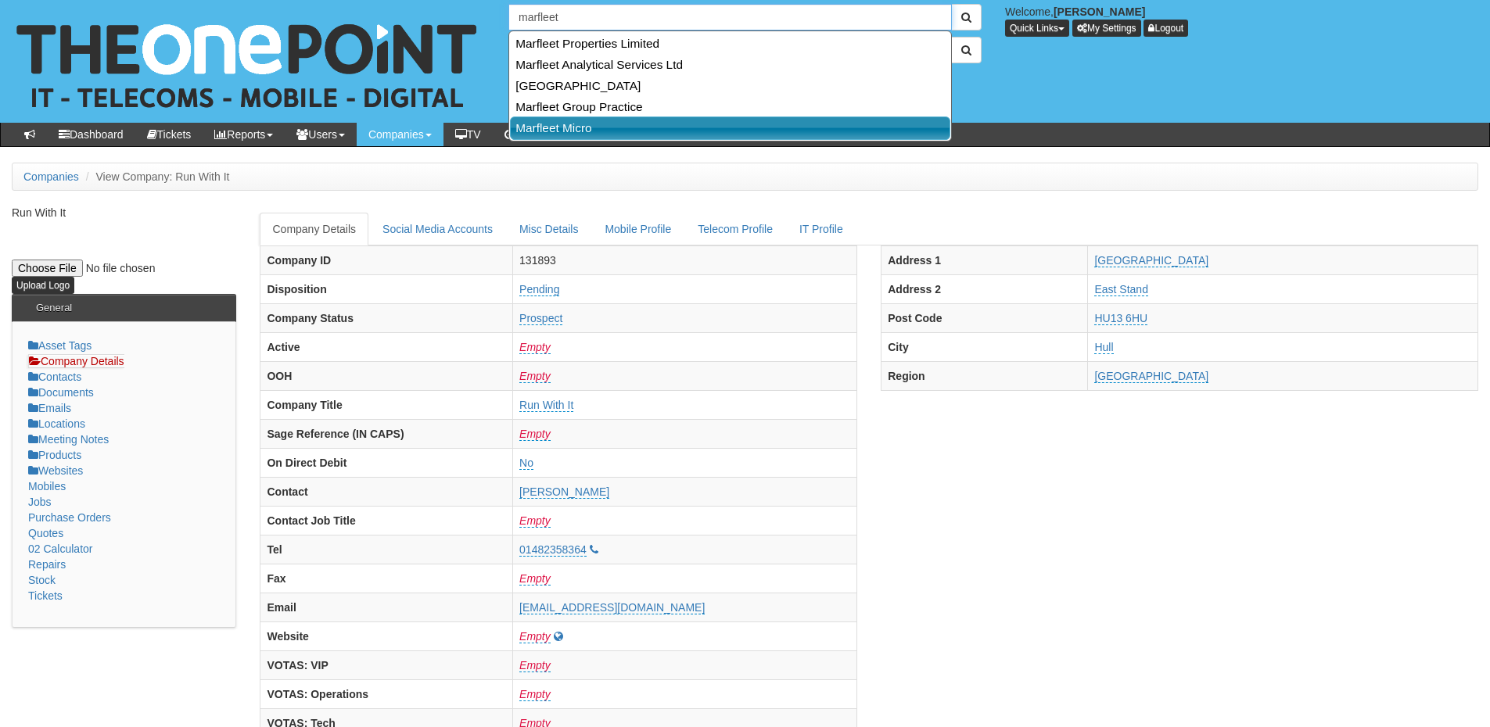
click at [567, 128] on link "Marfleet Micro" at bounding box center [730, 128] width 440 height 23
type input "Marfleet Micro"
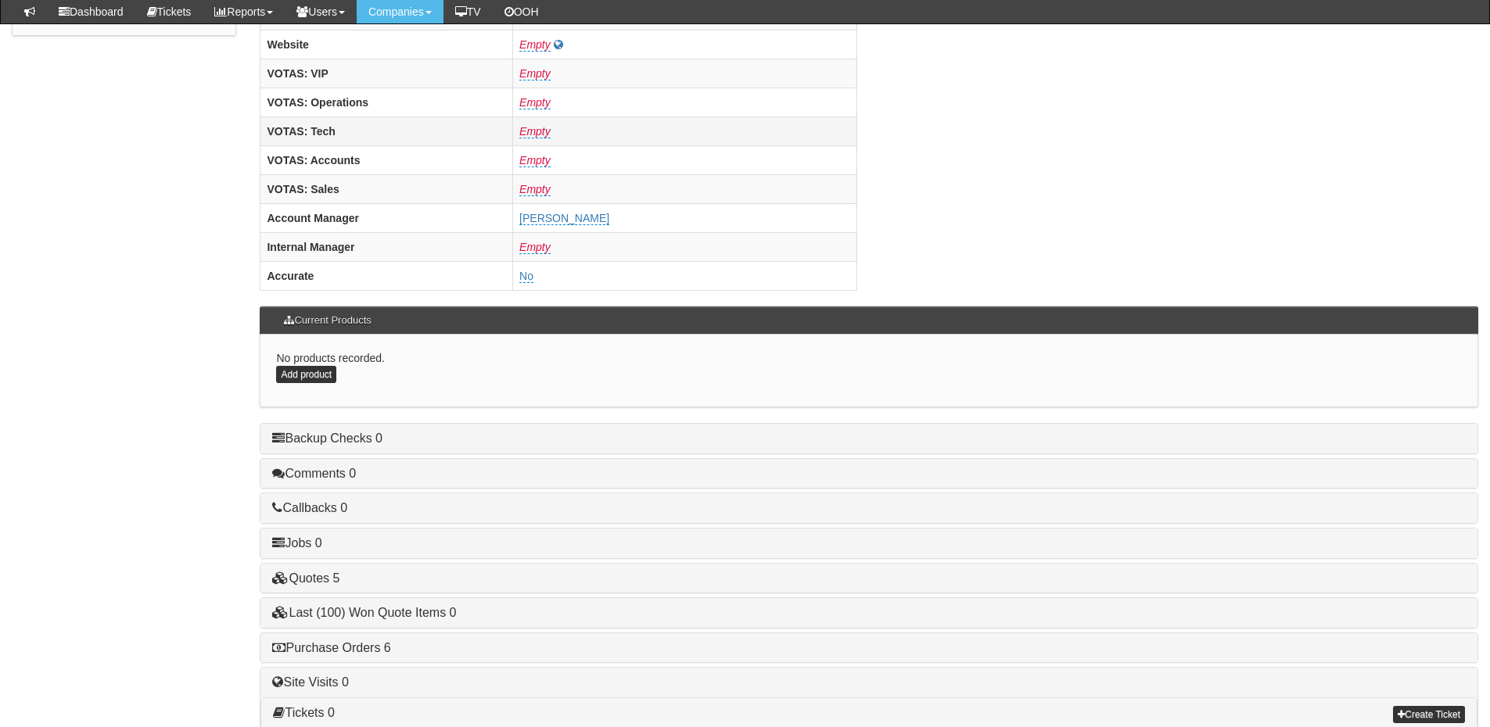
scroll to position [651, 0]
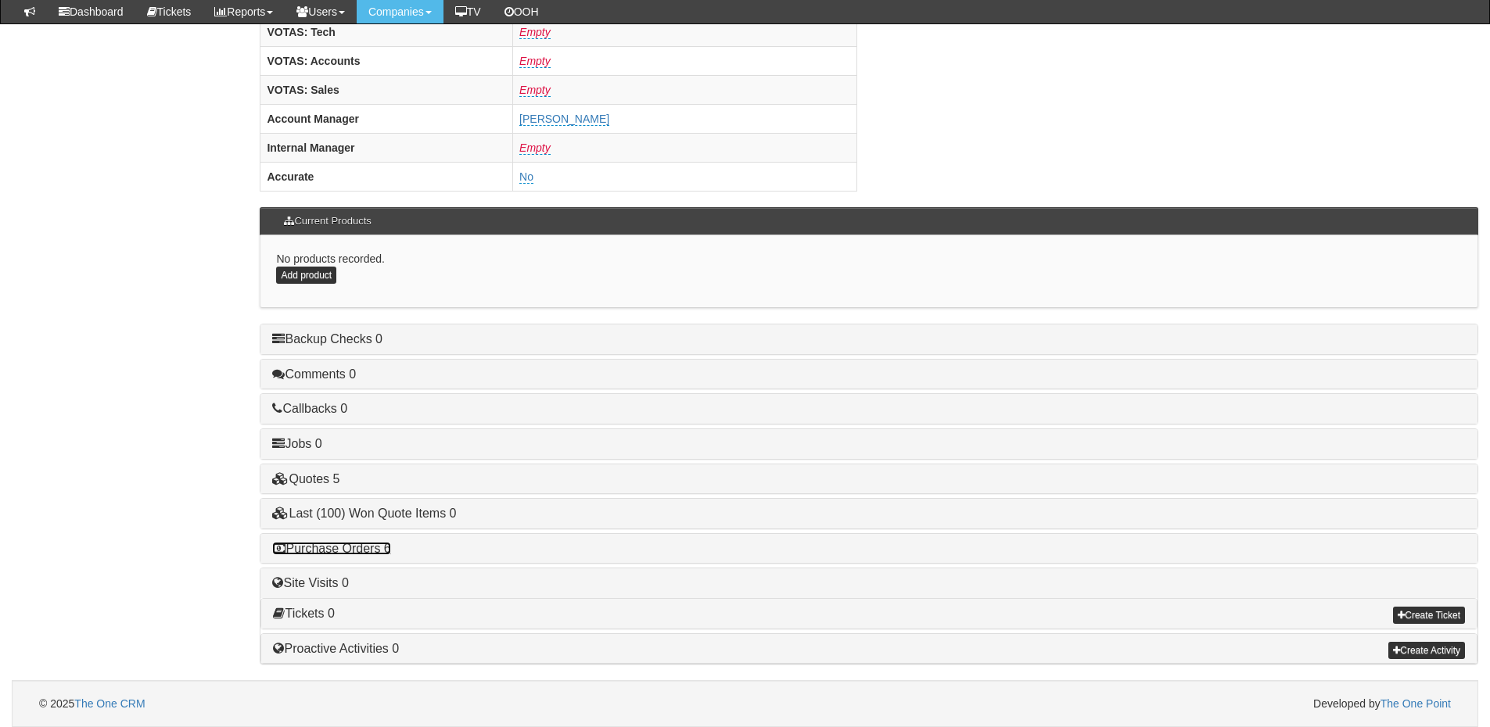
click at [380, 543] on link "Purchase Orders 6" at bounding box center [331, 548] width 118 height 13
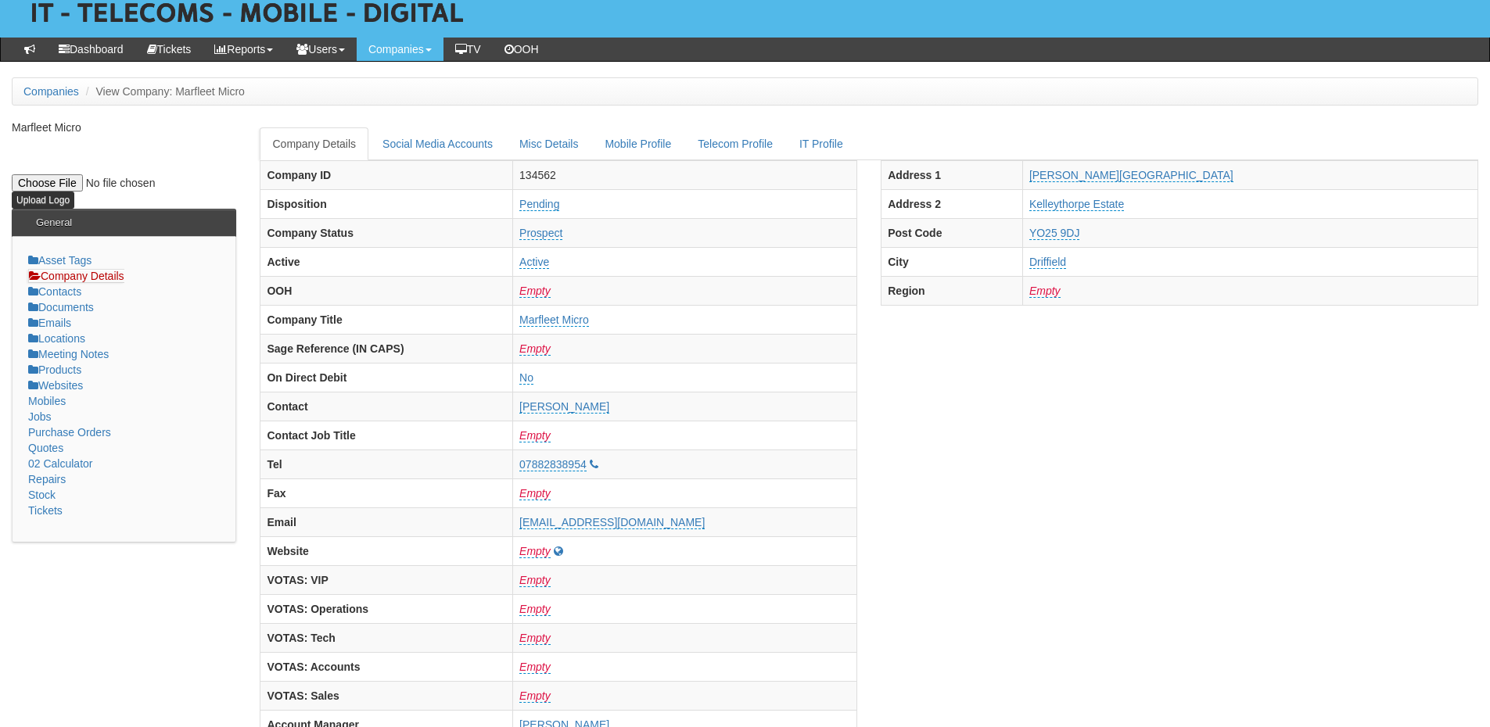
scroll to position [0, 0]
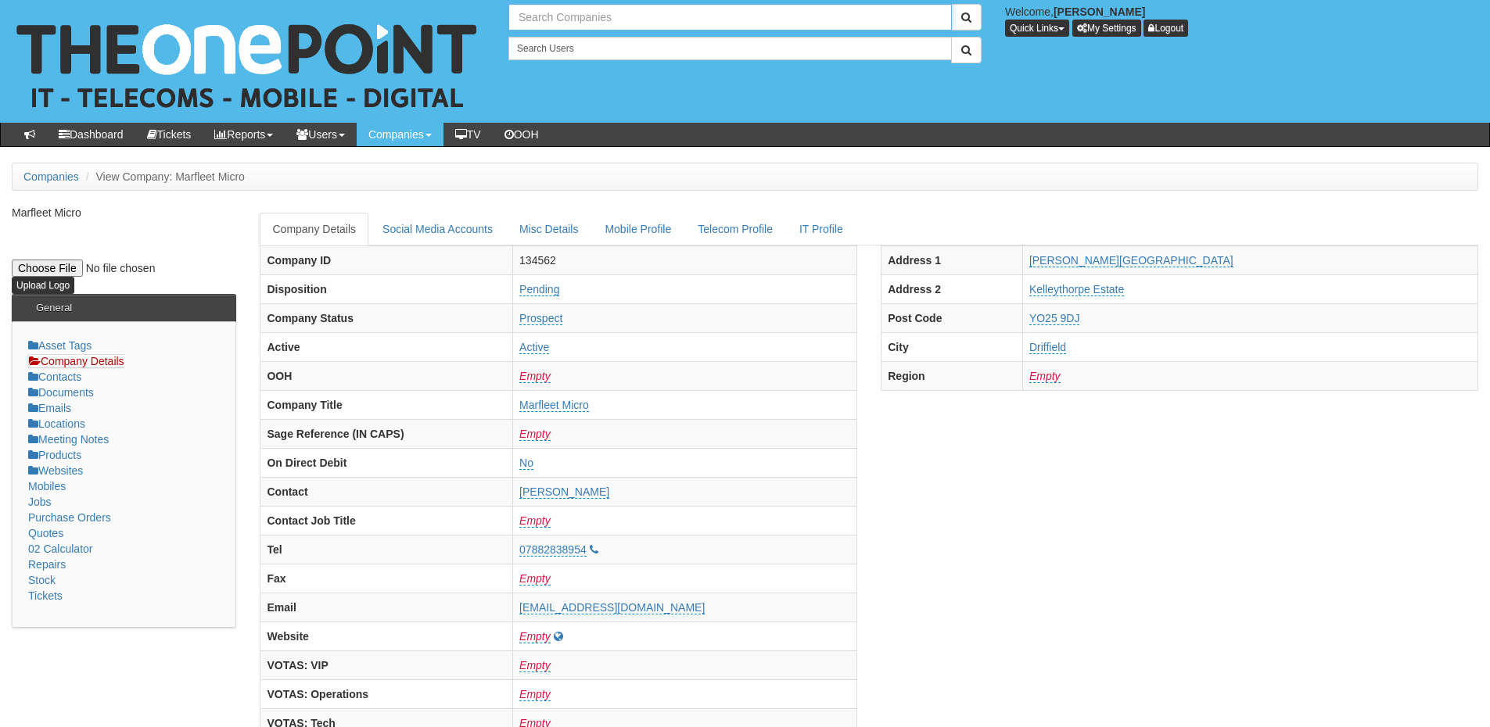
click at [582, 17] on input "text" at bounding box center [729, 17] width 443 height 27
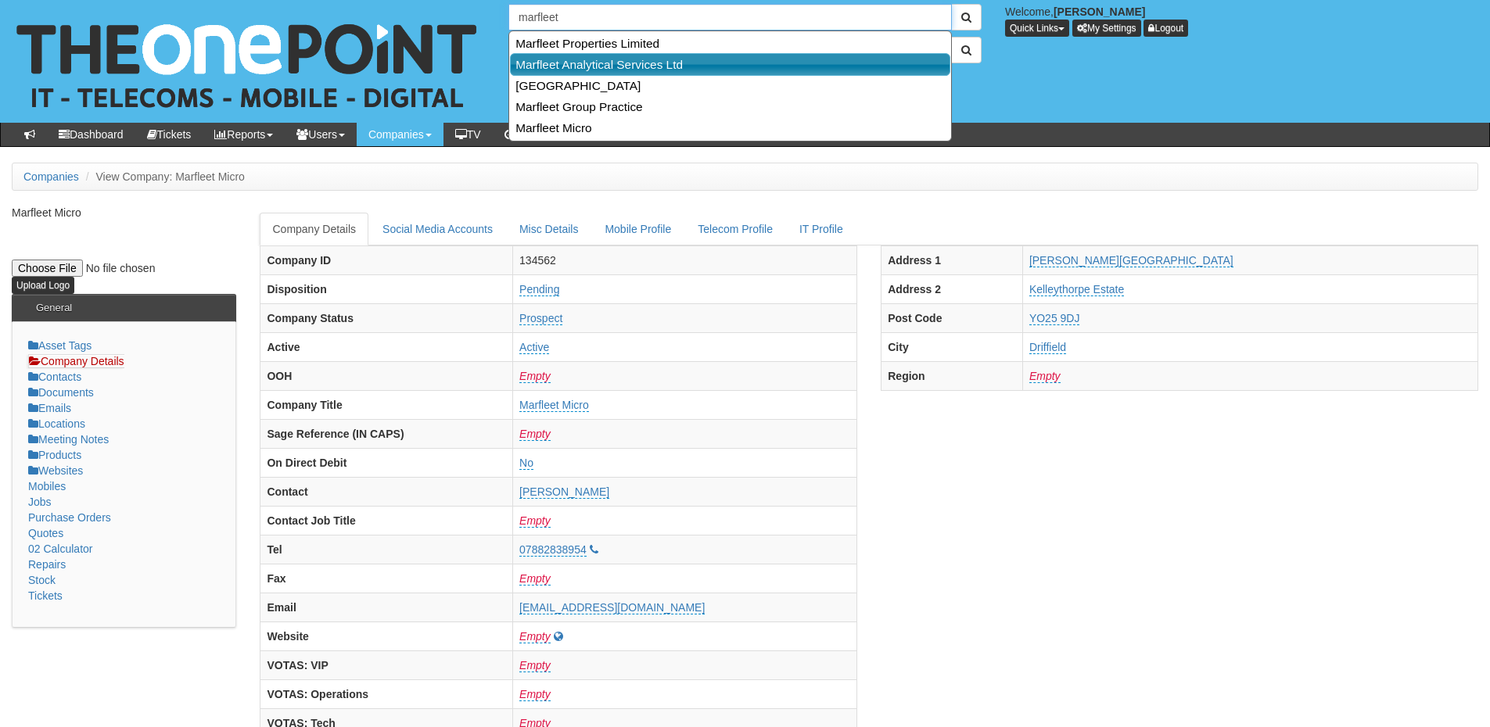
click at [579, 65] on link "Marfleet Analytical Services Ltd" at bounding box center [730, 64] width 440 height 23
type input "Marfleet Analytical Services Ltd"
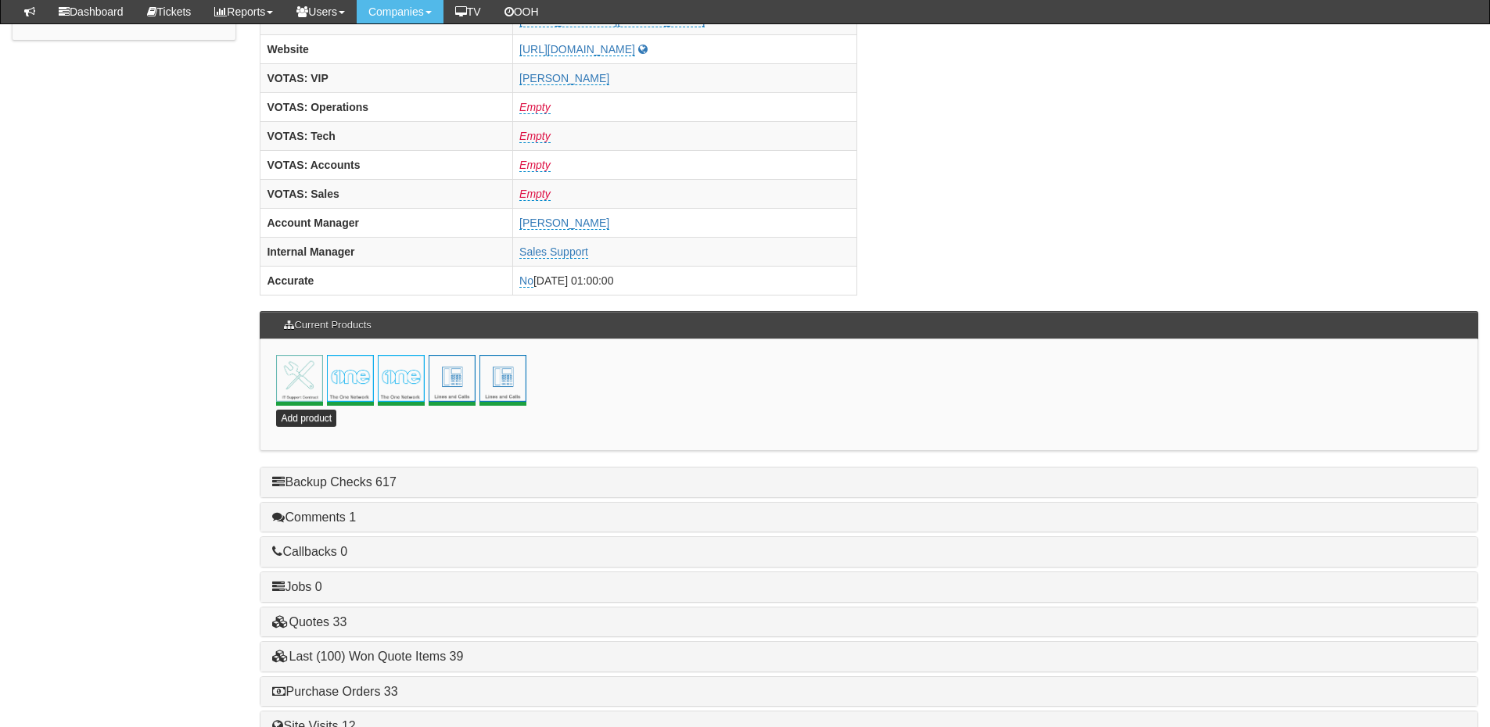
scroll to position [691, 0]
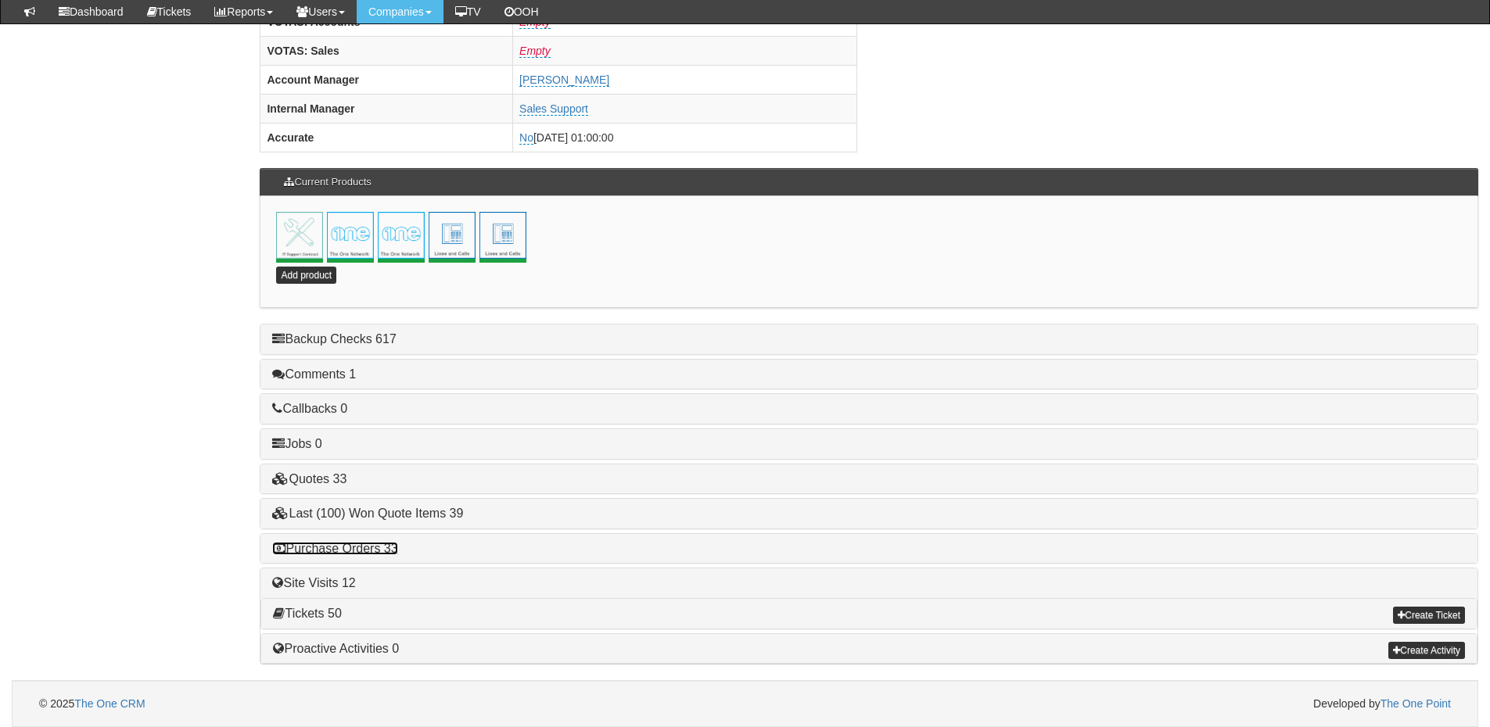
drag, startPoint x: 384, startPoint y: 546, endPoint x: 431, endPoint y: 546, distance: 46.9
click at [384, 546] on link "Purchase Orders 33" at bounding box center [334, 548] width 125 height 13
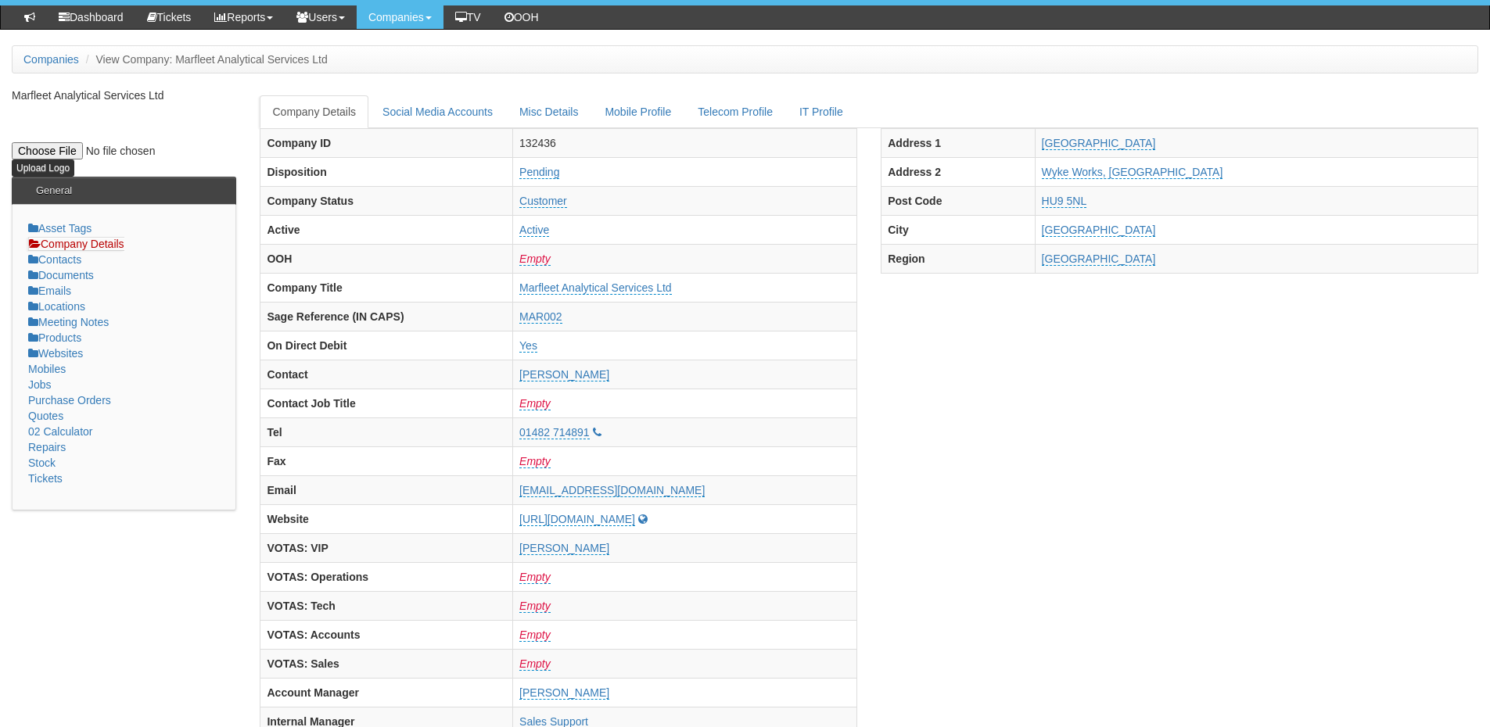
scroll to position [0, 0]
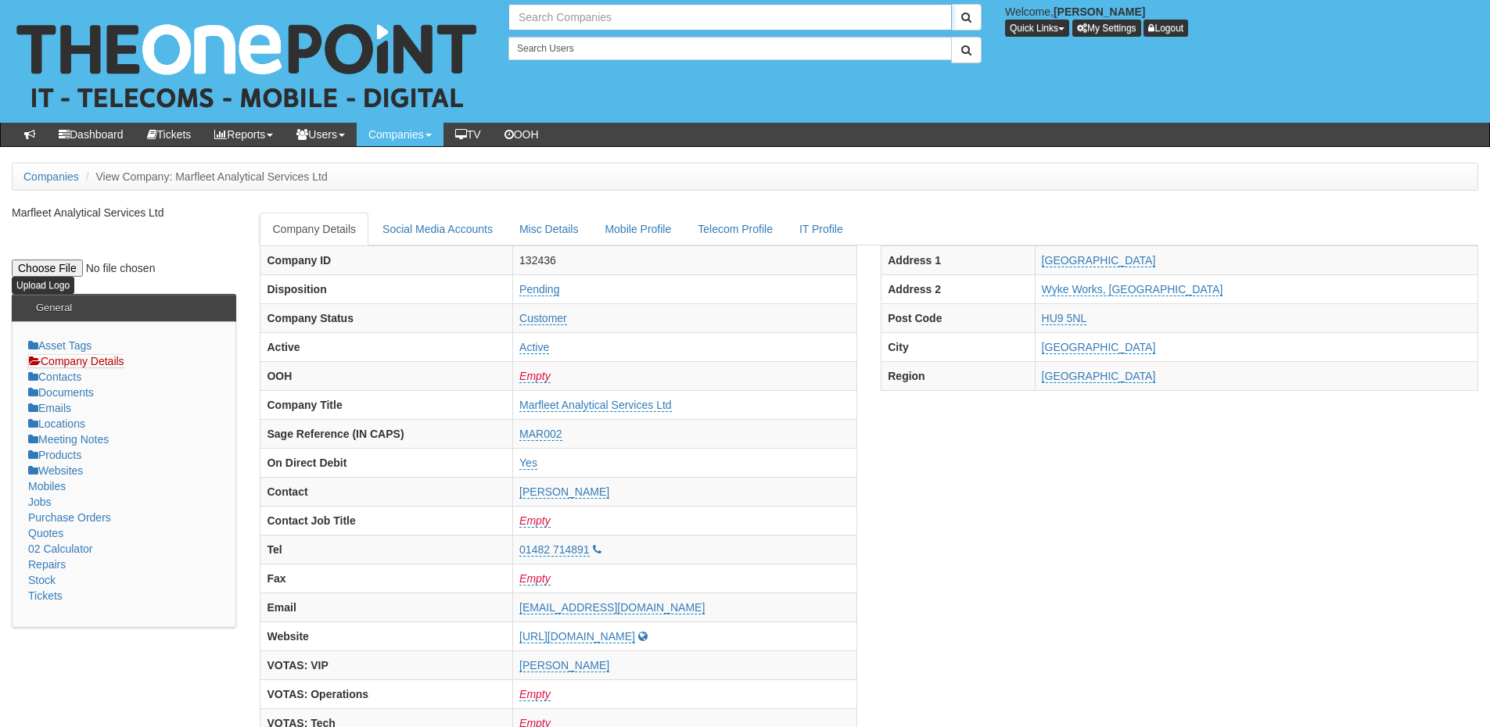
click at [569, 19] on input "text" at bounding box center [729, 17] width 443 height 27
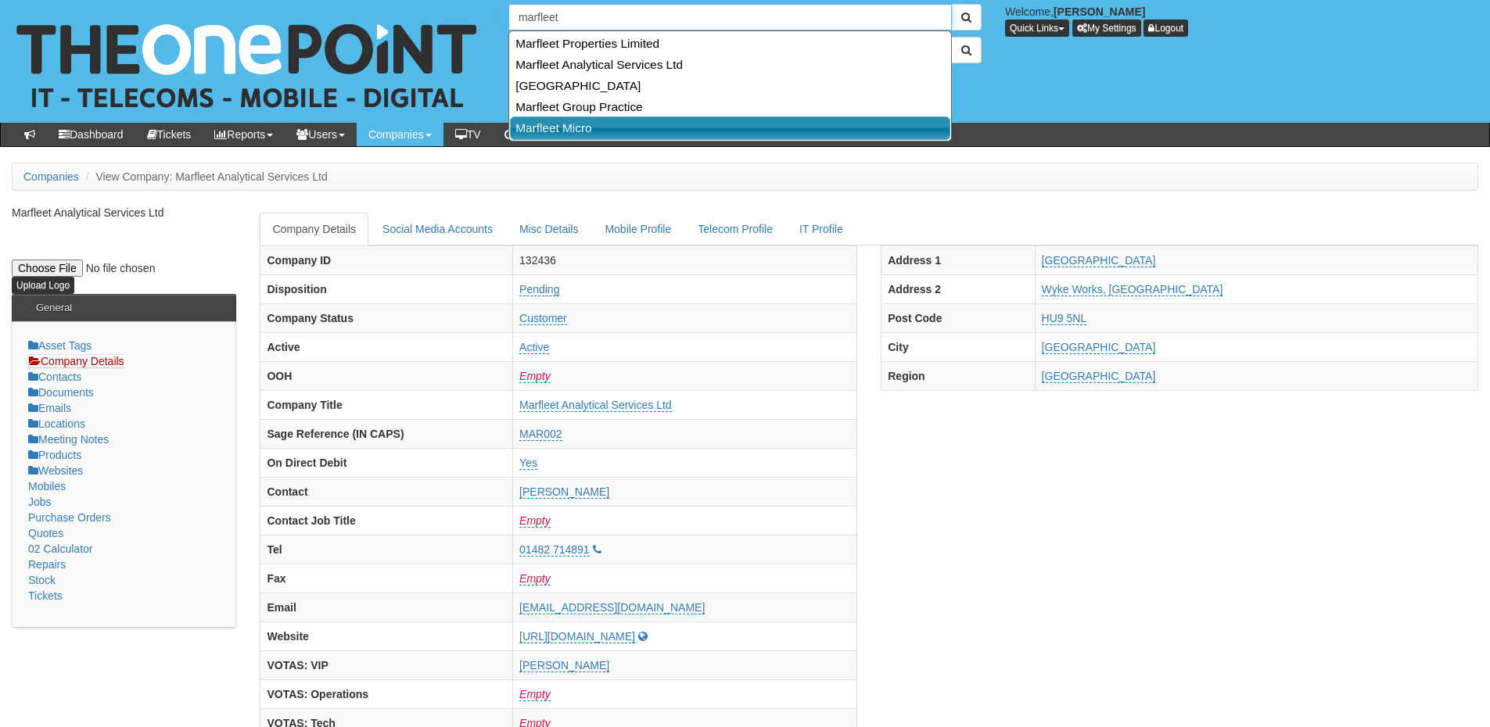
click at [576, 129] on link "Marfleet Micro" at bounding box center [730, 128] width 440 height 23
type input "Marfleet Micro"
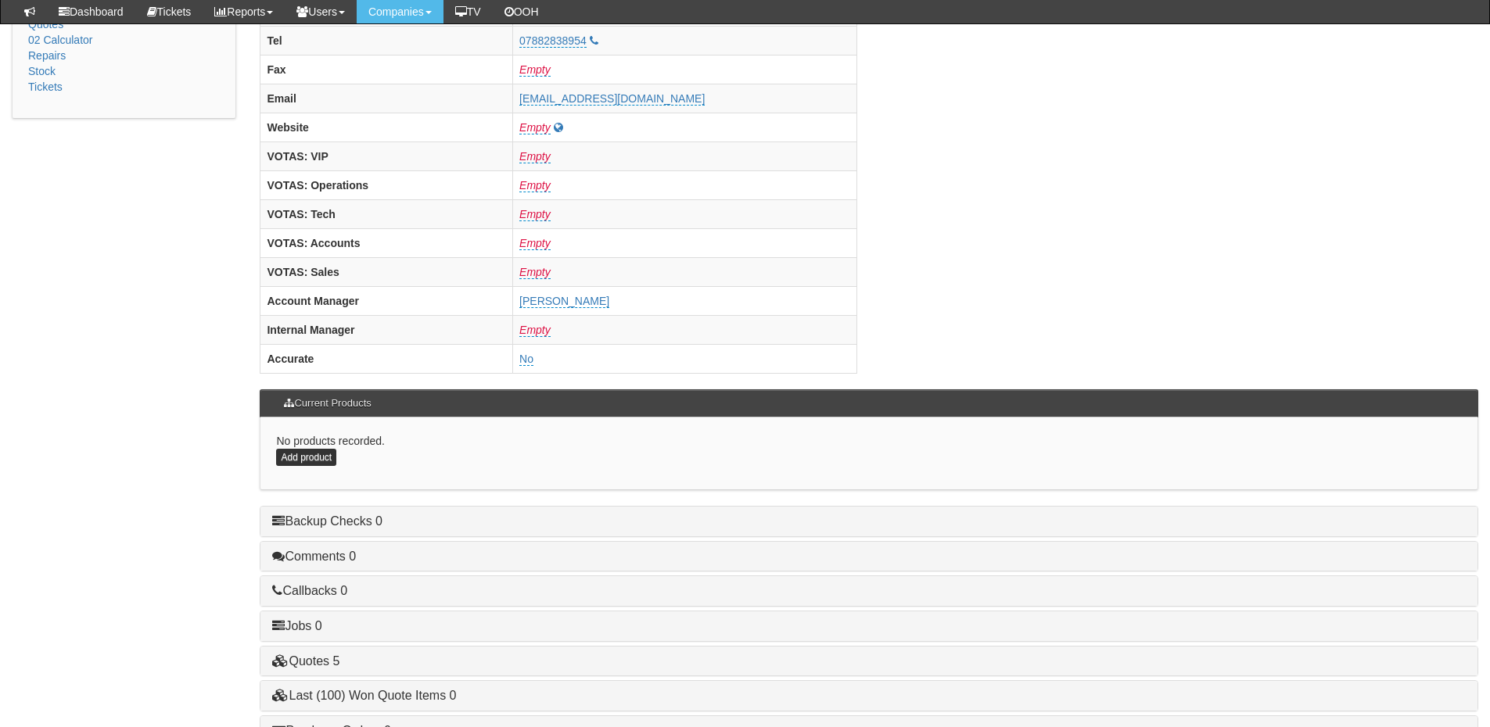
scroll to position [651, 0]
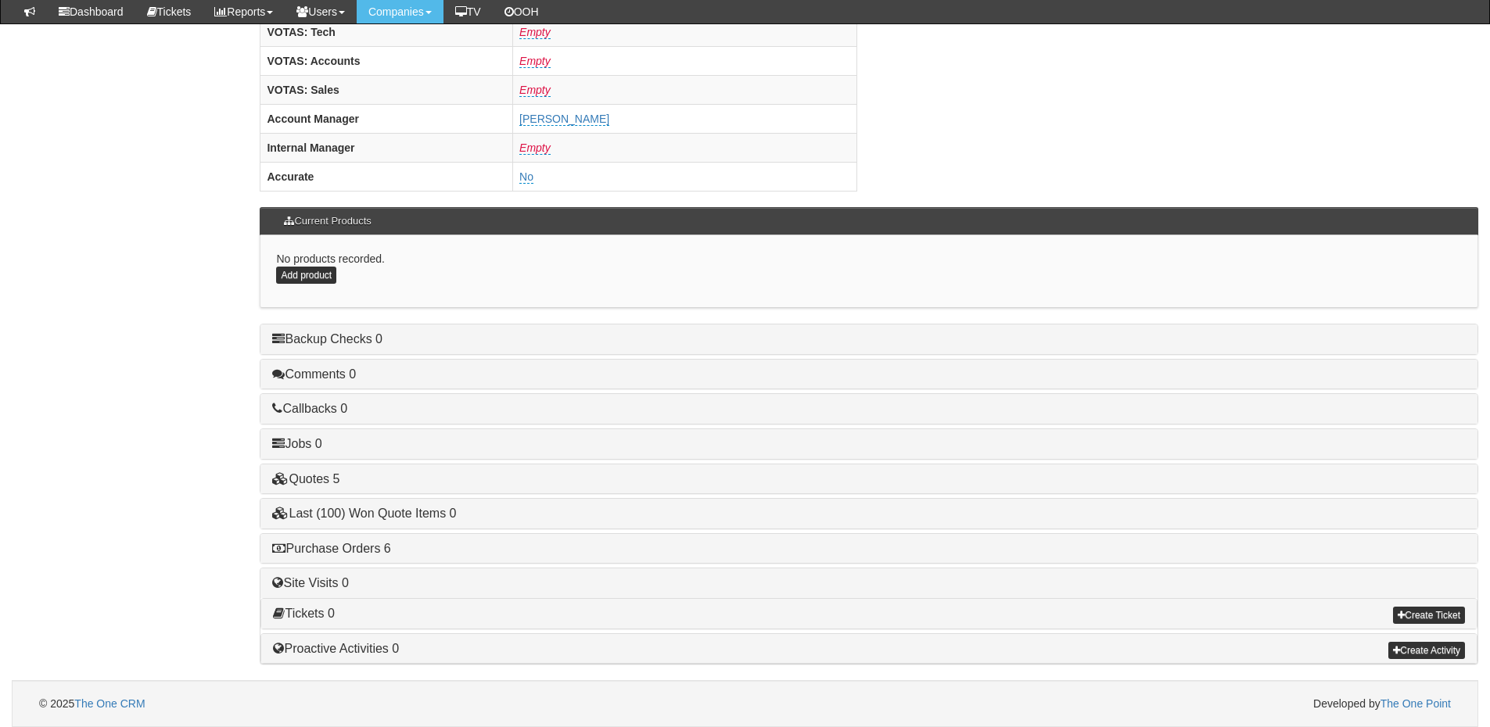
click at [382, 558] on div "Purchase Orders 6" at bounding box center [868, 549] width 1217 height 30
click at [376, 550] on link "Purchase Orders 6" at bounding box center [331, 548] width 118 height 13
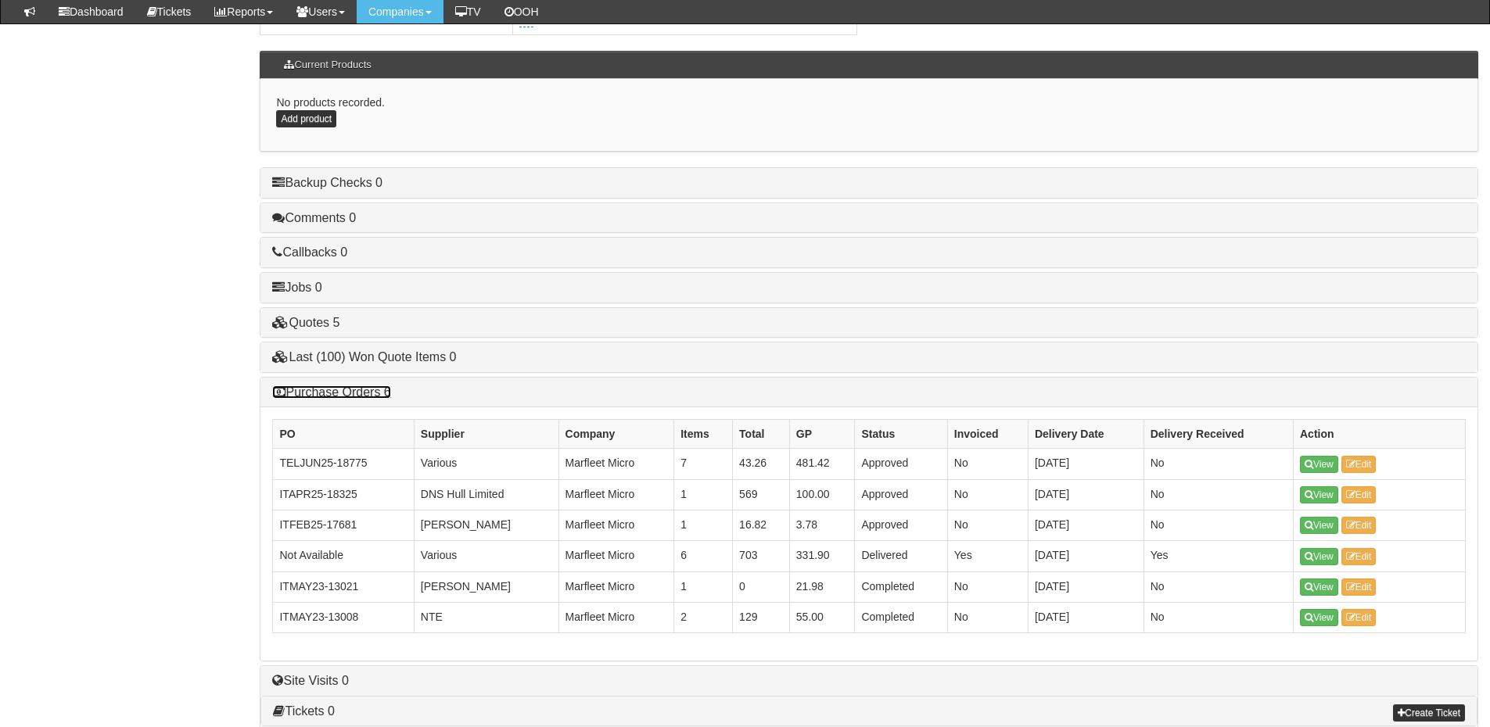
scroll to position [807, 0]
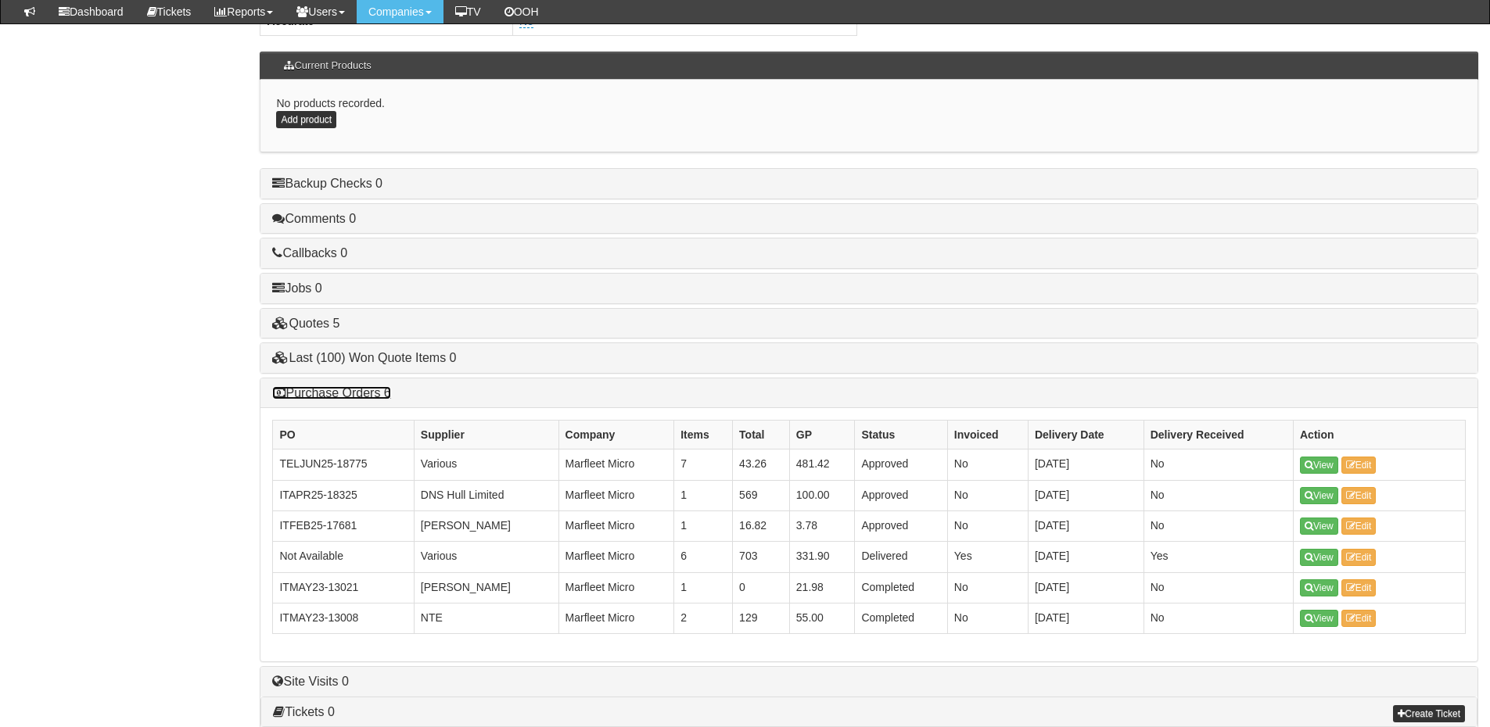
click at [340, 389] on link "Purchase Orders 6" at bounding box center [331, 392] width 118 height 13
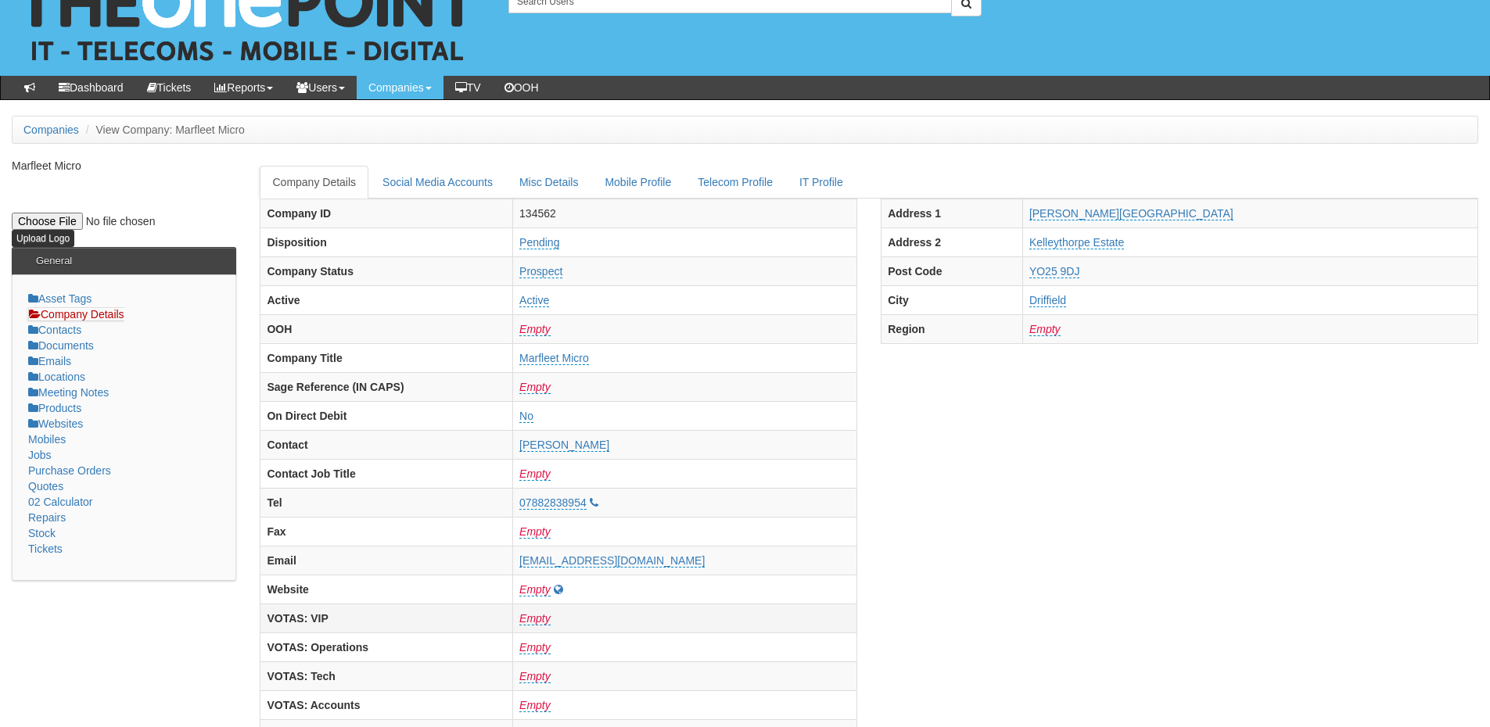
scroll to position [0, 0]
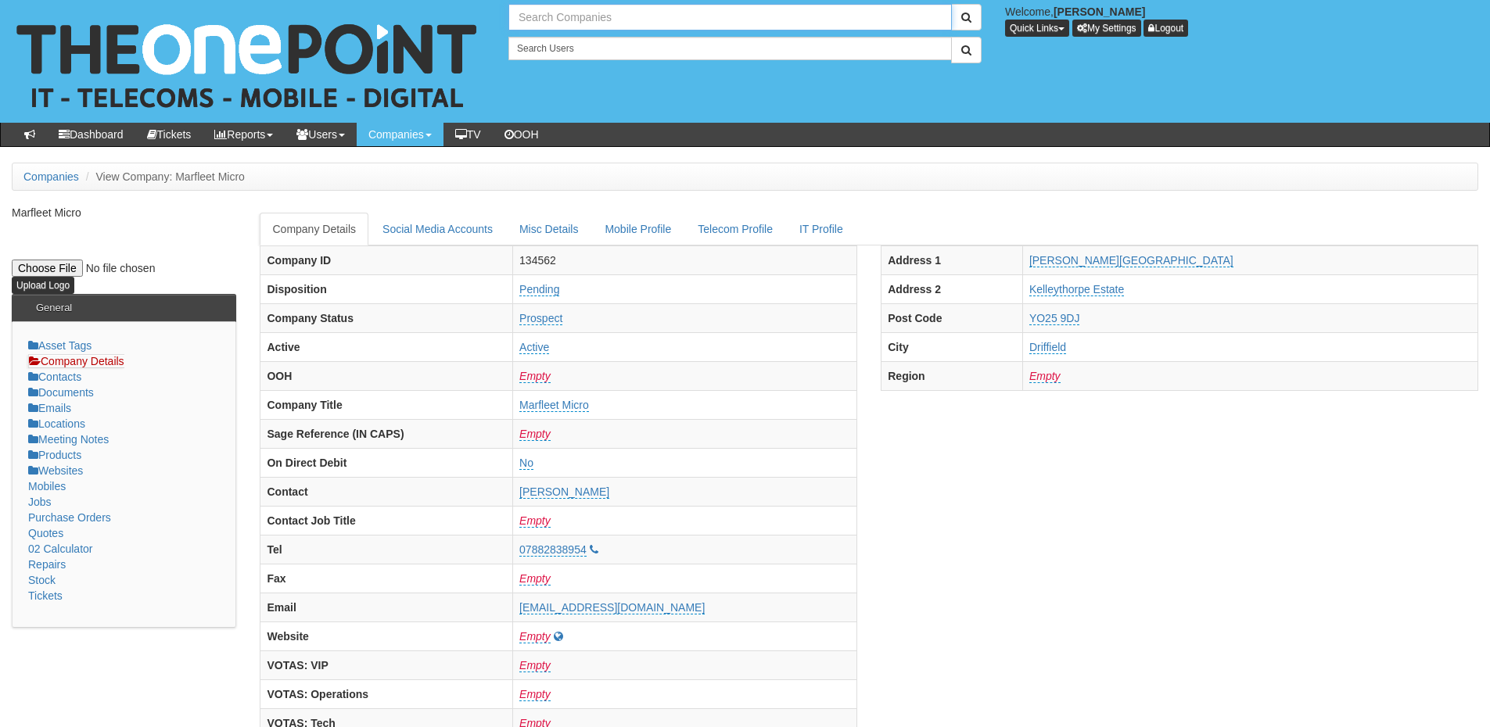
click at [635, 16] on input "text" at bounding box center [729, 17] width 443 height 27
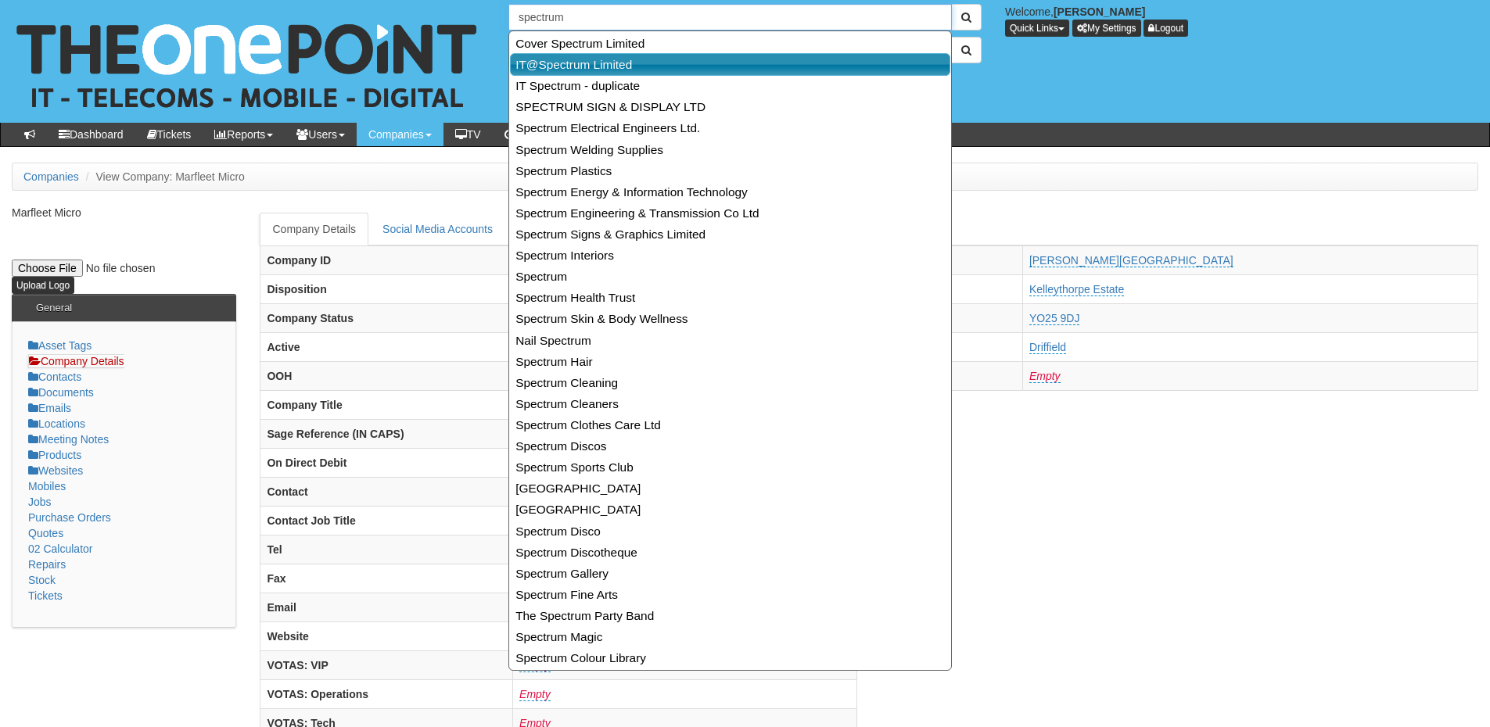
click at [611, 63] on link "IT@Spectrum Limited" at bounding box center [730, 64] width 440 height 23
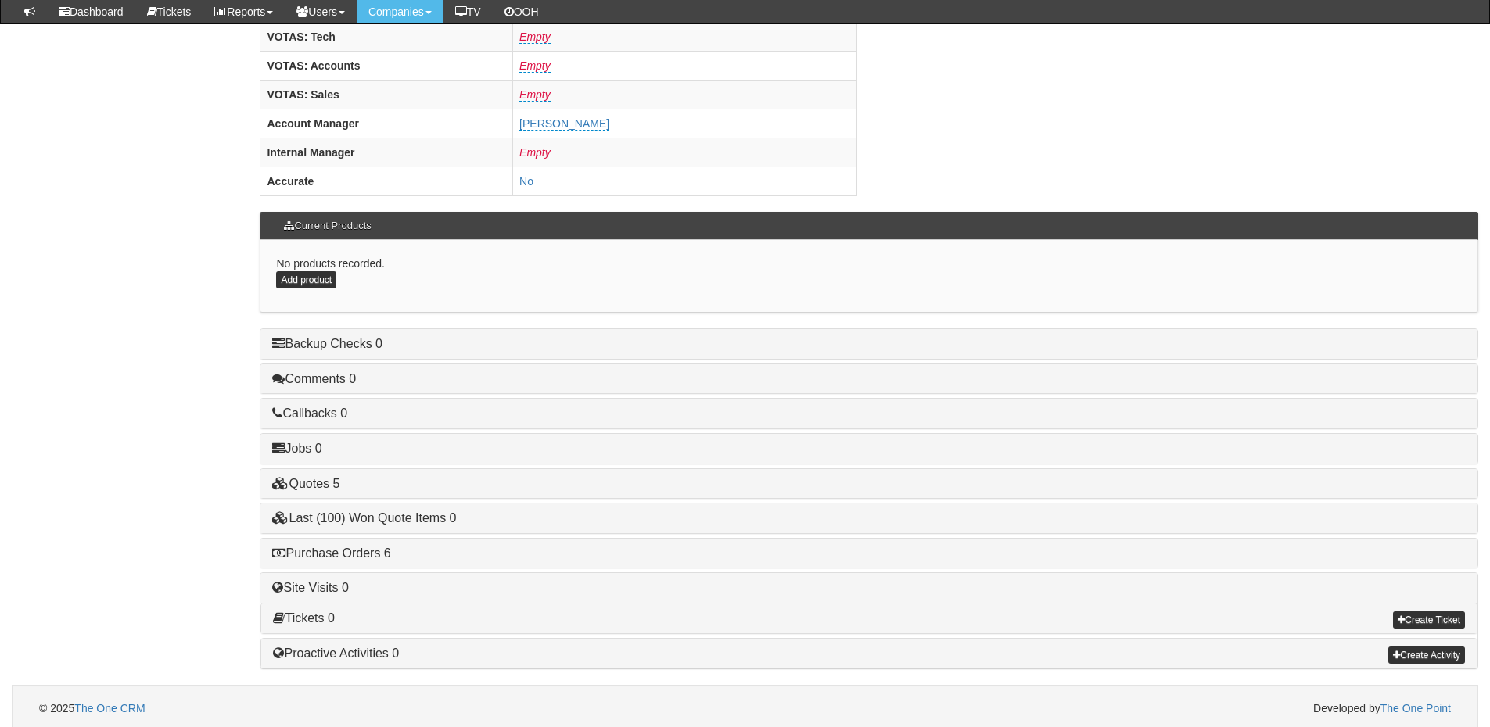
scroll to position [651, 0]
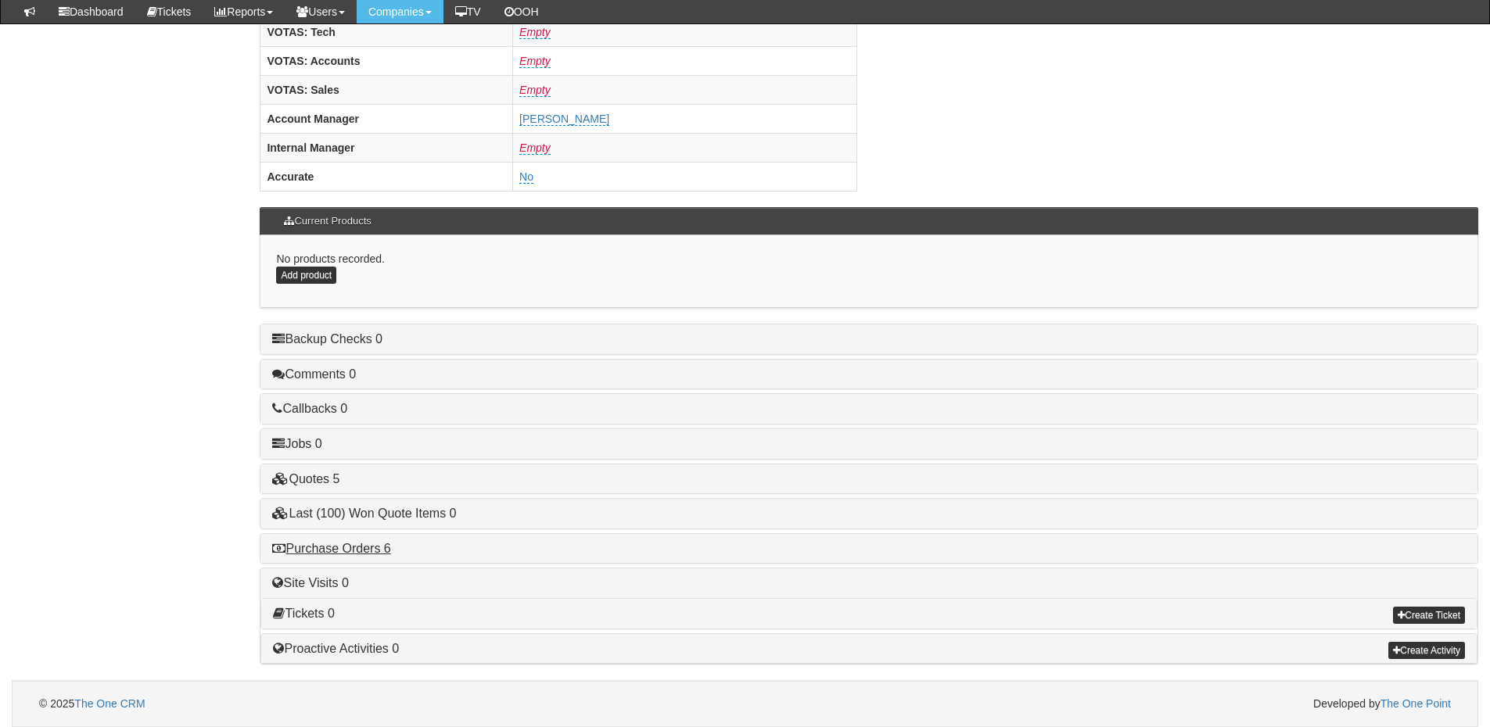
type input "IT@Spectrum Limited"
click at [375, 542] on link "Purchase Orders 6" at bounding box center [331, 548] width 118 height 13
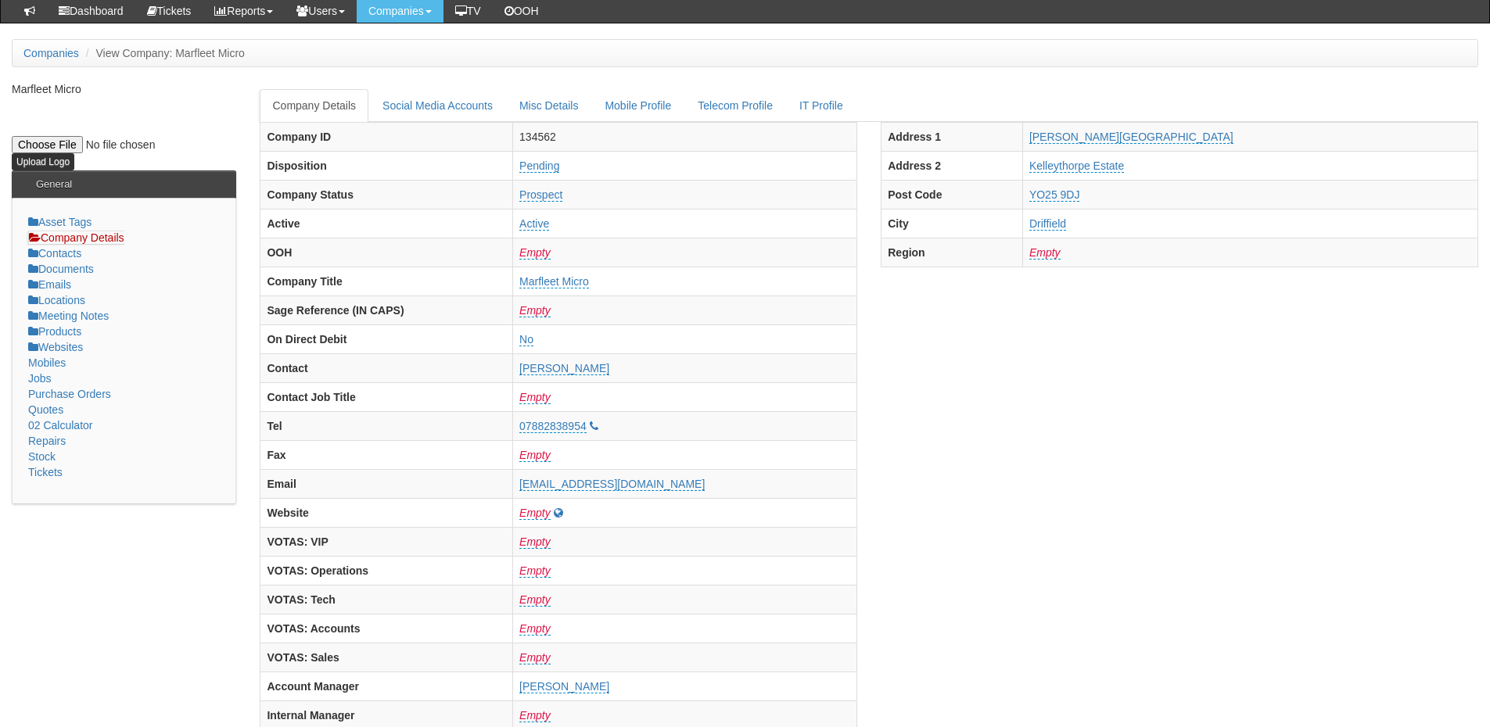
scroll to position [0, 0]
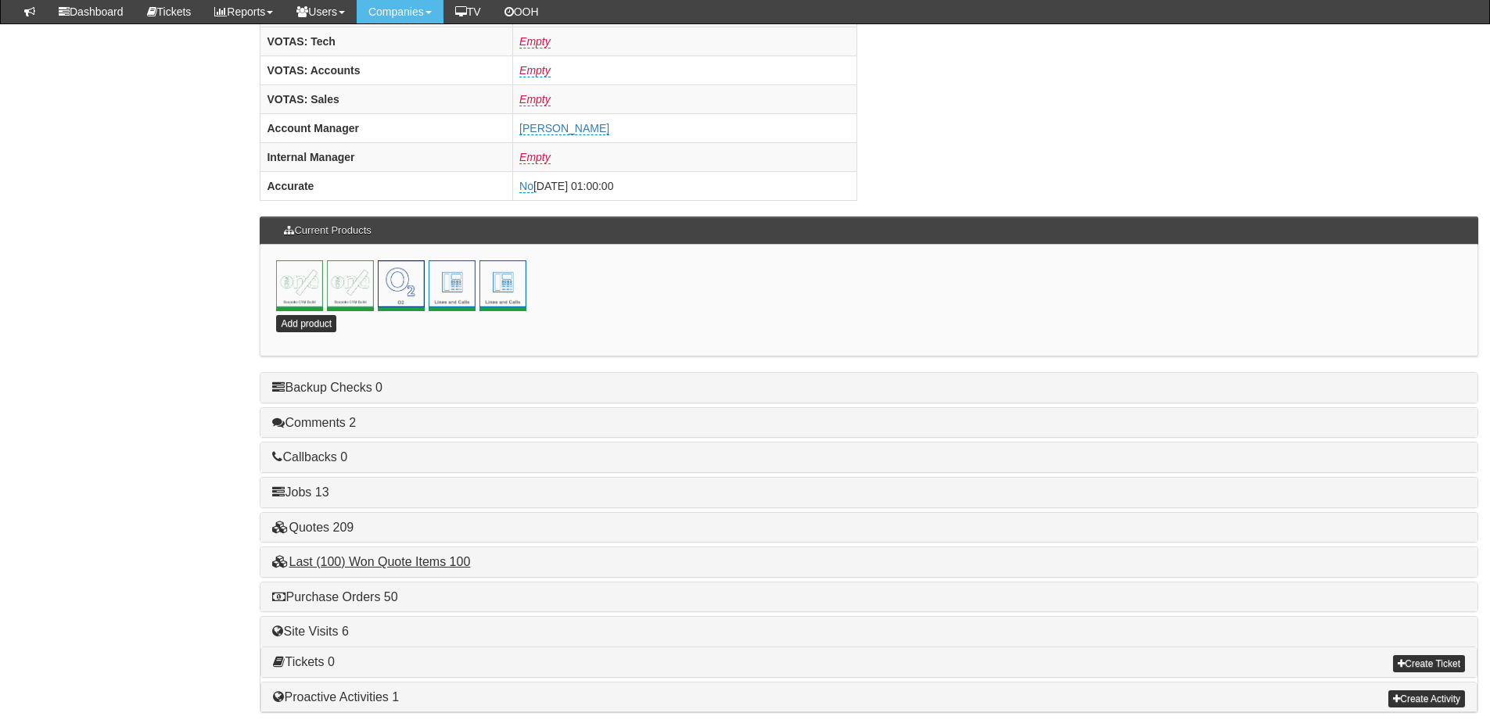
scroll to position [691, 0]
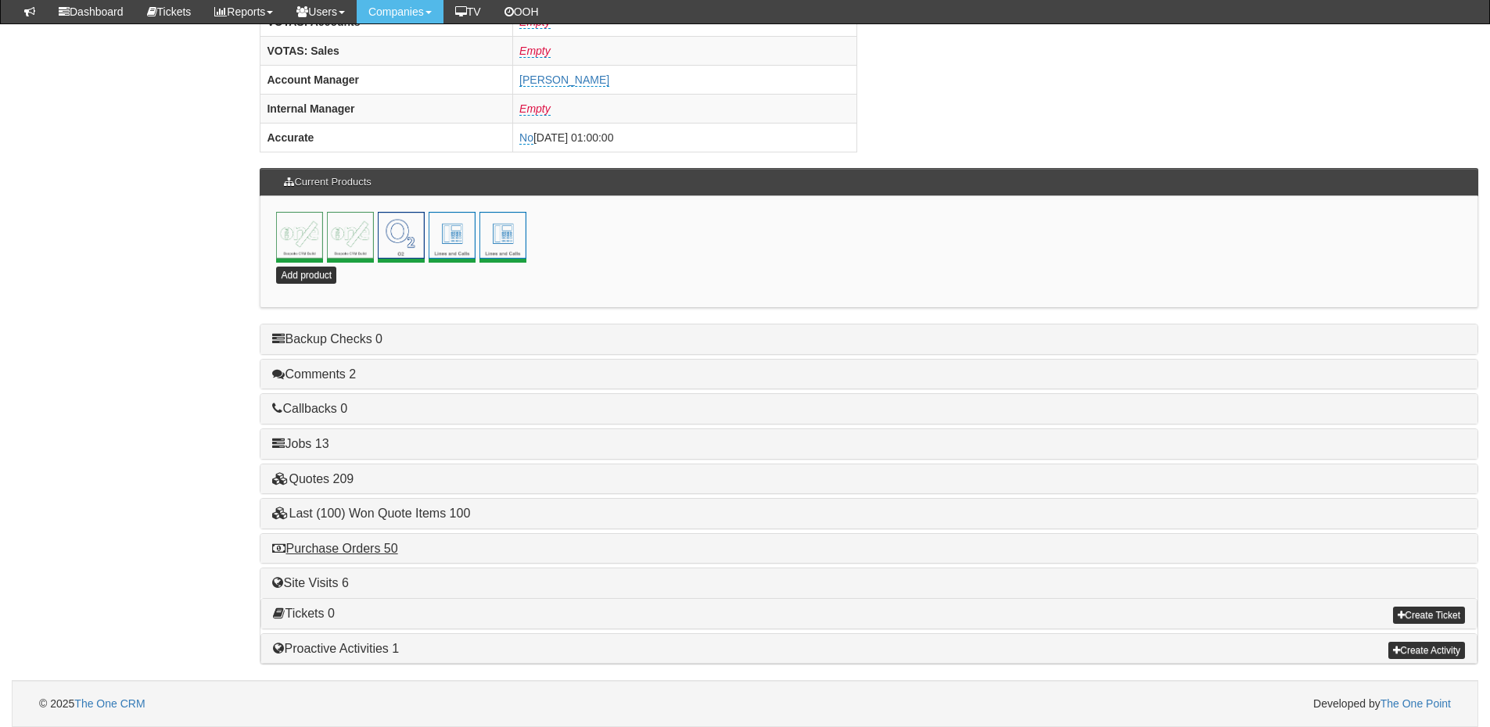
drag, startPoint x: 356, startPoint y: 555, endPoint x: 396, endPoint y: 553, distance: 40.7
click at [356, 555] on h4 "Purchase Orders 50" at bounding box center [868, 549] width 1193 height 14
click at [373, 551] on link "Purchase Orders 50" at bounding box center [334, 548] width 125 height 13
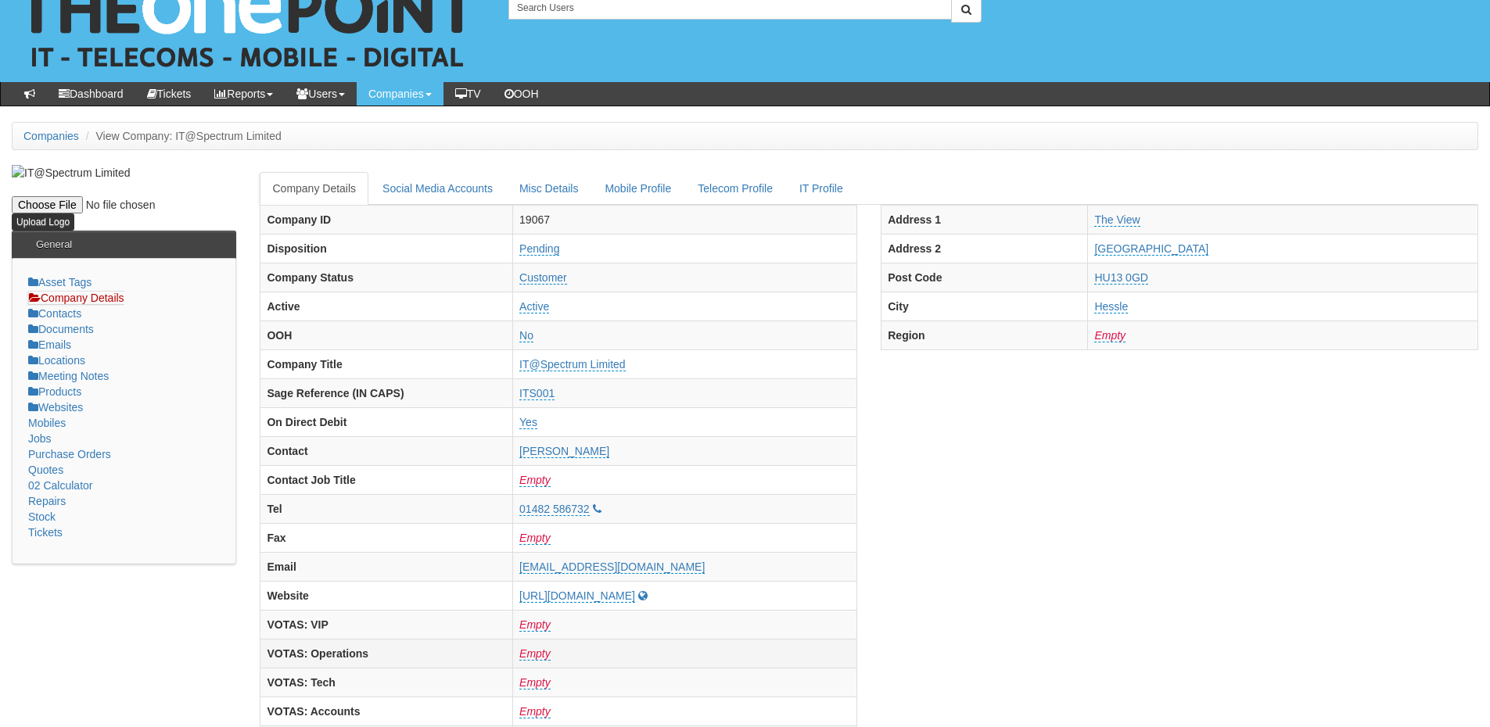
scroll to position [0, 0]
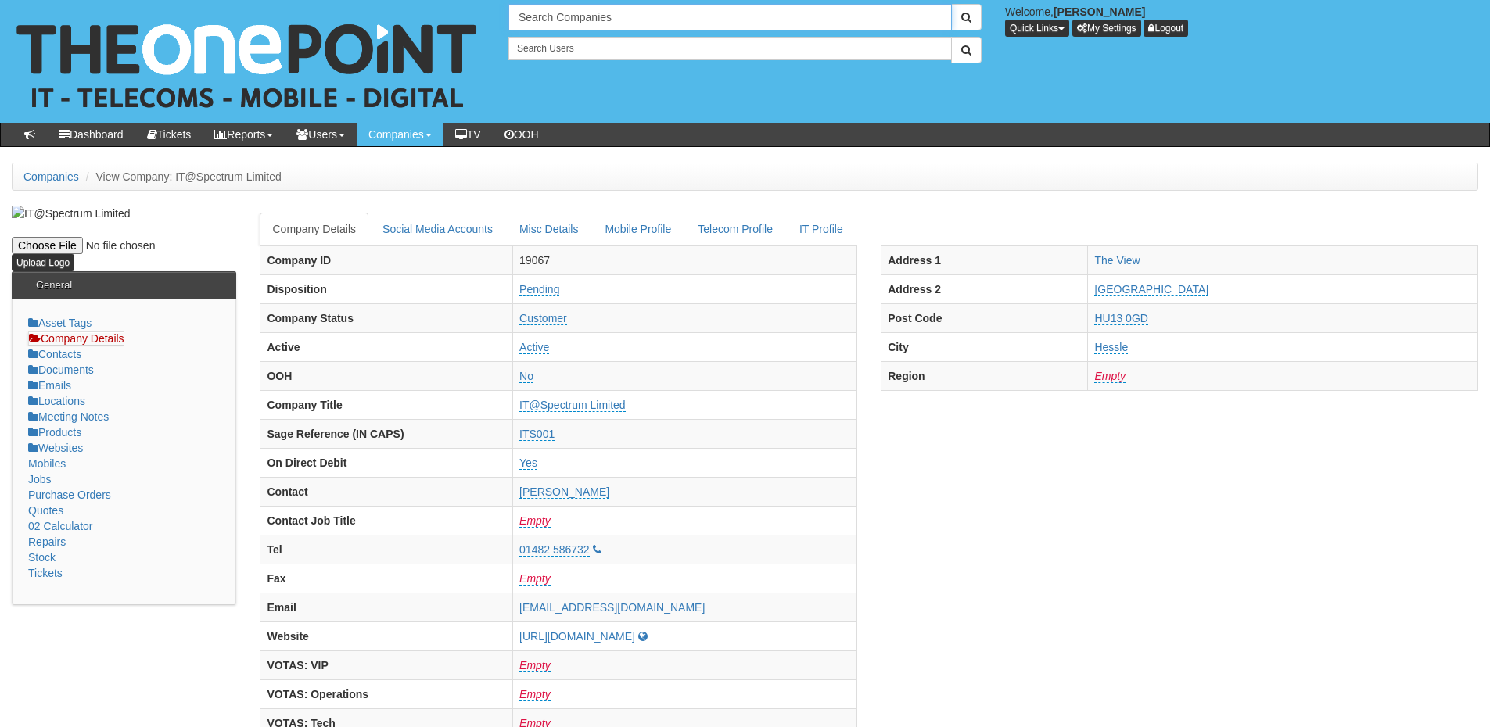
click at [581, 22] on input "Search Companies" at bounding box center [729, 17] width 443 height 27
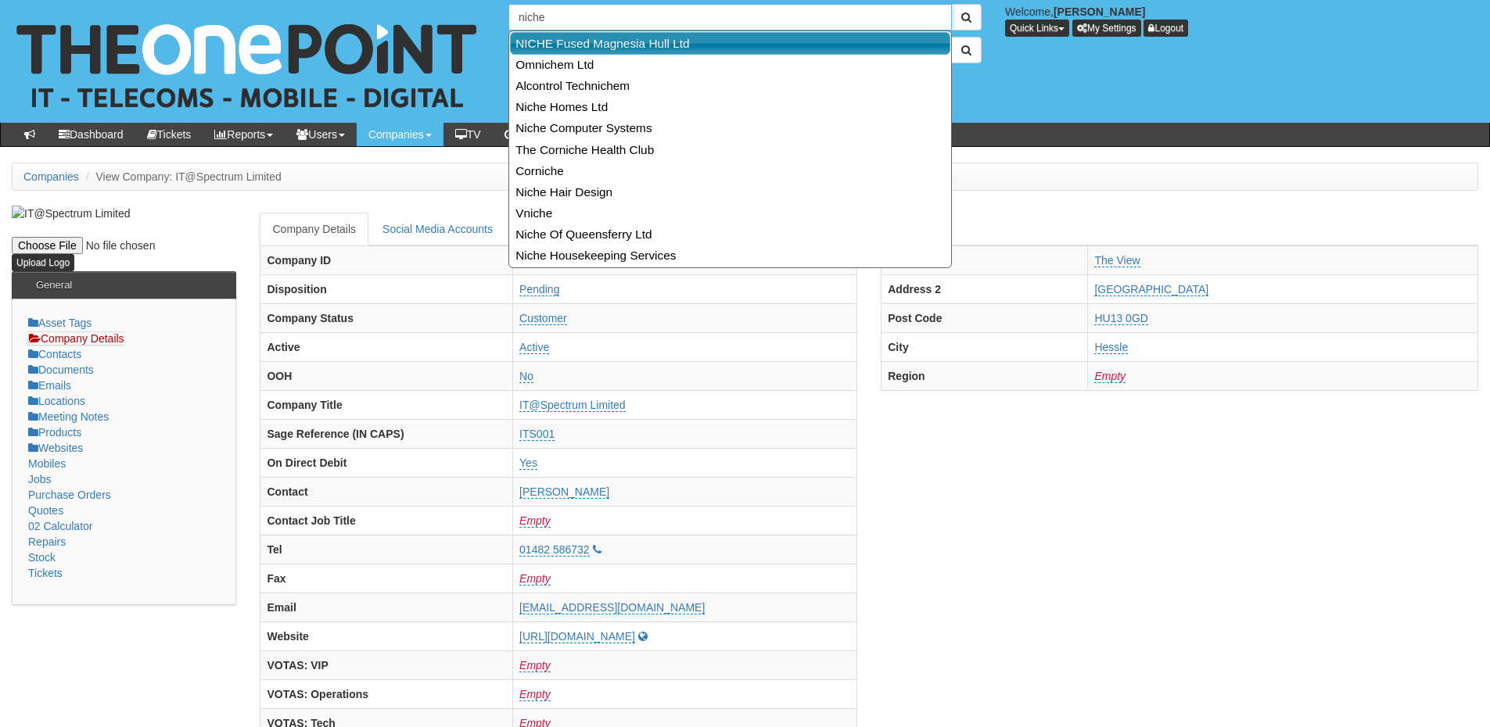
click at [576, 38] on link "NICHE Fused Magnesia Hull Ltd" at bounding box center [730, 43] width 440 height 23
type input "NICHE Fused Magnesia Hull Ltd"
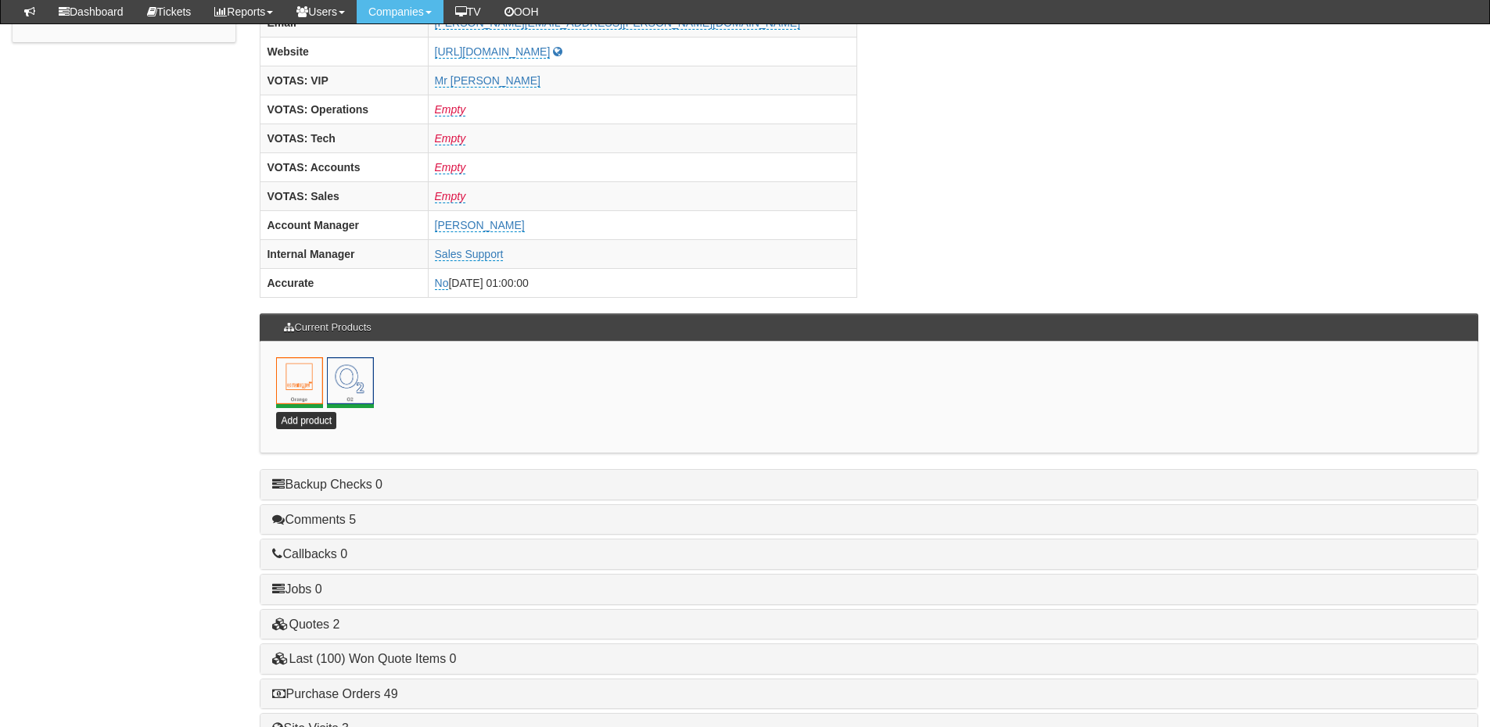
scroll to position [691, 0]
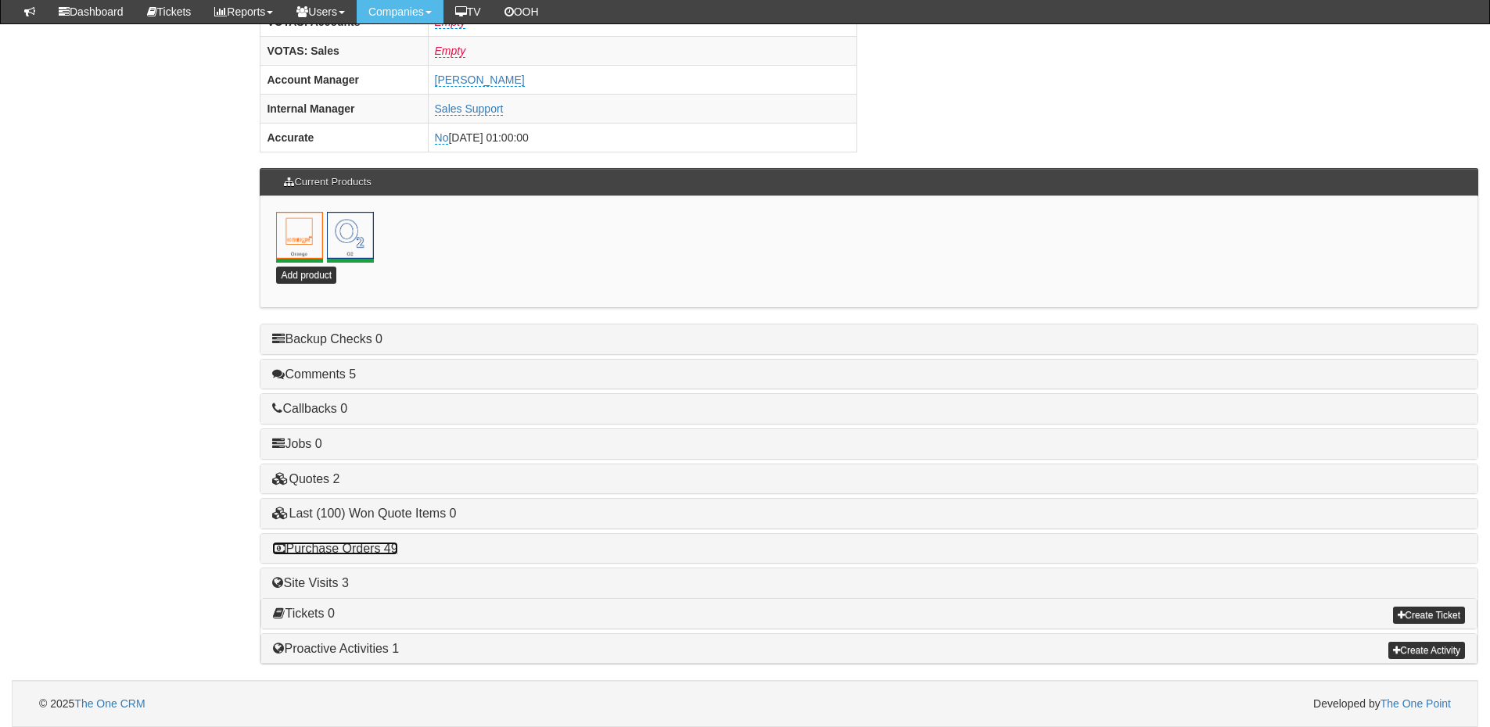
click at [378, 552] on link "Purchase Orders 49" at bounding box center [334, 548] width 125 height 13
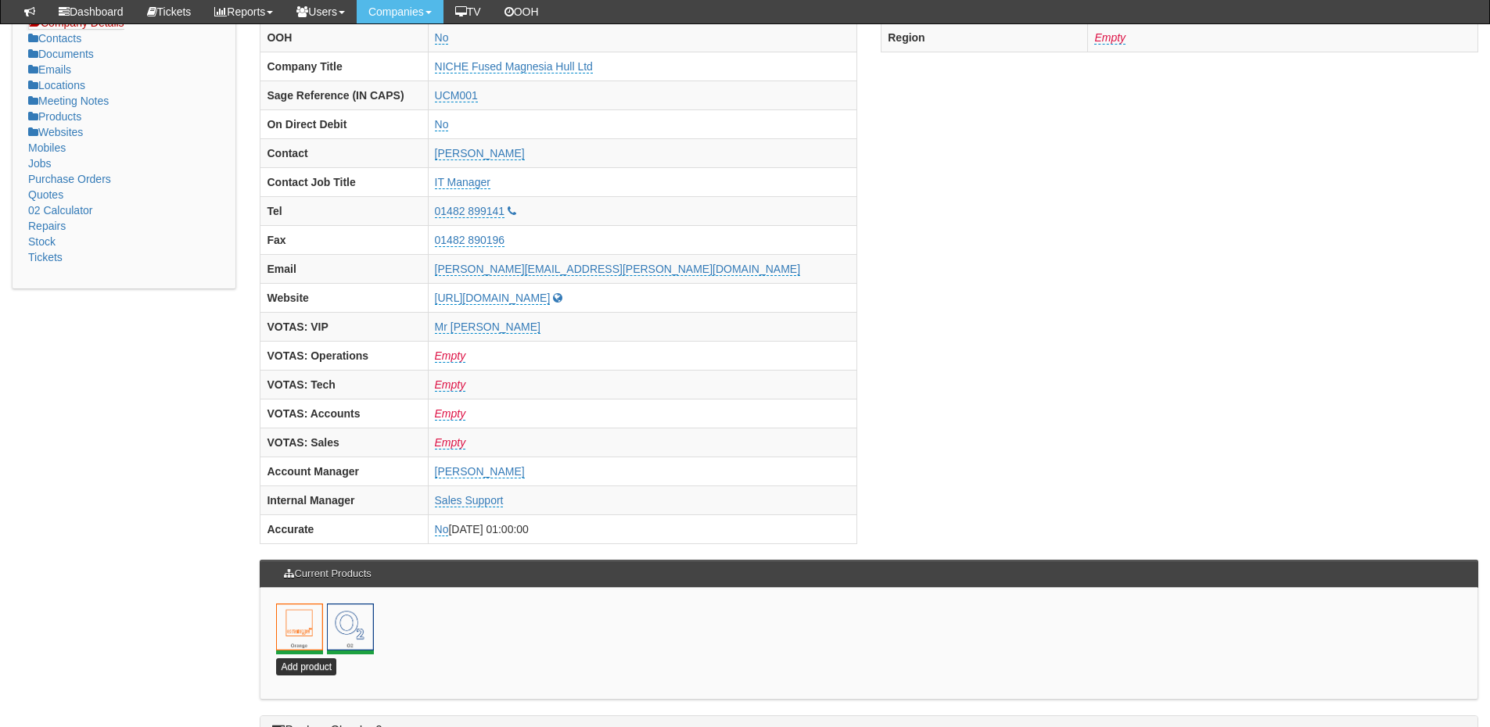
scroll to position [0, 0]
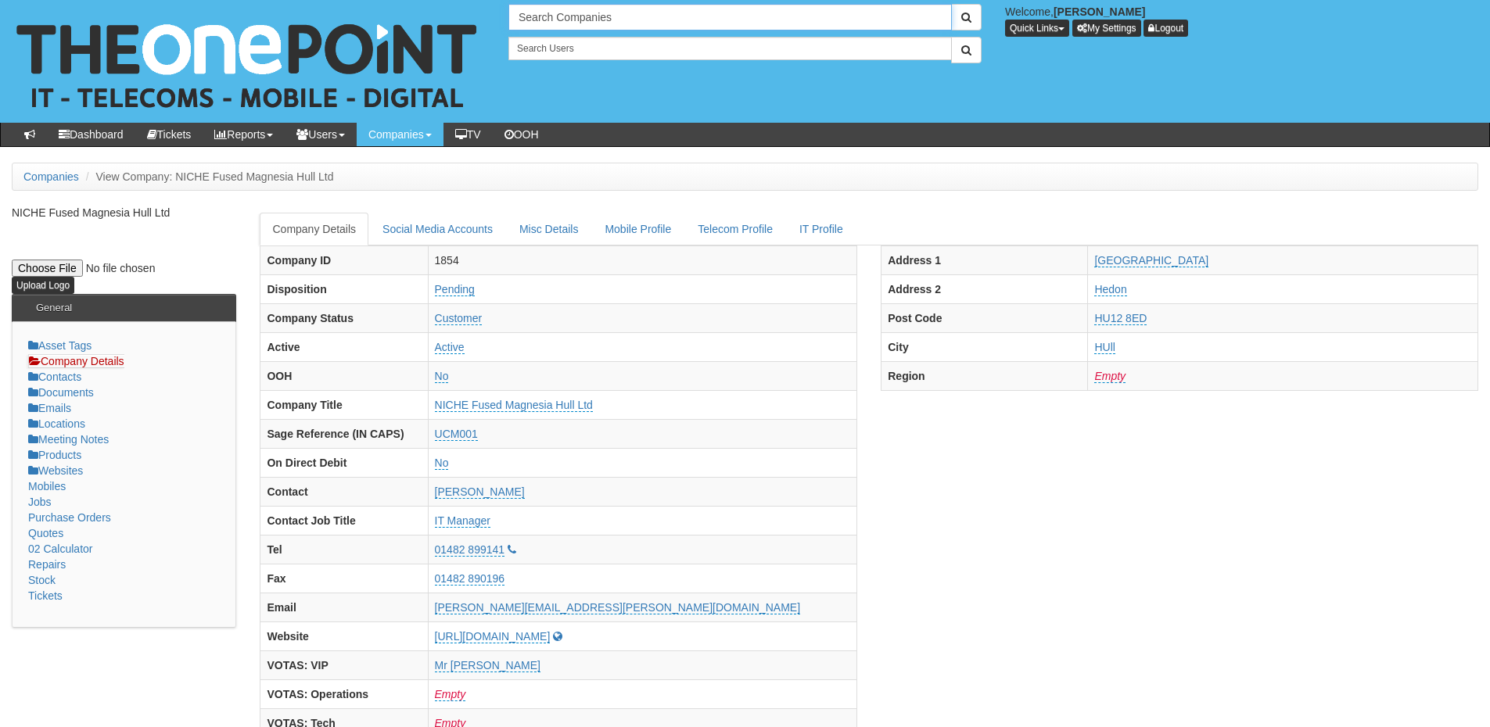
click at [542, 17] on input "Search Companies" at bounding box center [729, 17] width 443 height 27
click at [561, 42] on link "TeamIT" at bounding box center [730, 43] width 440 height 23
type input "TeamIT"
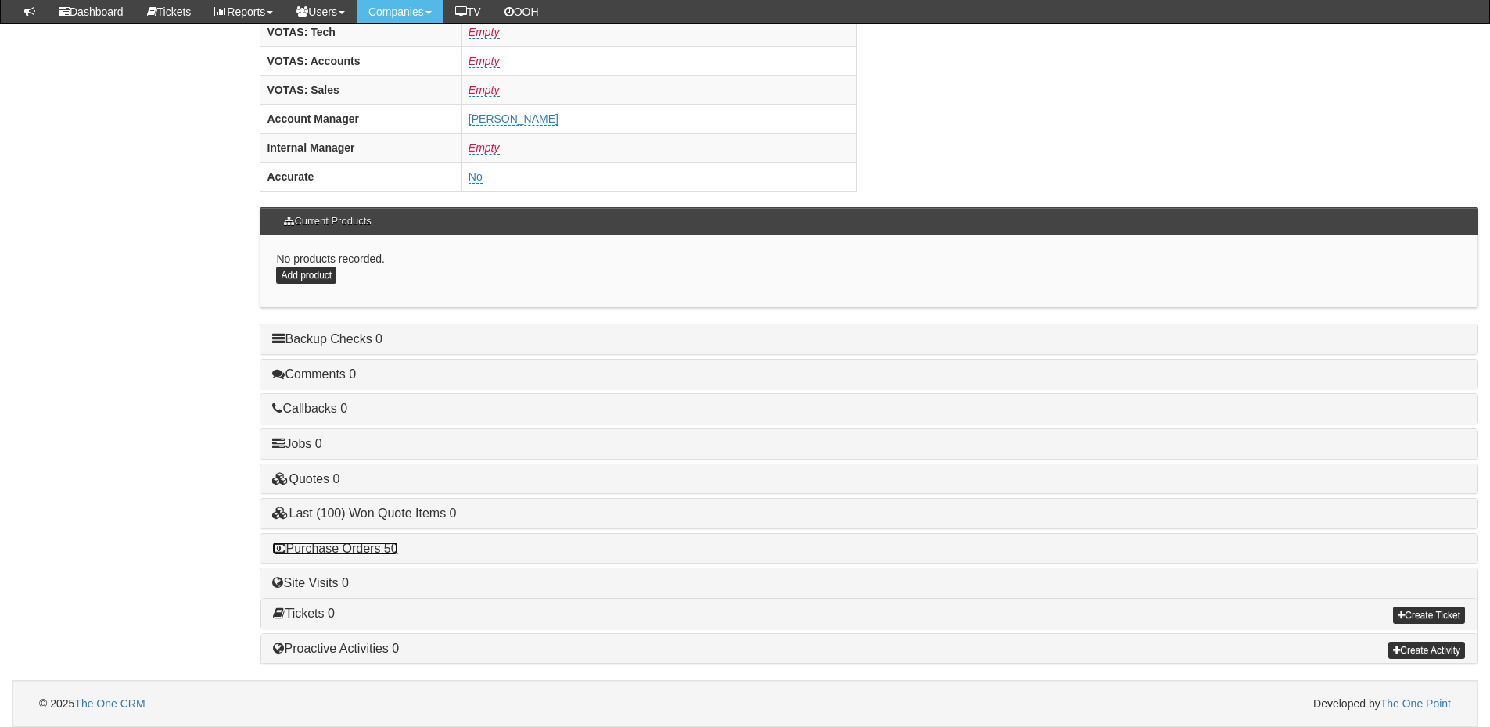
drag, startPoint x: 356, startPoint y: 550, endPoint x: 403, endPoint y: 549, distance: 46.9
click at [356, 550] on link "Purchase Orders 50" at bounding box center [334, 548] width 125 height 13
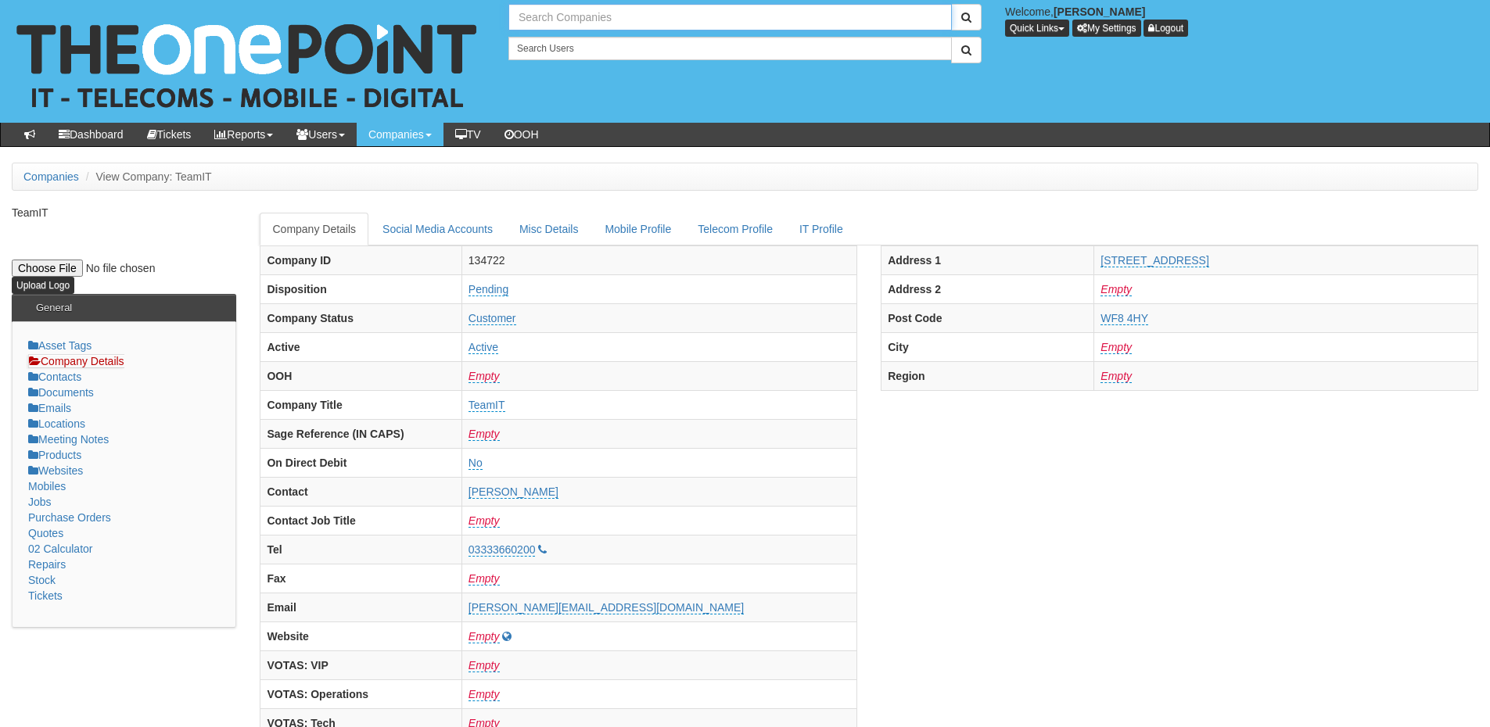
click at [547, 23] on input "text" at bounding box center [729, 17] width 443 height 27
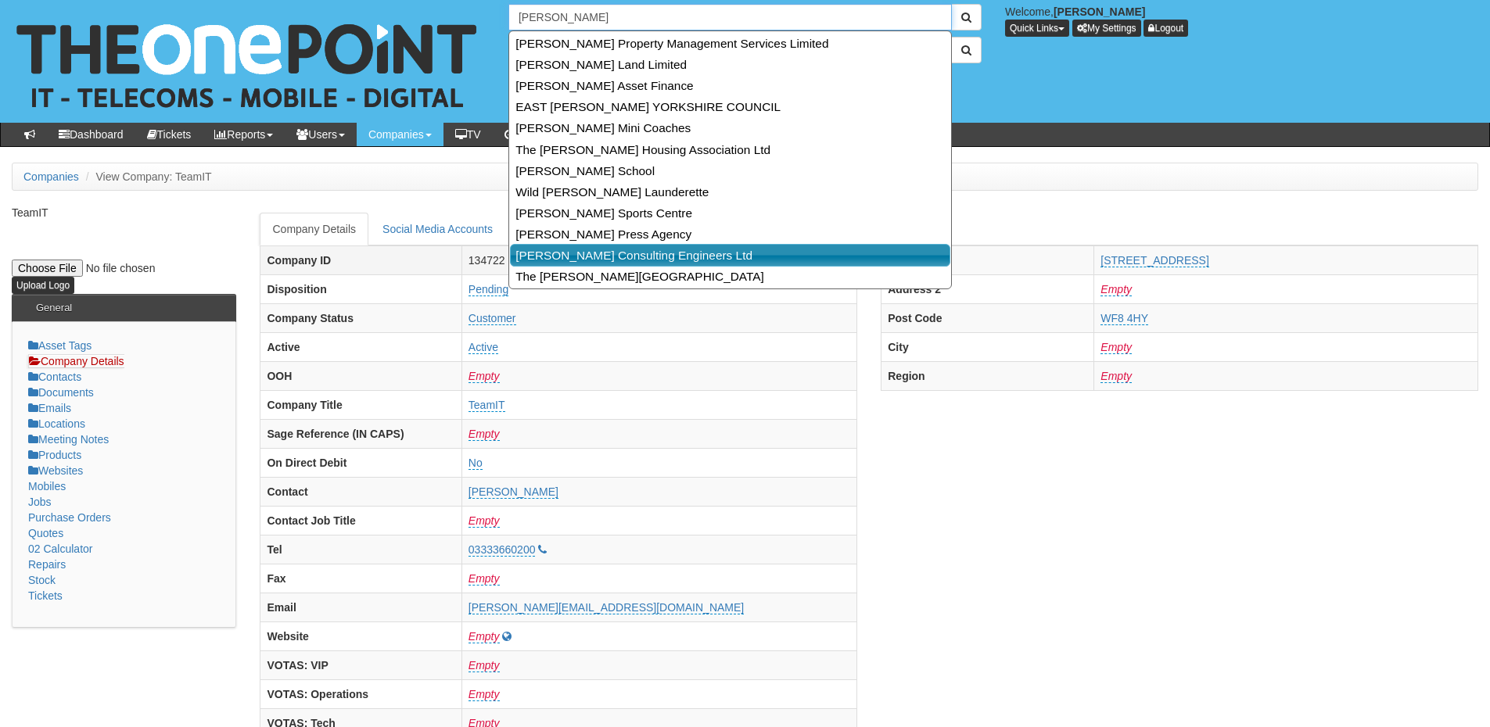
click at [604, 260] on link "Ridings Consulting Engineers Ltd" at bounding box center [730, 255] width 440 height 23
type input "Ridings Consulting Engineers Ltd"
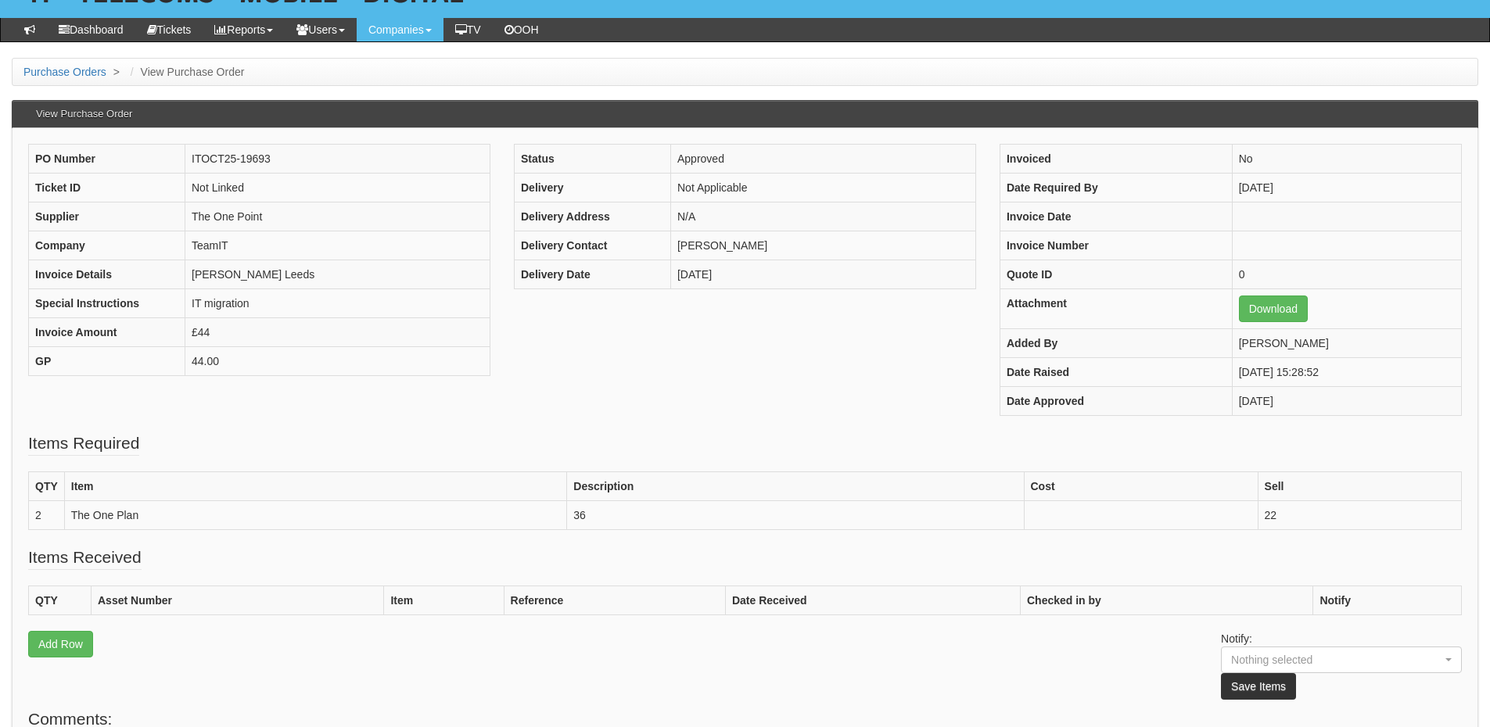
scroll to position [77, 0]
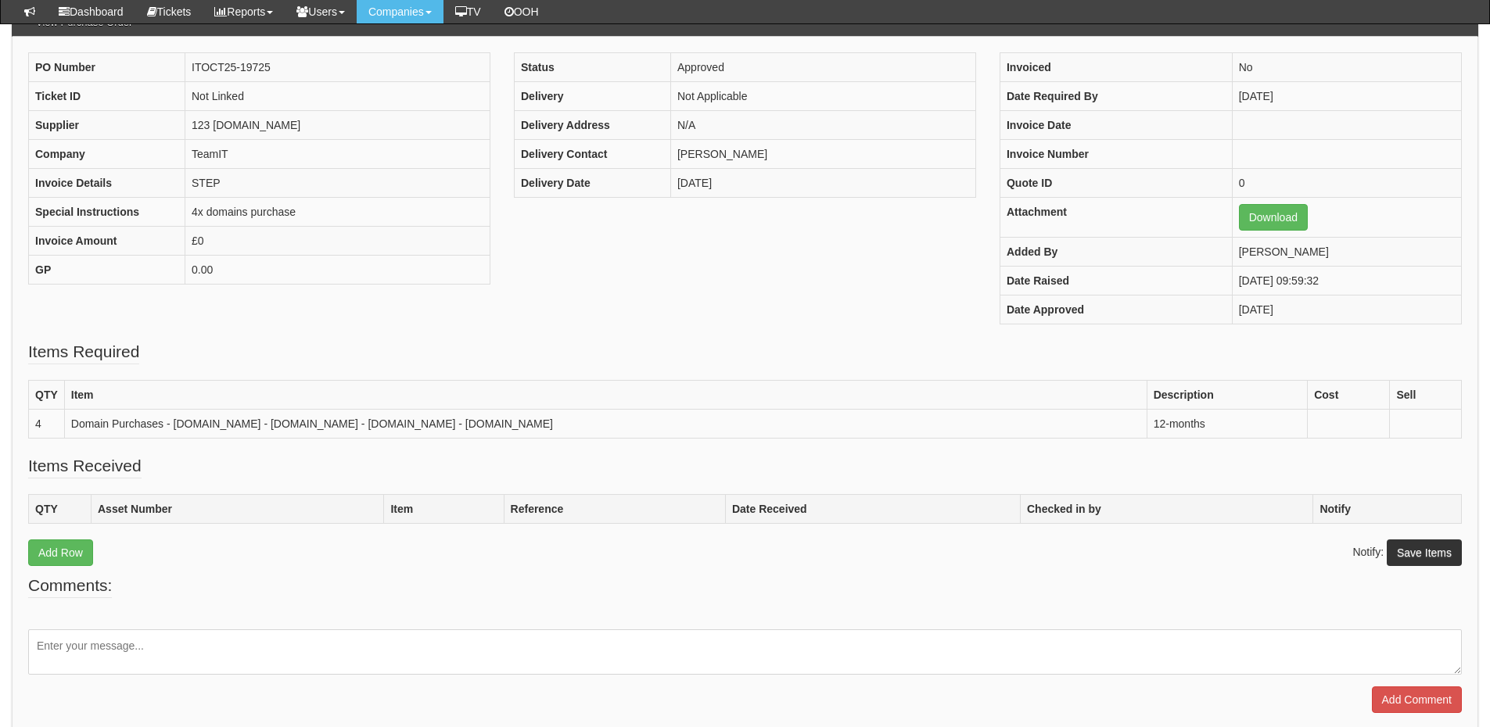
scroll to position [156, 0]
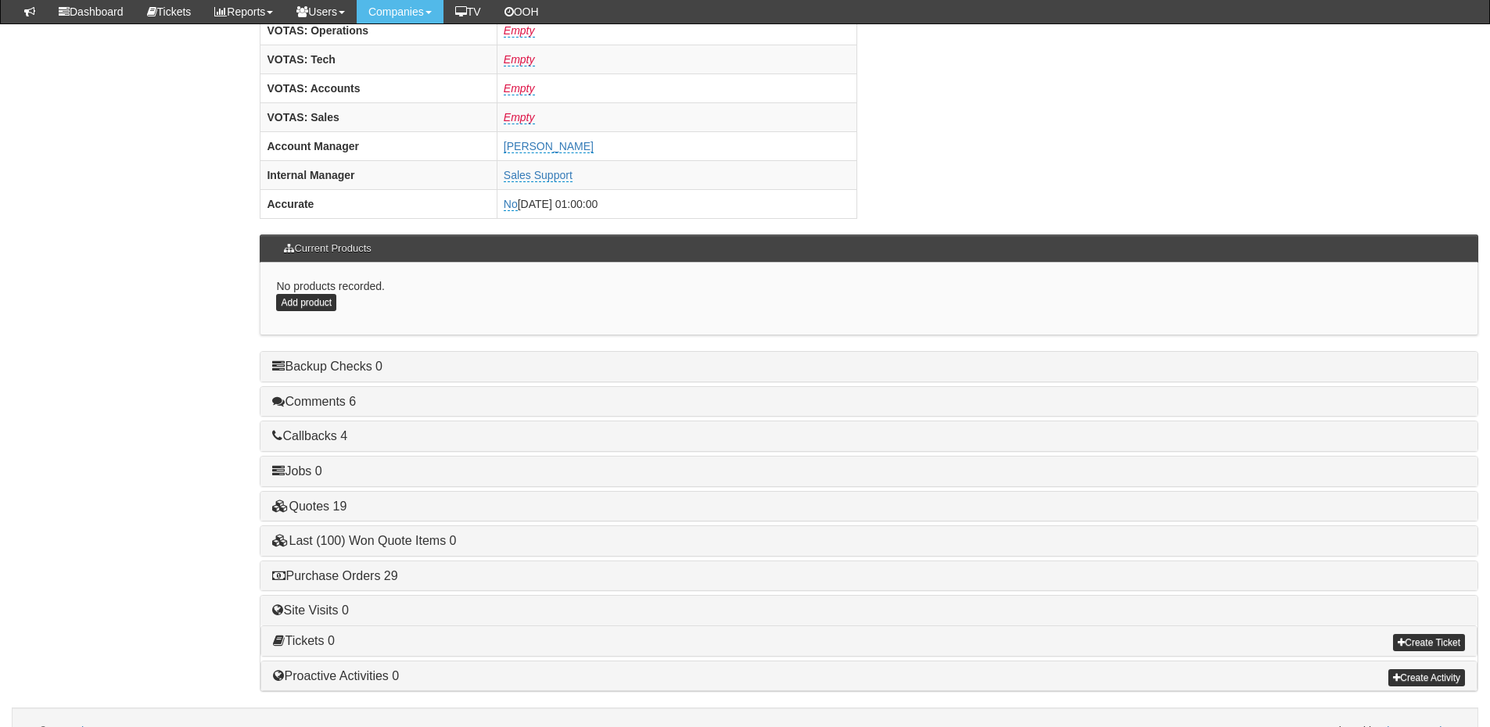
scroll to position [626, 0]
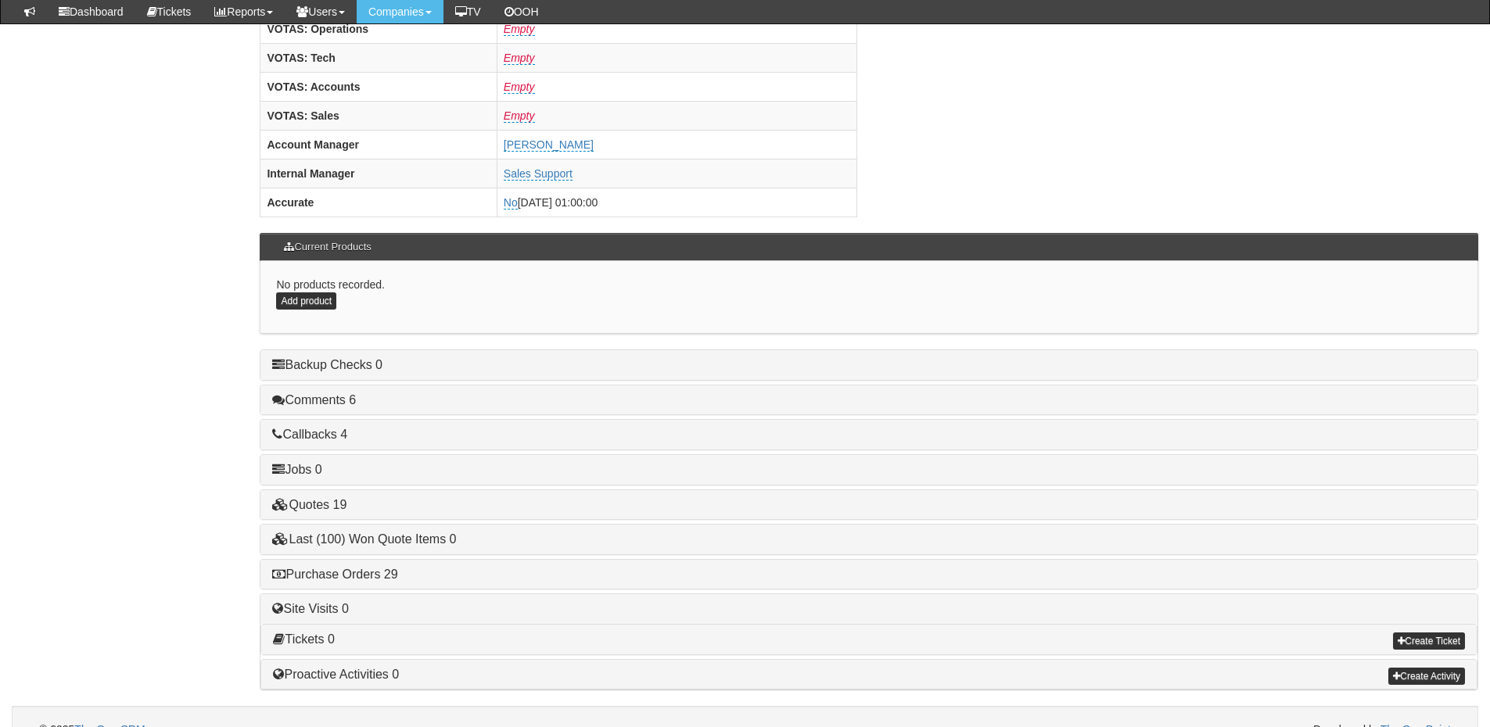
click at [368, 558] on div "Backup Checks 0 On Site Checked Off Site Checked On Site Success Off Site Succe…" at bounding box center [869, 520] width 1218 height 341
click at [353, 572] on link "Purchase Orders 29" at bounding box center [334, 574] width 125 height 13
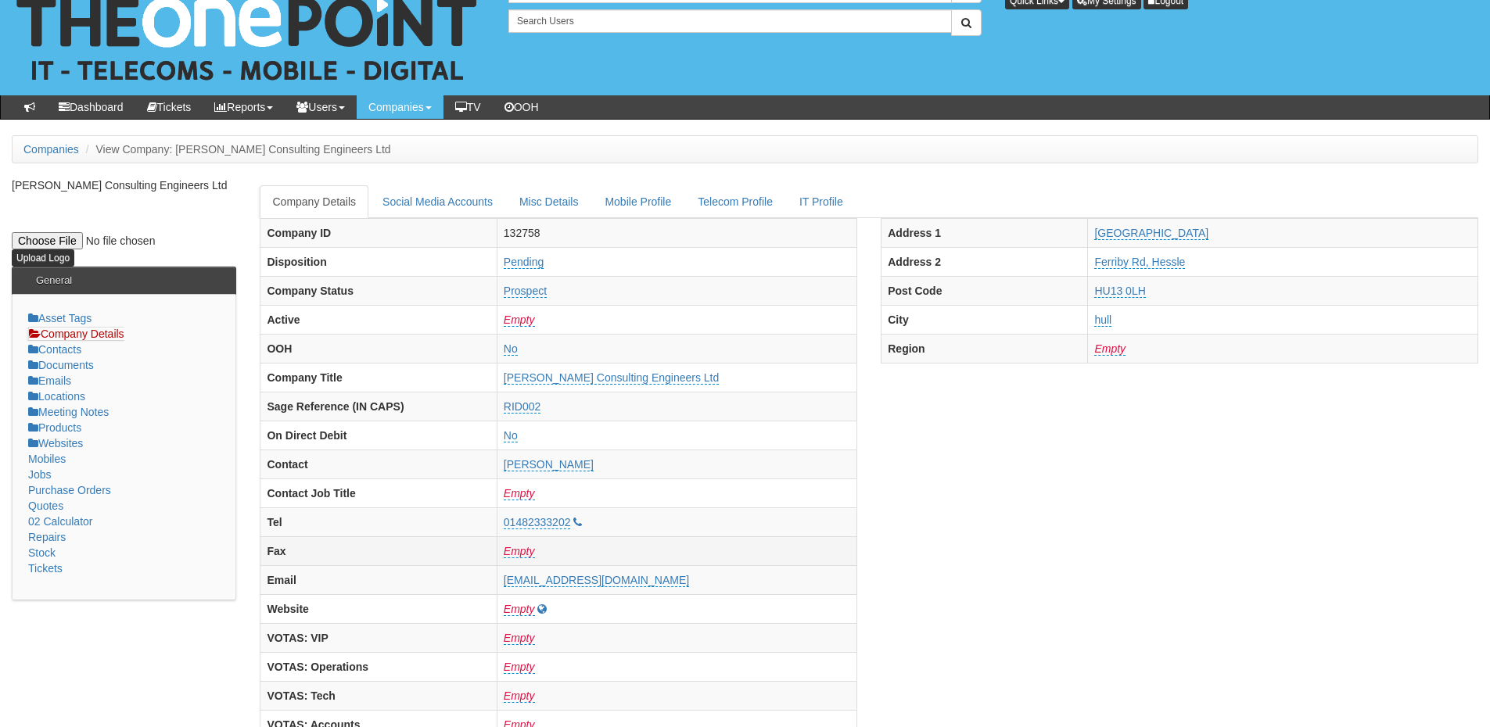
scroll to position [0, 0]
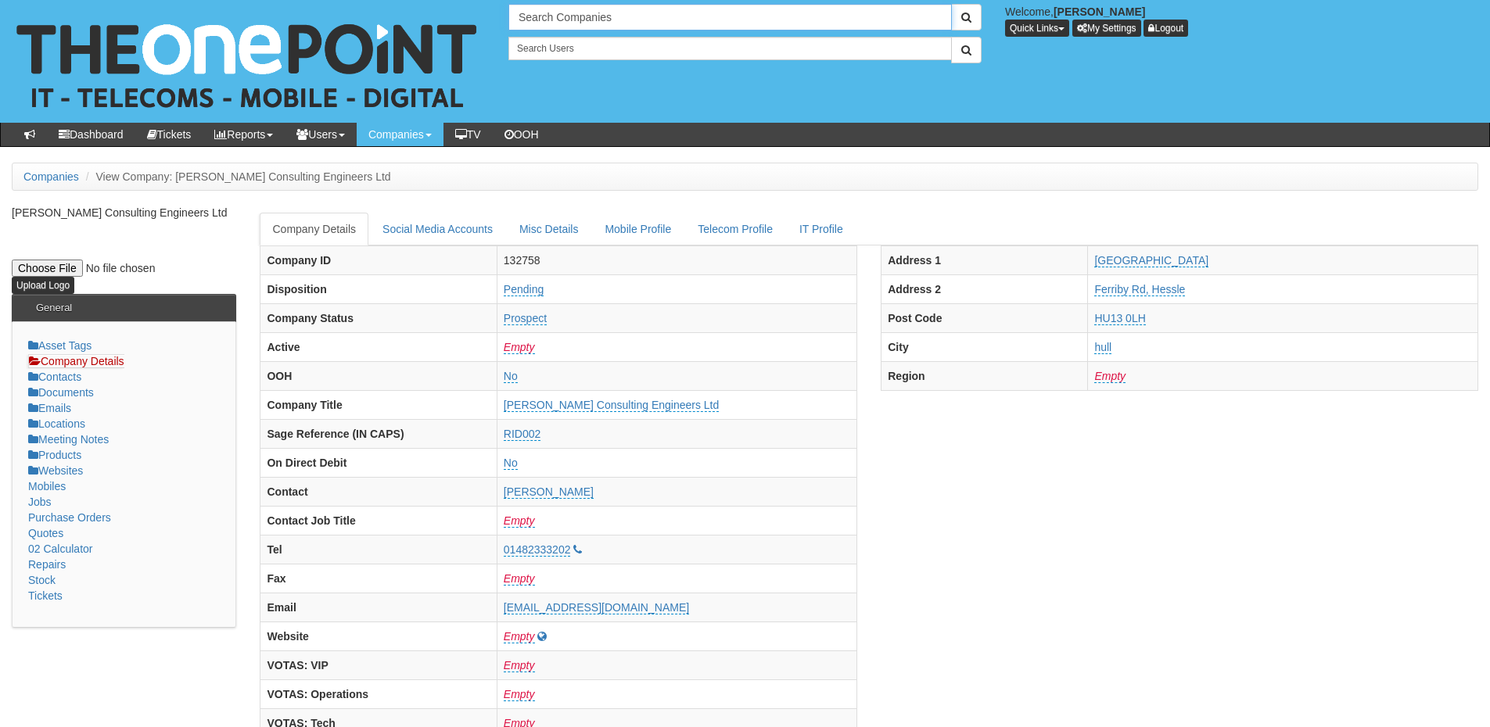
click at [565, 15] on input "Search Companies" at bounding box center [729, 17] width 443 height 27
drag, startPoint x: 619, startPoint y: 20, endPoint x: 443, endPoint y: 21, distance: 175.2
click at [443, 21] on div "1 result is available, use up and down arrow keys to navigate. life skill Welco…" at bounding box center [744, 61] width 1513 height 123
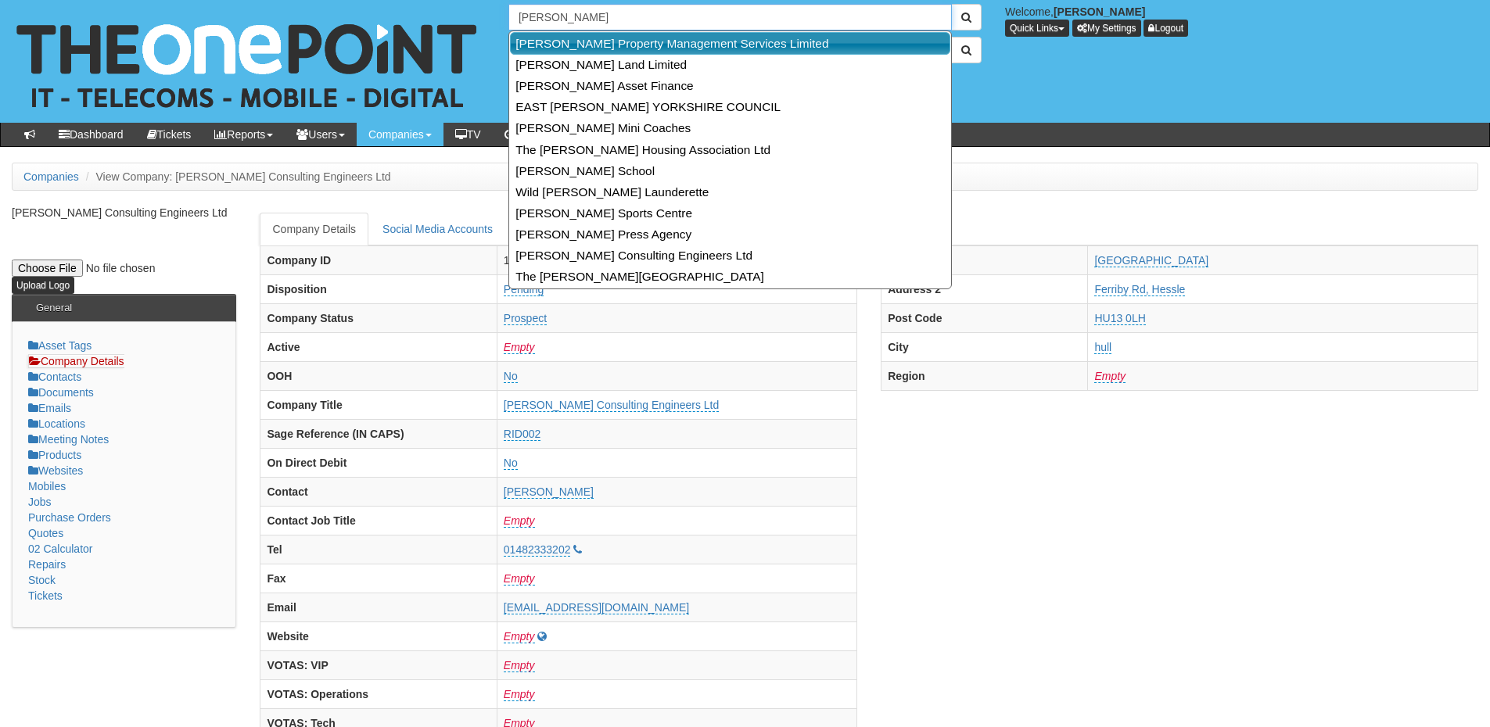
click at [589, 38] on link "Ridings Property Management Services Limited" at bounding box center [730, 43] width 440 height 23
type input "Ridings Property Management Services Limited"
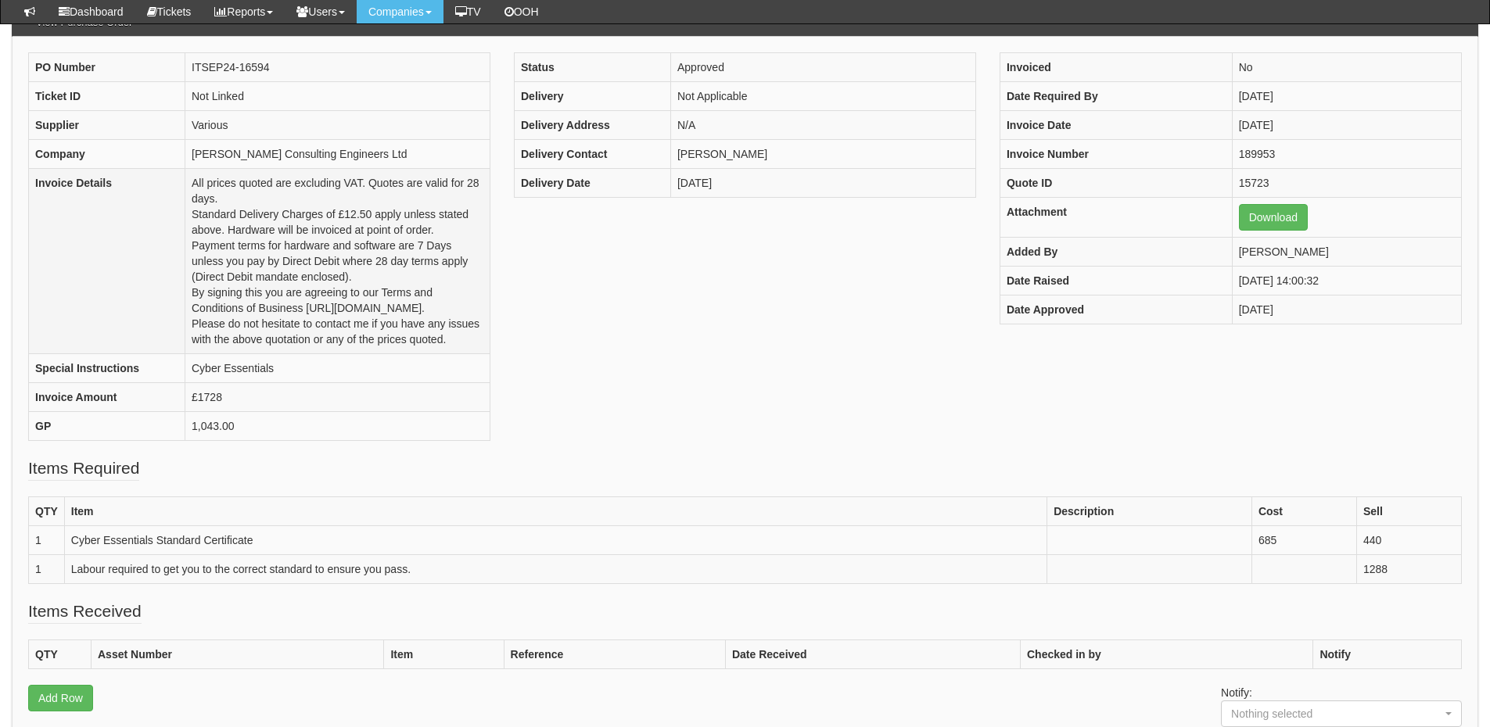
scroll to position [156, 0]
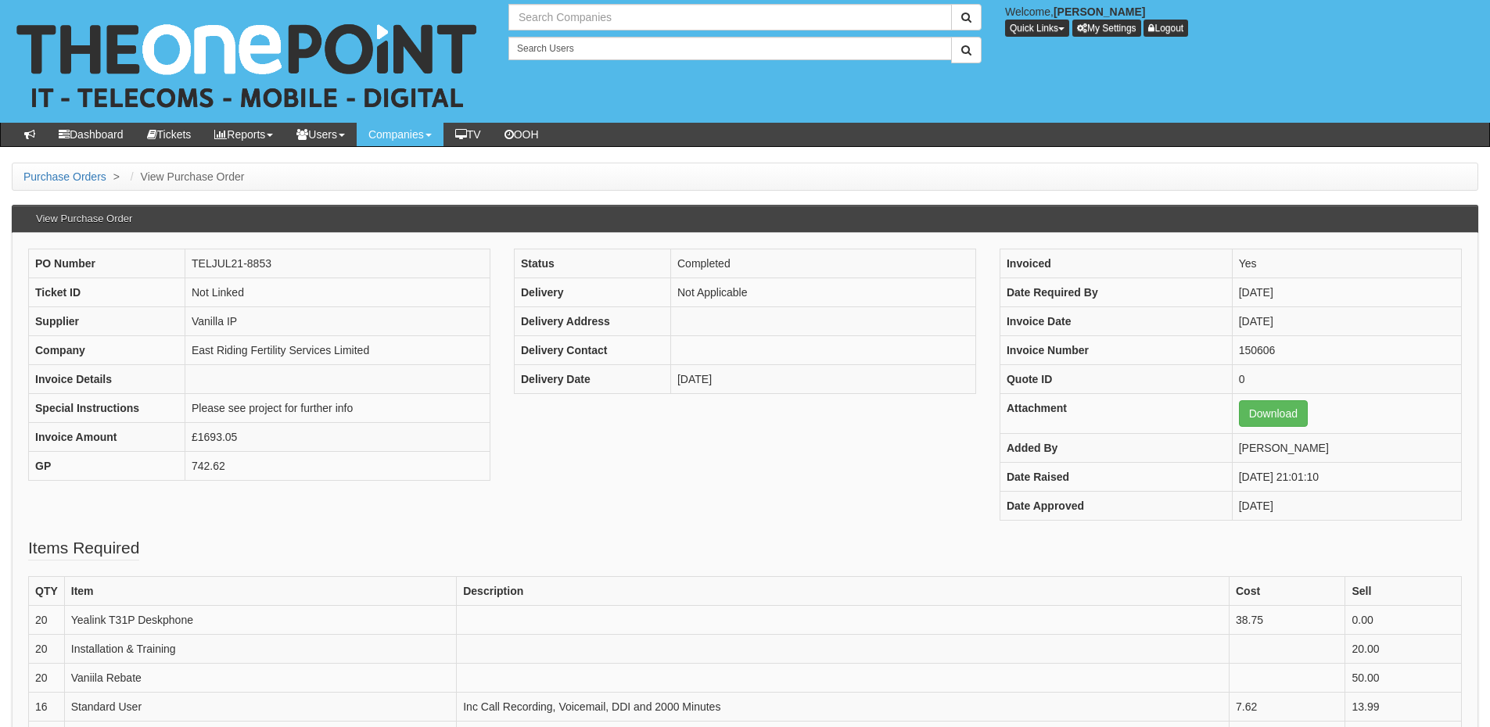
type input "Search Companies"
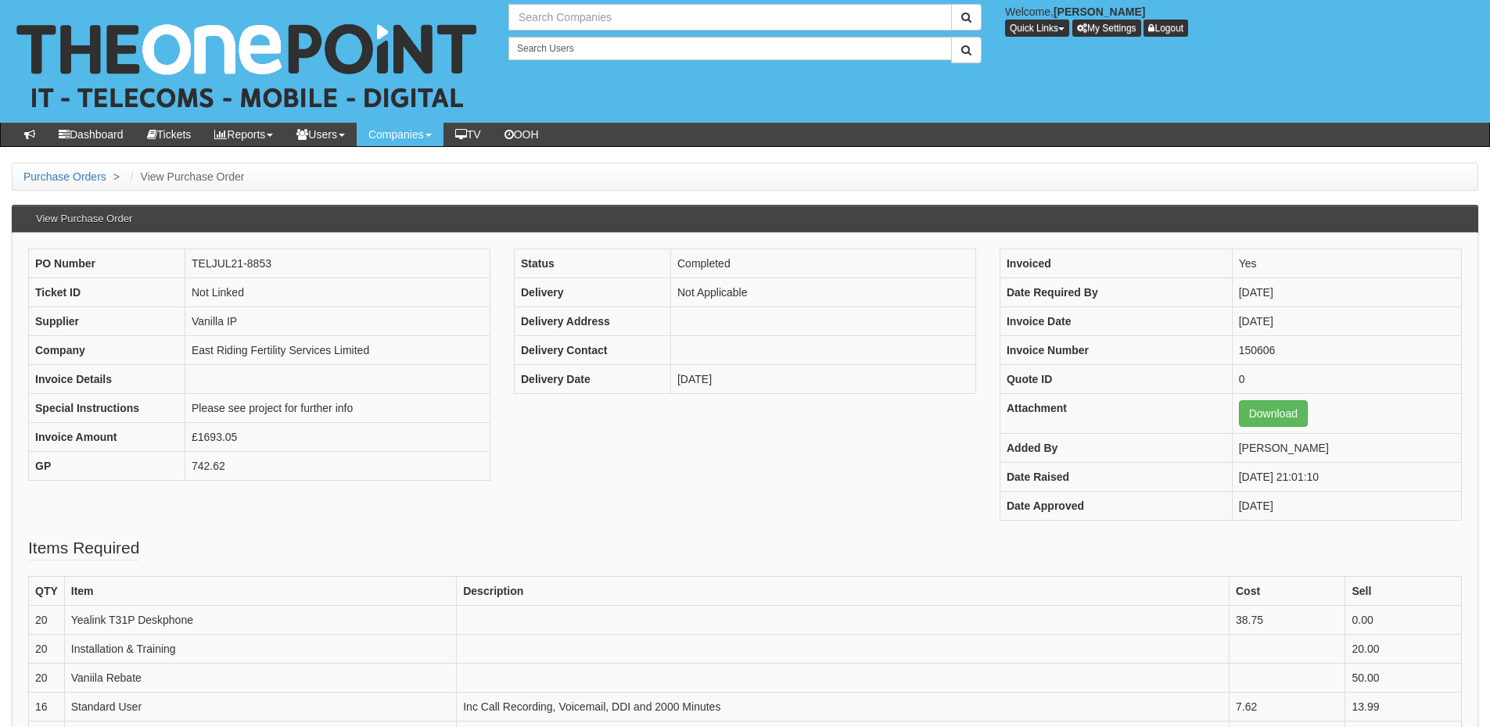
type input "Search Companies"
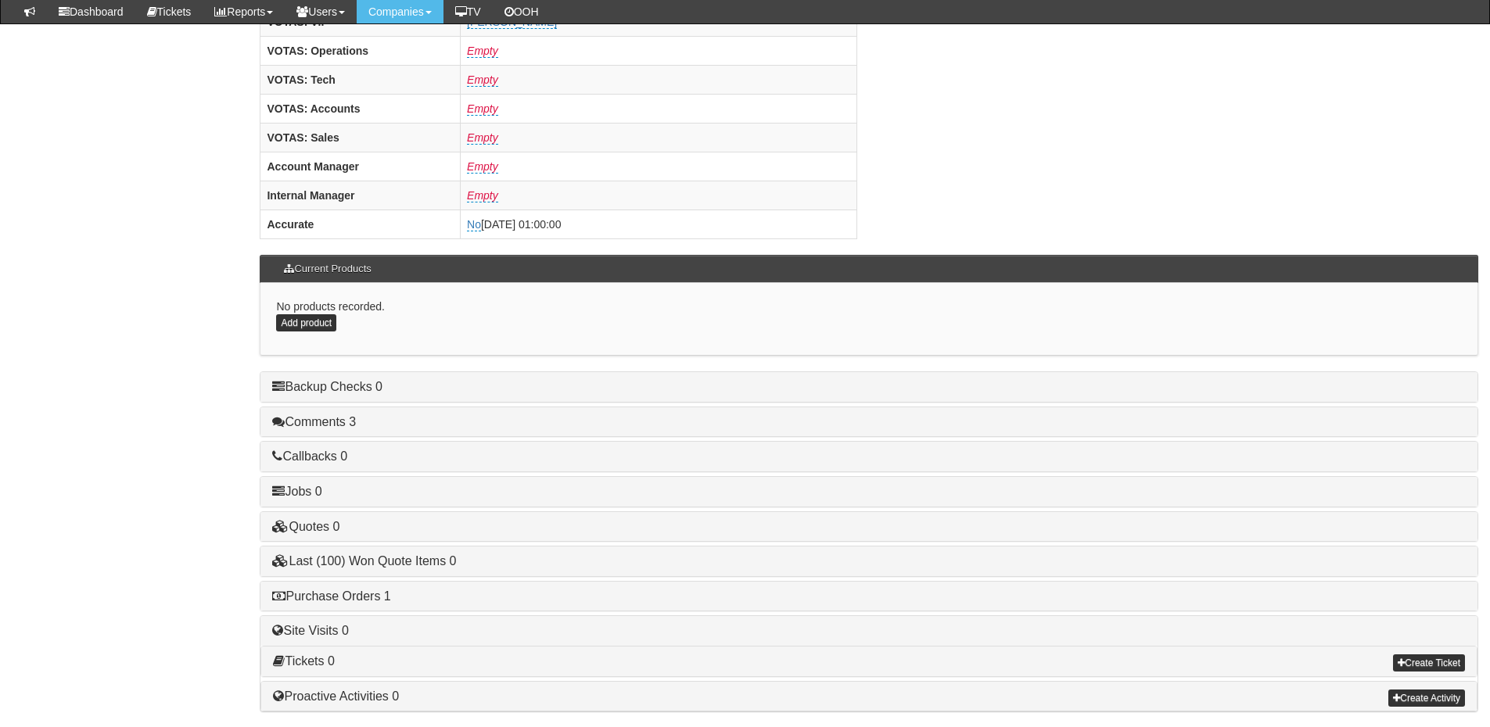
scroll to position [651, 0]
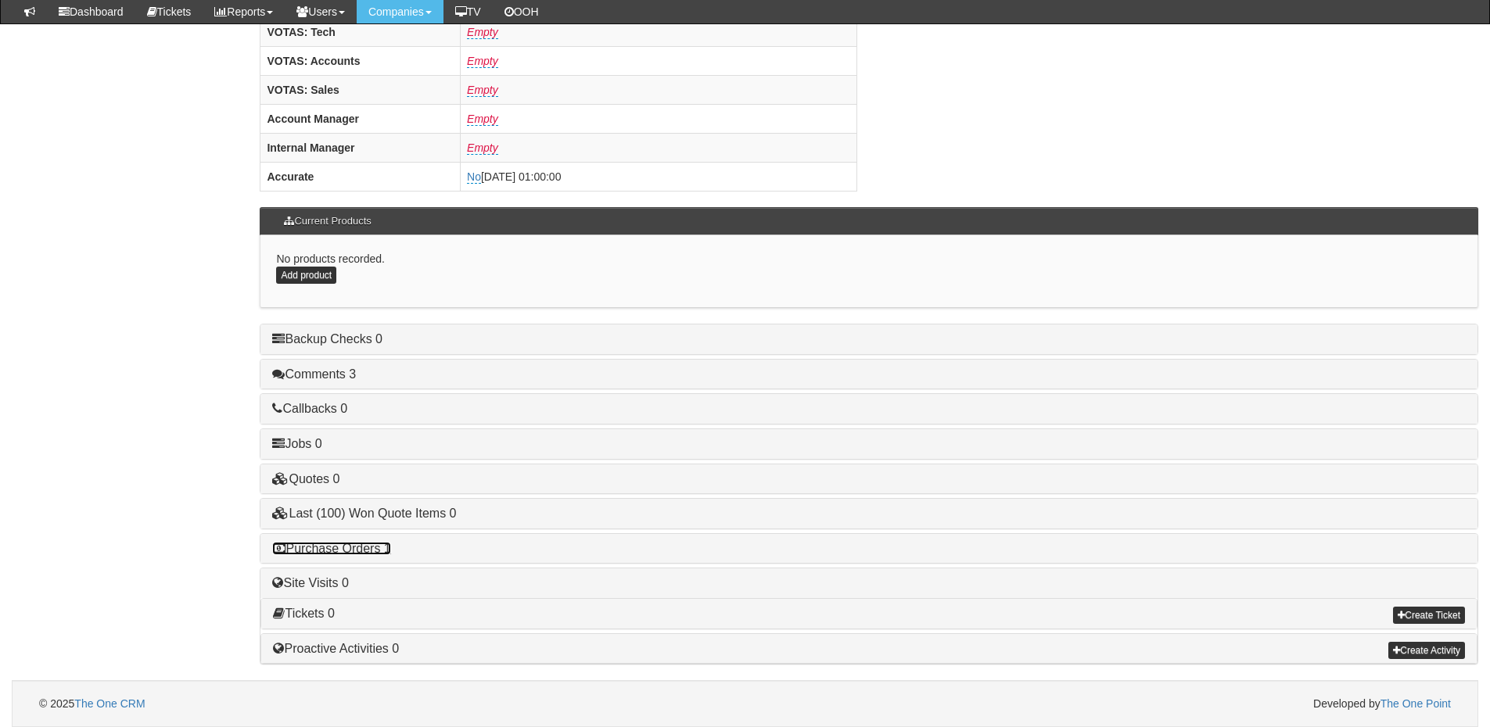
click at [352, 550] on link "Purchase Orders 1" at bounding box center [331, 548] width 118 height 13
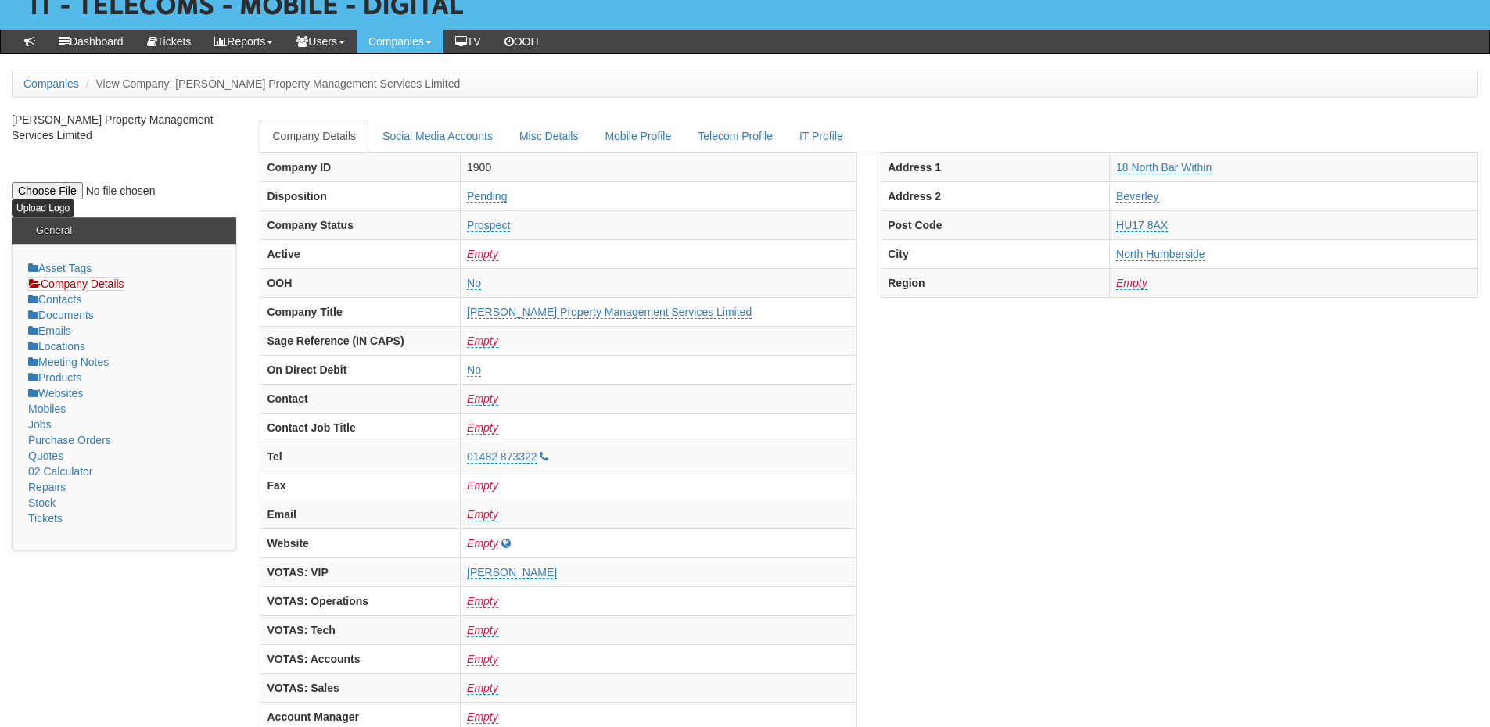
scroll to position [0, 0]
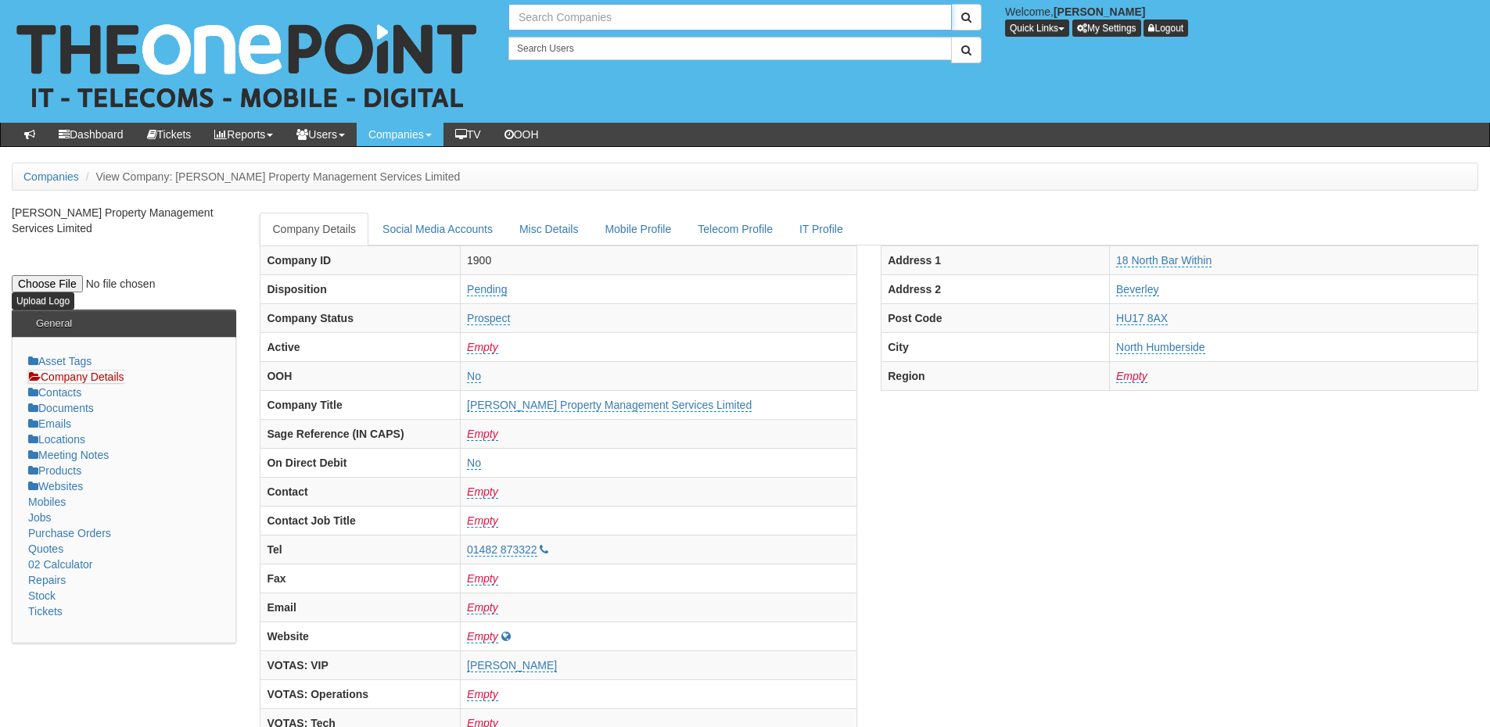
click at [563, 14] on input "text" at bounding box center [729, 17] width 443 height 27
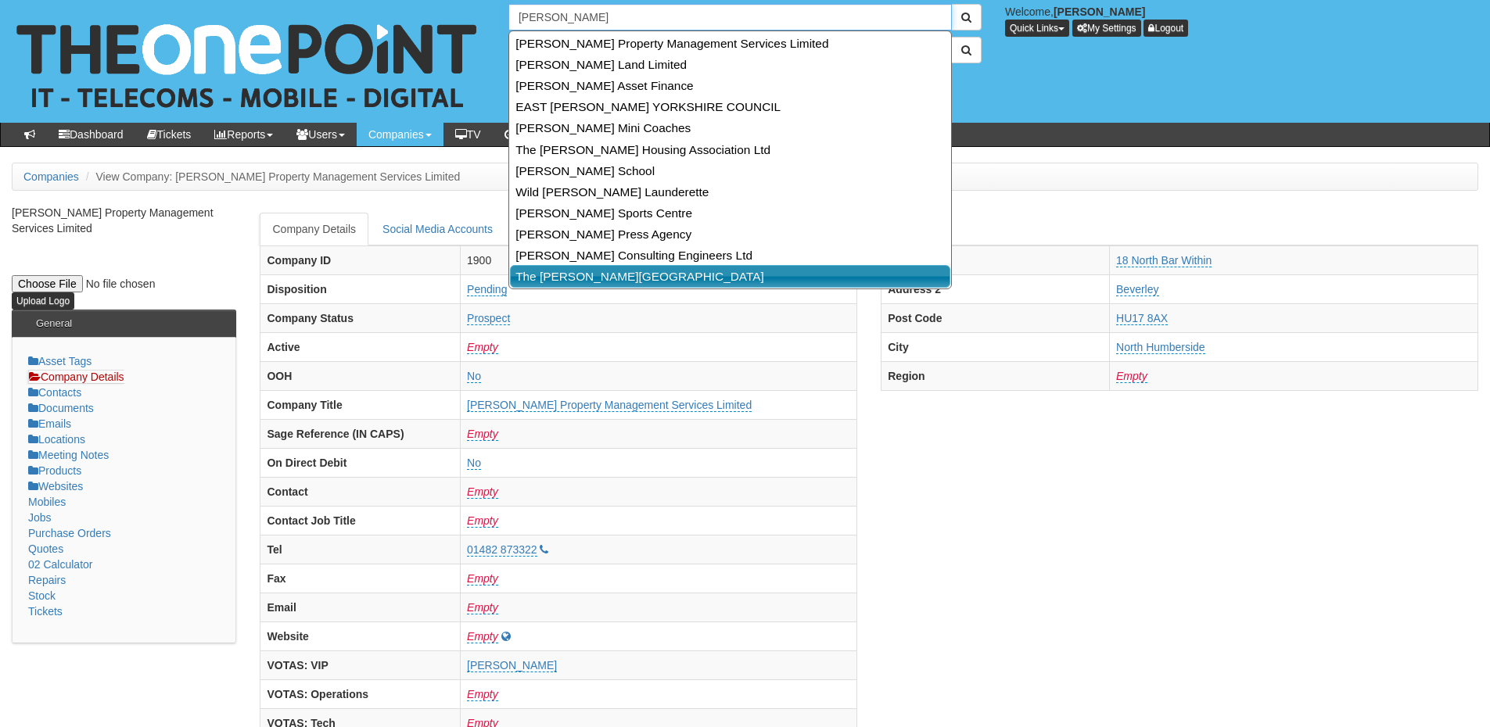
click at [569, 274] on link "The [PERSON_NAME][GEOGRAPHIC_DATA]" at bounding box center [730, 276] width 440 height 23
type input "The [PERSON_NAME][GEOGRAPHIC_DATA]"
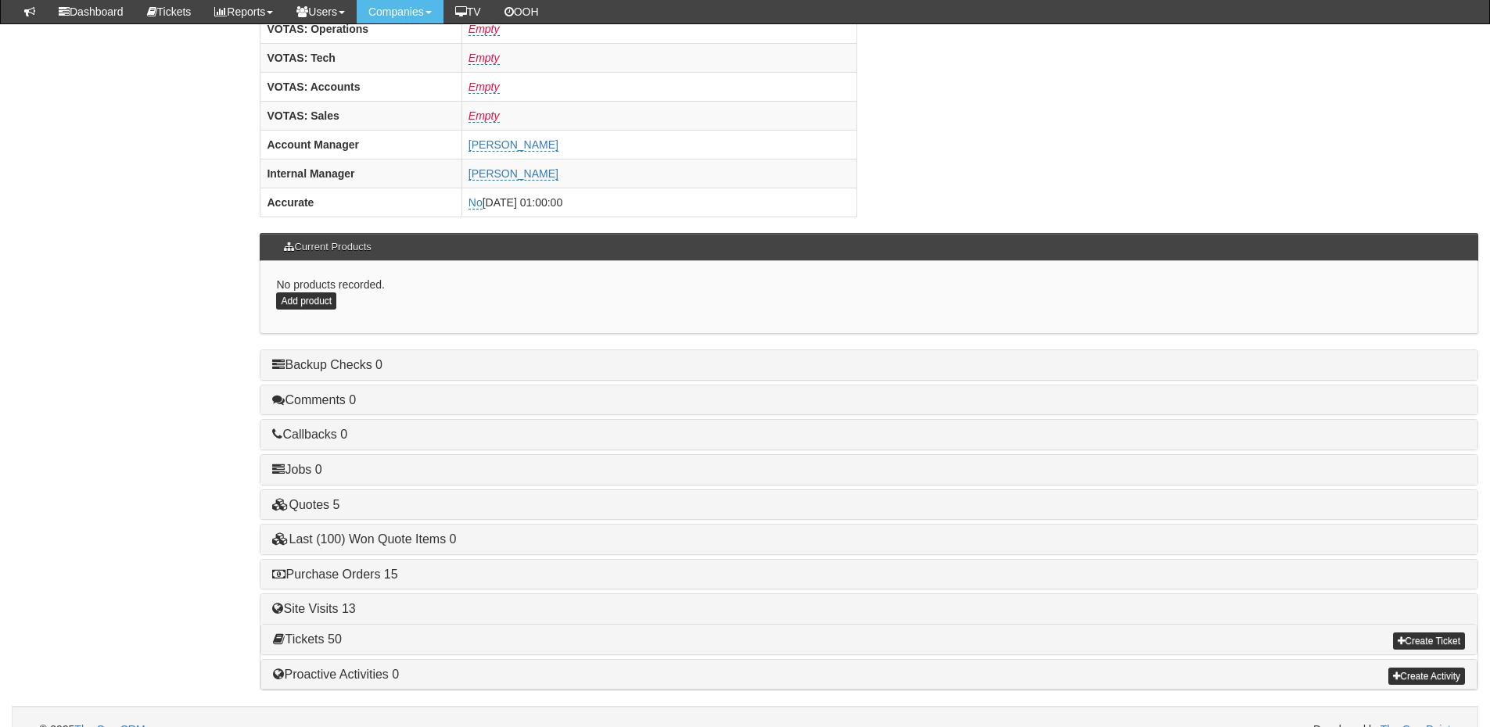
scroll to position [651, 0]
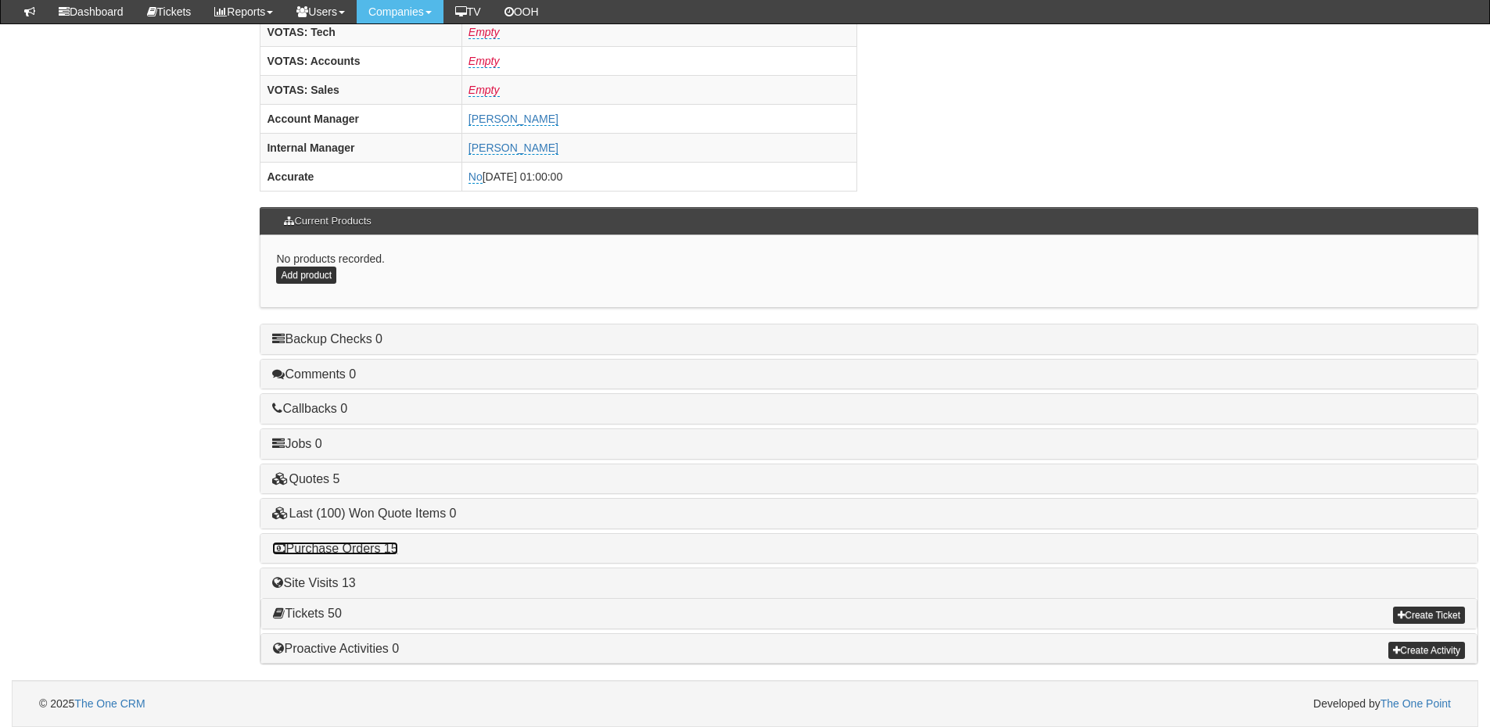
click at [384, 546] on link "Purchase Orders 15" at bounding box center [334, 548] width 125 height 13
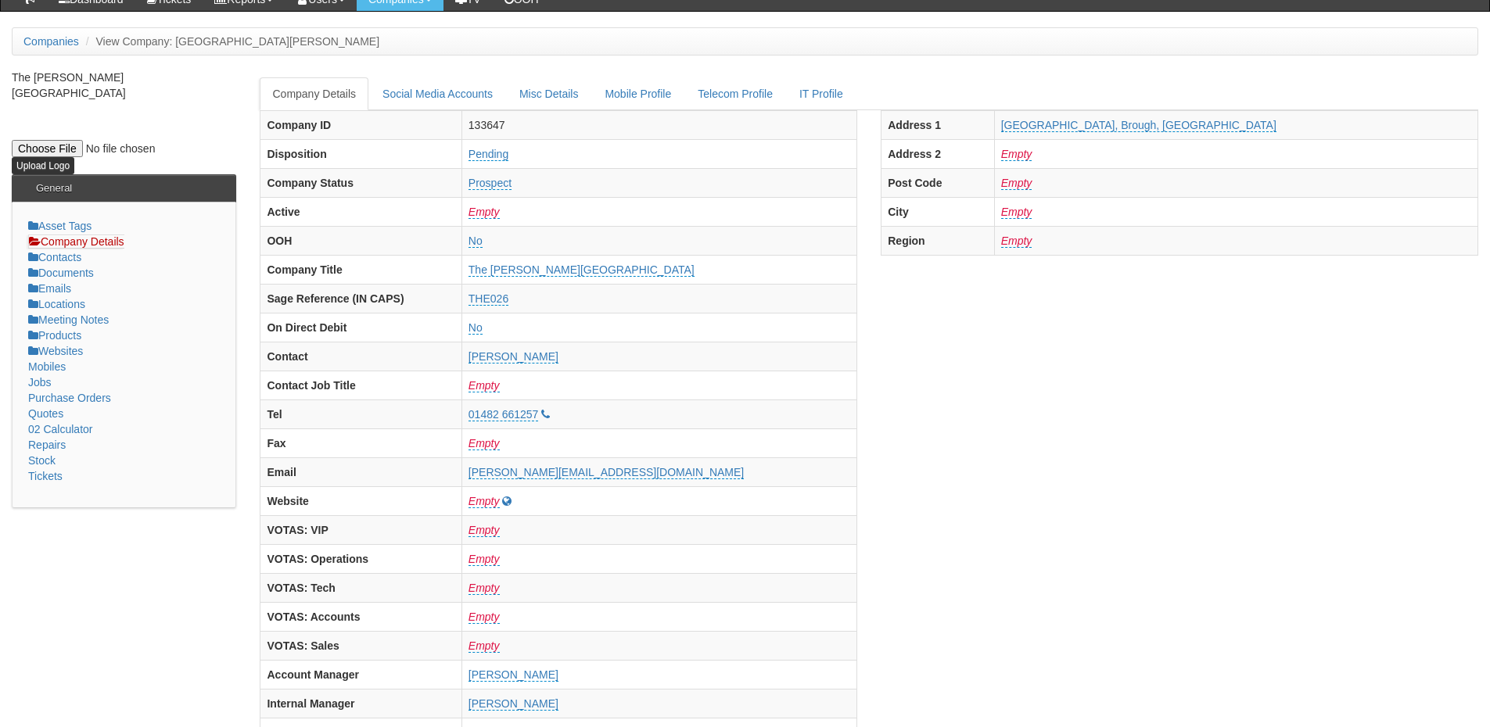
scroll to position [0, 0]
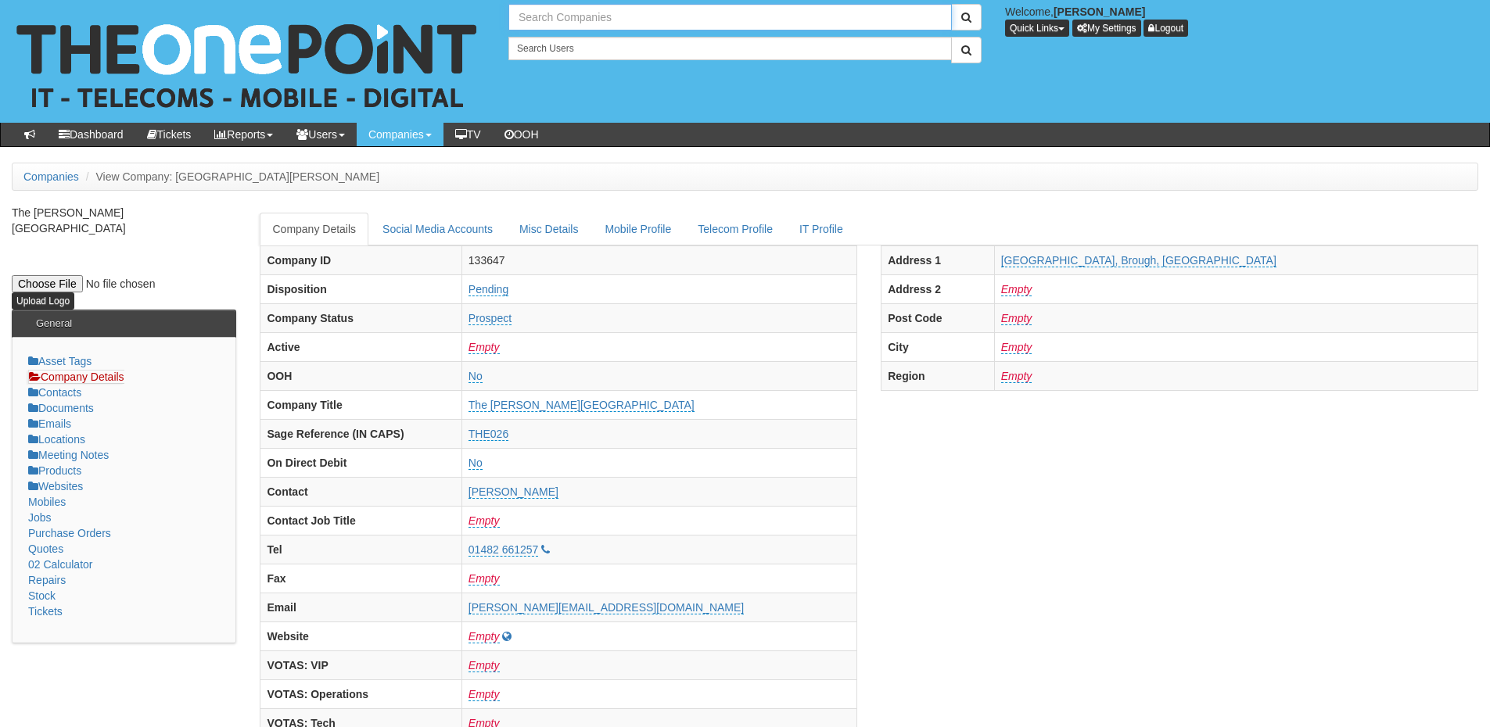
click at [612, 26] on input "text" at bounding box center [729, 17] width 443 height 27
drag, startPoint x: 575, startPoint y: 15, endPoint x: 447, endPoint y: 28, distance: 128.9
click at [447, 28] on div "12 results are available, use up and down arrow keys to navigate. ridings Welco…" at bounding box center [744, 61] width 1513 height 123
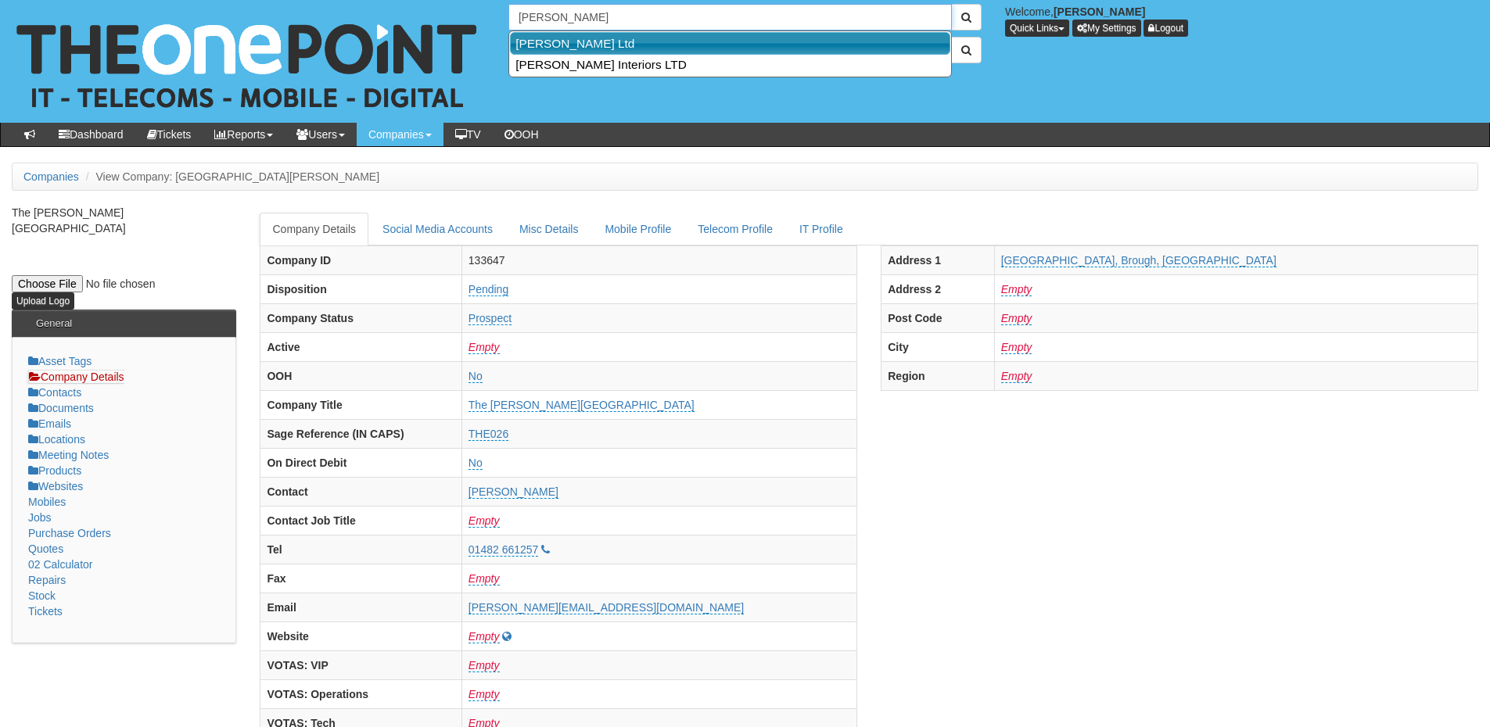
click at [543, 48] on link "[PERSON_NAME] Ltd" at bounding box center [730, 43] width 440 height 23
type input "[PERSON_NAME] Ltd"
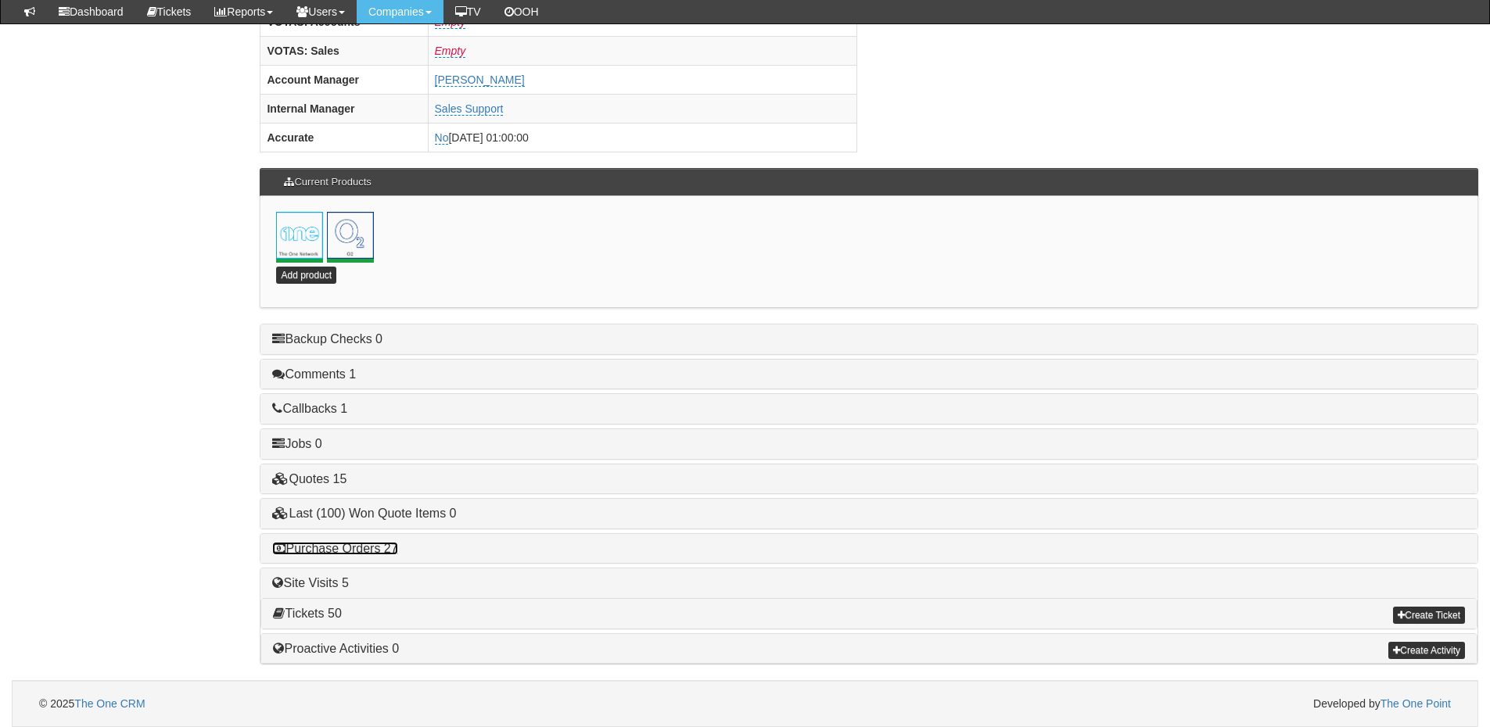
click at [381, 551] on link "Purchase Orders 27" at bounding box center [334, 548] width 125 height 13
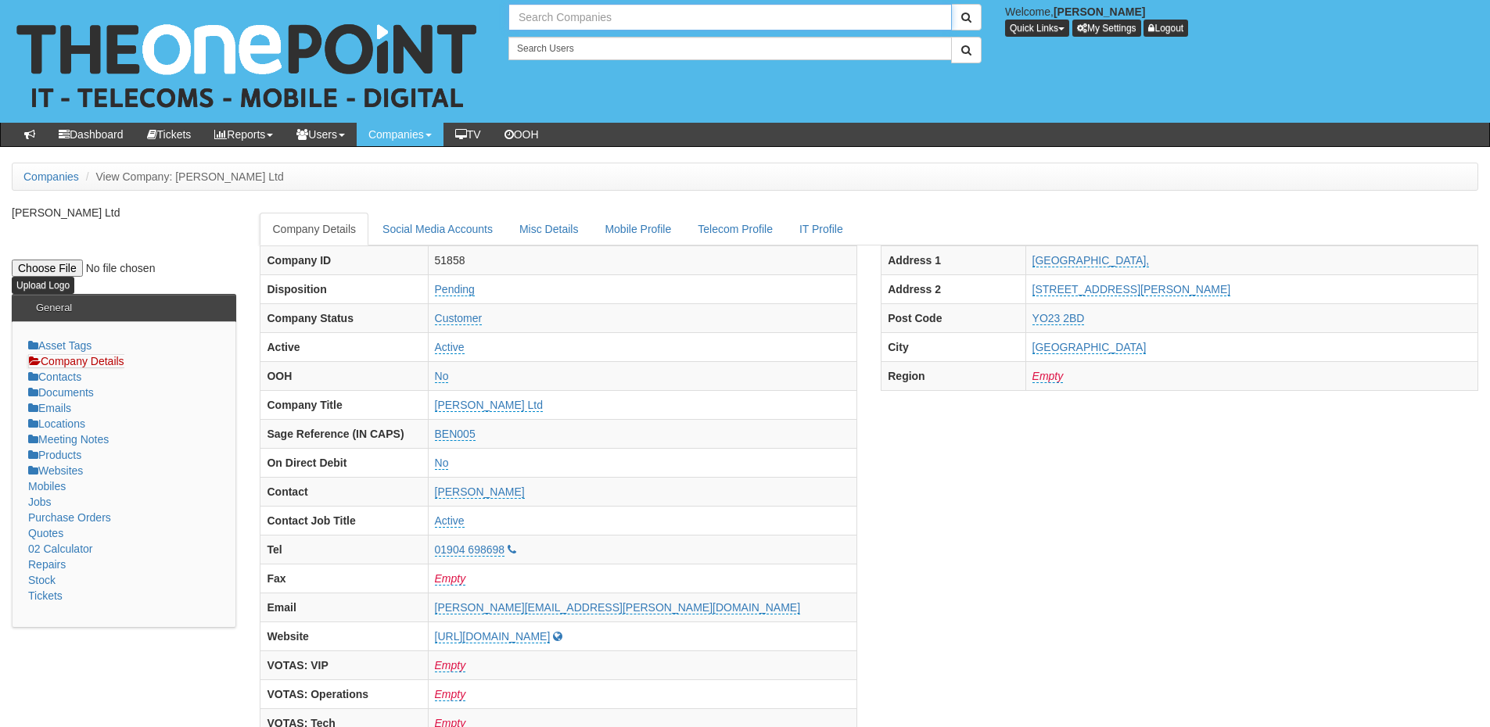
click at [609, 8] on input "text" at bounding box center [729, 17] width 443 height 27
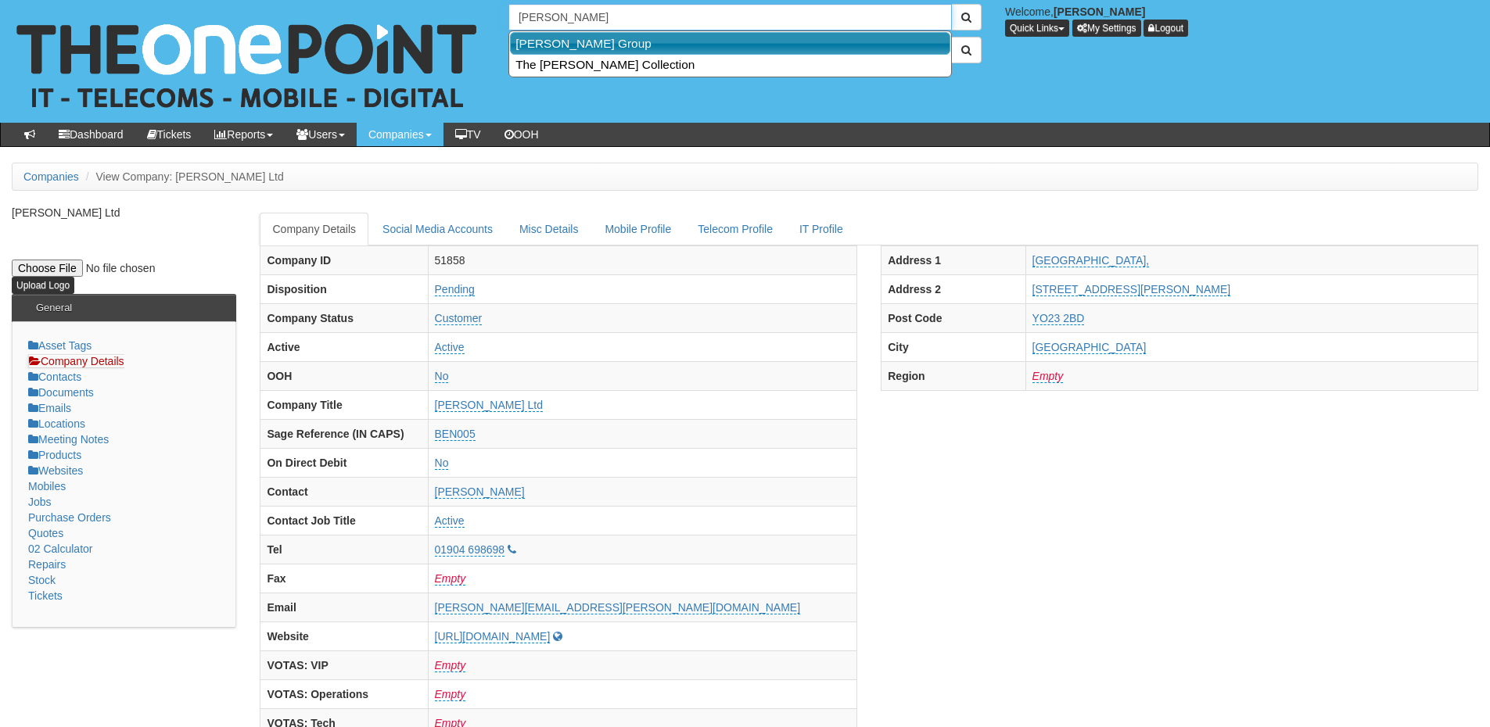
click at [612, 40] on link "[PERSON_NAME] Group" at bounding box center [730, 43] width 440 height 23
type input "[PERSON_NAME] Group"
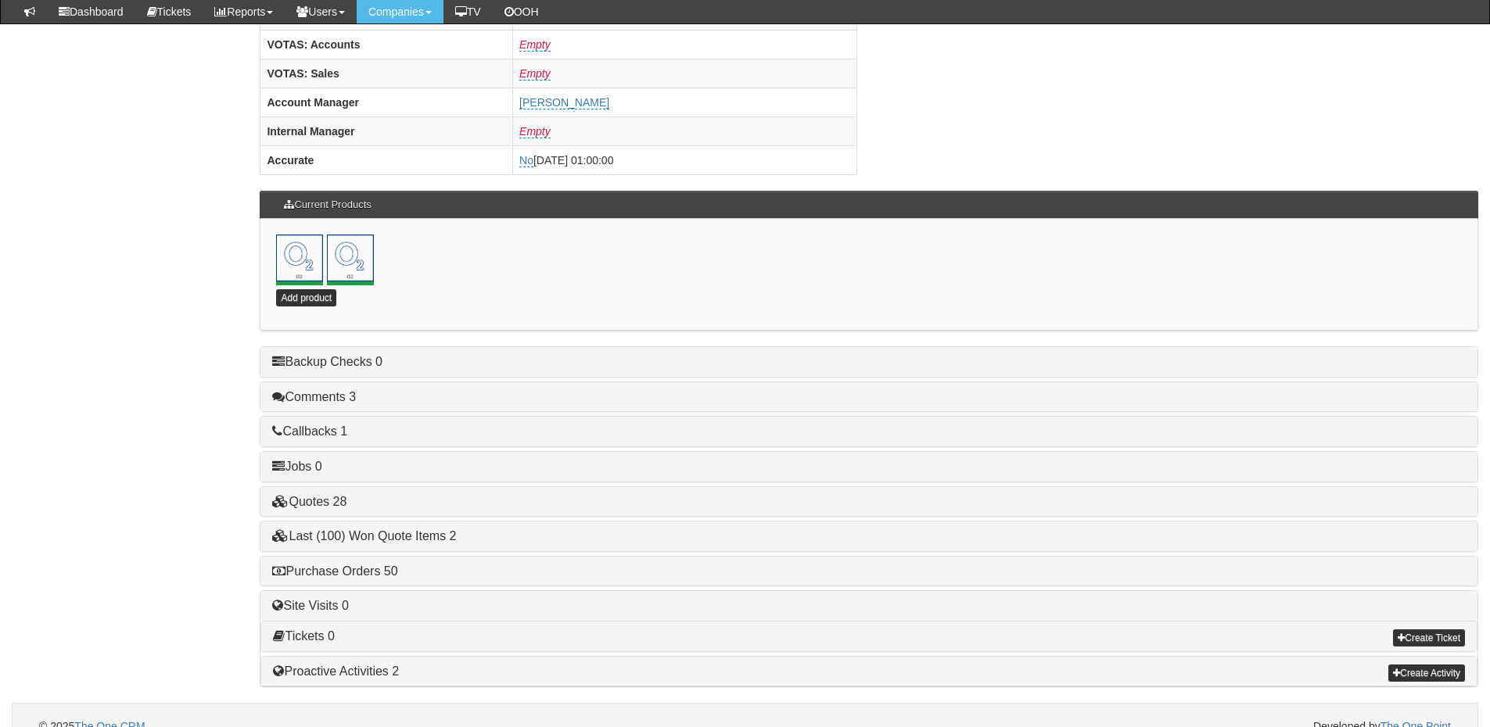
scroll to position [691, 0]
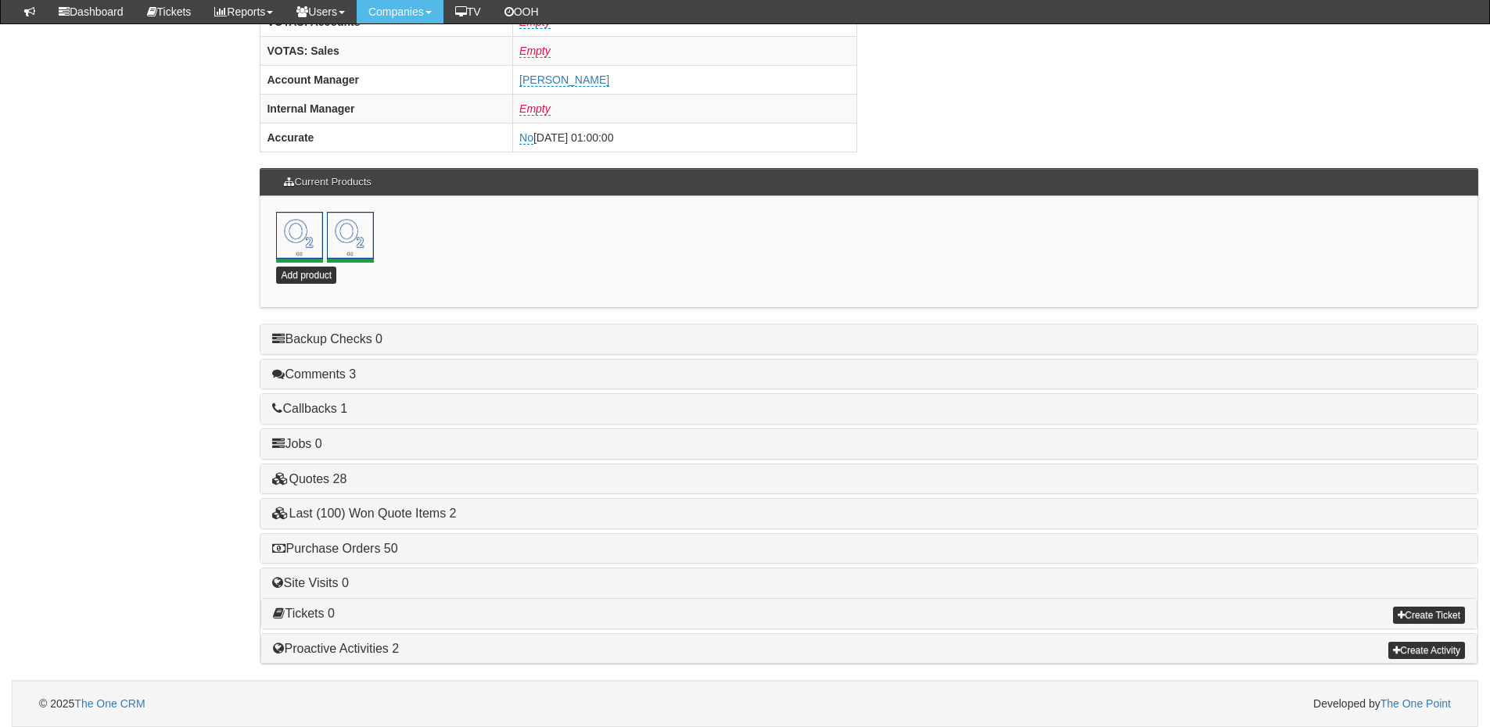
click at [369, 555] on h4 "Purchase Orders 50" at bounding box center [868, 549] width 1193 height 14
click at [373, 550] on link "Purchase Orders 50" at bounding box center [334, 548] width 125 height 13
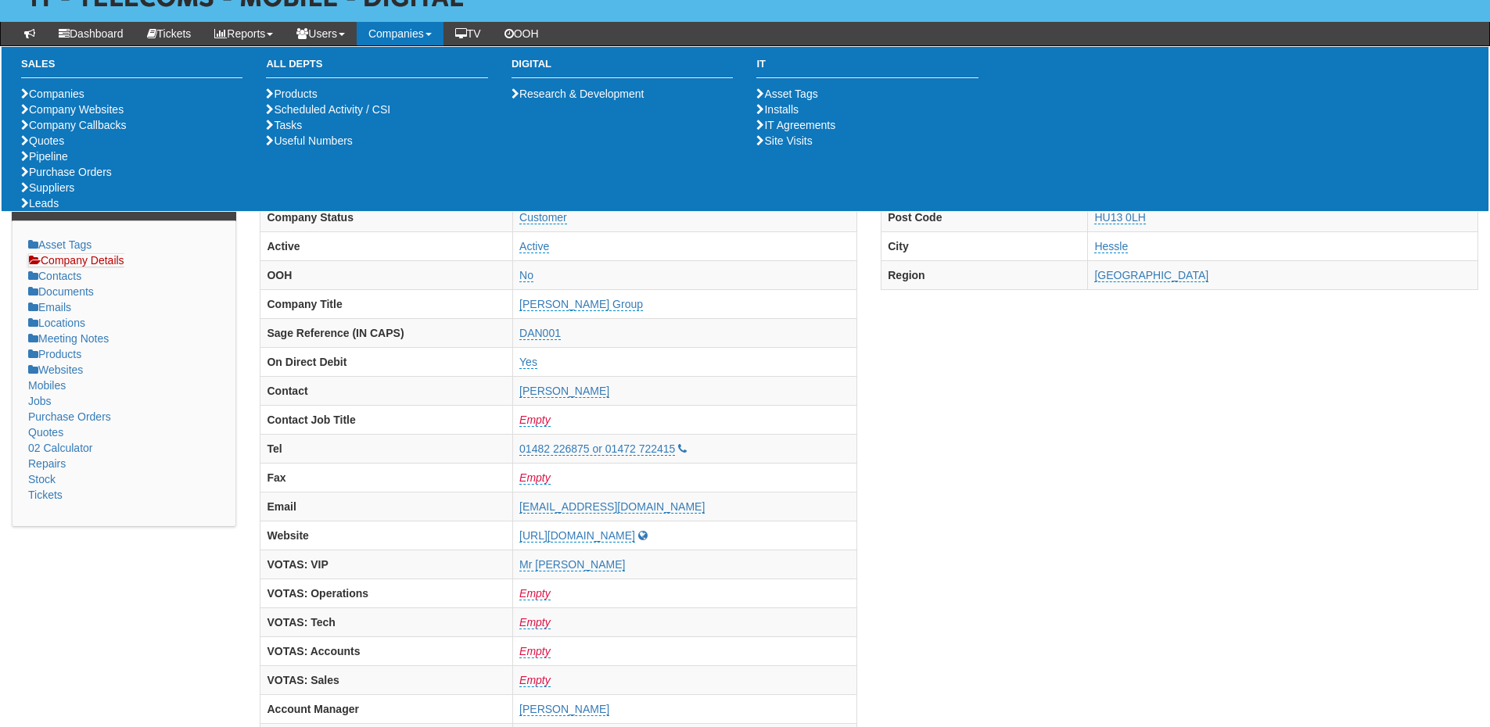
scroll to position [0, 0]
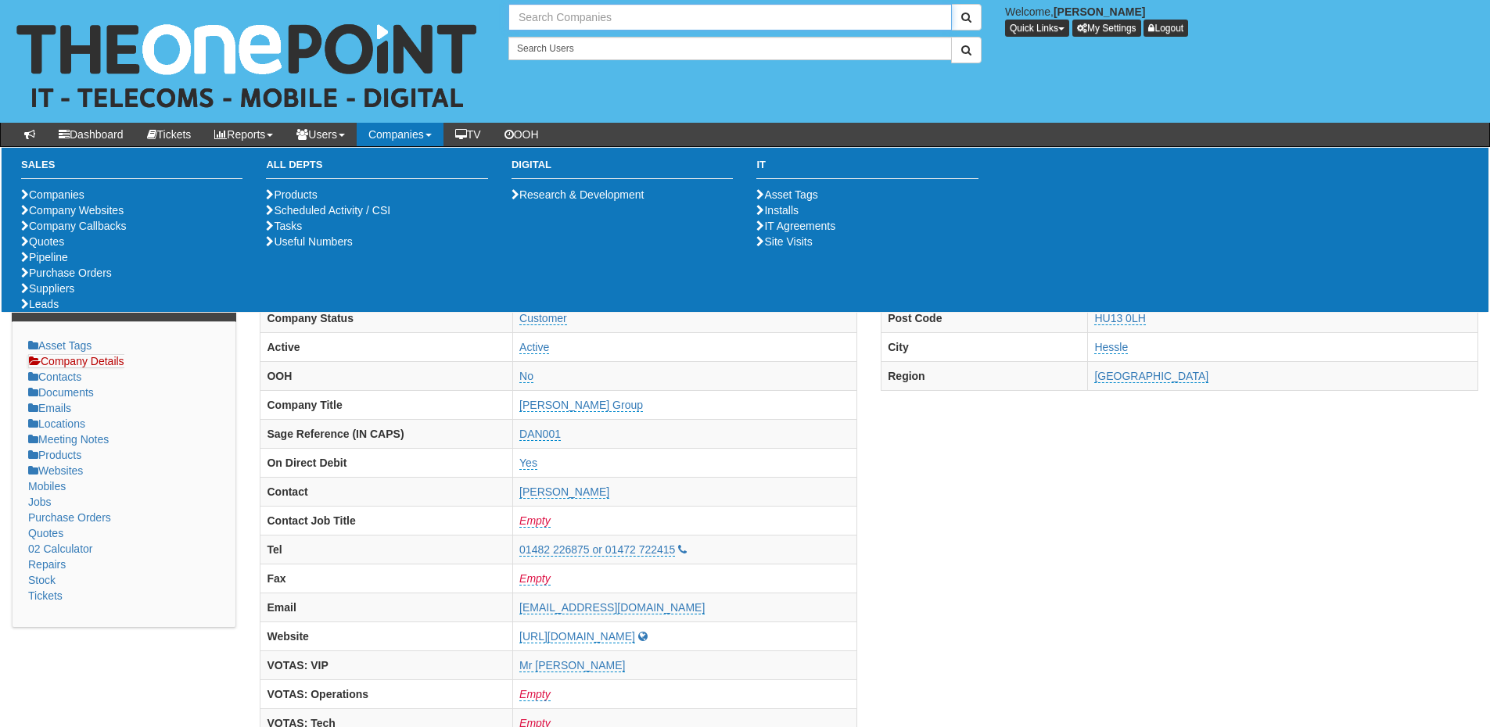
click at [564, 23] on input "text" at bounding box center [729, 17] width 443 height 27
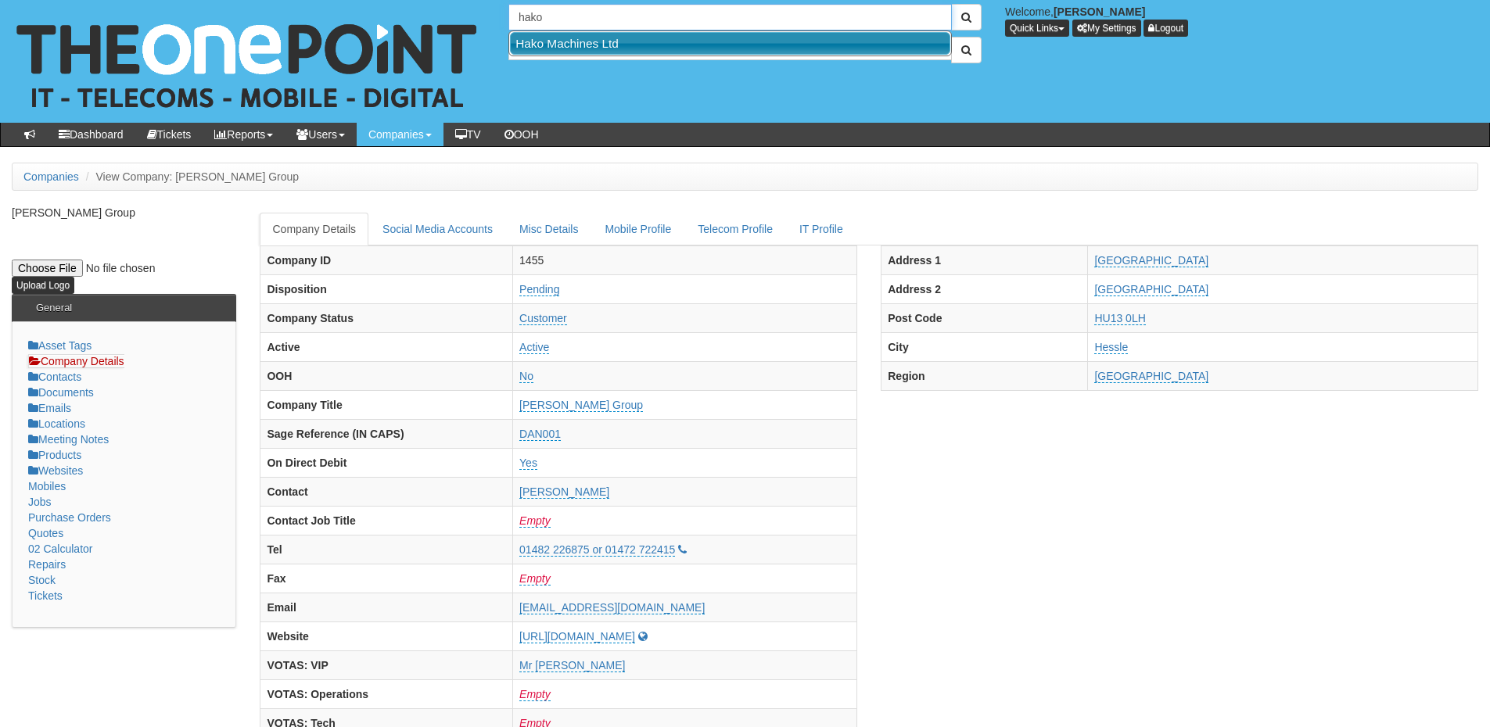
click at [569, 43] on link "Hako Machines Ltd" at bounding box center [730, 43] width 440 height 23
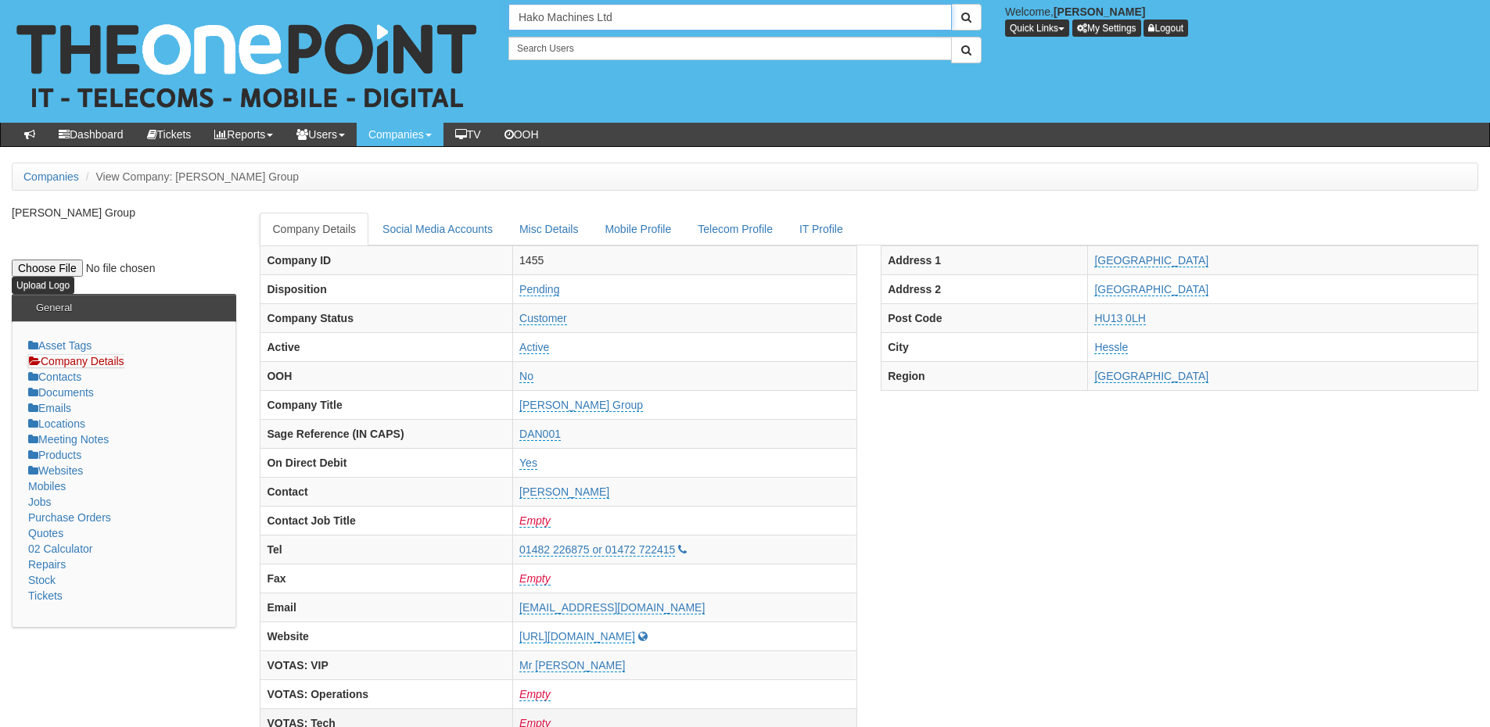
type input "Hako Machines Ltd"
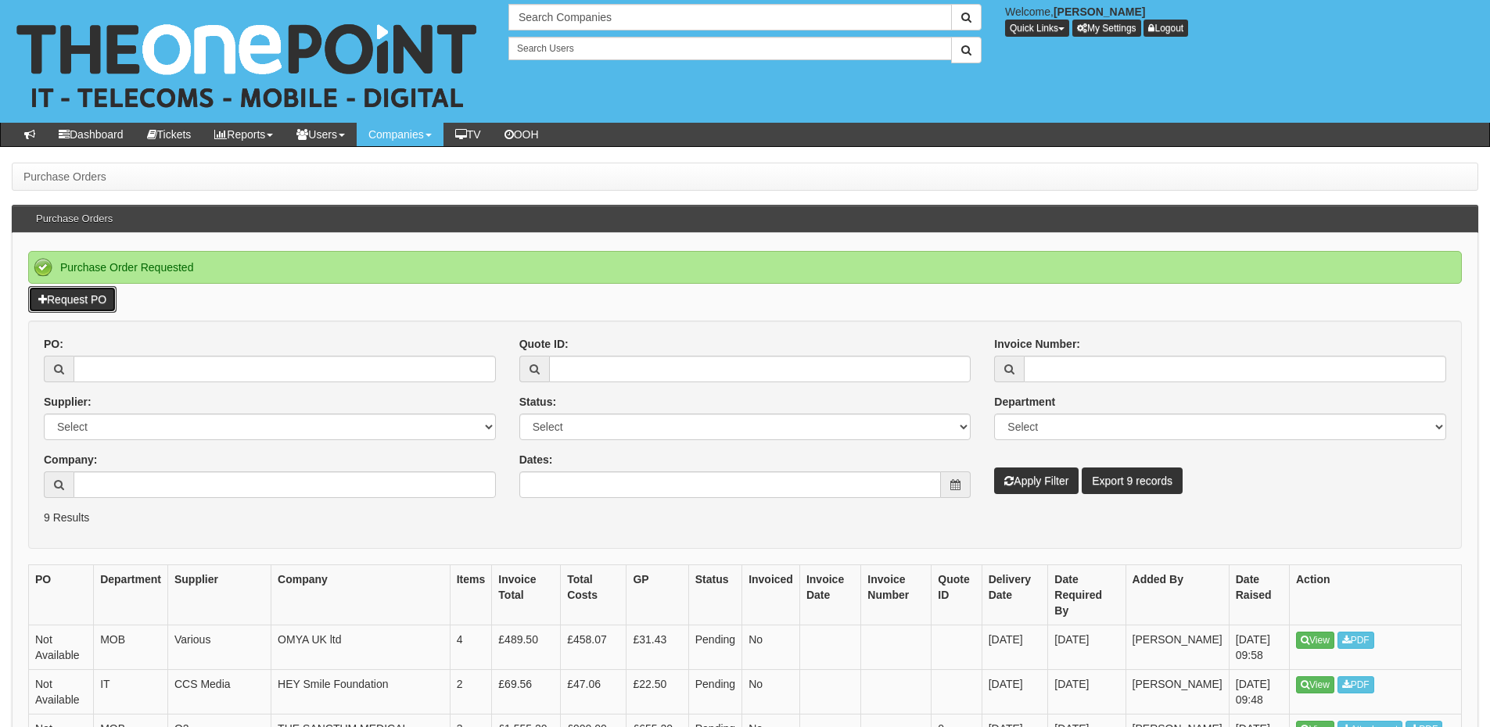
click at [88, 308] on link "Request PO" at bounding box center [72, 299] width 88 height 27
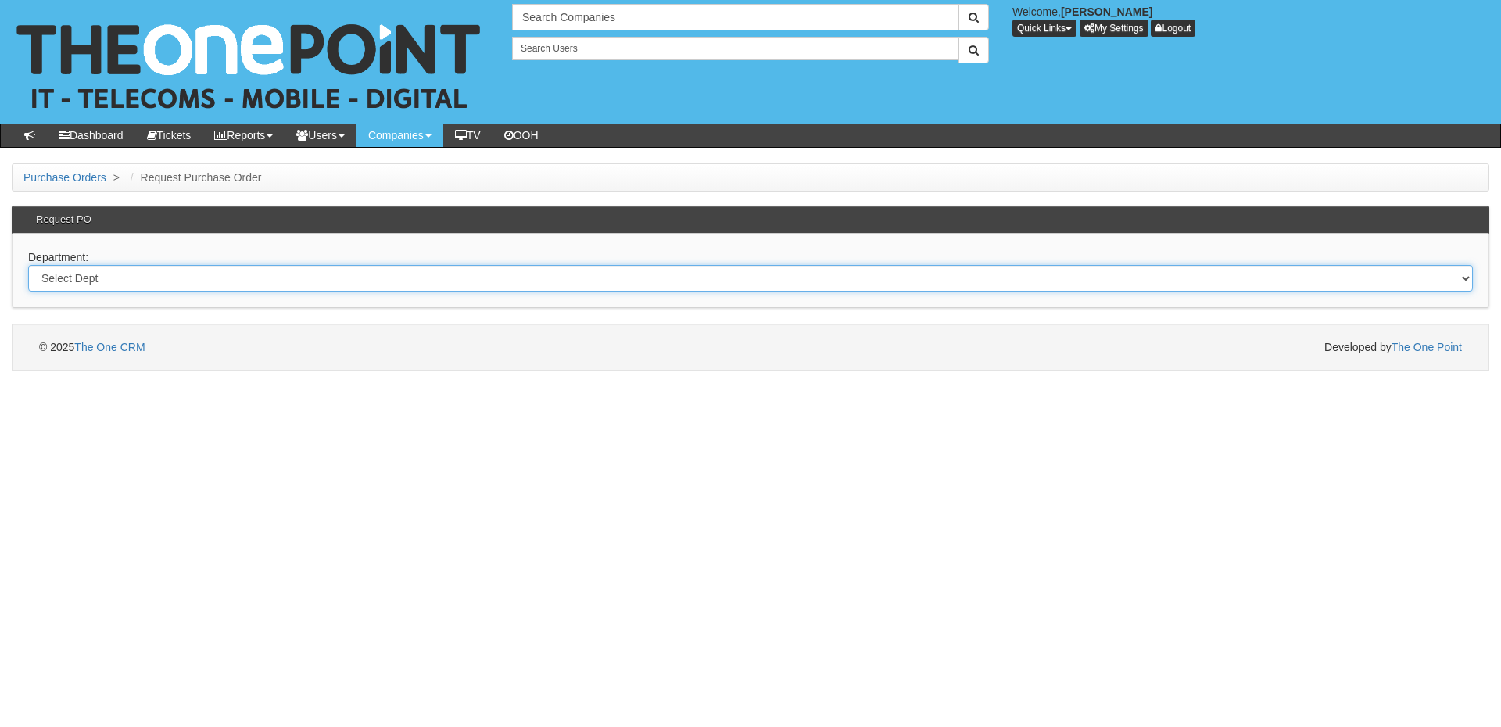
click at [388, 288] on select "Select Dept Digital Internal IT Mobiles Marketing Telecoms" at bounding box center [750, 278] width 1445 height 27
select select "?pipeID=&dept=IT"
click at [28, 265] on select "Select Dept Digital Internal IT Mobiles Marketing Telecoms" at bounding box center [750, 278] width 1445 height 27
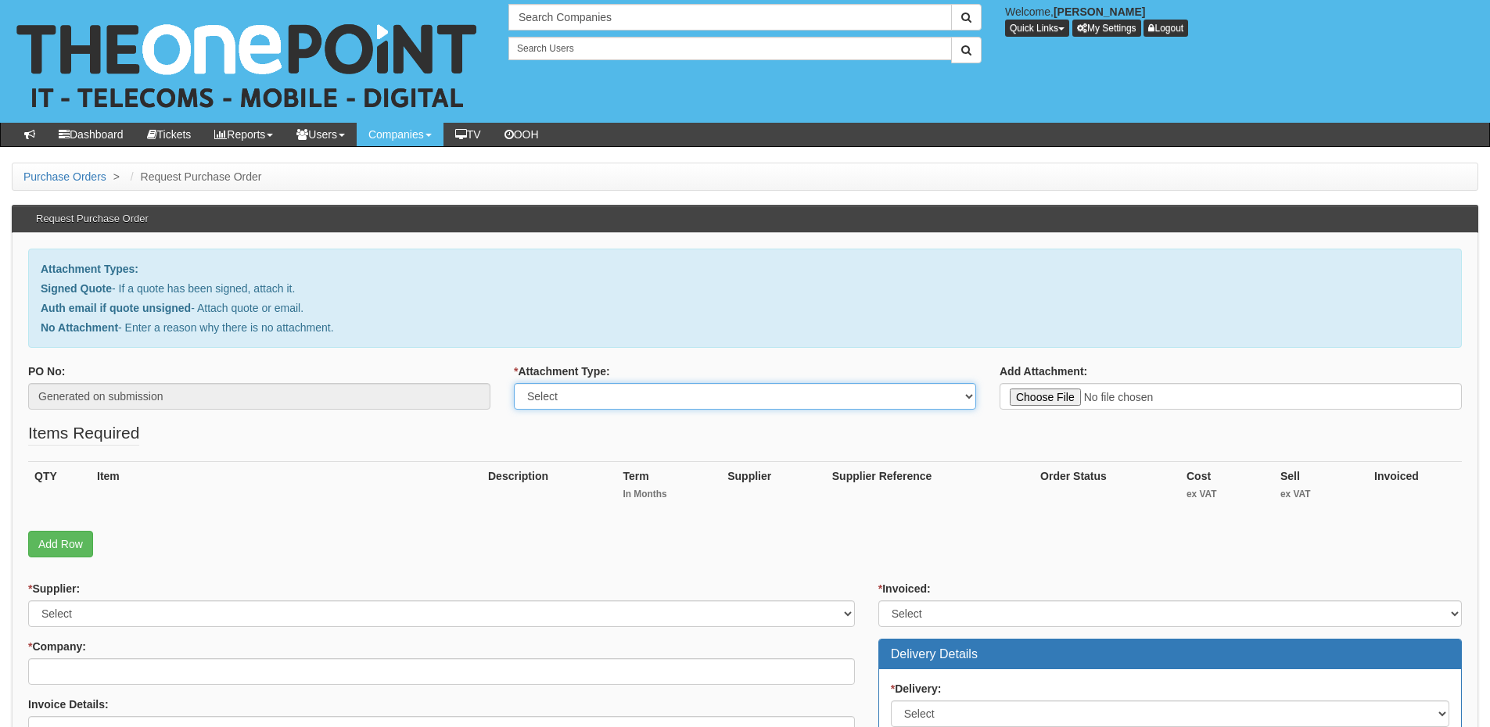
drag, startPoint x: 0, startPoint y: 0, endPoint x: 617, endPoint y: 399, distance: 734.7
click at [617, 394] on select "Select Signed Quote Auth email with quote if unsigned No Attachment" at bounding box center [745, 396] width 462 height 27
select select "Auth email if quote unsigned"
click at [514, 383] on select "Select Signed Quote Auth email with quote if unsigned No Attachment" at bounding box center [745, 396] width 462 height 27
type input "C:\fakepath\RE_ License Request (1).msg"
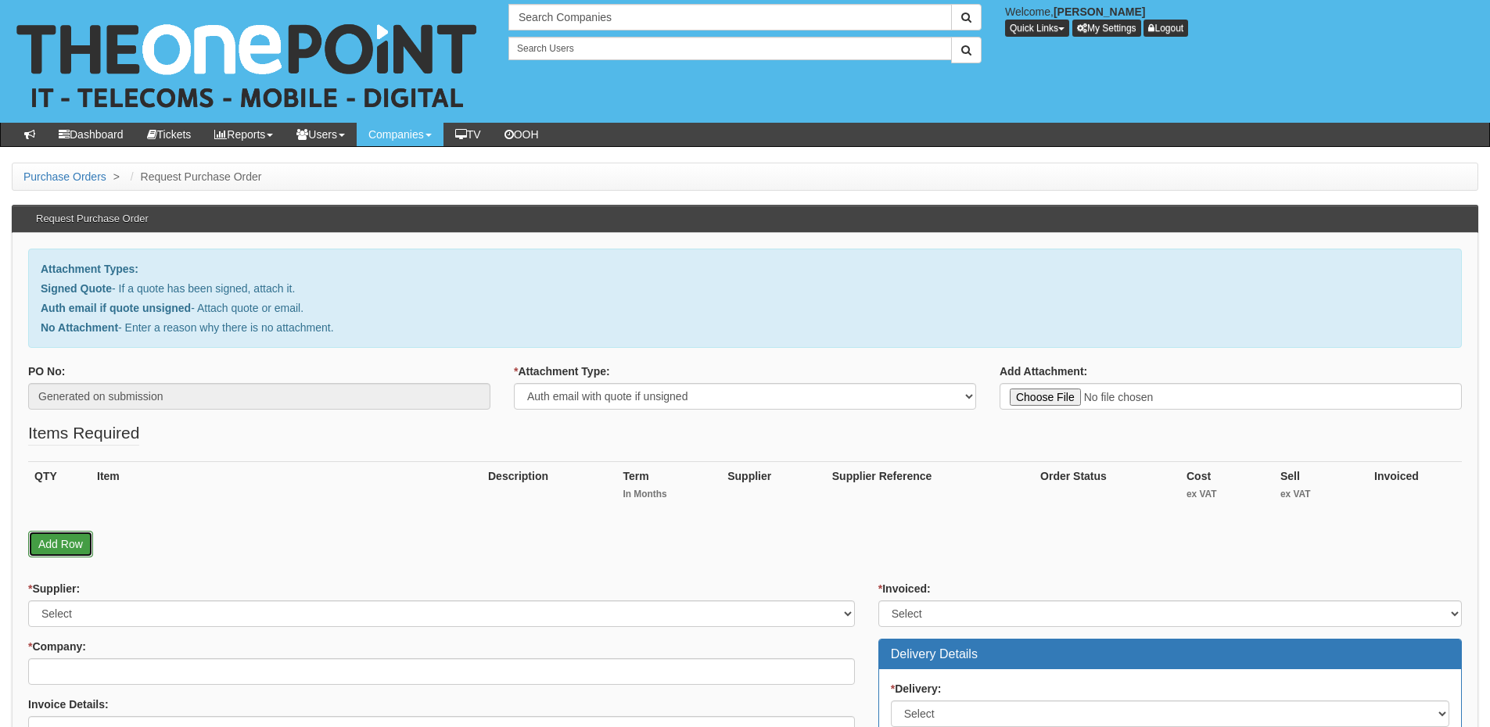
click at [53, 544] on link "Add Row" at bounding box center [60, 544] width 65 height 27
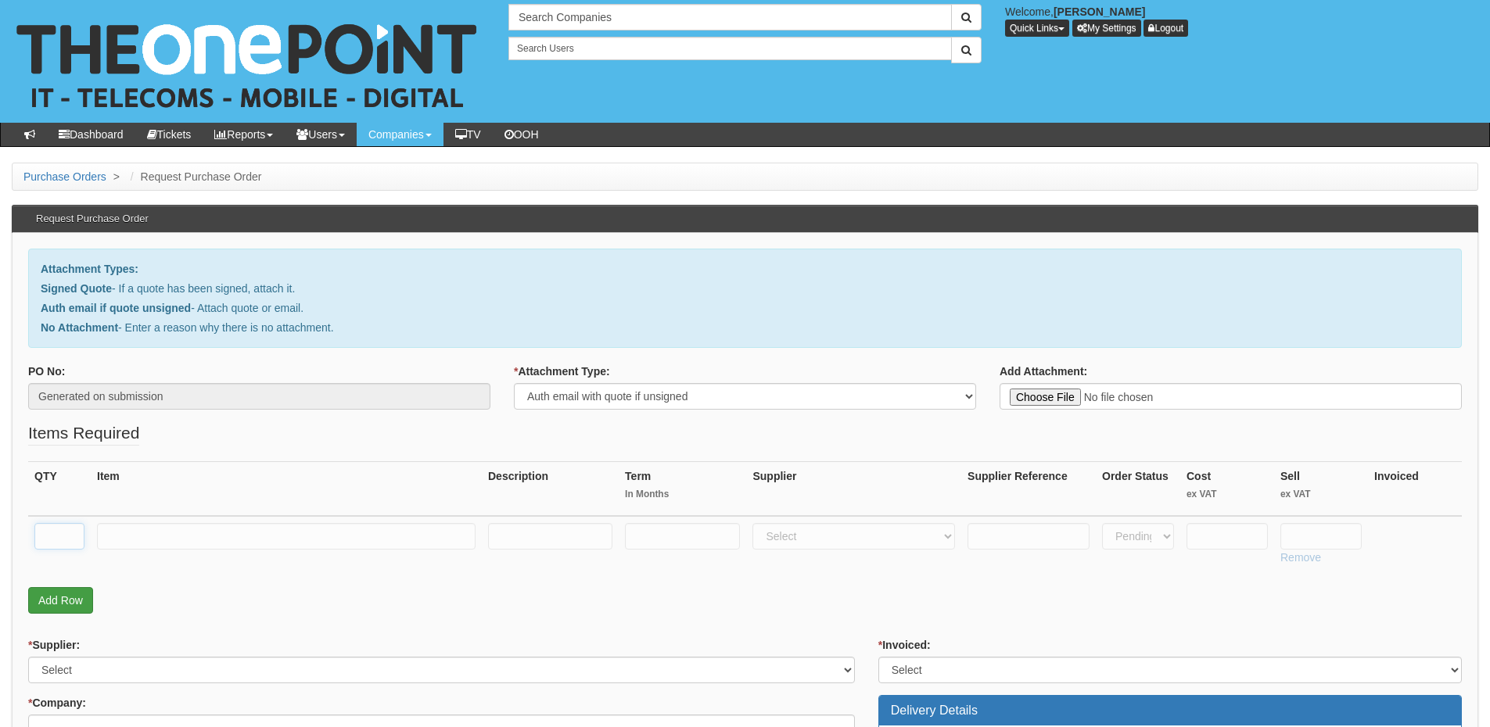
click at [52, 544] on input "text" at bounding box center [59, 536] width 50 height 27
type input "1"
click at [168, 534] on input "text" at bounding box center [286, 536] width 378 height 27
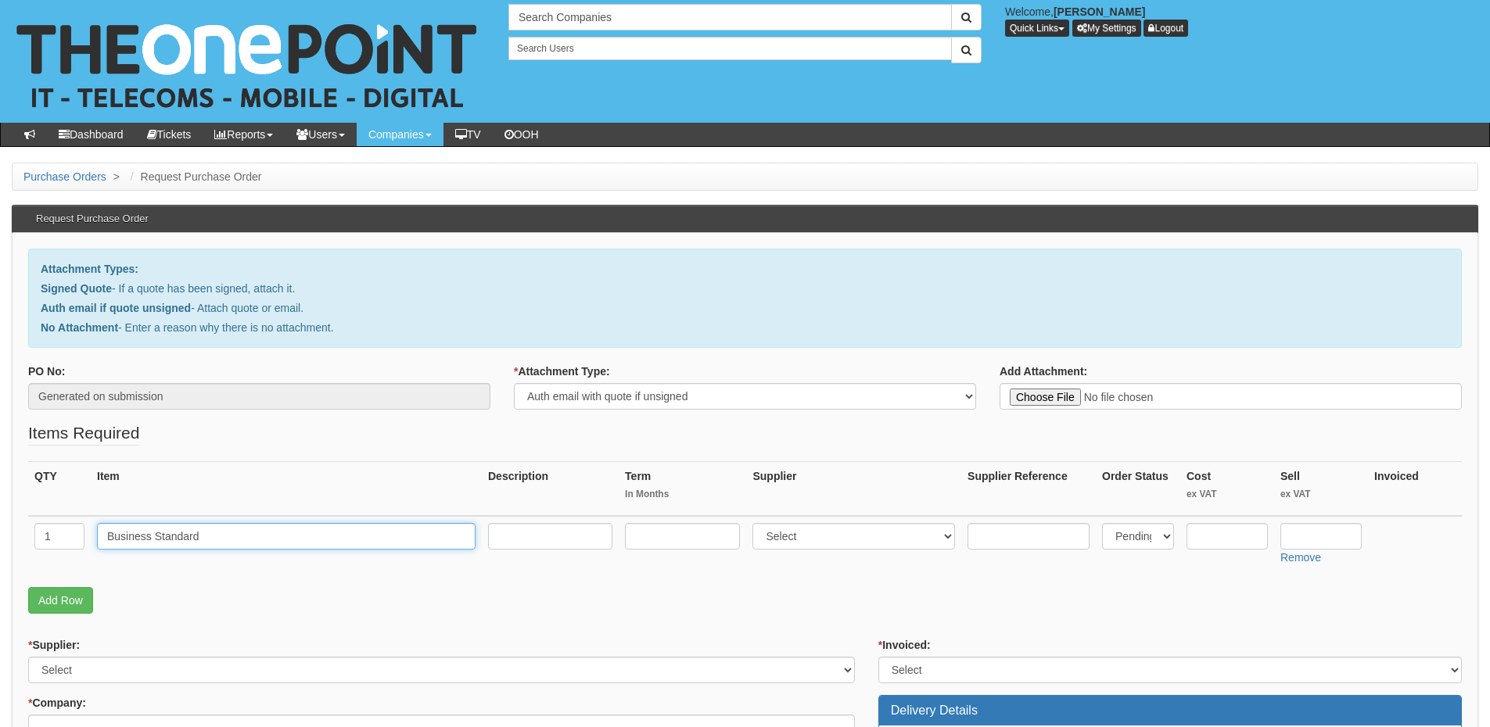
type input "Business Standard"
click at [684, 541] on input "text" at bounding box center [682, 536] width 115 height 27
type input "12"
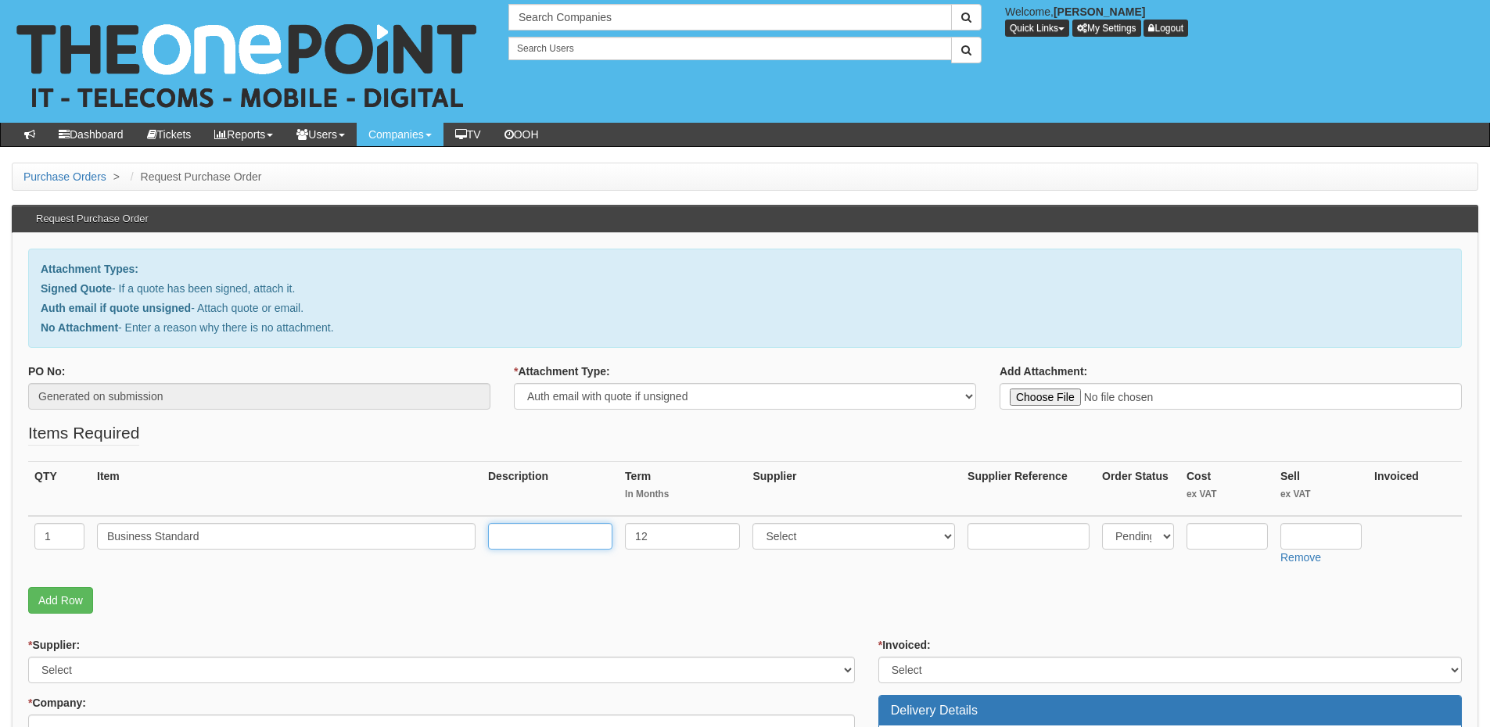
click at [554, 541] on input "text" at bounding box center [550, 536] width 124 height 27
type input "12"
click at [809, 541] on select "Select 123 REG.co.uk 1Password 3 4Gon AA Jones Electric Ltd Abzorb Access Group…" at bounding box center [853, 536] width 203 height 27
select select "291"
click at [756, 523] on select "Select 123 REG.co.uk 1Password 3 4Gon AA Jones Electric Ltd Abzorb Access Group…" at bounding box center [853, 536] width 203 height 27
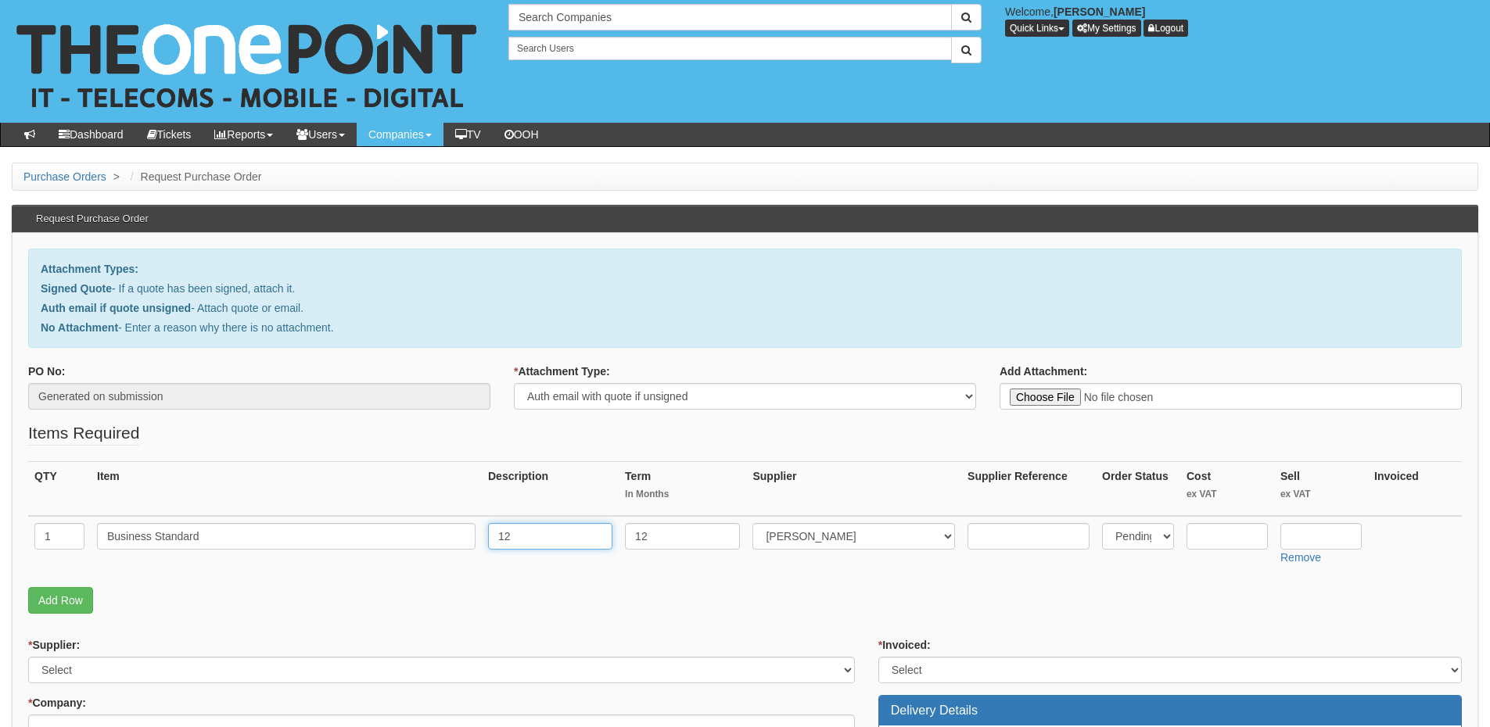
click at [514, 535] on input "12" at bounding box center [550, 536] width 124 height 27
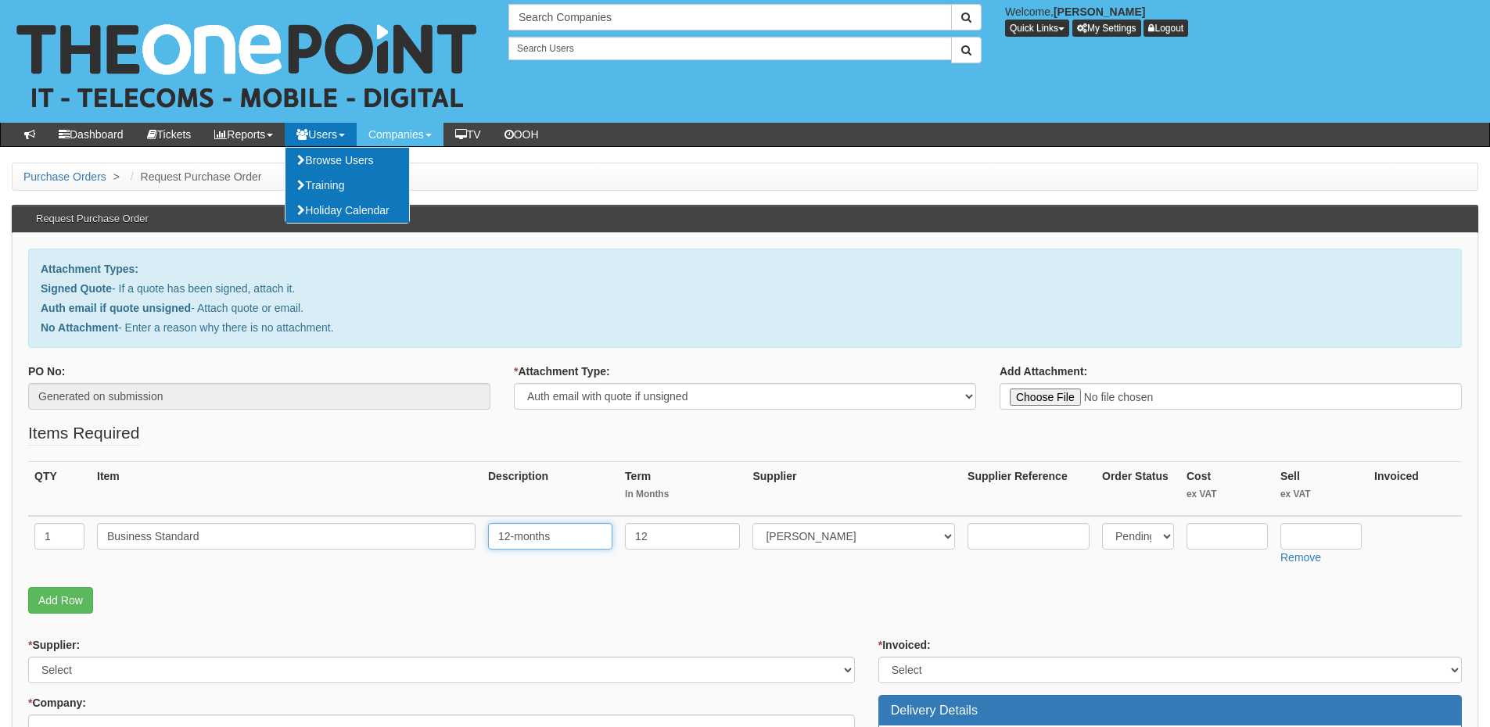
type input "12-months"
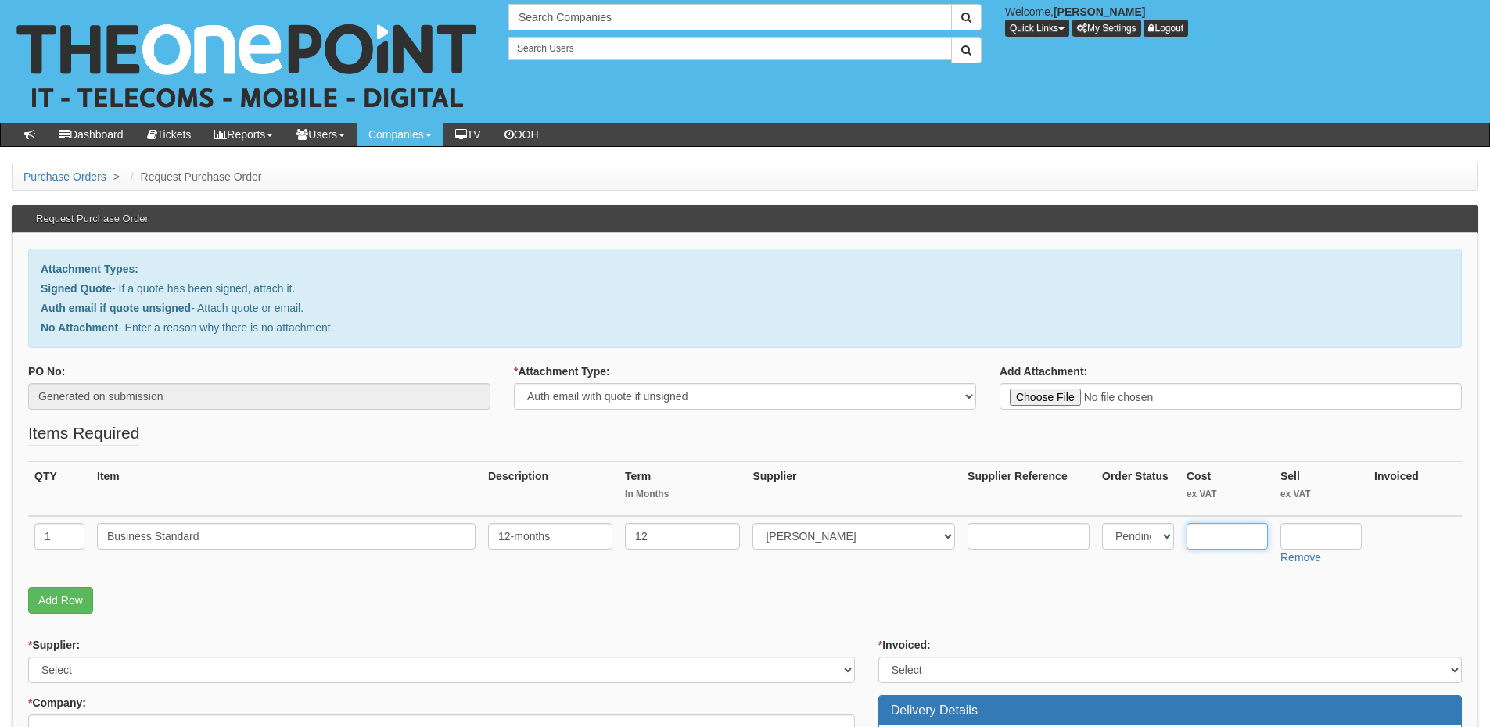
click at [1215, 533] on input "text" at bounding box center [1226, 536] width 81 height 27
type input "8.22"
click at [1309, 536] on input "text" at bounding box center [1320, 536] width 81 height 27
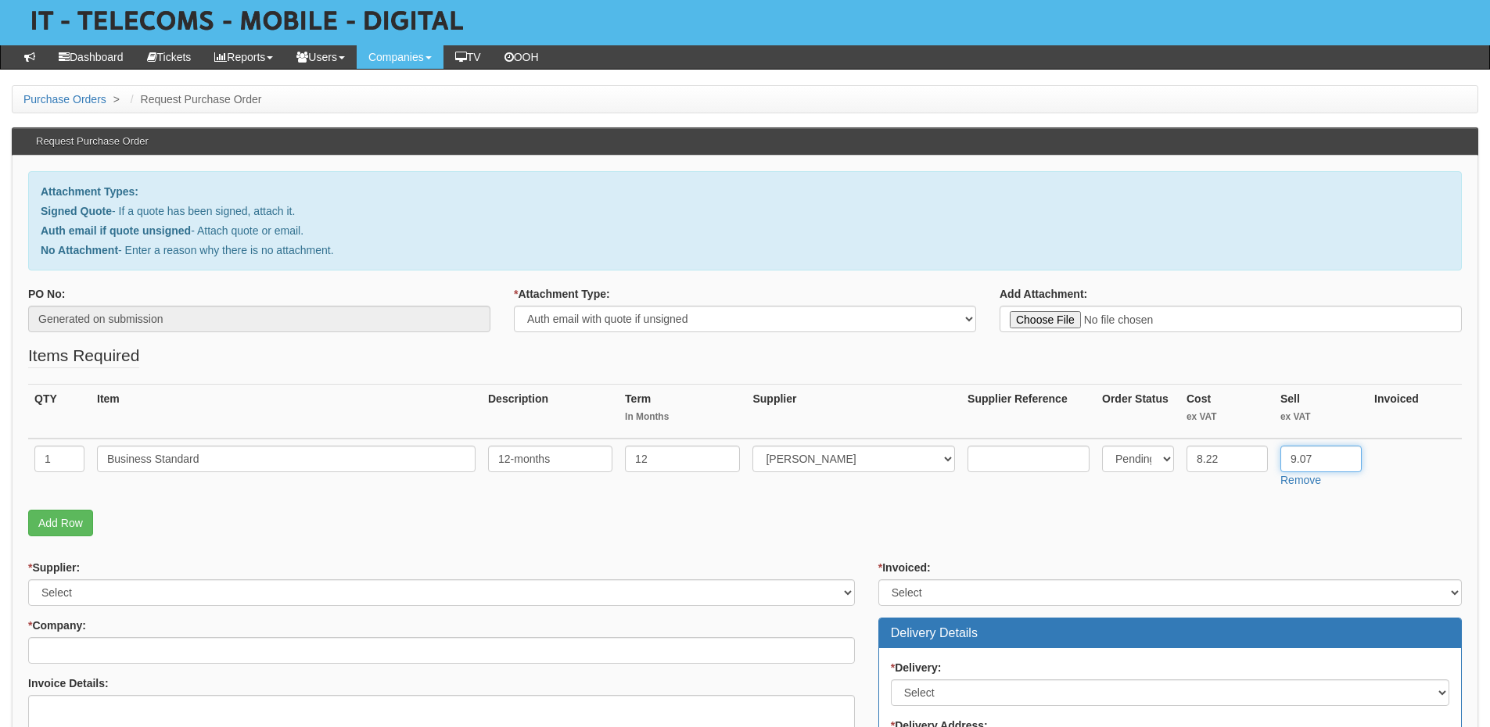
scroll to position [78, 0]
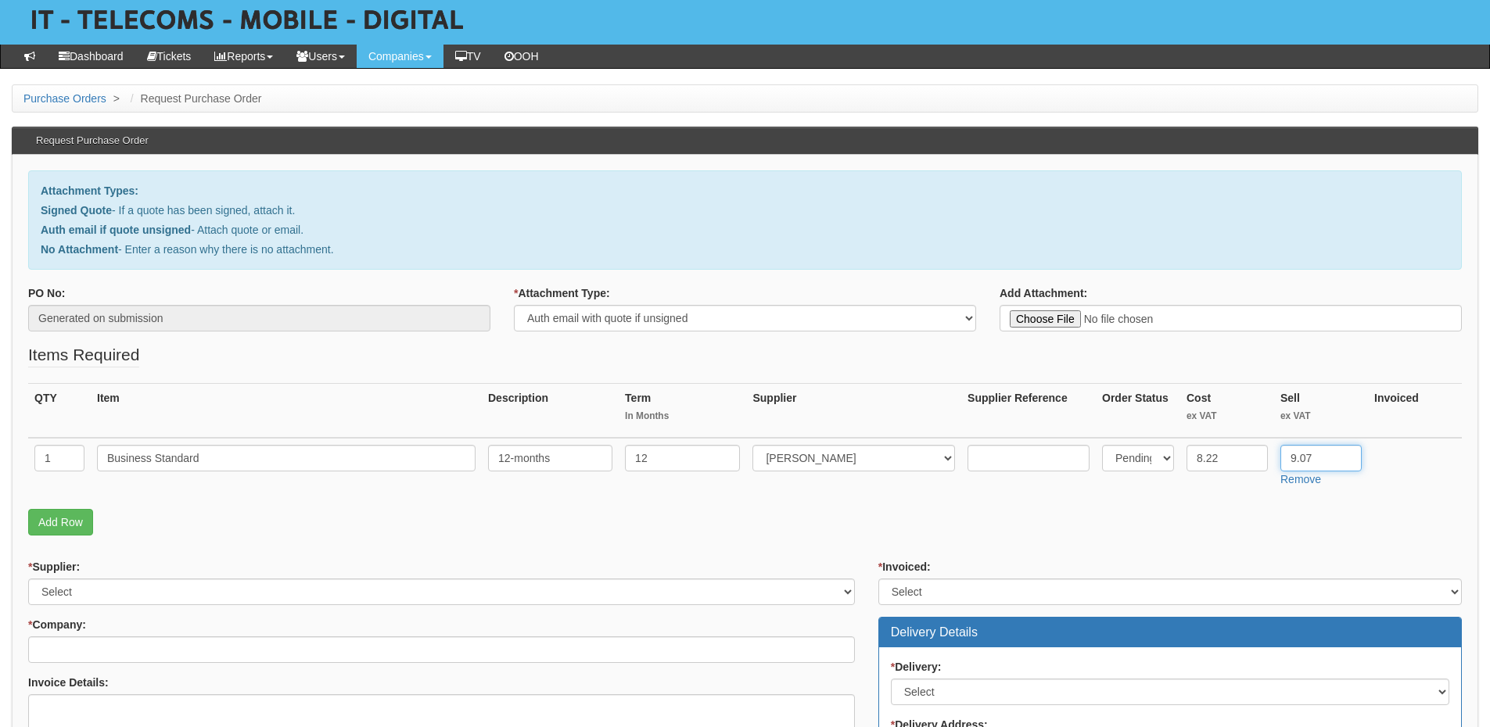
type input "9.07"
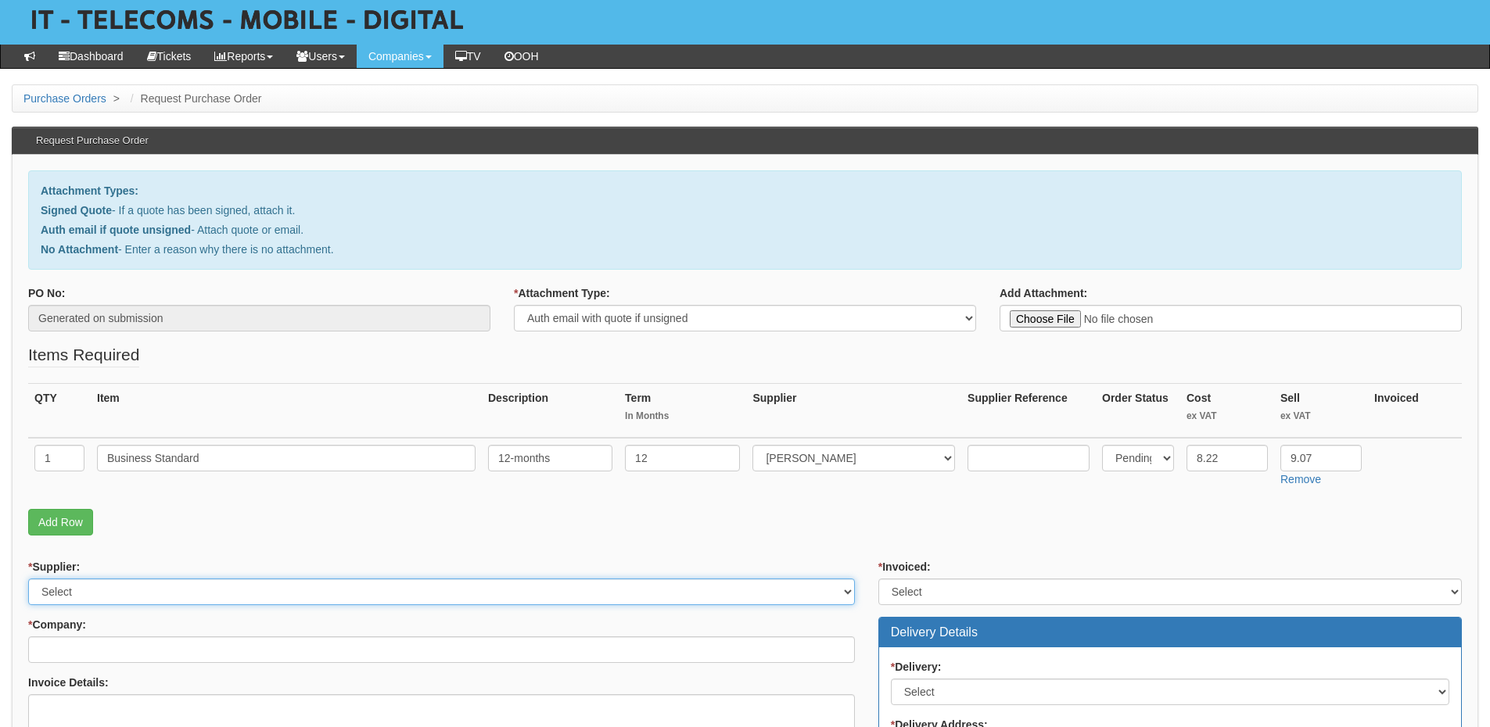
click at [138, 585] on select "Select 123 REG.co.uk 1Password 3 4Gon AA Jones Electric Ltd Abzorb Access Group…" at bounding box center [441, 592] width 827 height 27
select select "291"
click at [28, 579] on select "Select 123 REG.co.uk 1Password 3 4Gon AA Jones Electric Ltd Abzorb Access Group…" at bounding box center [441, 592] width 827 height 27
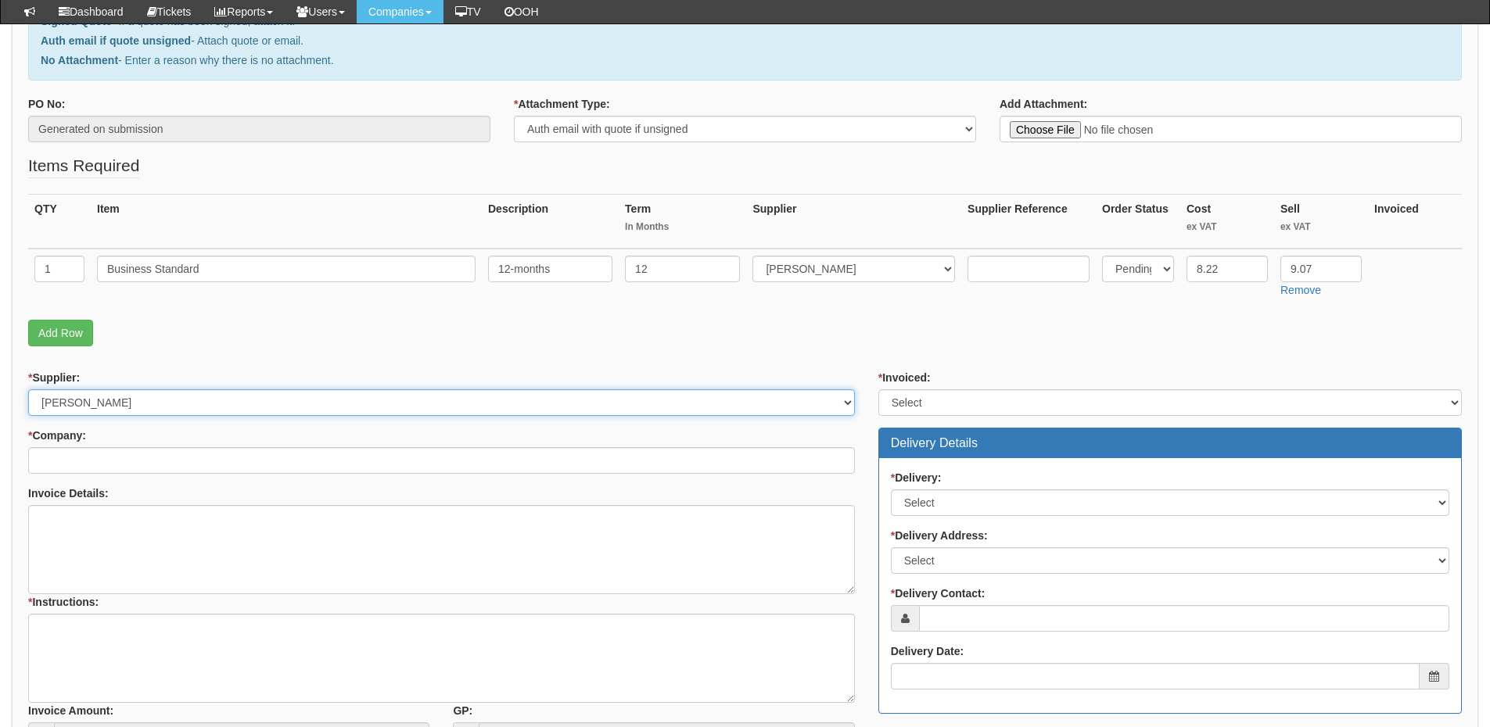
scroll to position [235, 0]
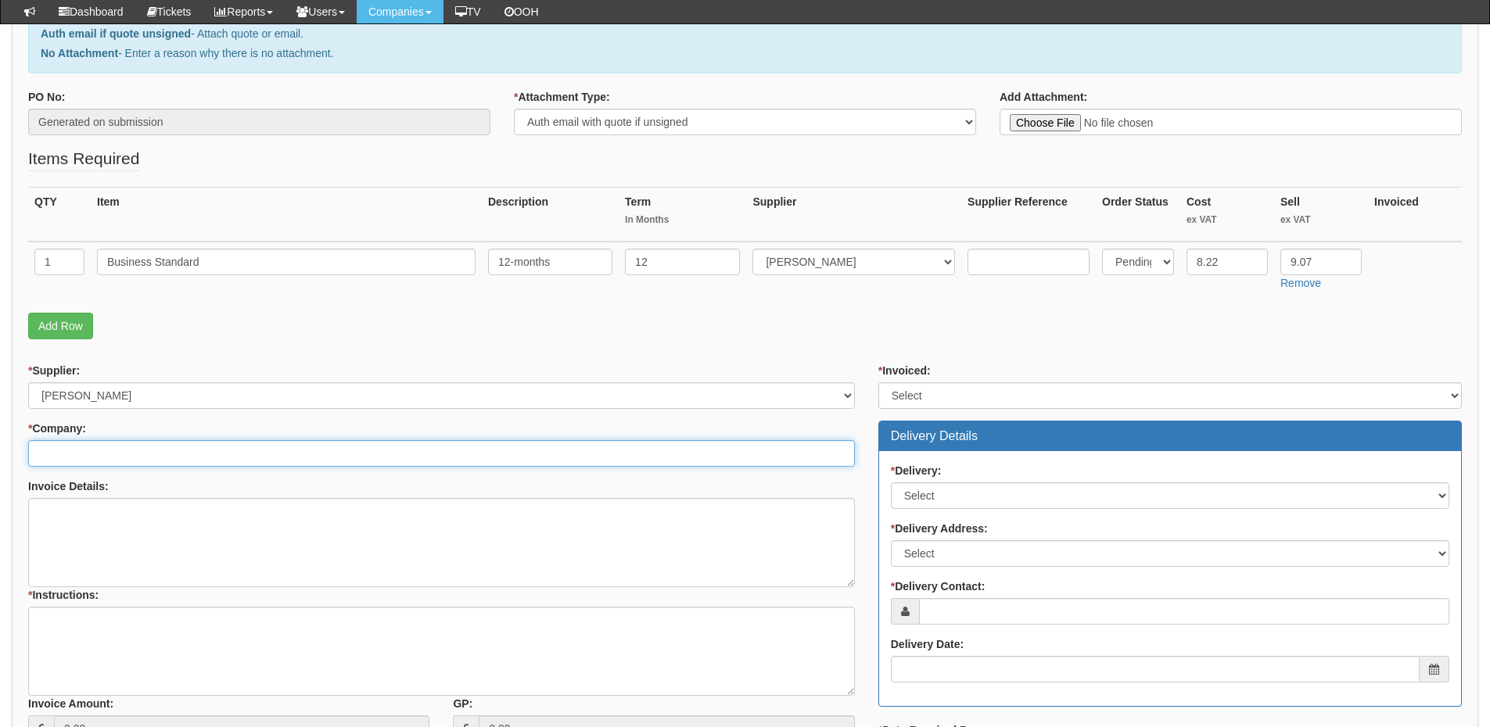
click at [139, 450] on input "* Company:" at bounding box center [441, 453] width 827 height 27
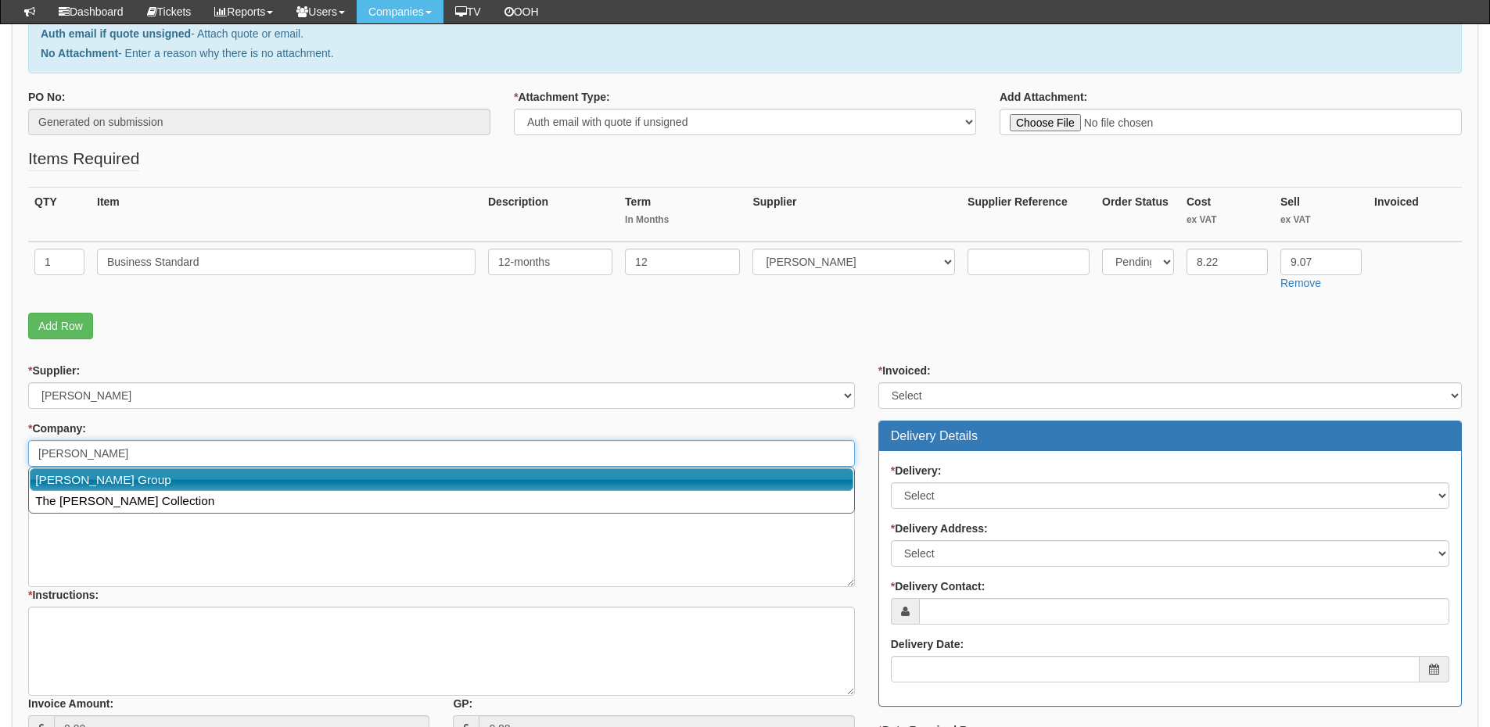
click at [125, 482] on link "John Good Group" at bounding box center [441, 479] width 823 height 23
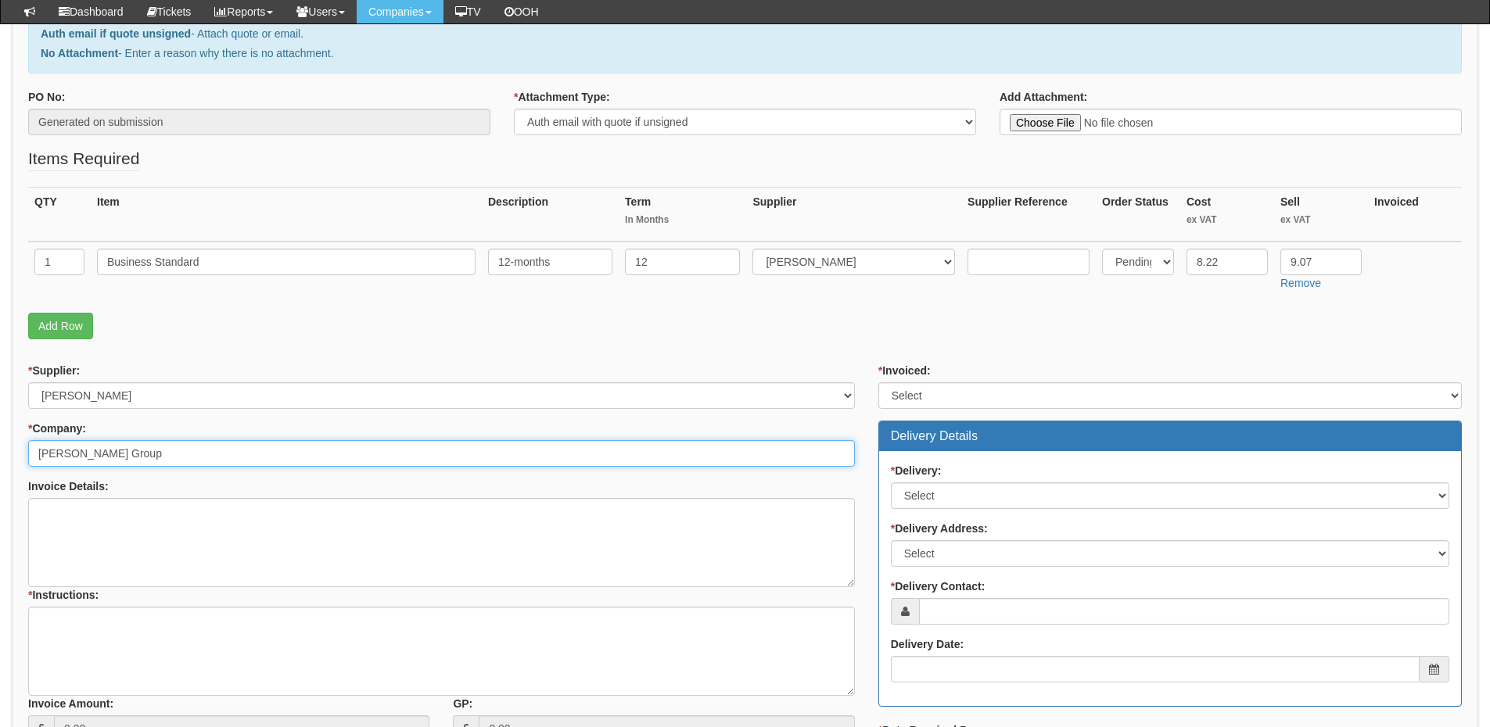
type input "John Good Group"
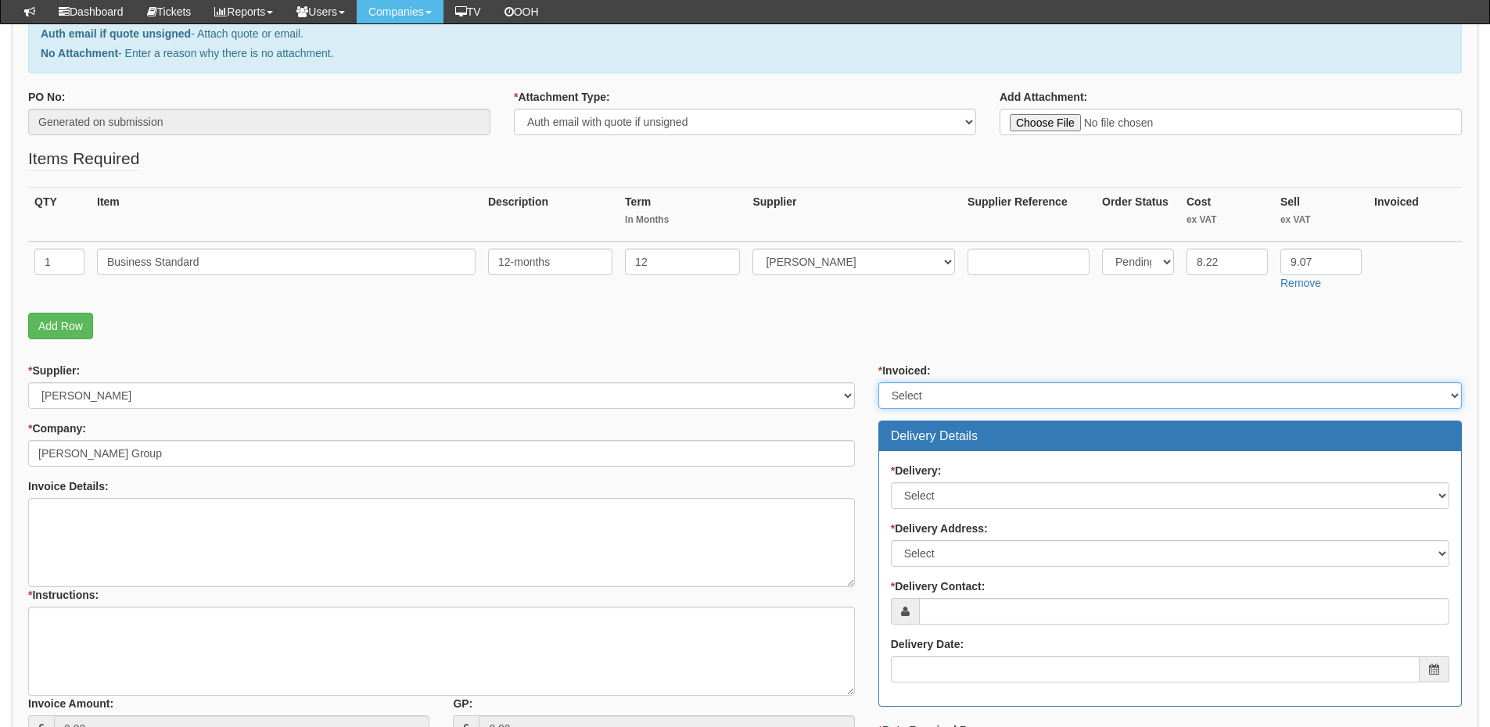
drag, startPoint x: 899, startPoint y: 399, endPoint x: 909, endPoint y: 406, distance: 11.7
click at [899, 399] on select "Select Yes No N/A STB (part of order)" at bounding box center [1169, 395] width 583 height 27
select select "2"
click at [878, 382] on select "Select Yes No N/A STB (part of order)" at bounding box center [1169, 395] width 583 height 27
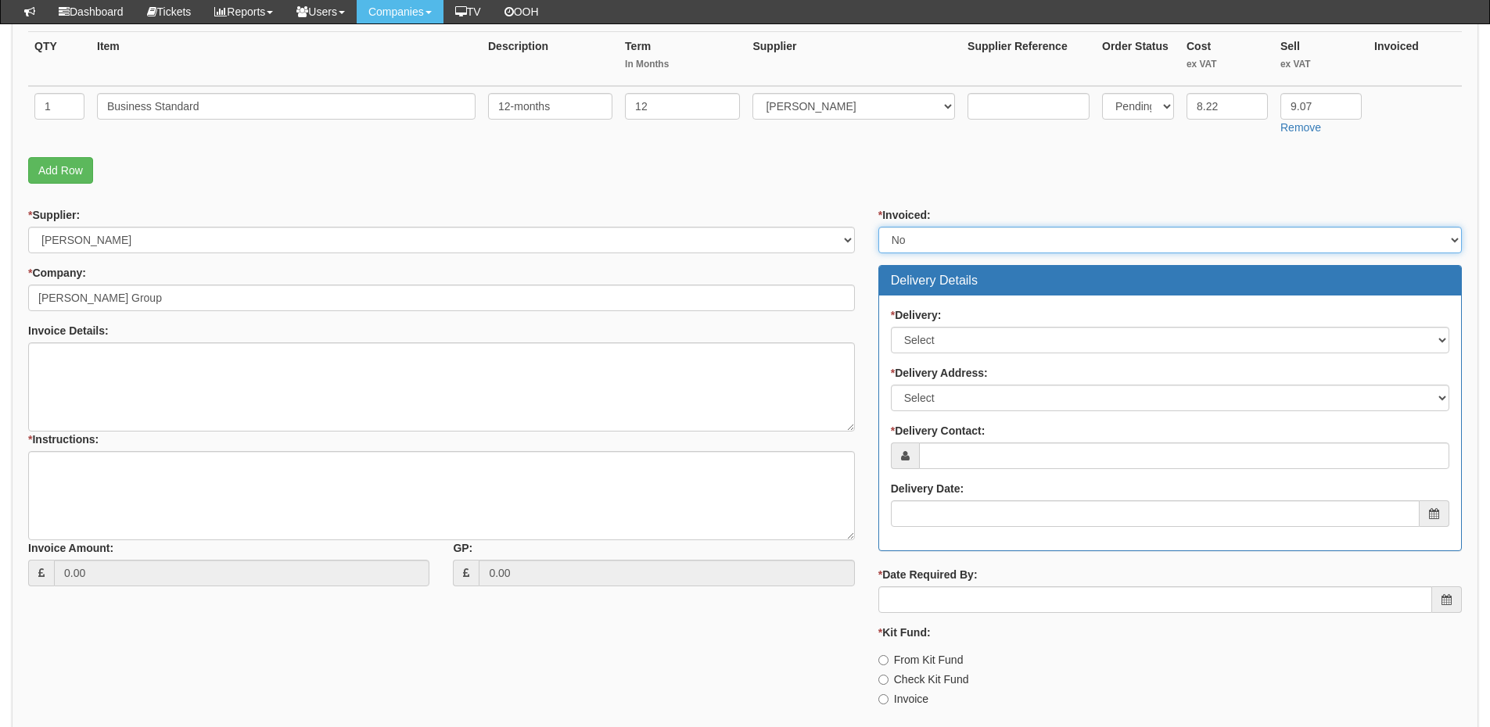
scroll to position [391, 0]
drag, startPoint x: 928, startPoint y: 342, endPoint x: 928, endPoint y: 352, distance: 10.2
click at [928, 342] on select "Select No Not Applicable Yes" at bounding box center [1170, 339] width 558 height 27
select select "3"
click at [891, 326] on select "Select No Not Applicable Yes" at bounding box center [1170, 339] width 558 height 27
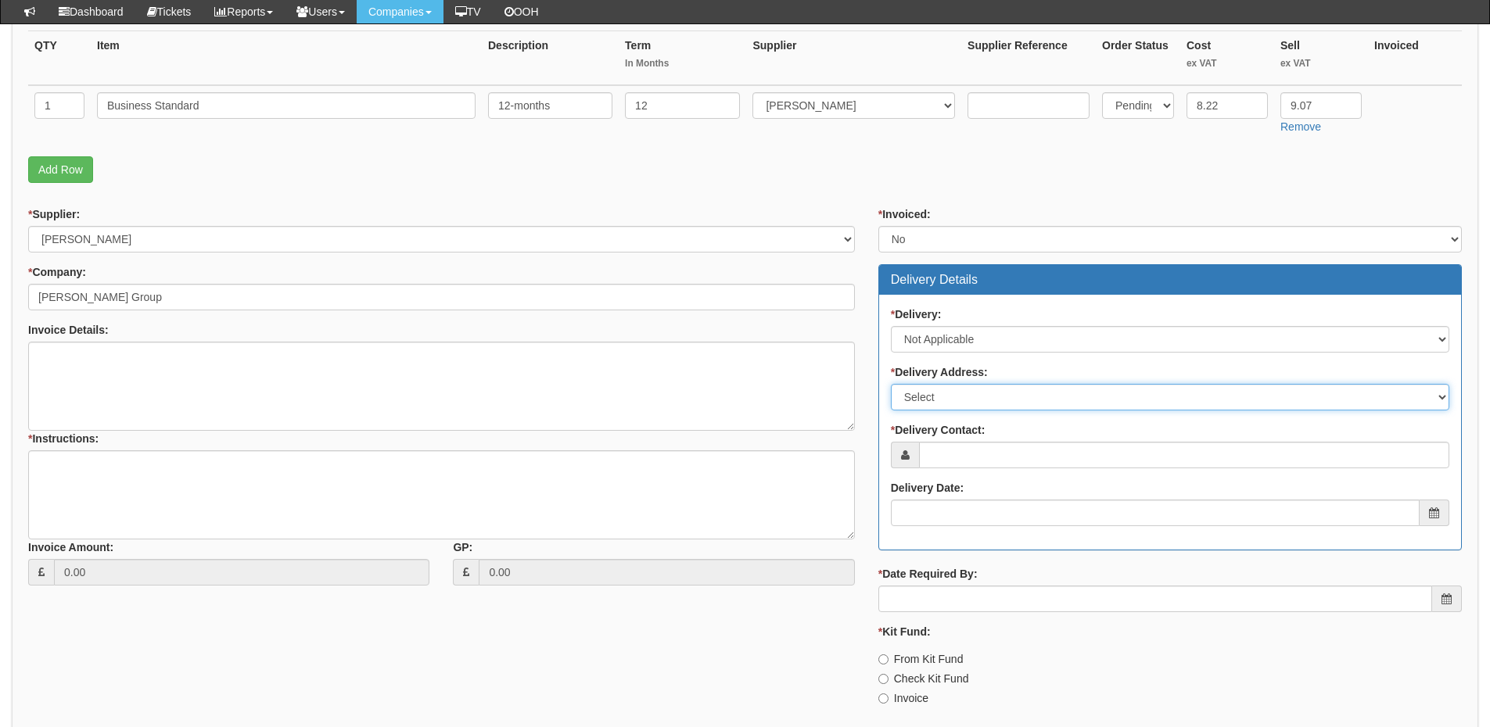
click at [929, 404] on select "Select Not Applicable Main Address - HU13 0LH Other" at bounding box center [1170, 397] width 558 height 27
select select "N/A"
click at [891, 384] on select "Select Not Applicable Main Address - HU13 0LH Other" at bounding box center [1170, 397] width 558 height 27
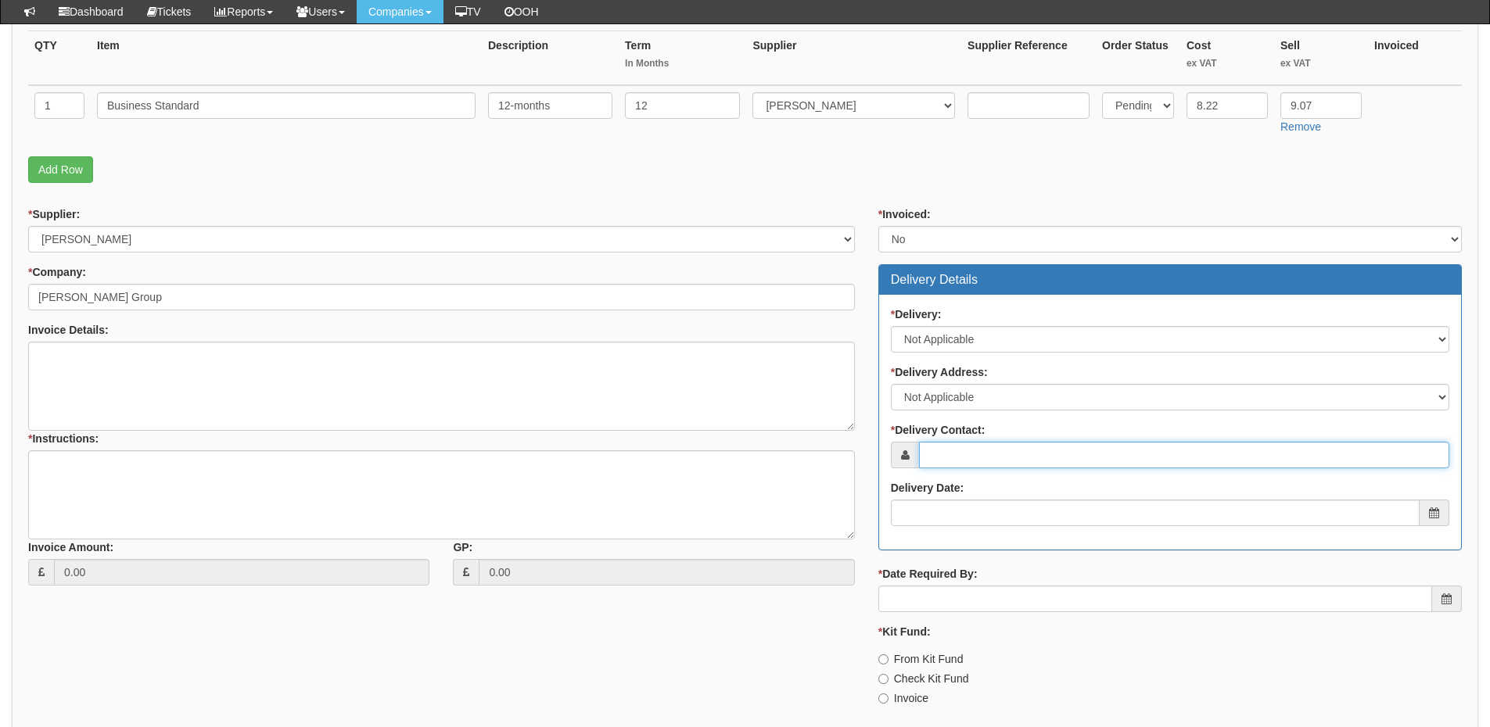
click at [933, 446] on input "* Delivery Contact:" at bounding box center [1184, 455] width 530 height 27
type input "Ben Johnson"
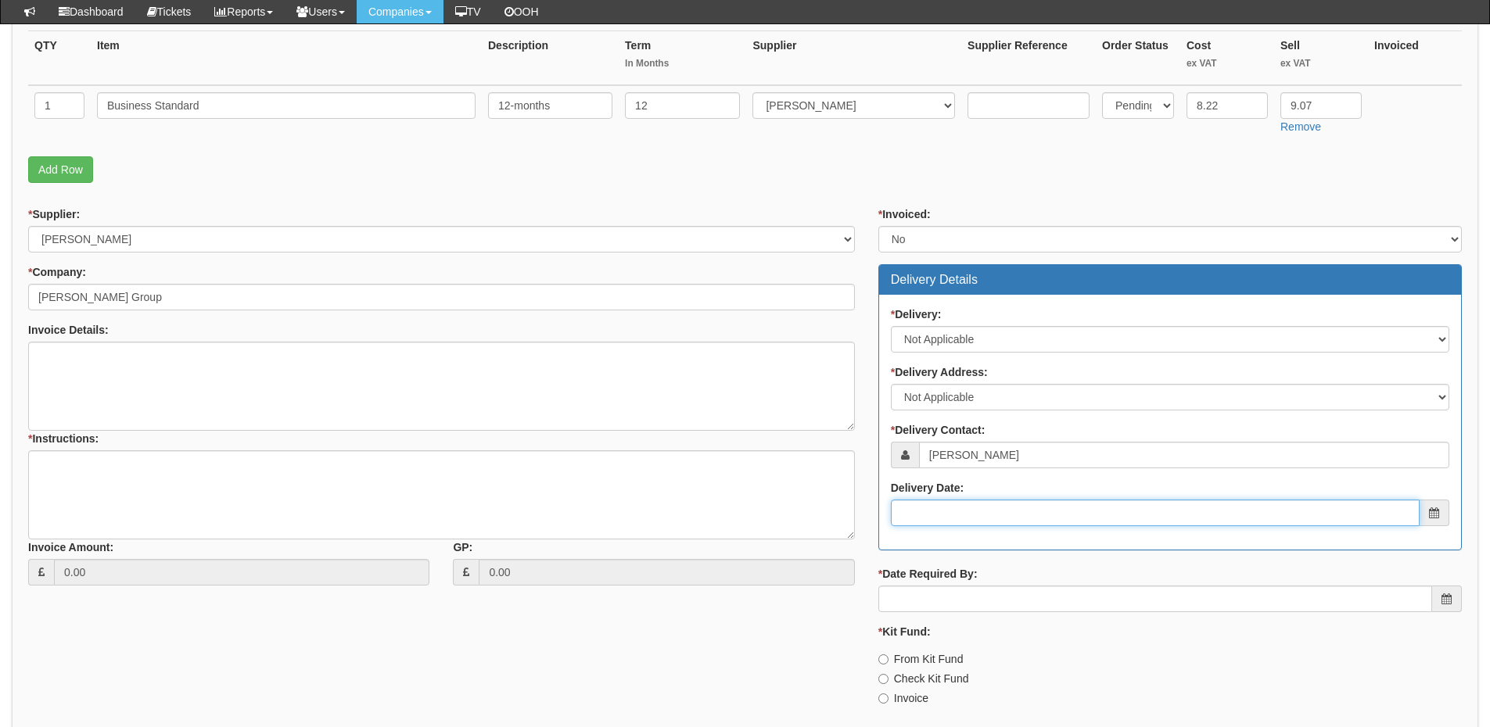
click at [988, 507] on input "Delivery Date:" at bounding box center [1155, 513] width 529 height 27
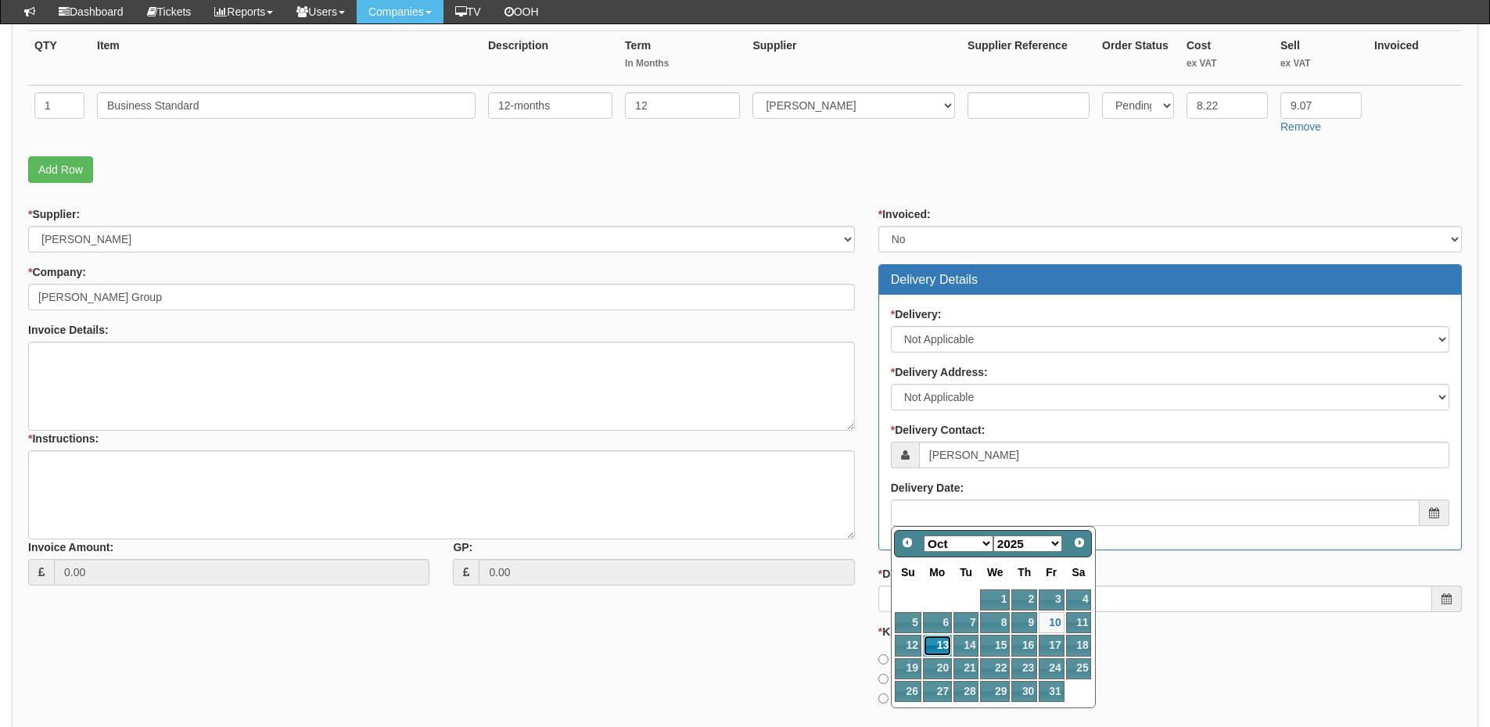
click at [941, 644] on link "13" at bounding box center [937, 645] width 29 height 21
type input "2025-10-13"
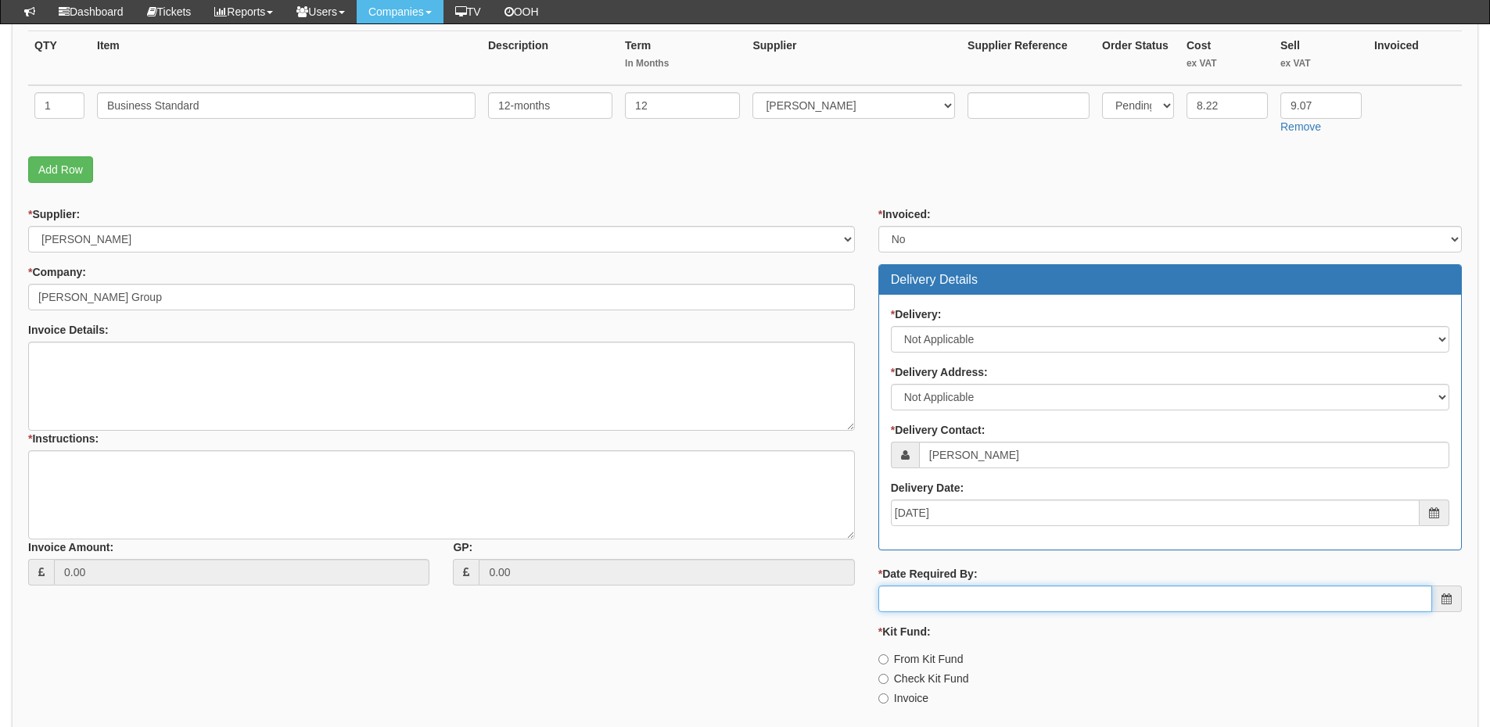
click at [948, 601] on input "* Date Required By:" at bounding box center [1155, 599] width 554 height 27
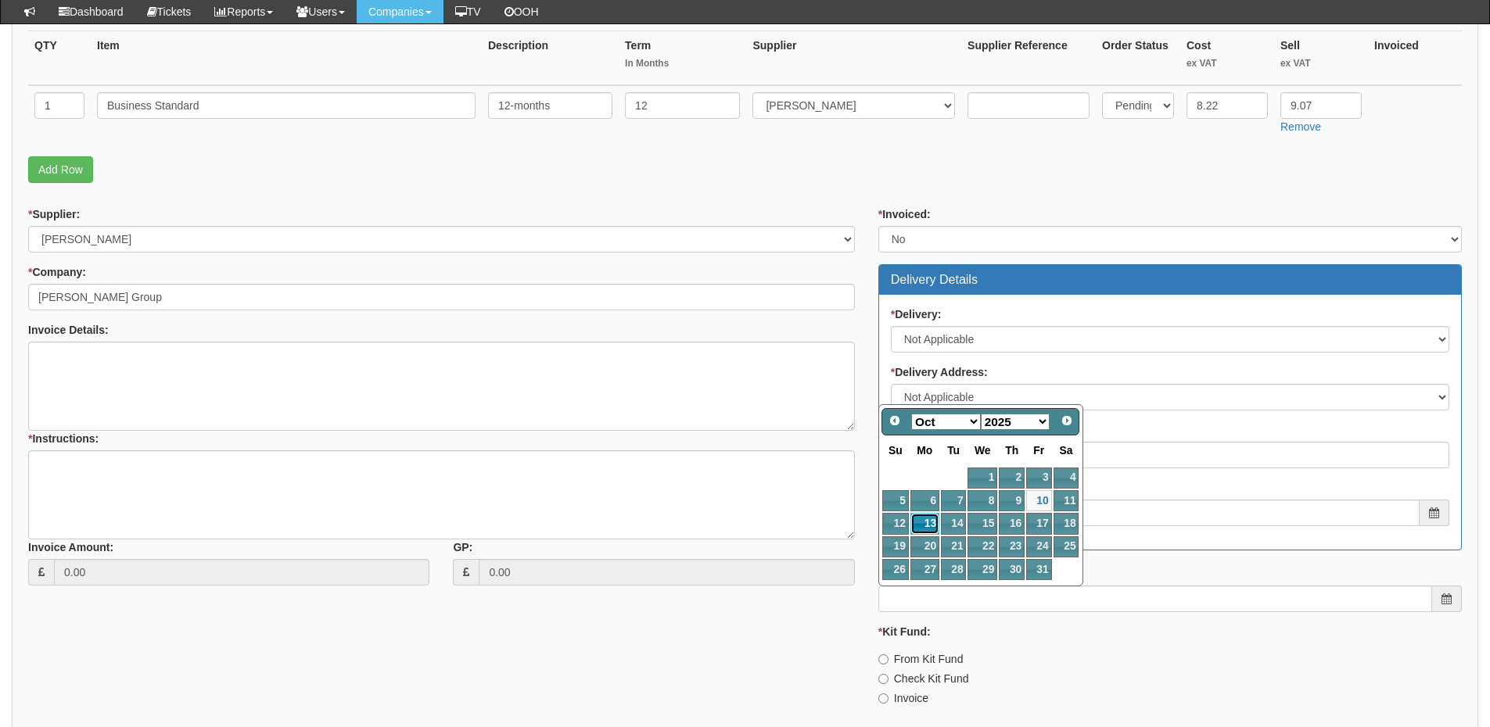
click at [928, 525] on link "13" at bounding box center [924, 523] width 29 height 21
type input "2025-10-13"
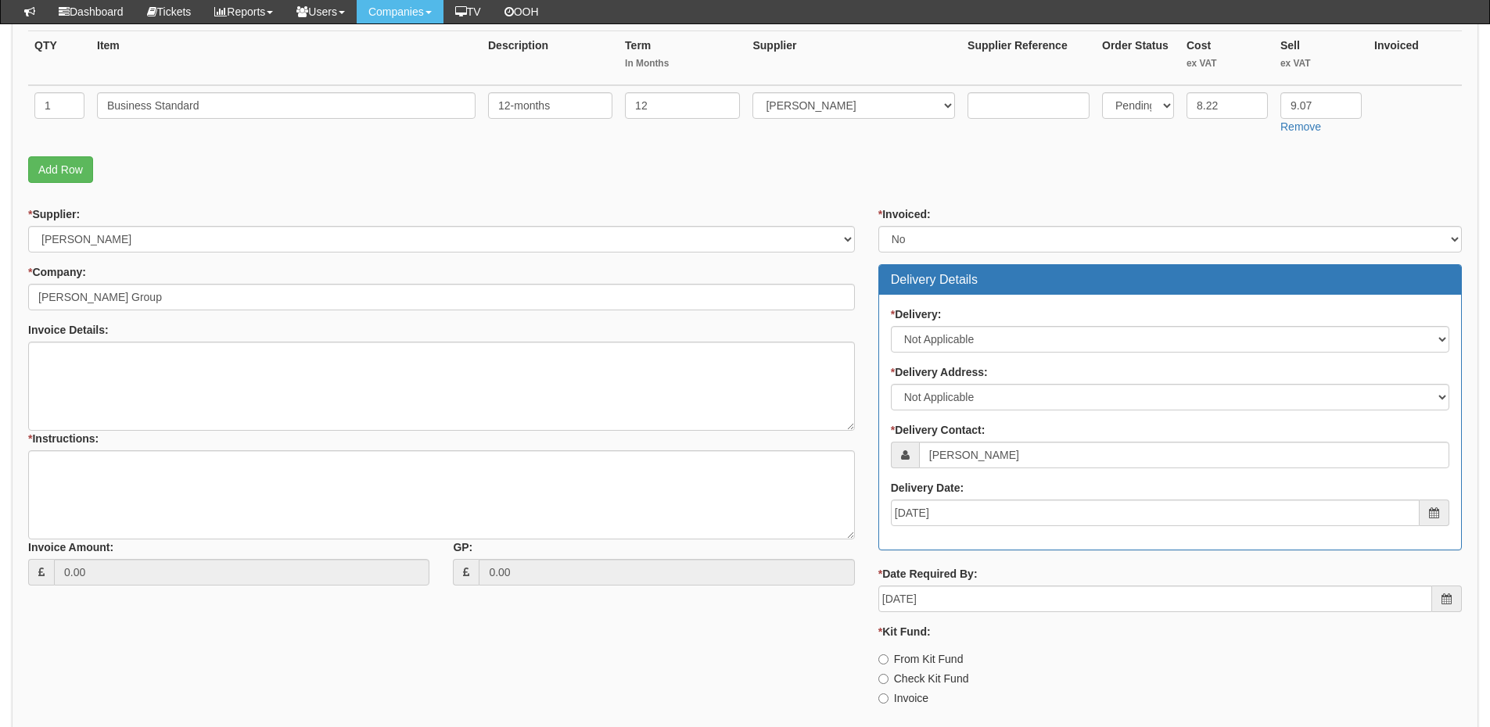
click at [909, 701] on label "Invoice" at bounding box center [903, 699] width 50 height 16
click at [888, 701] on input "Invoice" at bounding box center [883, 699] width 10 height 10
radio input "true"
click at [290, 467] on textarea "* Instructions:" at bounding box center [441, 494] width 827 height 89
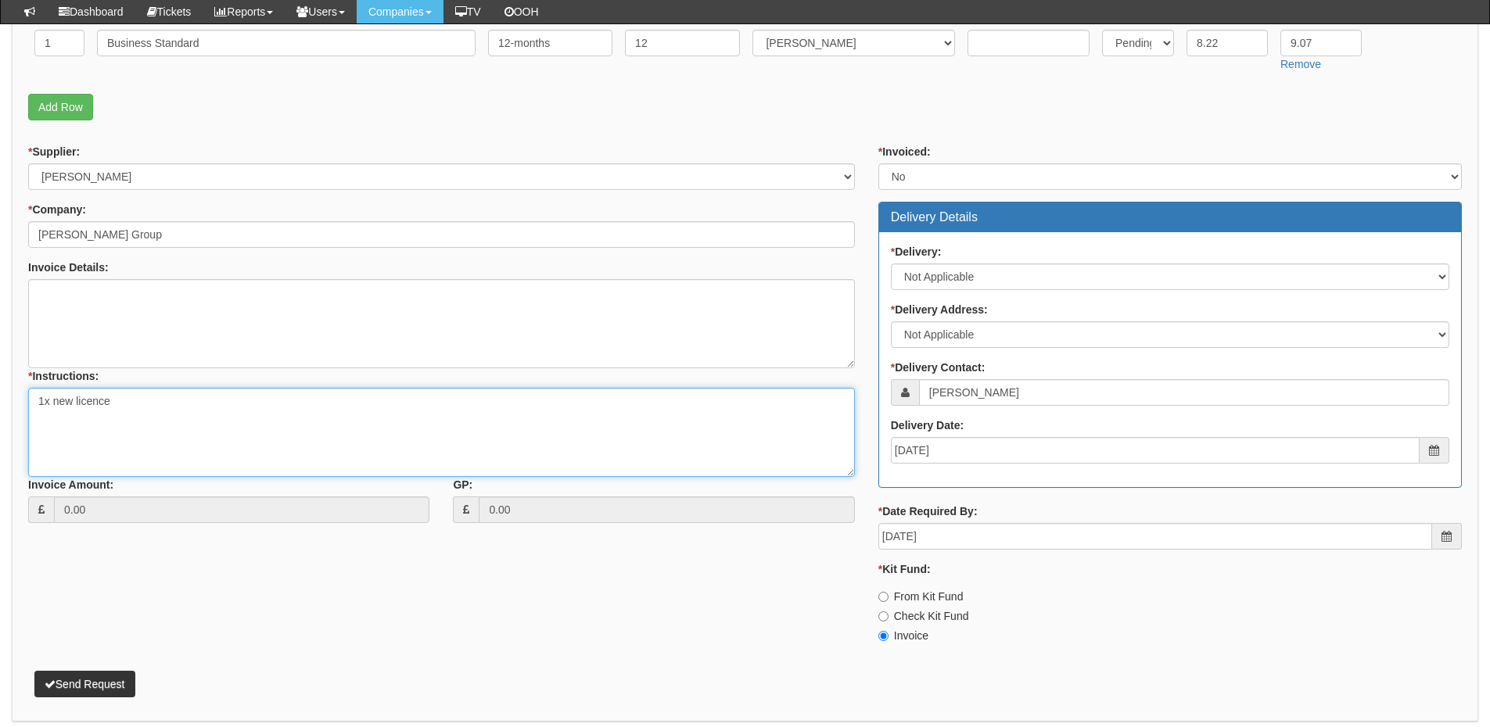
scroll to position [511, 0]
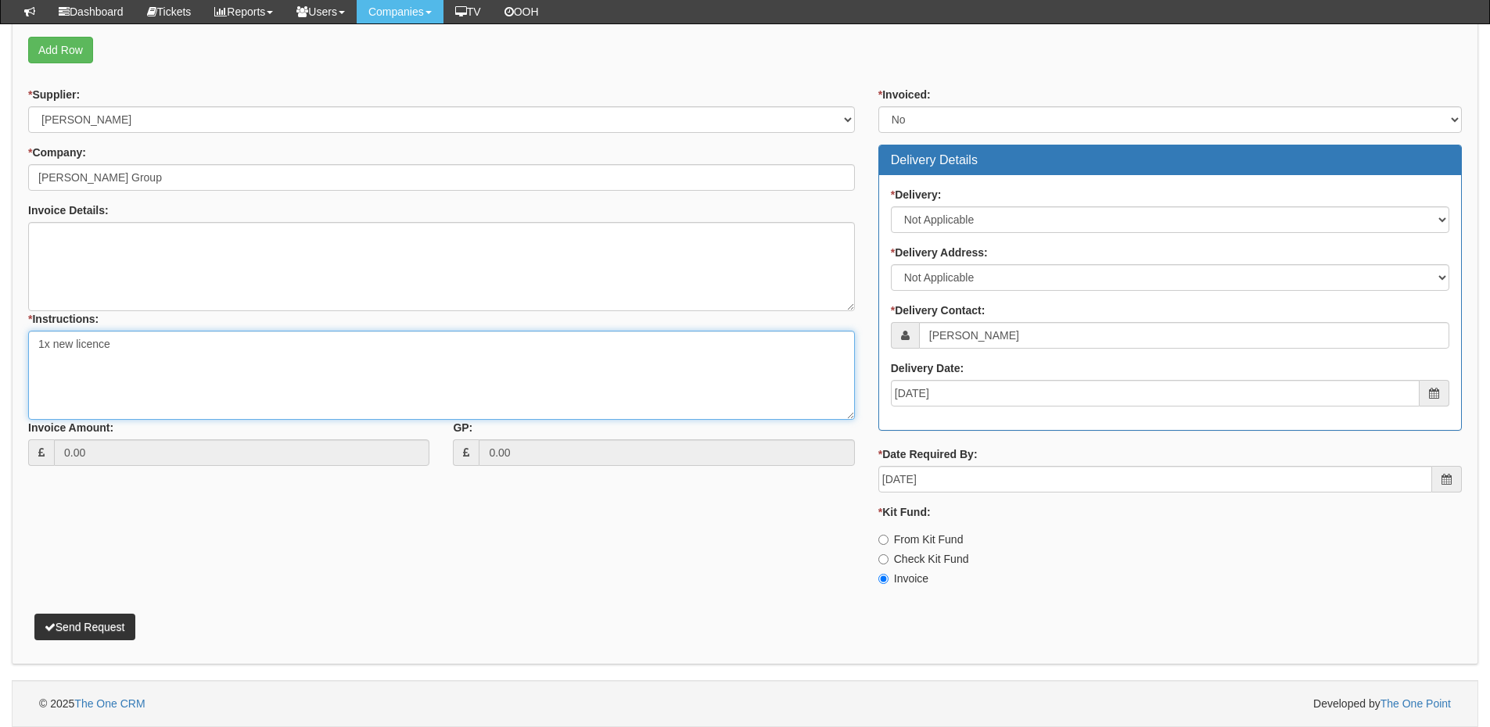
type textarea "1x new licence"
click at [95, 625] on button "Send Request" at bounding box center [84, 627] width 101 height 27
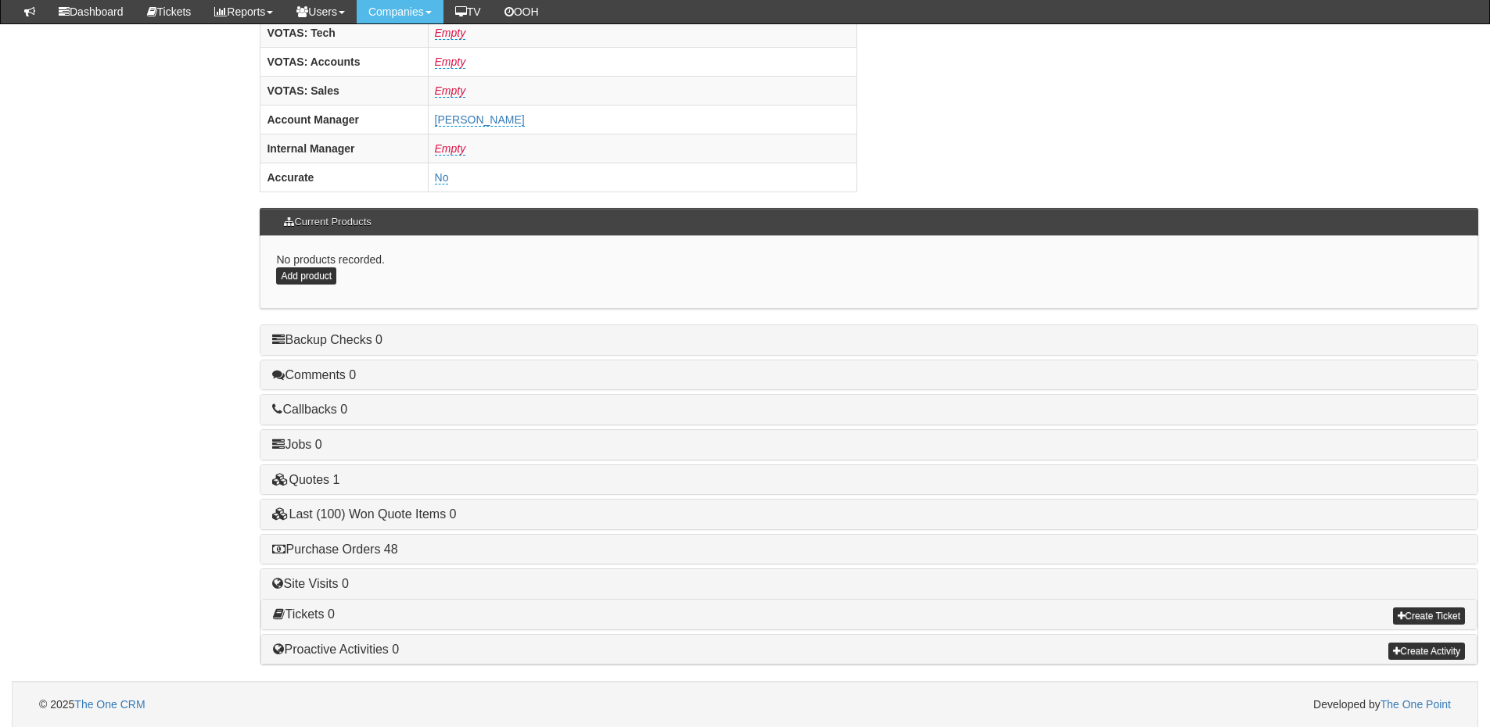
scroll to position [651, 0]
click at [373, 545] on link "Purchase Orders 48" at bounding box center [334, 548] width 125 height 13
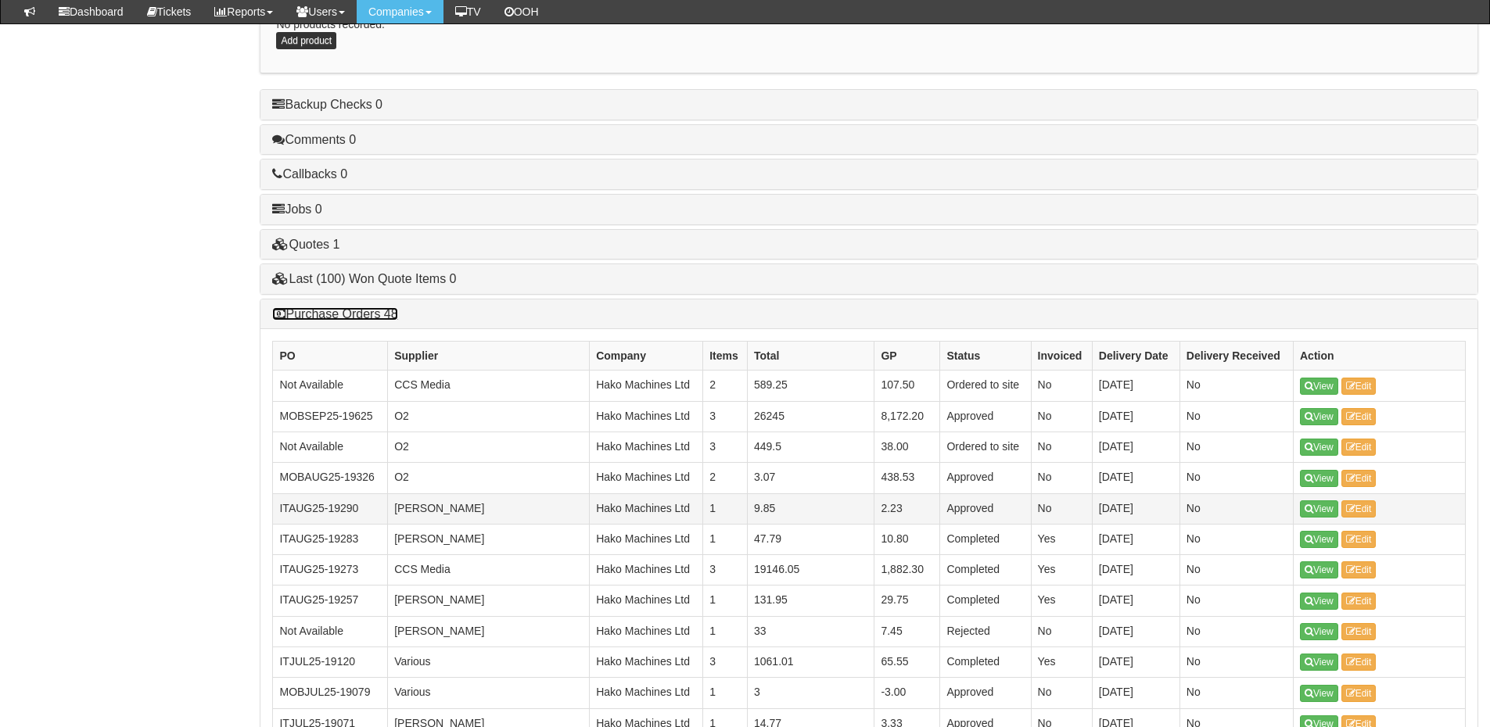
scroll to position [885, 0]
click at [336, 313] on link "Purchase Orders 48" at bounding box center [334, 314] width 125 height 13
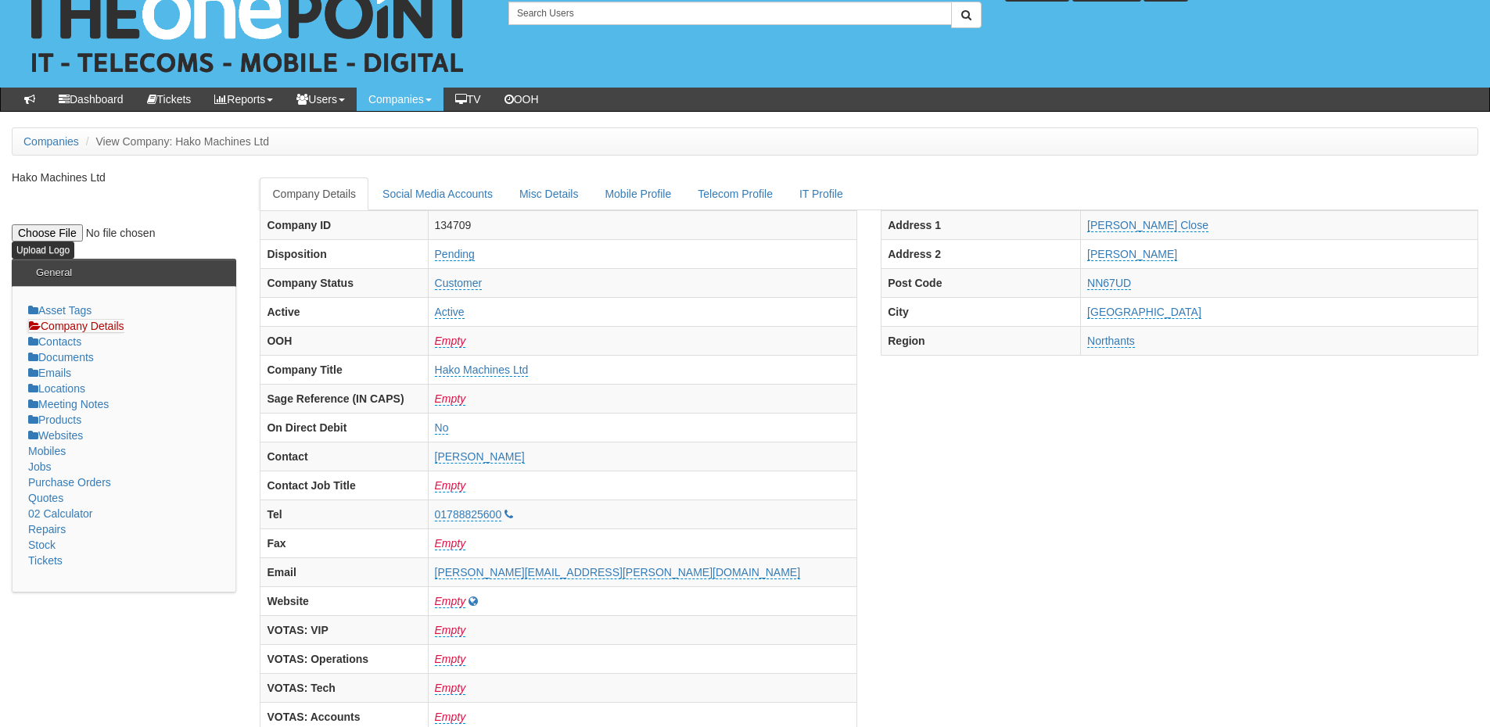
scroll to position [0, 0]
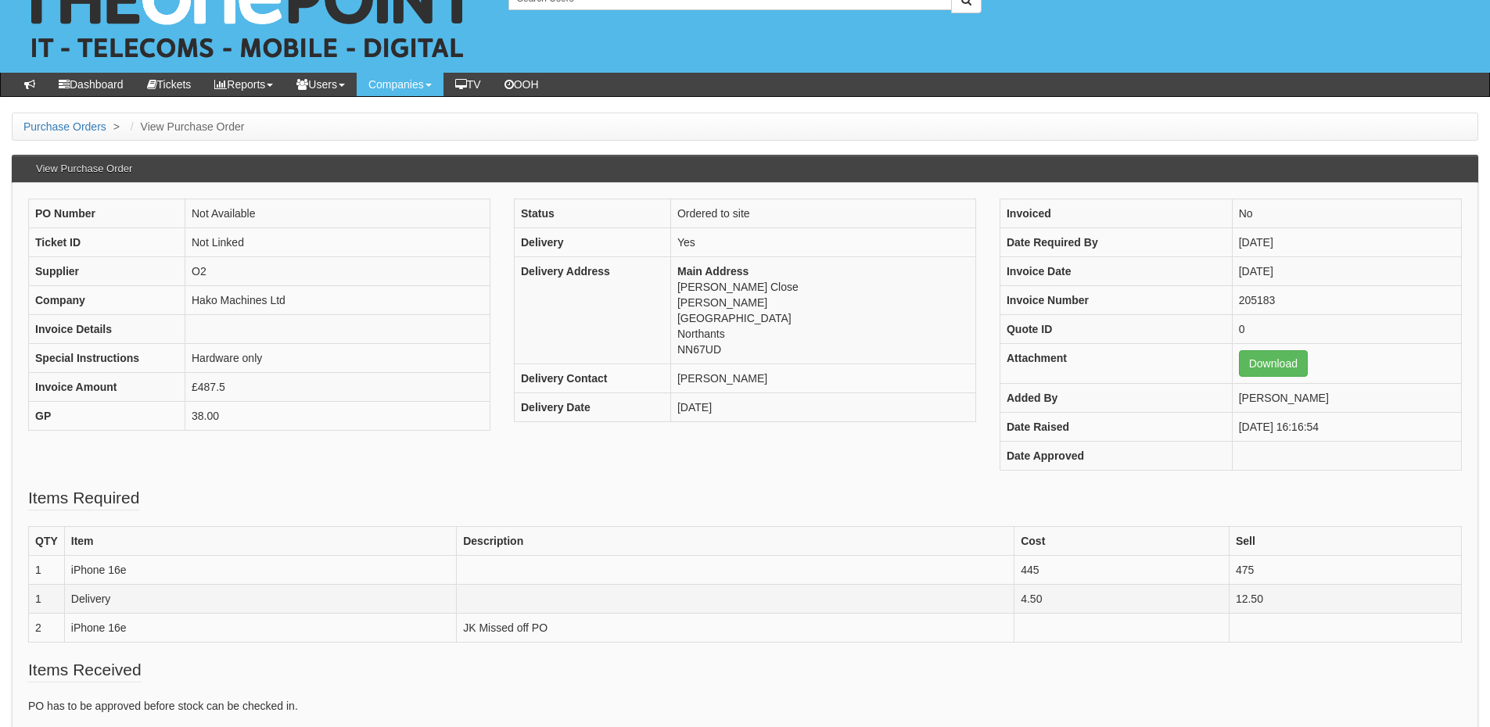
scroll to position [78, 0]
